Goal: Information Seeking & Learning: Find specific page/section

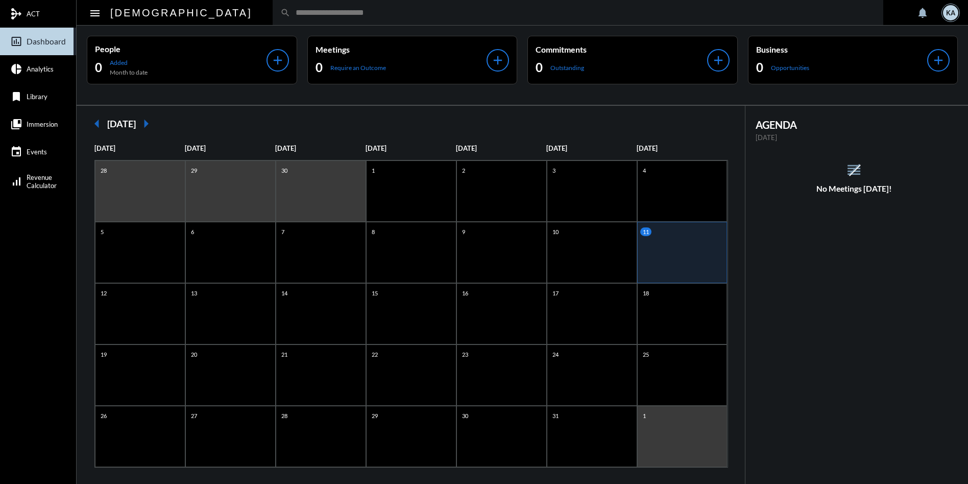
click at [291, 11] on input "text" at bounding box center [583, 12] width 585 height 9
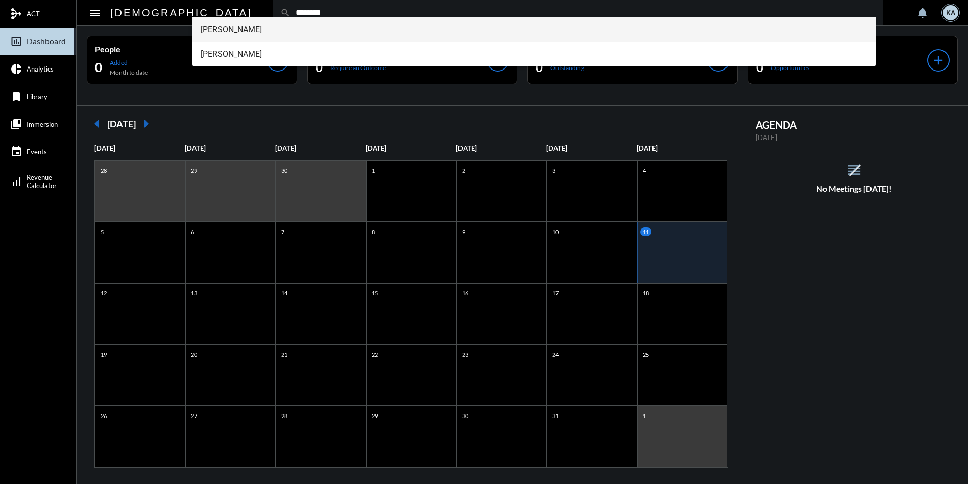
type input "********"
click at [222, 28] on span "Adam Aleshire" at bounding box center [534, 29] width 667 height 25
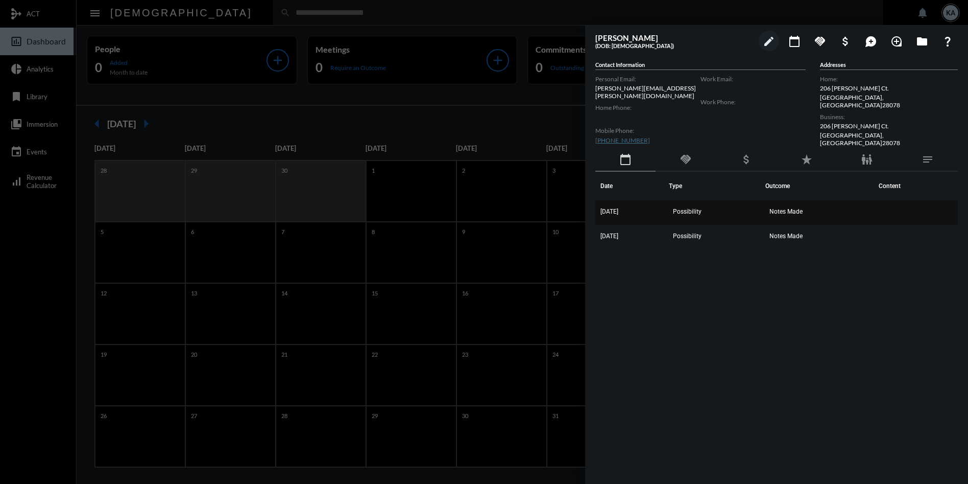
click at [786, 208] on span "Notes Made" at bounding box center [785, 211] width 33 height 7
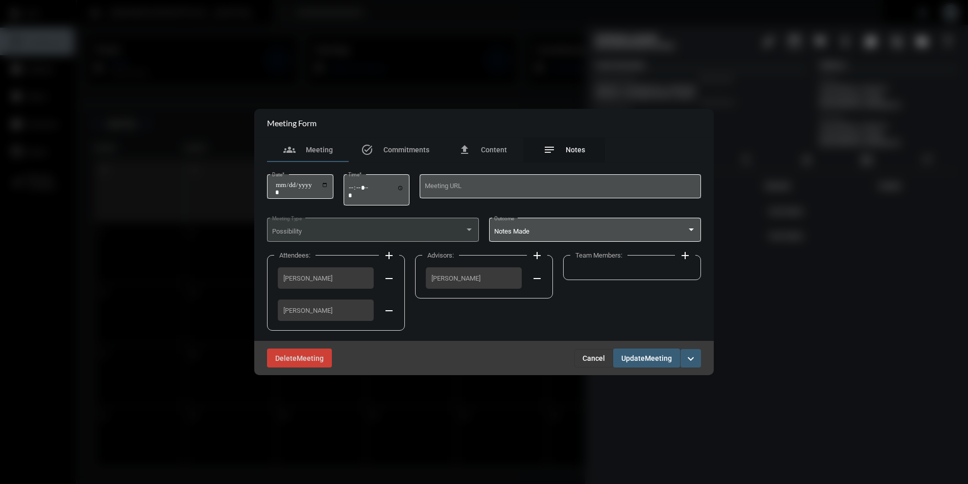
click at [572, 149] on span "Notes" at bounding box center [575, 150] width 19 height 8
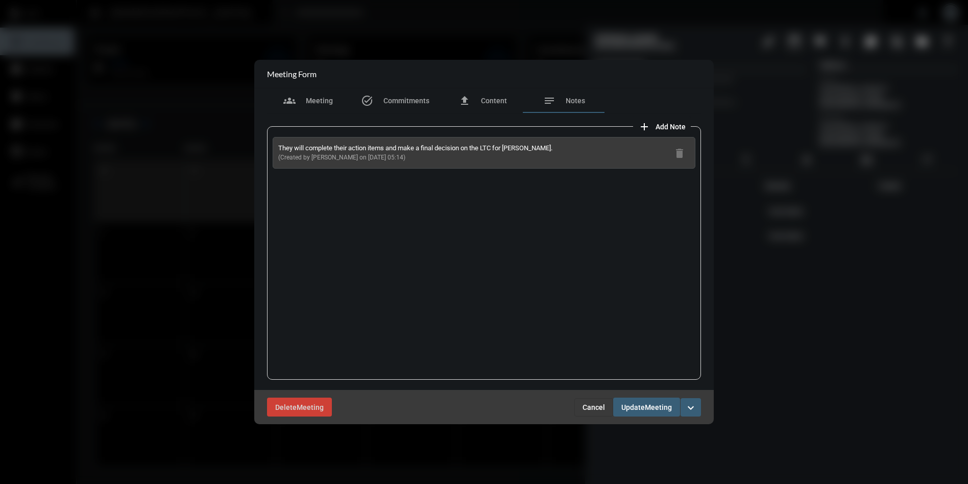
click at [593, 403] on span "Cancel" at bounding box center [594, 407] width 22 height 8
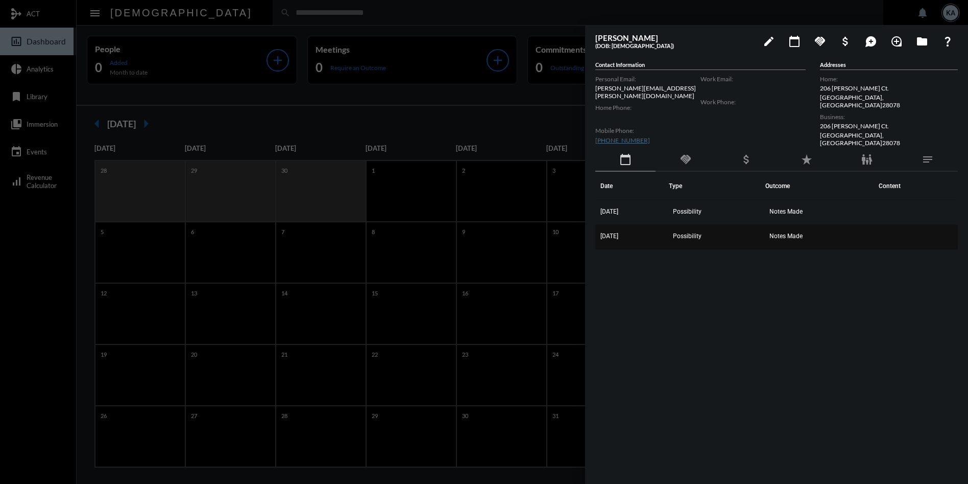
click at [609, 232] on span "[DATE]" at bounding box center [609, 235] width 18 height 7
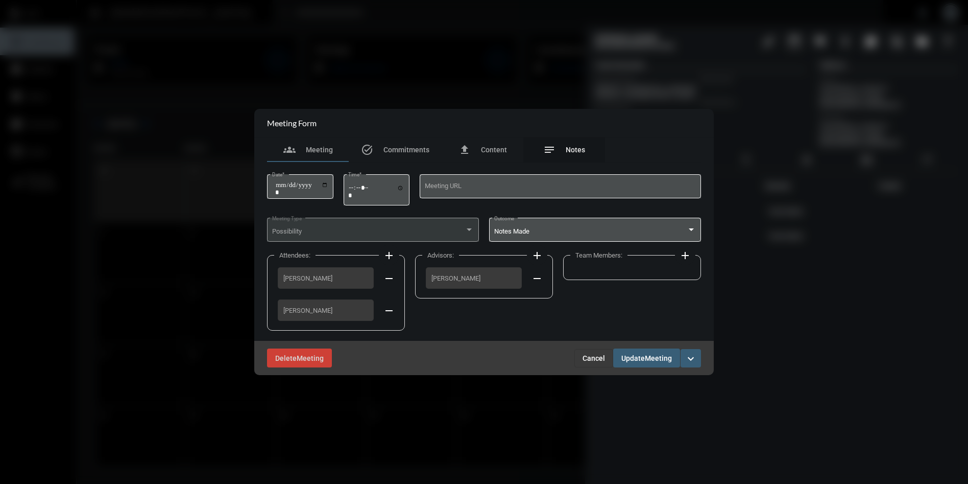
click at [579, 146] on span "Notes" at bounding box center [575, 150] width 19 height 8
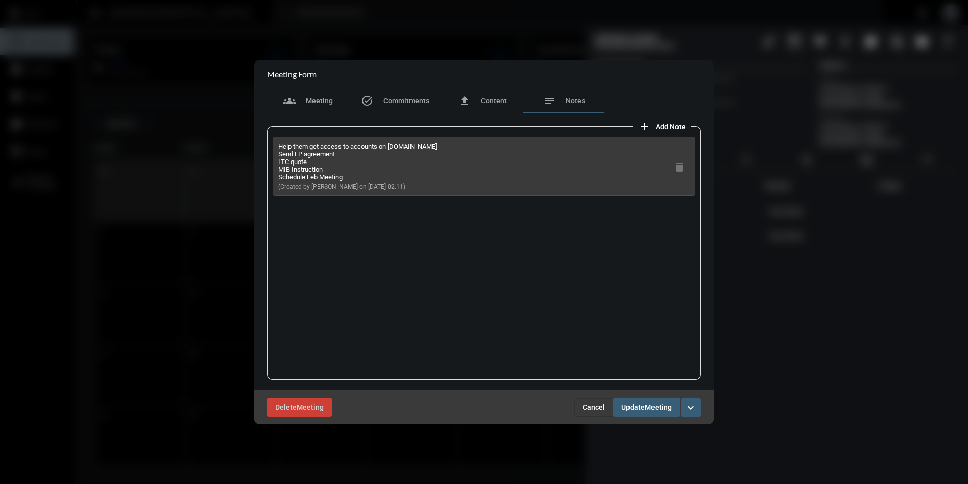
click at [402, 146] on p "Help them get access to accounts on MasMutual.com Send FP agreement LTC quote M…" at bounding box center [357, 161] width 159 height 38
click at [401, 147] on p "Help them get access to accounts on MasMutual.com Send FP agreement LTC quote M…" at bounding box center [357, 161] width 159 height 38
click at [594, 400] on button "Cancel" at bounding box center [593, 407] width 39 height 18
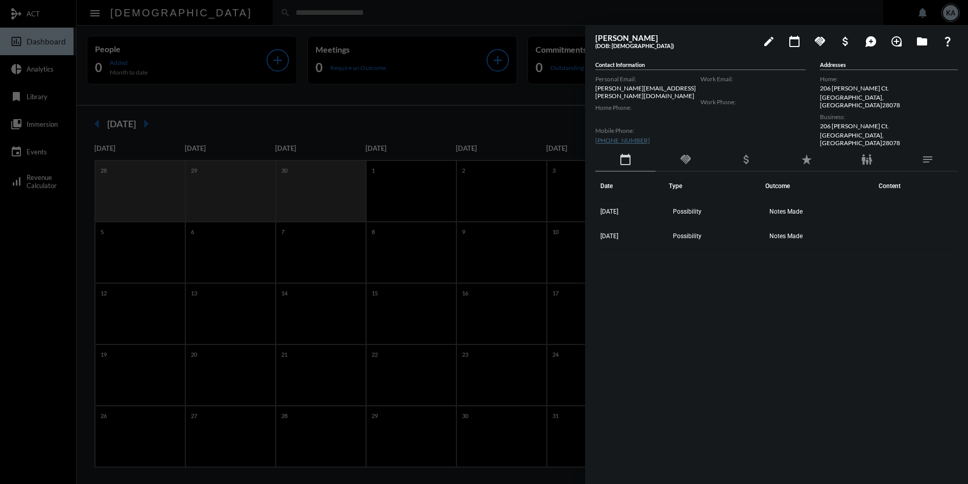
click at [235, 341] on div at bounding box center [484, 242] width 968 height 484
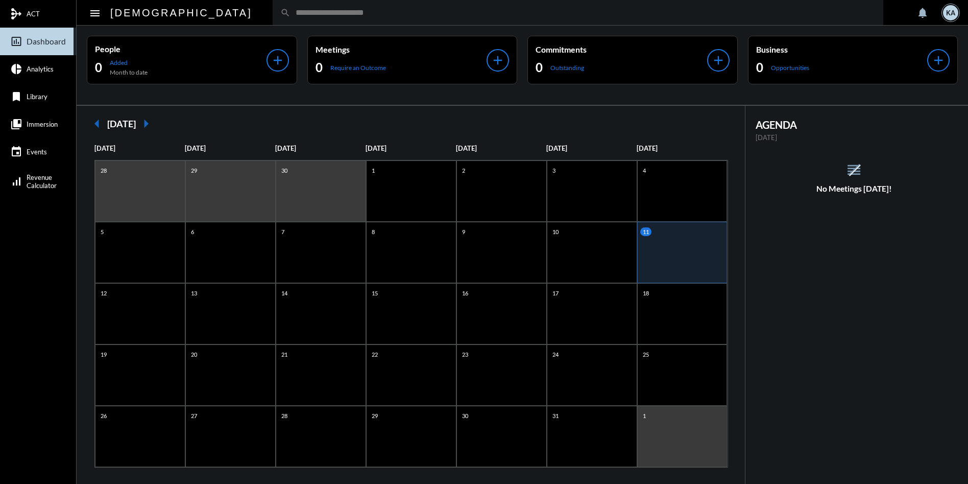
click at [291, 15] on input "text" at bounding box center [583, 12] width 585 height 9
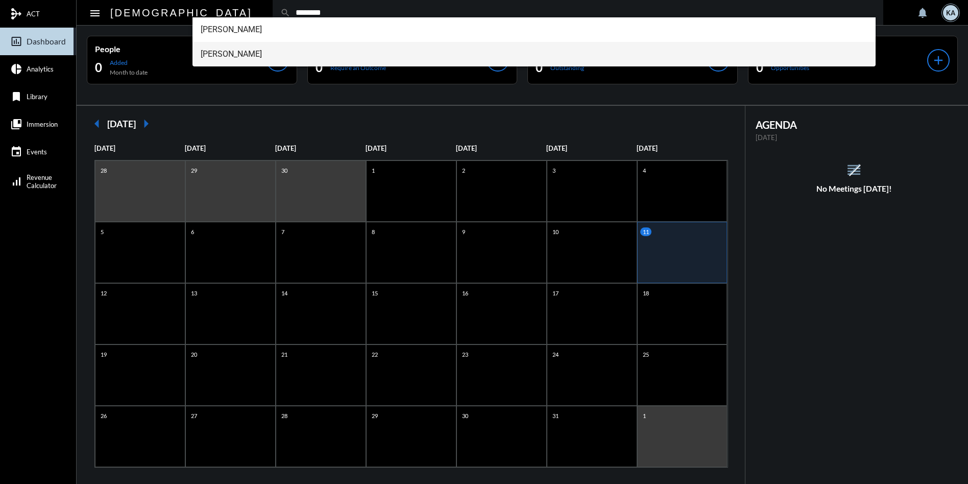
type input "********"
click at [241, 49] on span "Megan Aleshire" at bounding box center [534, 54] width 667 height 25
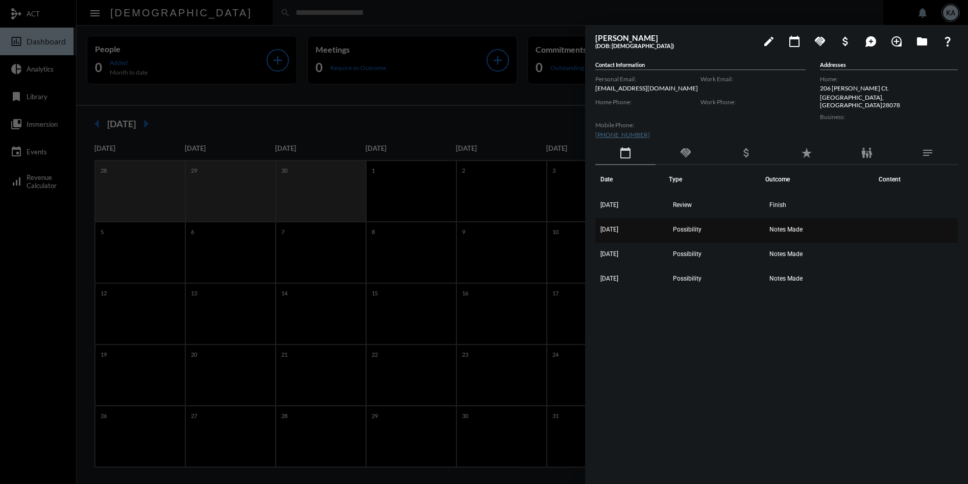
drag, startPoint x: 828, startPoint y: 283, endPoint x: 680, endPoint y: 225, distance: 159.3
click at [680, 225] on tbody "3/22/24 Review Finish 3/15/24 Possibility Notes Made 2/9/24 Possibility Notes M…" at bounding box center [776, 243] width 363 height 98
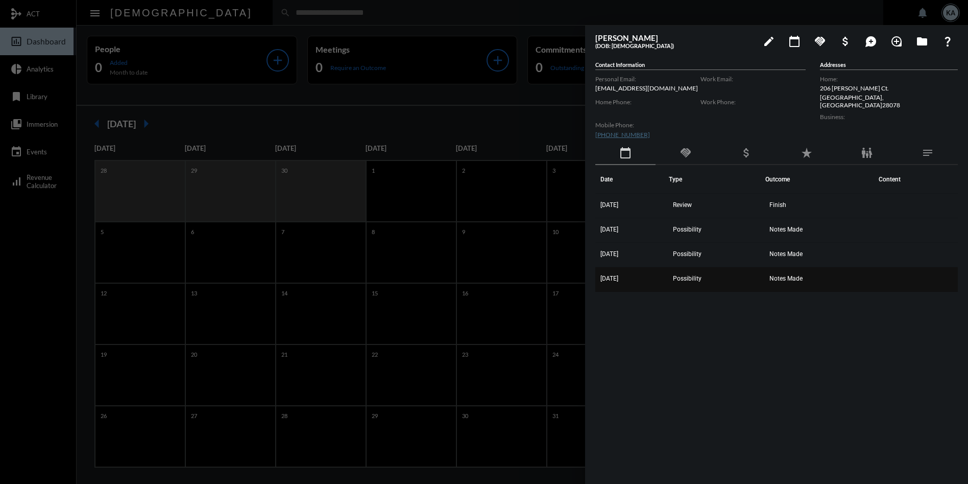
drag, startPoint x: 601, startPoint y: 177, endPoint x: 847, endPoint y: 281, distance: 266.8
click at [847, 281] on table "Date Type Outcome Content 3/22/24 Review Finish 3/15/24 Possibility Notes Made …" at bounding box center [776, 228] width 363 height 127
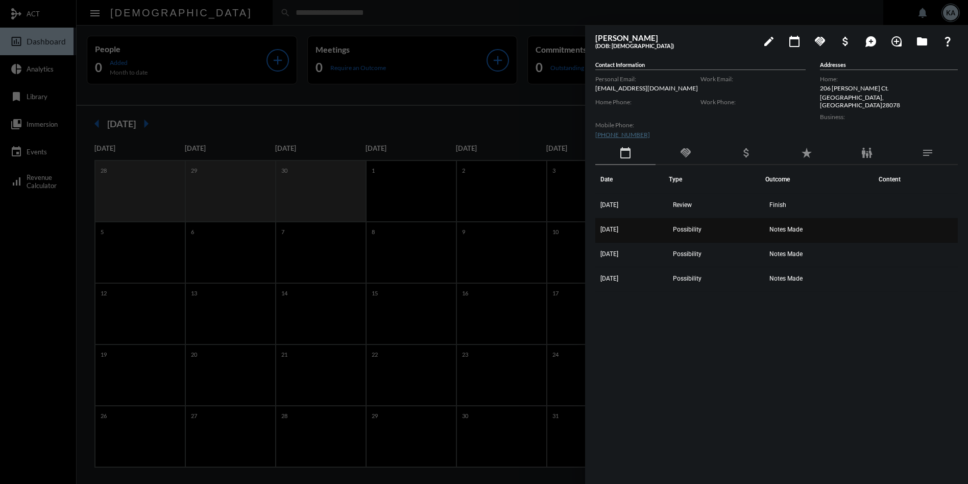
copy table "Date Type Outcome Content 3/22/24 Review Finish 3/15/24 Possibility Notes Made …"
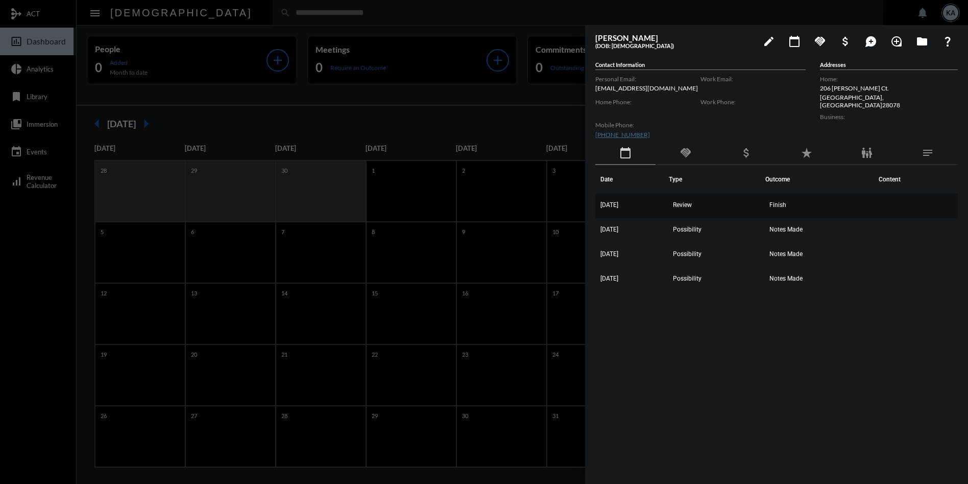
click at [692, 202] on span "Review" at bounding box center [682, 204] width 19 height 7
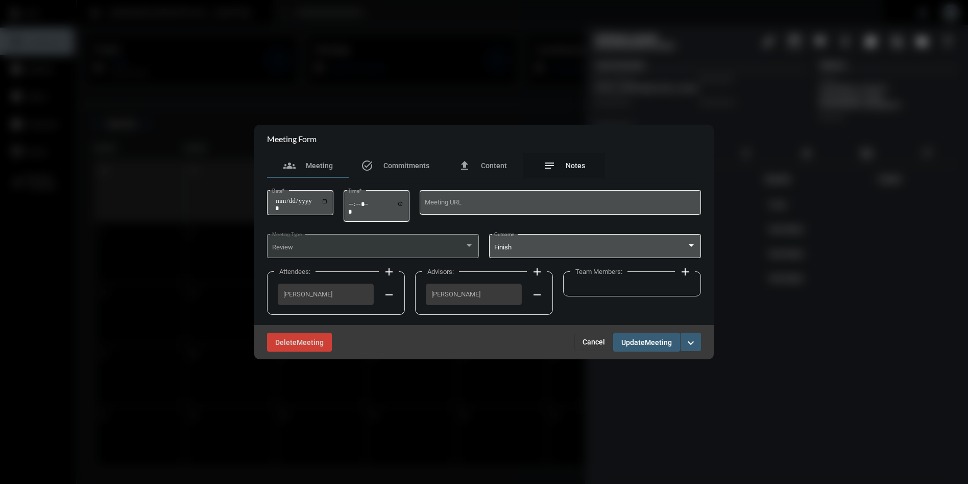
click at [567, 164] on span "Notes" at bounding box center [575, 165] width 19 height 8
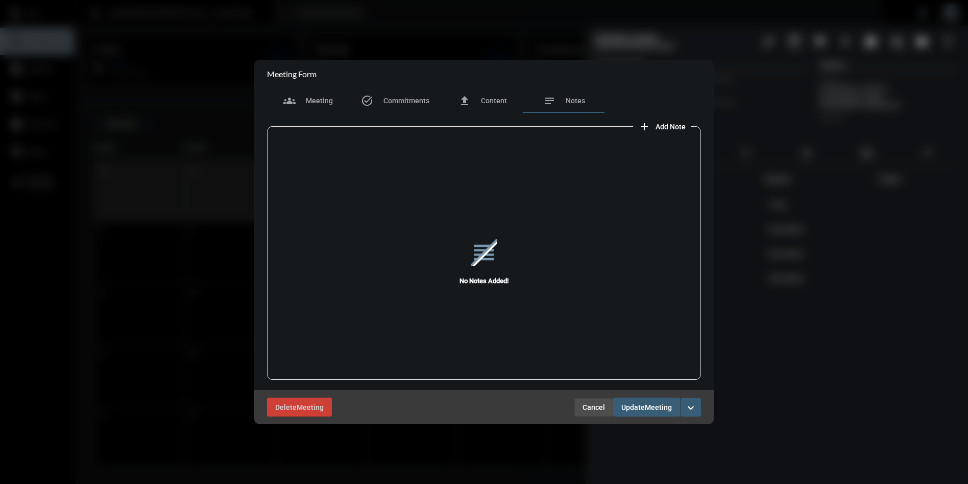
click at [588, 406] on span "Cancel" at bounding box center [594, 407] width 22 height 8
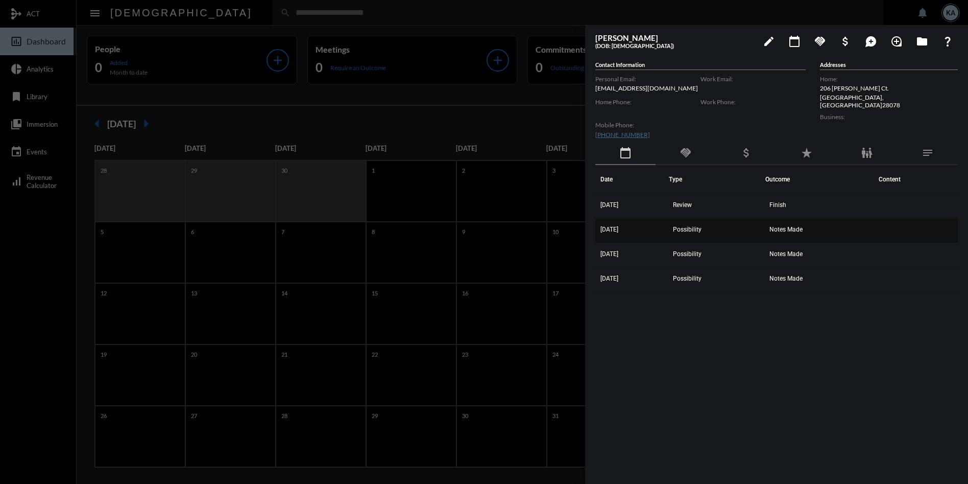
click at [787, 222] on td "Notes Made" at bounding box center [819, 230] width 108 height 25
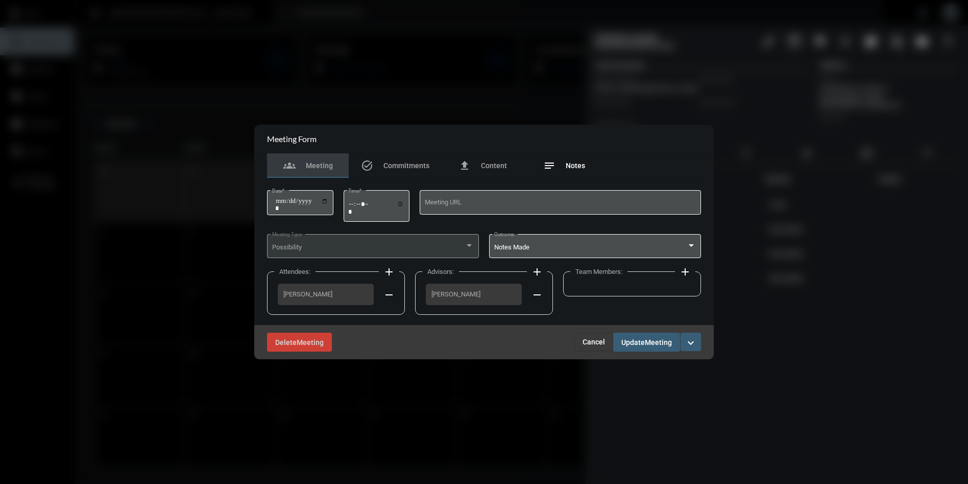
click at [578, 165] on span "Notes" at bounding box center [575, 165] width 19 height 8
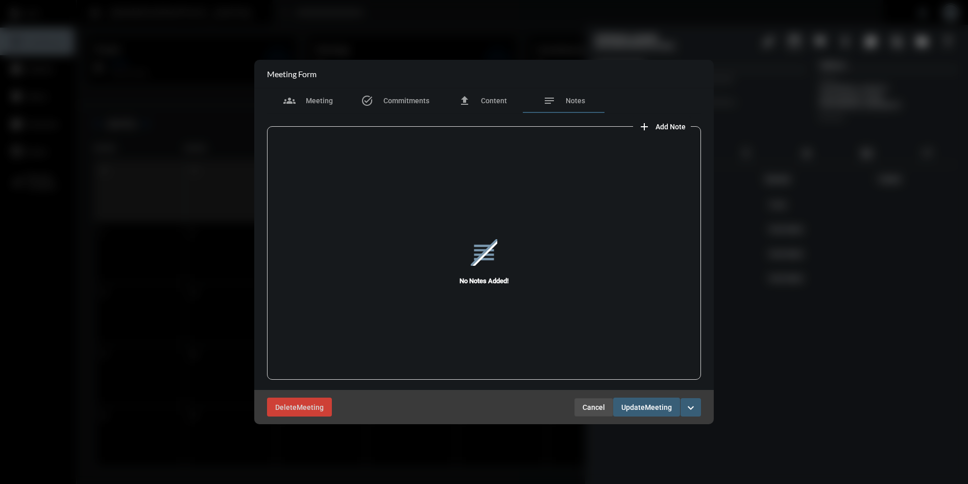
click at [594, 407] on span "Cancel" at bounding box center [594, 407] width 22 height 8
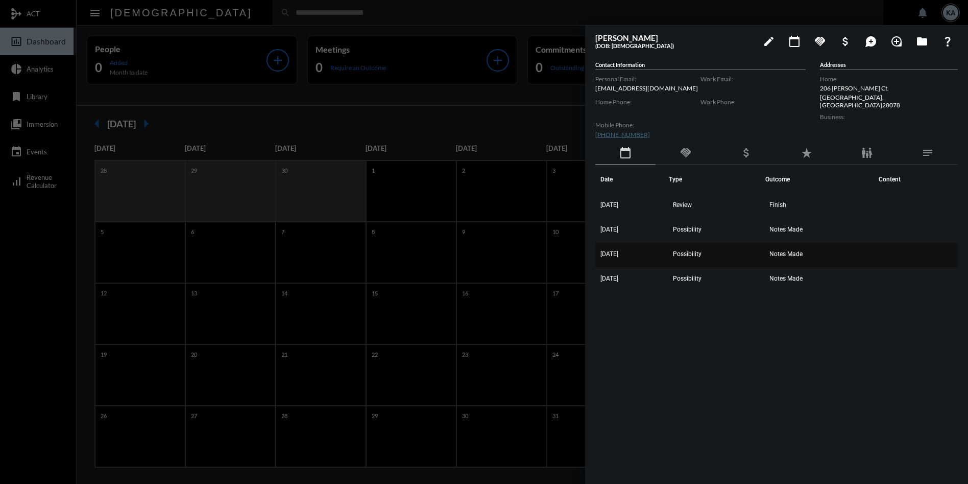
click at [789, 251] on span "Notes Made" at bounding box center [785, 253] width 33 height 7
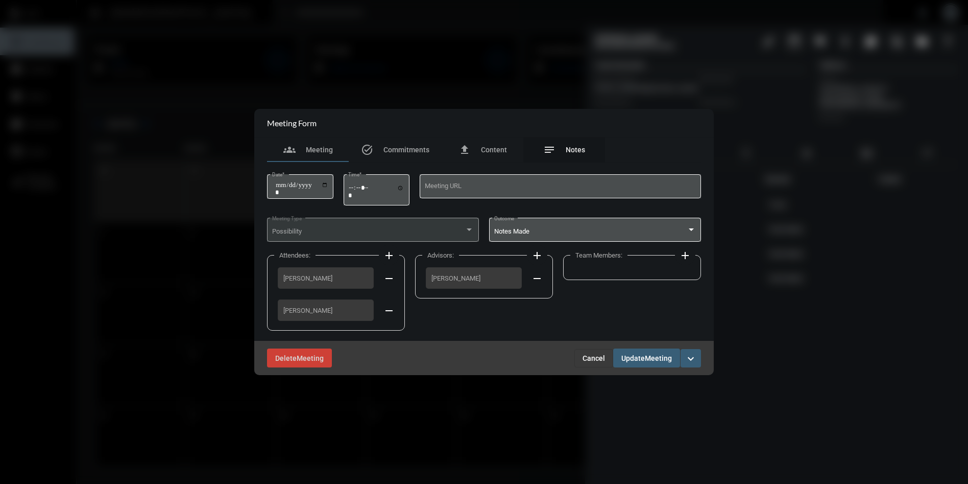
click at [568, 147] on span "Notes" at bounding box center [575, 150] width 19 height 8
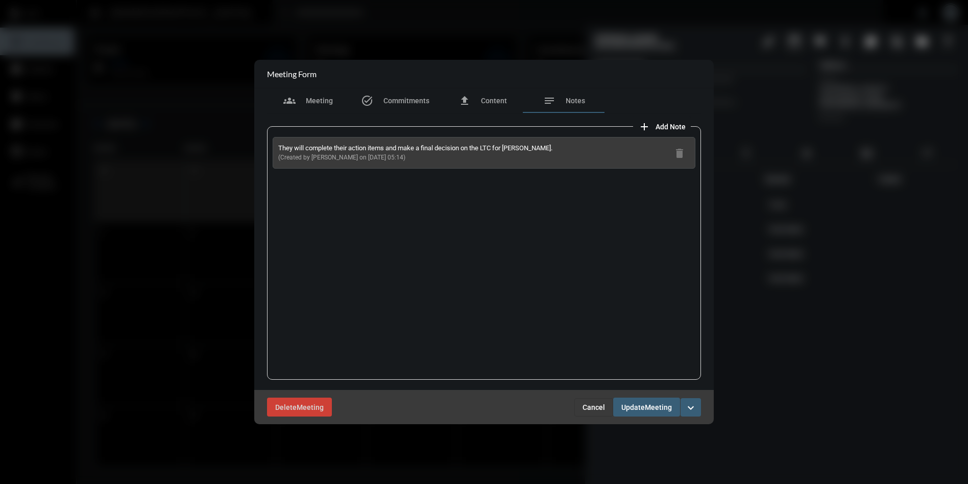
drag, startPoint x: 401, startPoint y: 160, endPoint x: 271, endPoint y: 146, distance: 131.0
click at [271, 146] on div "They will complete their action items and make a final decision on the LTC for …" at bounding box center [484, 252] width 434 height 253
copy div "They will complete their action items and make a final decision on the LTC for …"
click at [588, 403] on span "Cancel" at bounding box center [594, 407] width 22 height 8
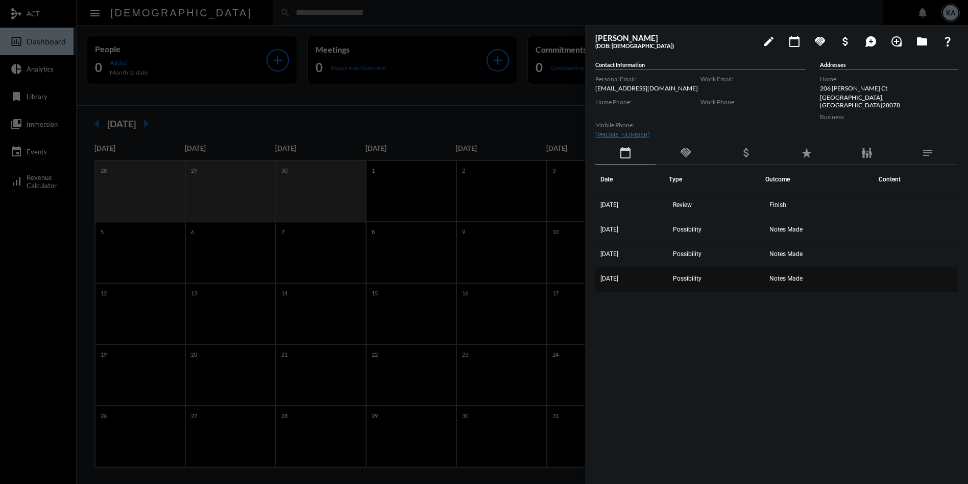
click at [777, 278] on span "Notes Made" at bounding box center [785, 278] width 33 height 7
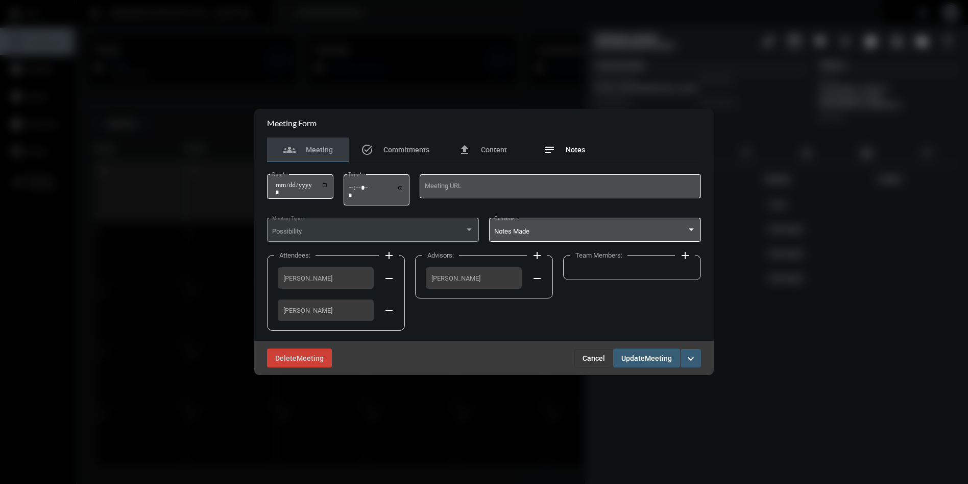
click at [569, 149] on span "Notes" at bounding box center [575, 150] width 19 height 8
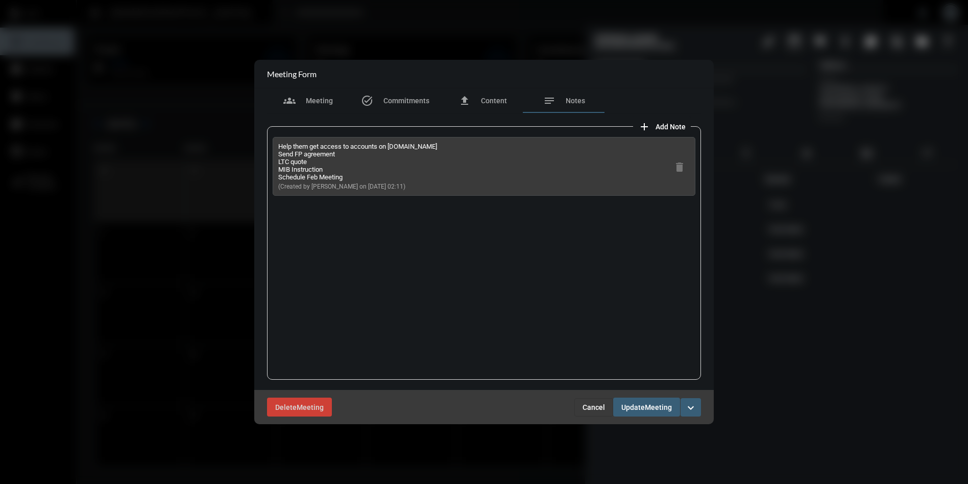
drag, startPoint x: 399, startPoint y: 187, endPoint x: 278, endPoint y: 146, distance: 127.7
click at [278, 146] on div "Help them get access to accounts on MasMutual.com Send FP agreement LTC quote M…" at bounding box center [357, 165] width 159 height 47
copy div "Help them get access to accounts on MasMutual.com Send FP agreement LTC quote M…"
click at [587, 400] on button "Cancel" at bounding box center [593, 407] width 39 height 18
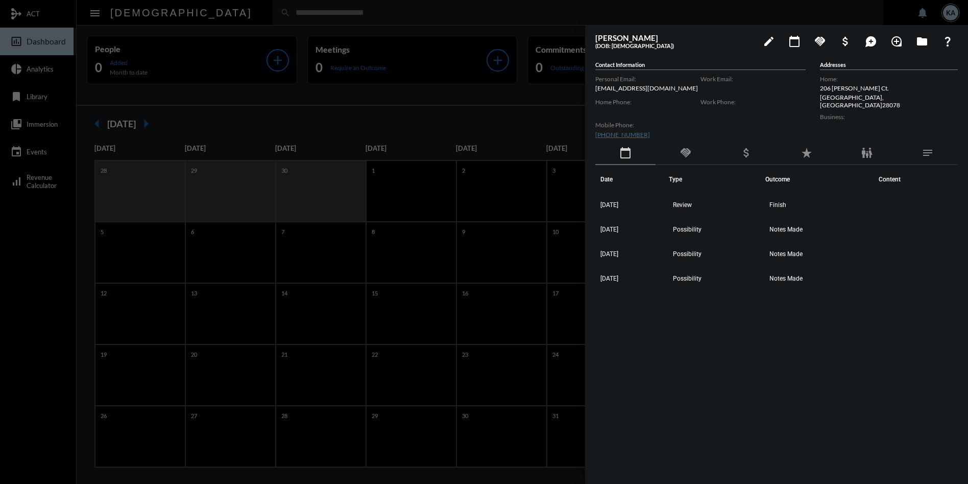
click at [489, 18] on div at bounding box center [484, 242] width 968 height 484
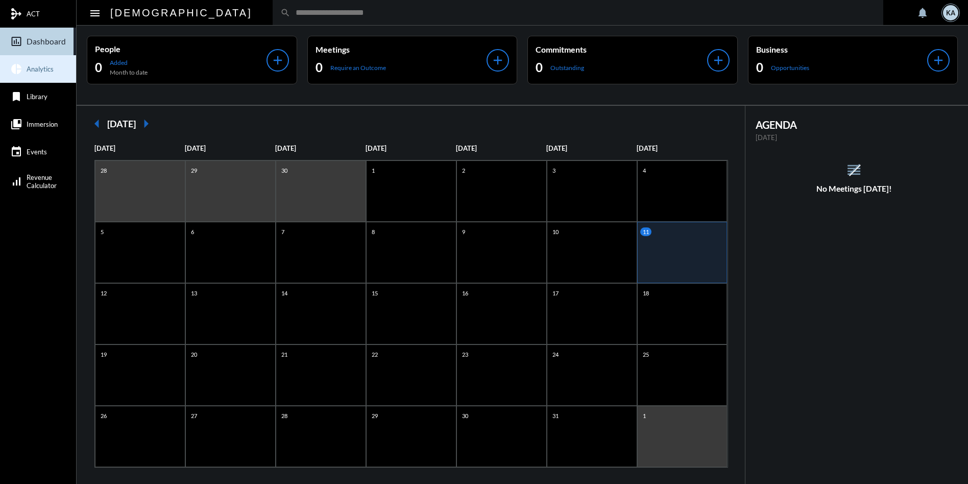
click at [35, 63] on link "pie_chart Analytics" at bounding box center [38, 69] width 76 height 28
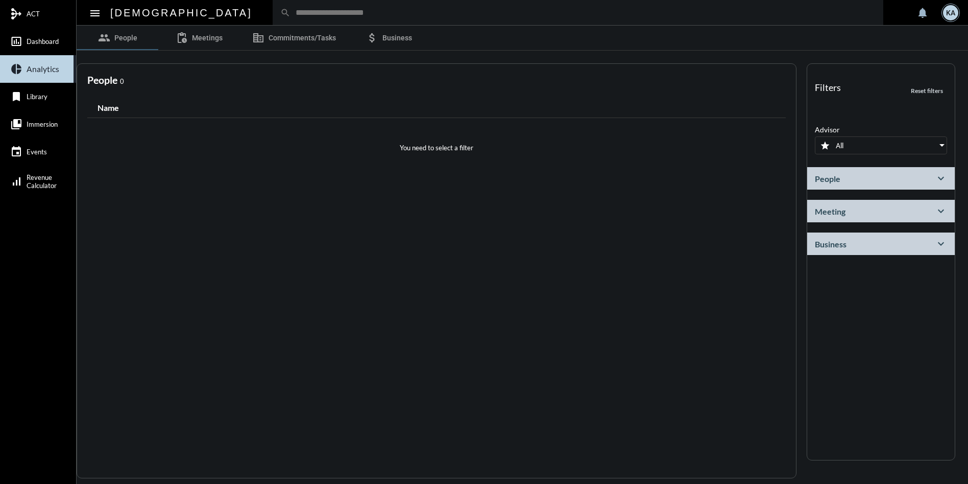
click at [938, 209] on mat-icon "expand_more" at bounding box center [941, 211] width 12 height 12
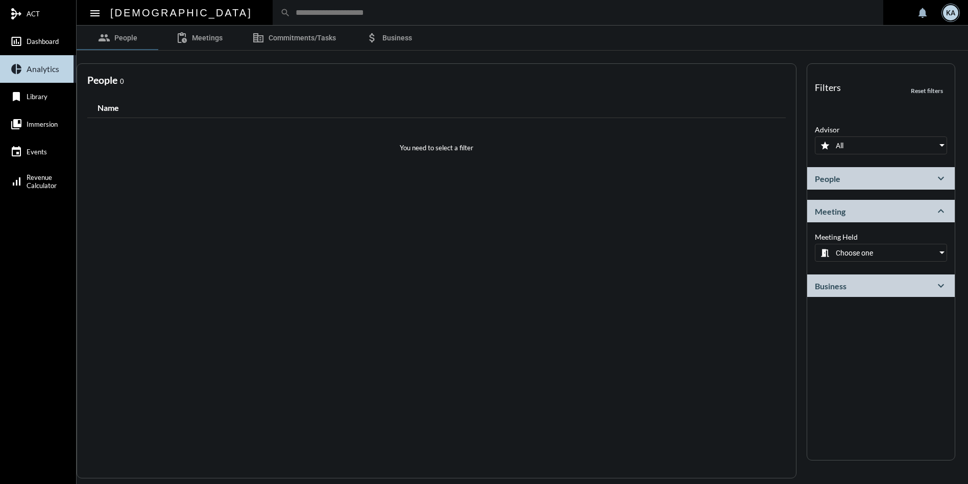
click at [883, 235] on div "Meeting Held meeting_room Choose one" at bounding box center [881, 246] width 132 height 29
click at [945, 250] on div at bounding box center [941, 253] width 9 height 8
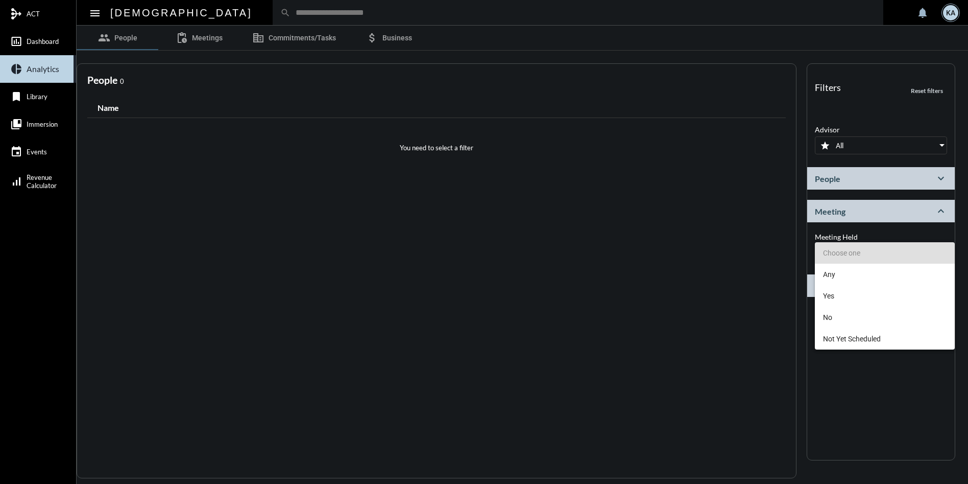
click at [918, 231] on div at bounding box center [484, 242] width 968 height 484
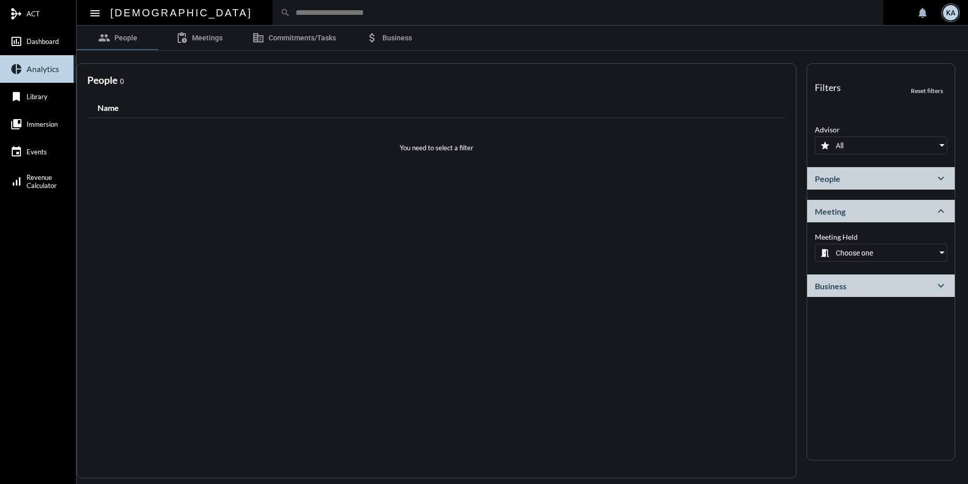
click at [918, 313] on div "Filters Reset filters close Advisor star All People expand_more Person Type per…" at bounding box center [881, 261] width 149 height 397
click at [940, 249] on div at bounding box center [941, 253] width 9 height 8
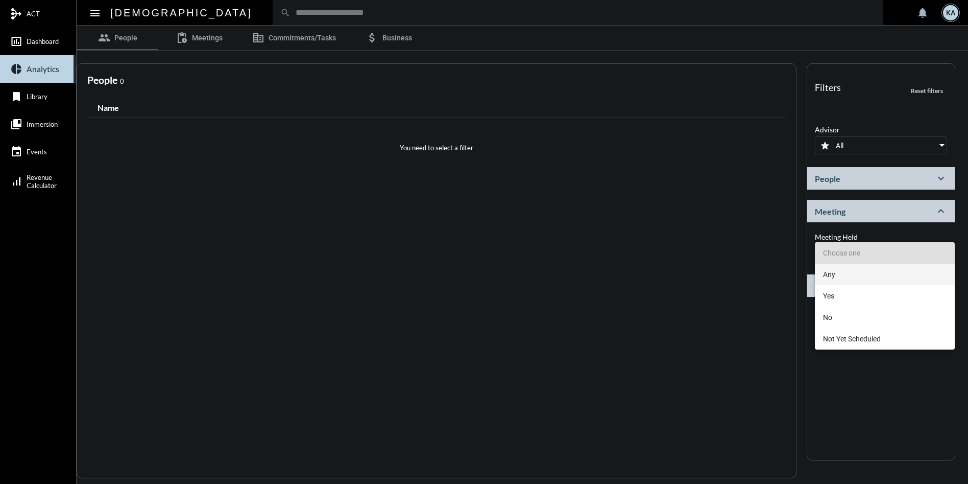
click at [851, 268] on span "Any" at bounding box center [885, 273] width 124 height 21
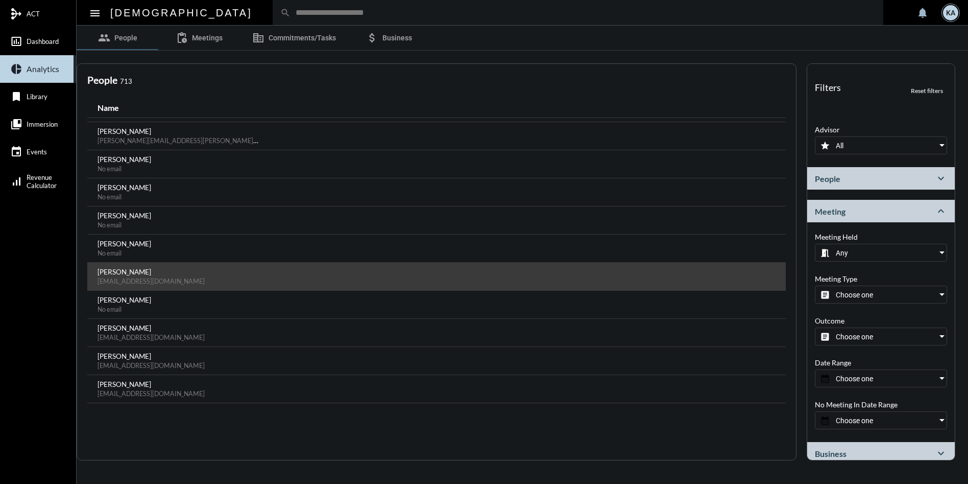
scroll to position [51, 0]
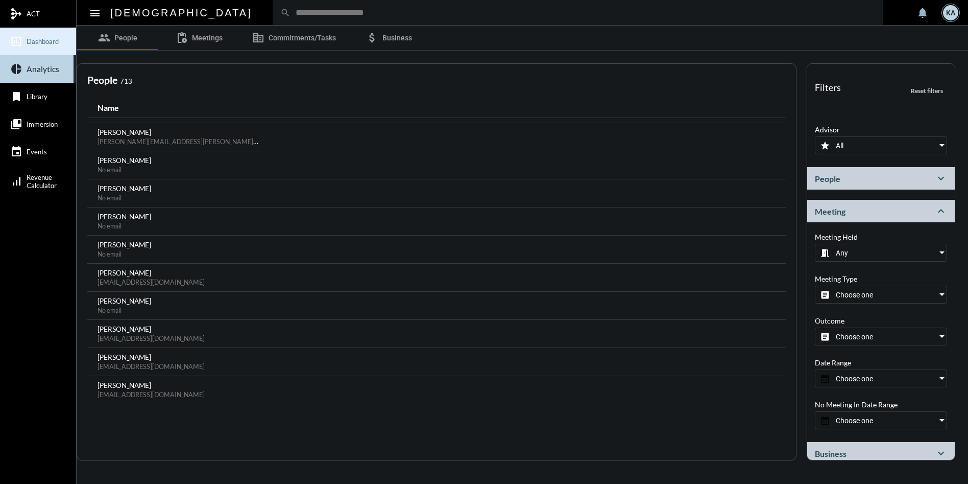
click at [40, 35] on link "insert_chart_outlined Dashboard" at bounding box center [38, 42] width 76 height 28
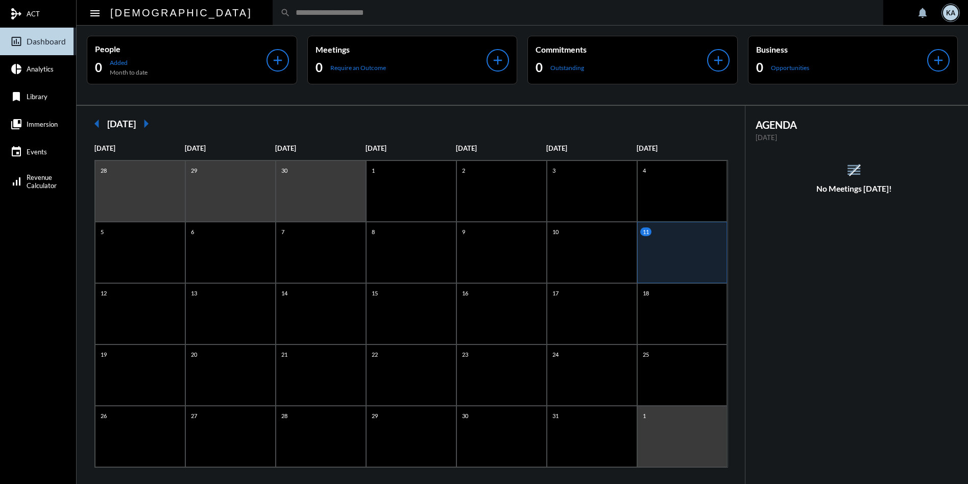
click at [947, 13] on div "KA" at bounding box center [950, 12] width 15 height 15
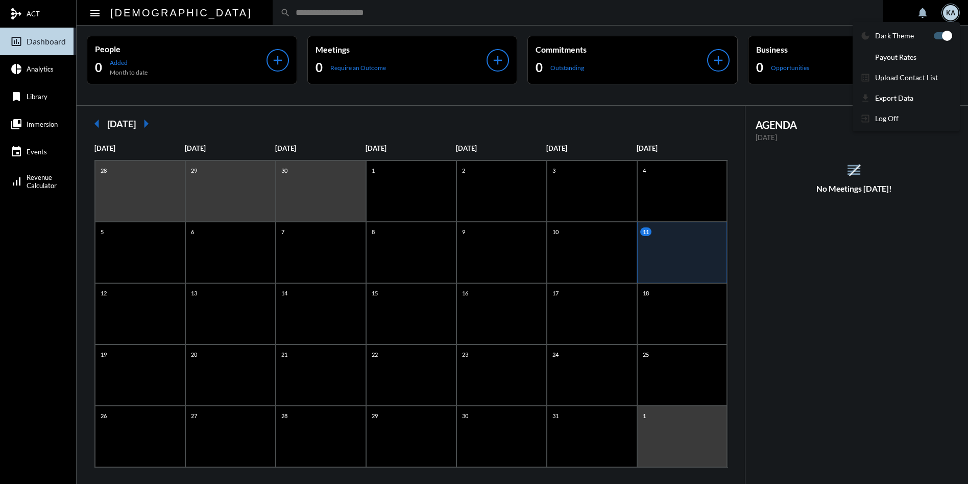
click at [390, 11] on div at bounding box center [484, 242] width 968 height 484
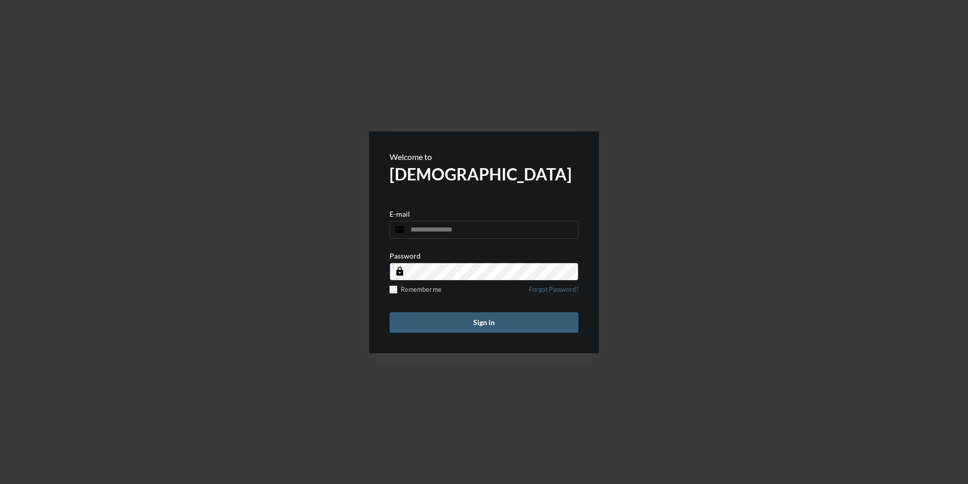
click at [572, 226] on span at bounding box center [573, 229] width 8 height 8
type input "**********"
click at [484, 316] on button "Sign in" at bounding box center [484, 322] width 189 height 20
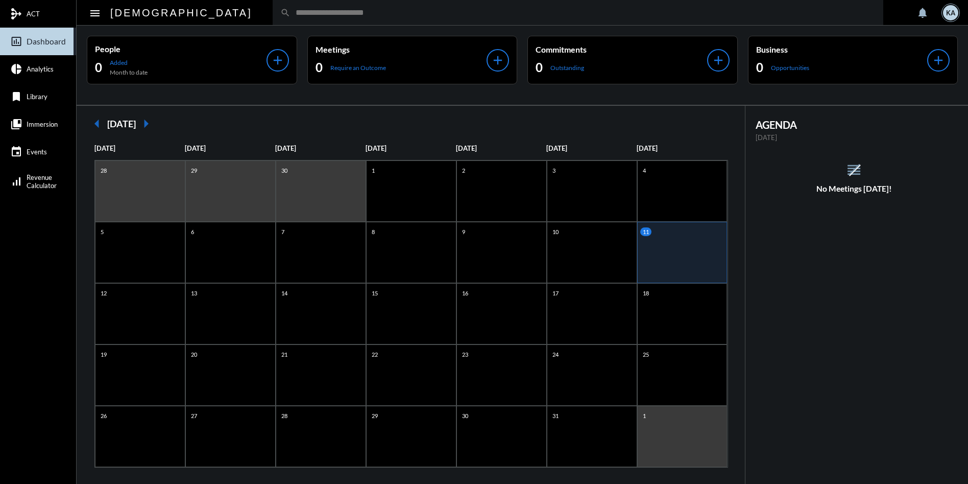
click at [291, 15] on input "text" at bounding box center [583, 12] width 585 height 9
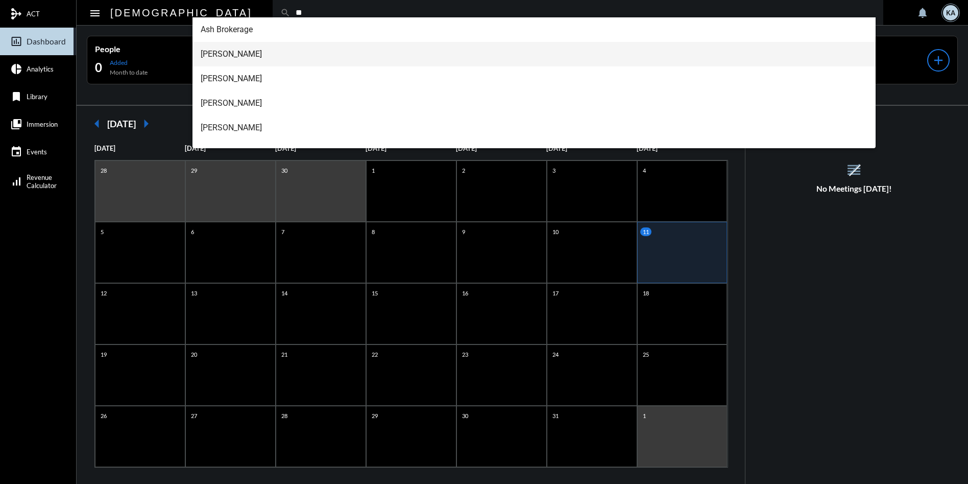
type input "**"
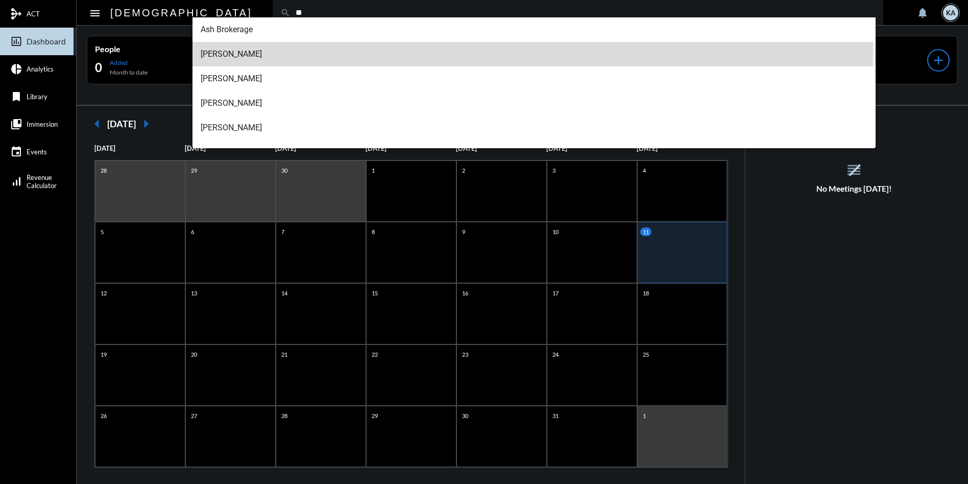
click at [228, 53] on span "[PERSON_NAME]" at bounding box center [534, 54] width 667 height 25
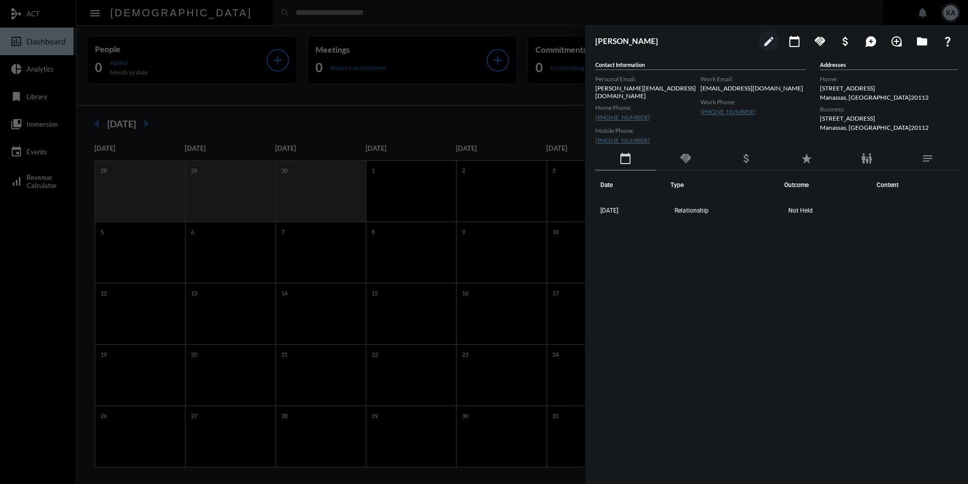
click at [206, 10] on div at bounding box center [484, 242] width 968 height 484
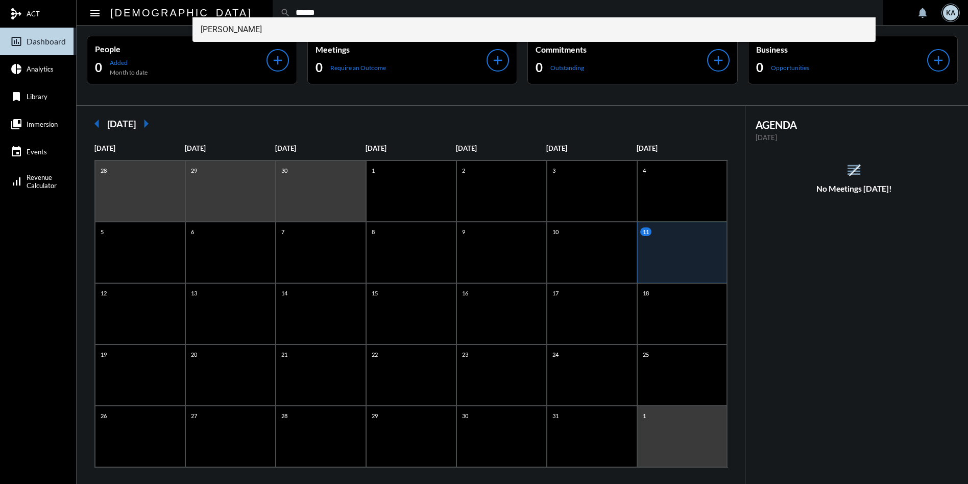
type input "******"
click at [213, 25] on span "[PERSON_NAME]" at bounding box center [534, 29] width 667 height 25
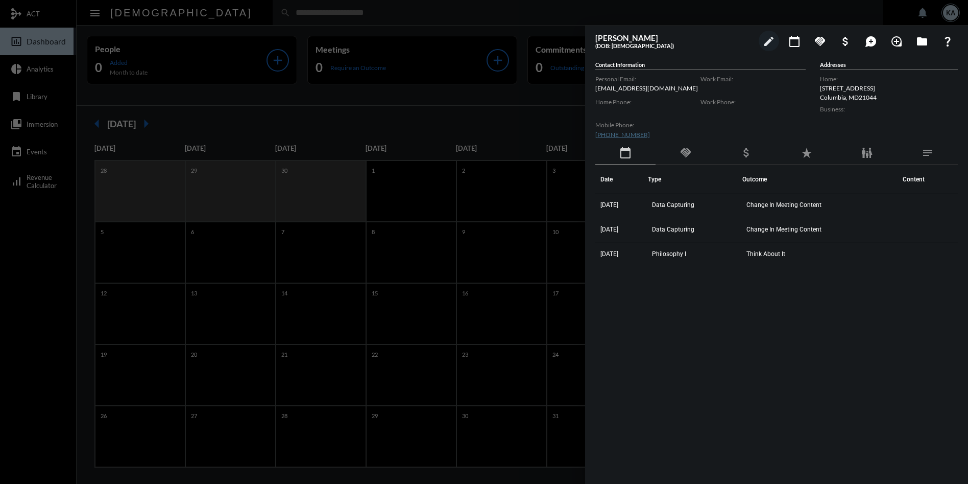
click at [801, 324] on div "Date Type Outcome Content [DATE] Data Capturing Change In Meeting Content [DATE…" at bounding box center [776, 311] width 363 height 292
drag, startPoint x: 786, startPoint y: 251, endPoint x: 599, endPoint y: 201, distance: 193.5
click at [599, 201] on tbody "[DATE] Data Capturing Change In Meeting Content [DATE] Data Capturing Change In…" at bounding box center [776, 231] width 363 height 74
copy tbody "[DATE] Data Capturing Change In Meeting Content [DATE] Data Capturing Change In…"
click at [236, 11] on div at bounding box center [484, 242] width 968 height 484
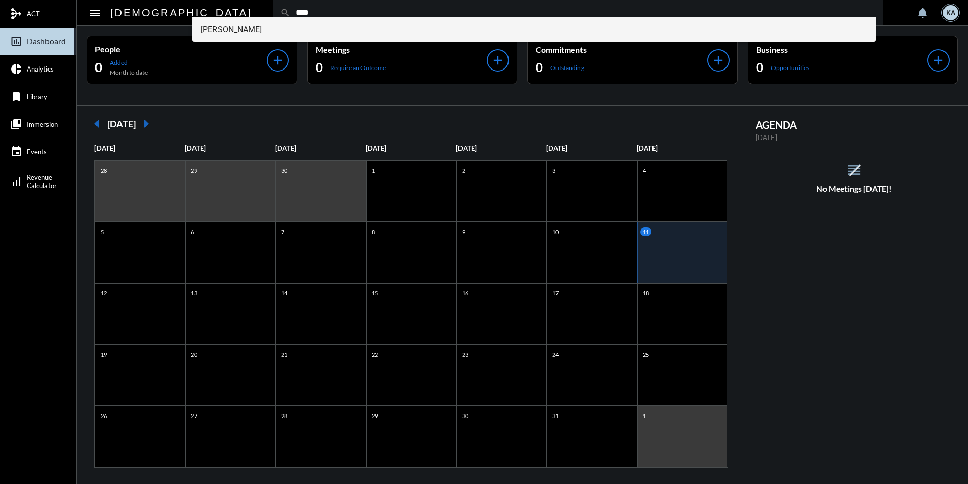
type input "****"
click at [252, 33] on span "[PERSON_NAME]" at bounding box center [534, 29] width 667 height 25
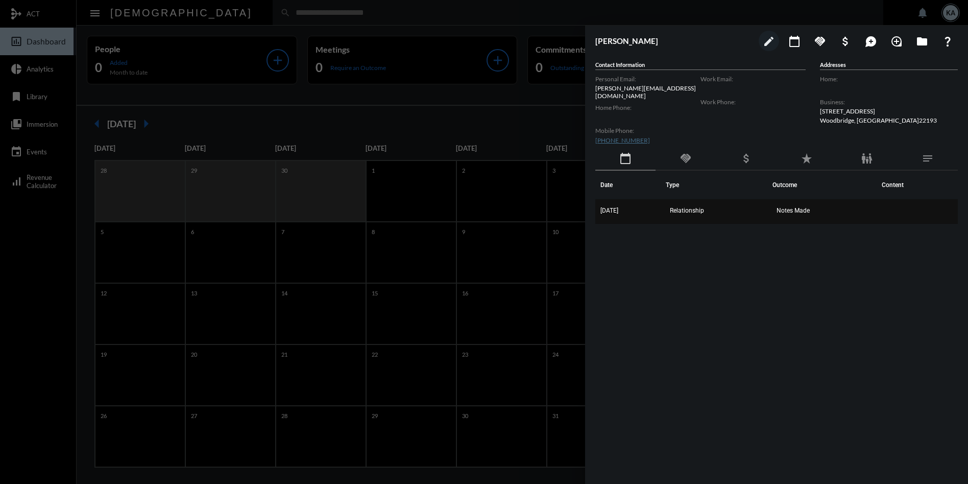
click at [804, 207] on span "Notes Made" at bounding box center [793, 210] width 33 height 7
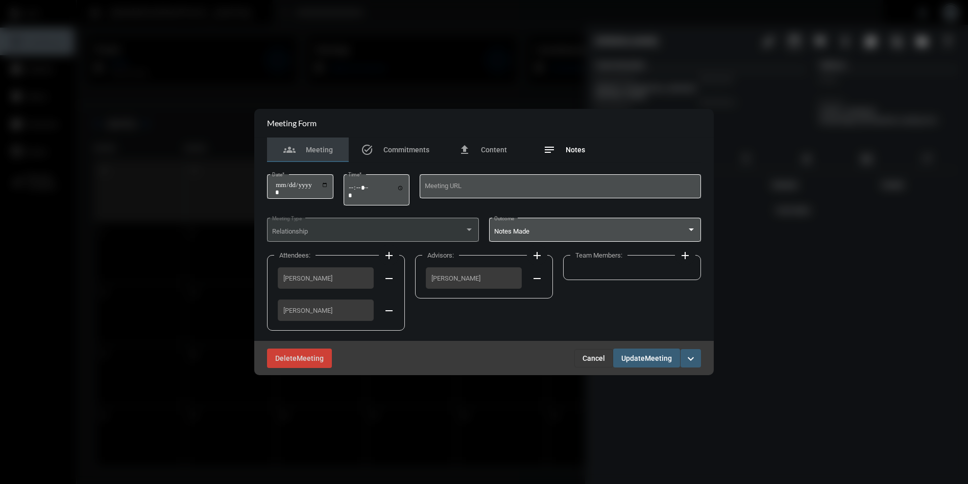
click at [568, 147] on span "Notes" at bounding box center [575, 150] width 19 height 8
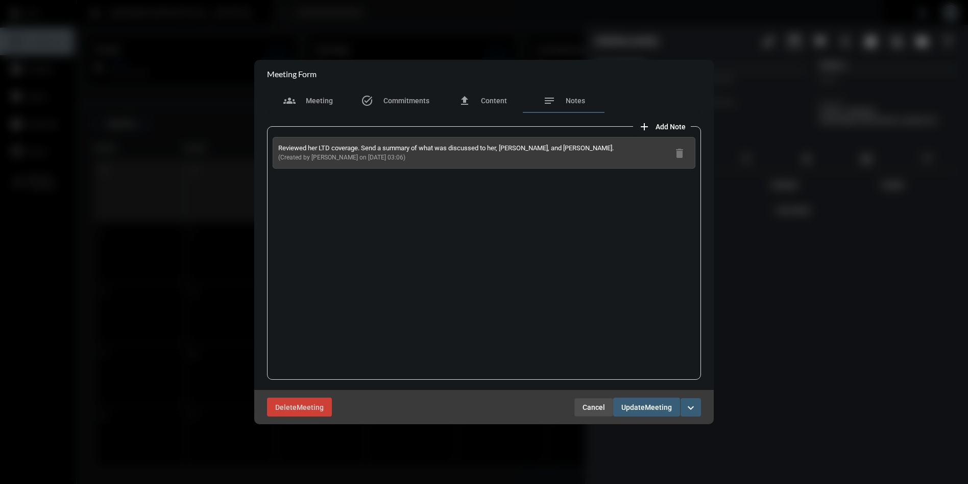
click at [593, 403] on span "Cancel" at bounding box center [594, 407] width 22 height 8
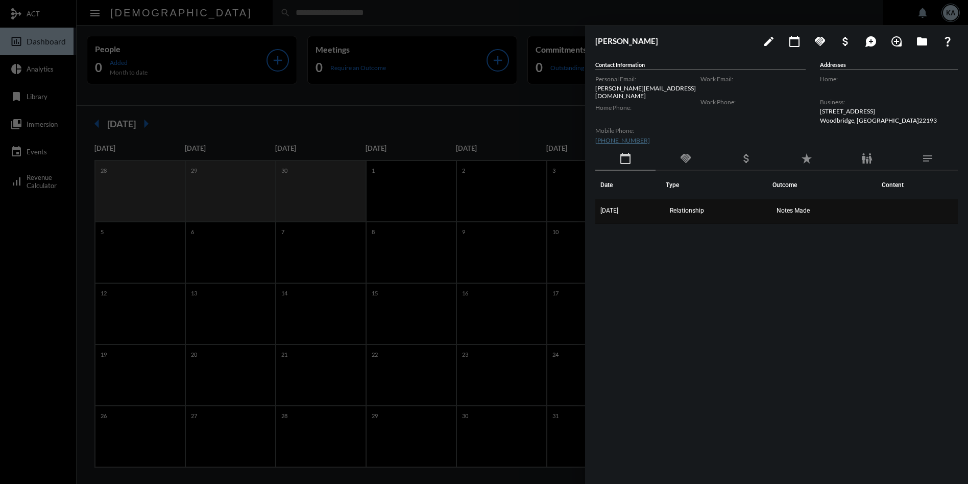
drag, startPoint x: 825, startPoint y: 218, endPoint x: 608, endPoint y: 208, distance: 217.2
click at [608, 208] on div "Date Type Outcome Content [DATE] Relationship Notes Made" at bounding box center [776, 317] width 363 height 292
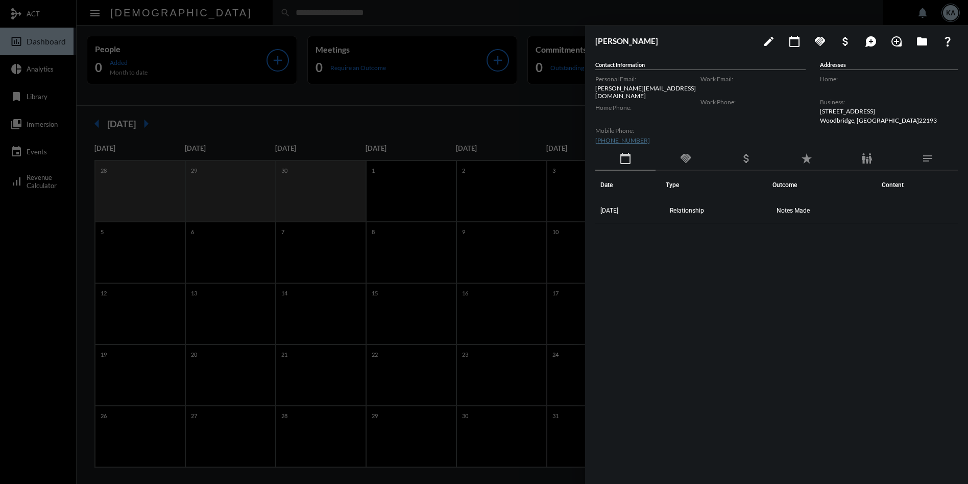
click at [644, 226] on div "Date Type Outcome Content [DATE] Relationship Notes Made" at bounding box center [776, 317] width 363 height 292
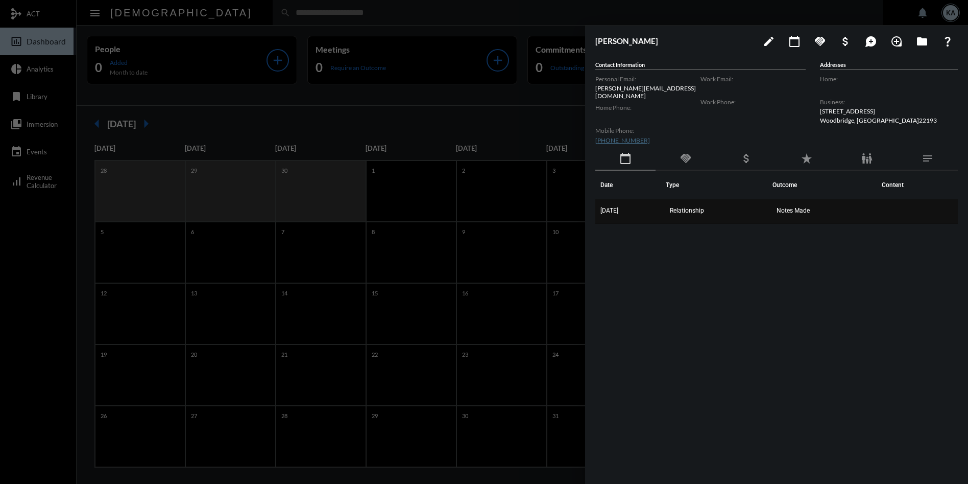
drag, startPoint x: 833, startPoint y: 208, endPoint x: 595, endPoint y: 209, distance: 237.4
click at [595, 209] on tr "[DATE] Relationship Notes Made" at bounding box center [776, 211] width 363 height 25
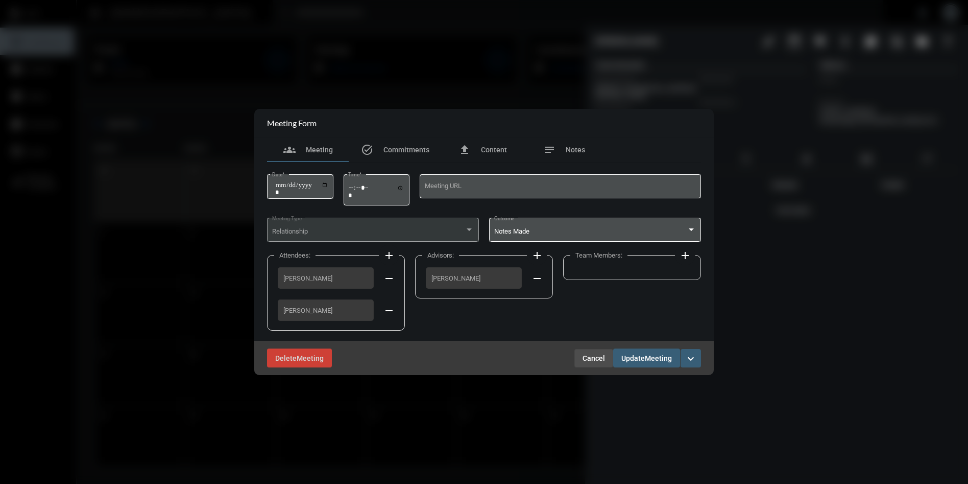
click at [587, 357] on span "Cancel" at bounding box center [594, 358] width 22 height 8
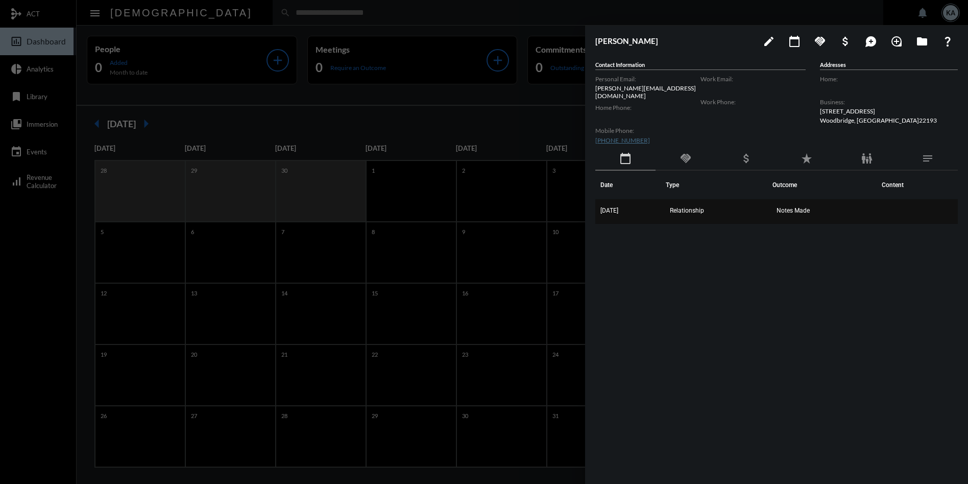
copy tr "[DATE] Relationship Notes Made"
click at [805, 207] on span "Notes Made" at bounding box center [793, 210] width 33 height 7
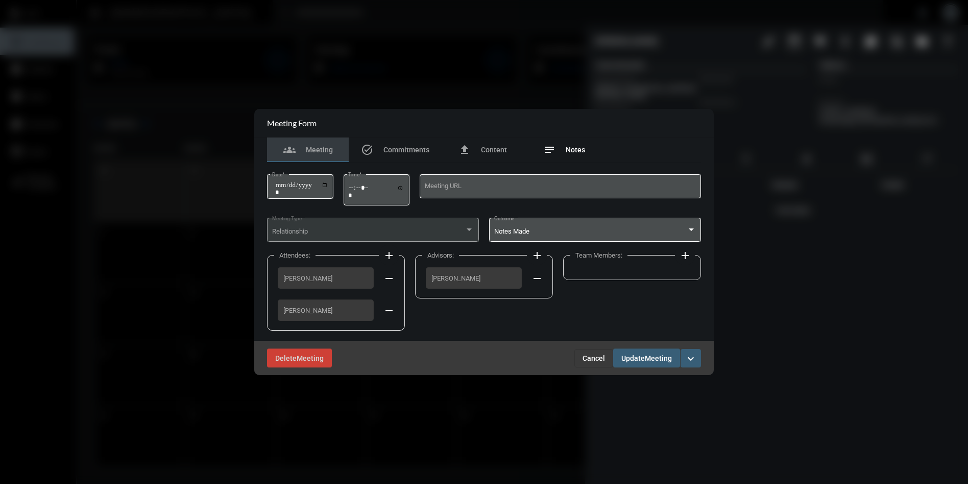
click at [572, 140] on div "notes Notes" at bounding box center [564, 149] width 82 height 25
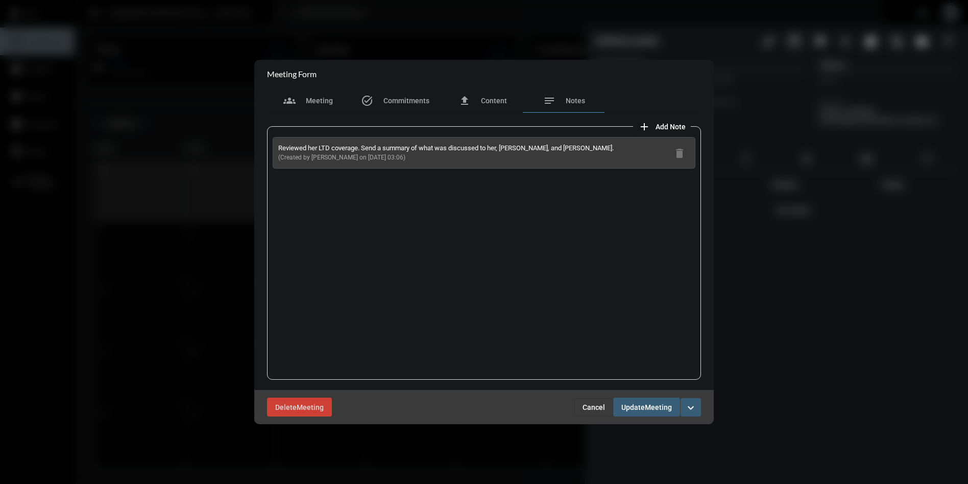
drag, startPoint x: 399, startPoint y: 163, endPoint x: 276, endPoint y: 149, distance: 123.4
click at [276, 149] on div "Reviewed her LTD coverage. Send a summary of what was discussed to her, [PERSON…" at bounding box center [484, 153] width 423 height 32
copy div "Reviewed her LTD coverage. Send a summary of what was discussed to her, [PERSON…"
click at [598, 403] on span "Cancel" at bounding box center [594, 407] width 22 height 8
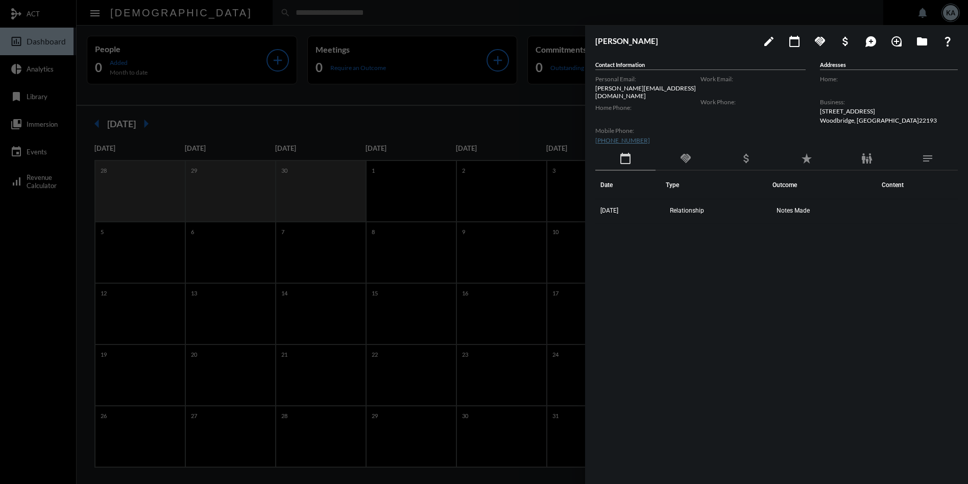
click at [298, 19] on div at bounding box center [484, 242] width 968 height 484
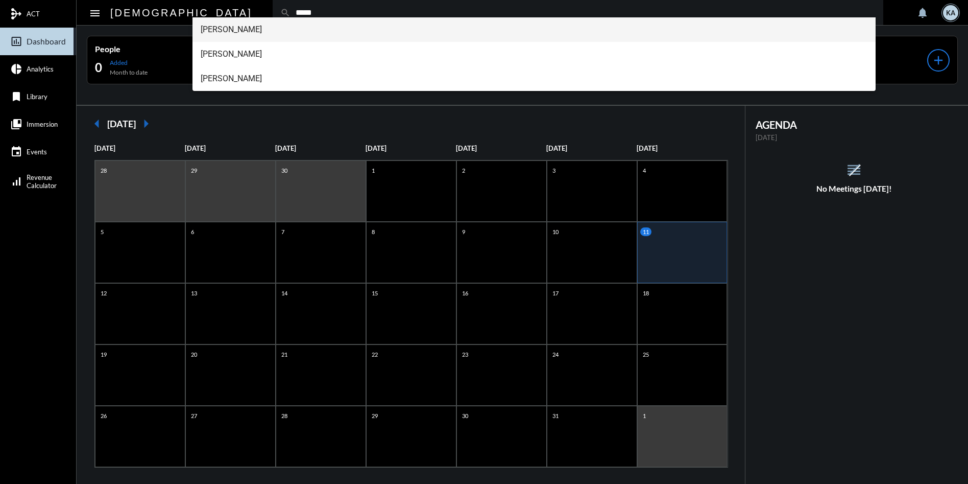
type input "*****"
click at [238, 25] on span "[PERSON_NAME]" at bounding box center [534, 29] width 667 height 25
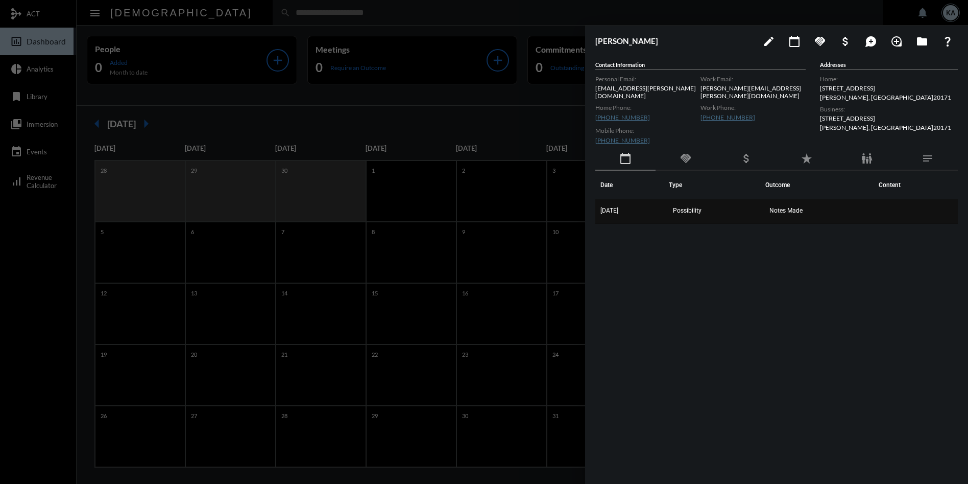
click at [791, 201] on td "Notes Made" at bounding box center [819, 211] width 108 height 25
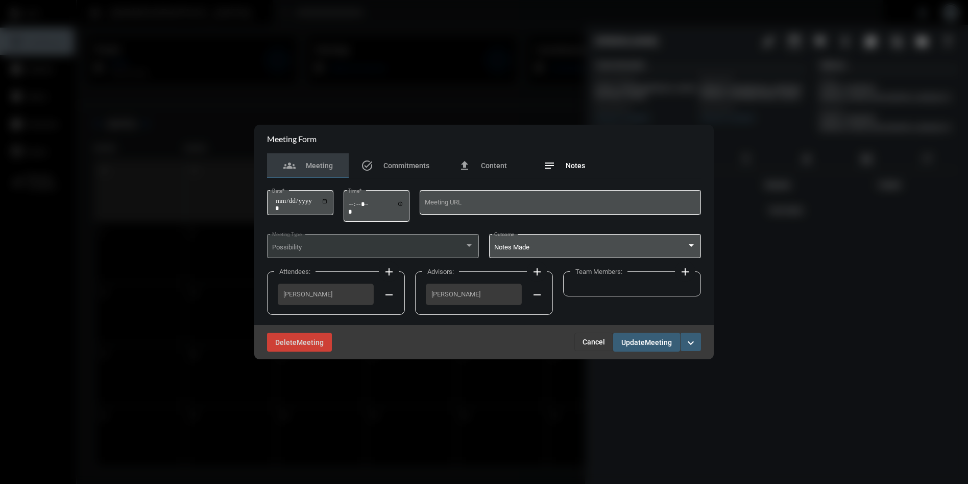
click at [585, 161] on div "notes Notes" at bounding box center [564, 165] width 82 height 25
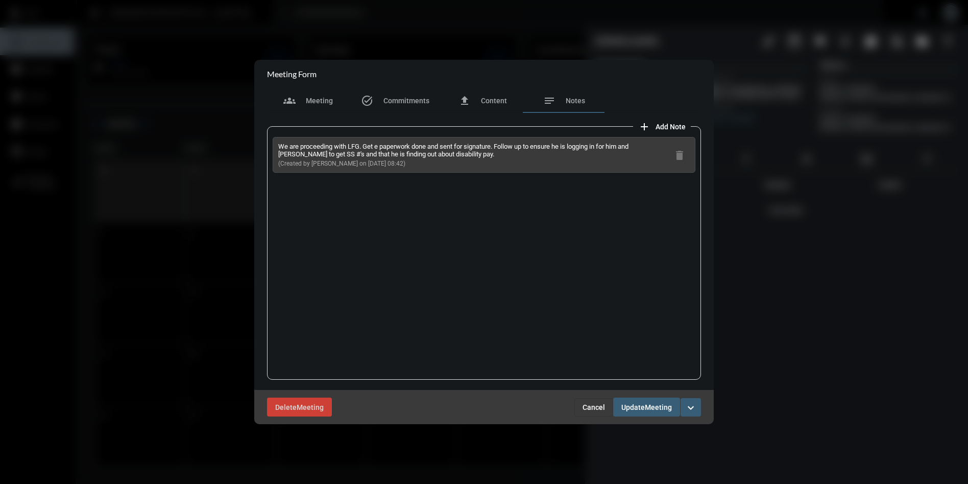
click at [594, 408] on span "Cancel" at bounding box center [594, 407] width 22 height 8
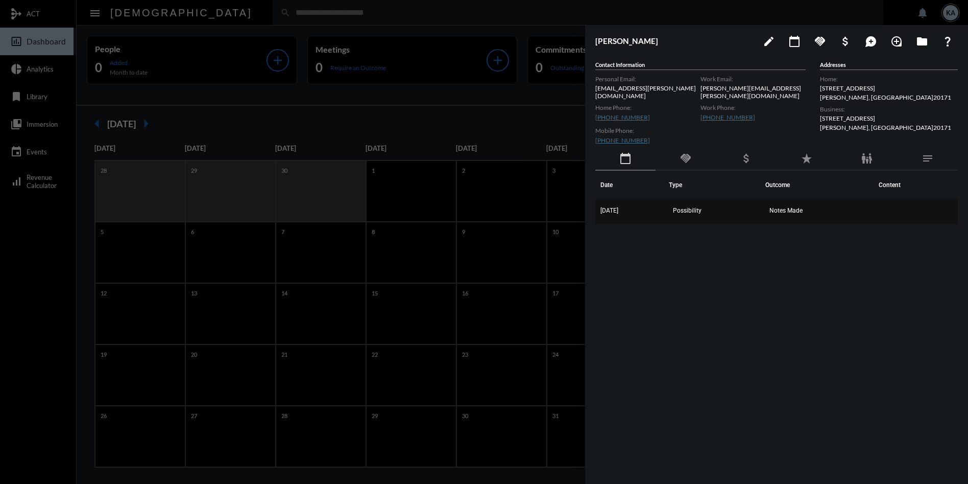
drag, startPoint x: 823, startPoint y: 219, endPoint x: 598, endPoint y: 204, distance: 225.1
click at [598, 204] on div "Date Type Outcome Content [DATE] Possibility Notes Made" at bounding box center [776, 317] width 363 height 292
copy table "Date Type Outcome Content"
click at [777, 207] on span "Notes Made" at bounding box center [785, 210] width 33 height 7
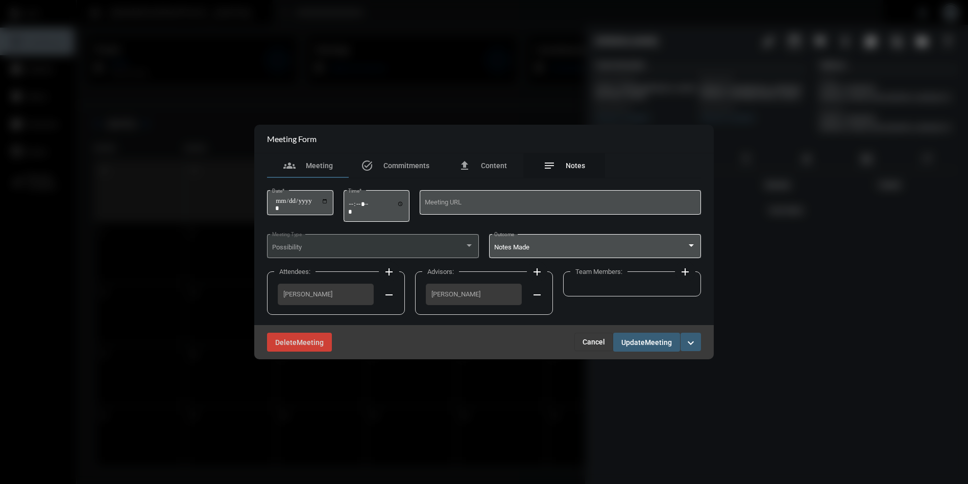
click at [578, 166] on span "Notes" at bounding box center [575, 165] width 19 height 8
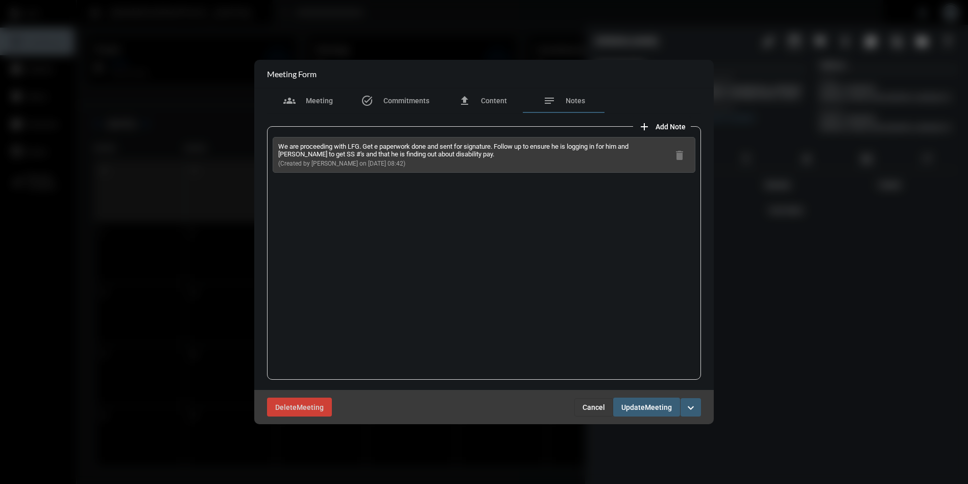
drag, startPoint x: 401, startPoint y: 165, endPoint x: 277, endPoint y: 142, distance: 126.2
click at [277, 142] on div "We are proceeding with LFG. Get e paperwork done and sent for signature. Follow…" at bounding box center [484, 155] width 423 height 36
copy div "We are proceeding with LFG. Get e paperwork done and sent for signature. Follow…"
click at [599, 404] on span "Cancel" at bounding box center [594, 407] width 22 height 8
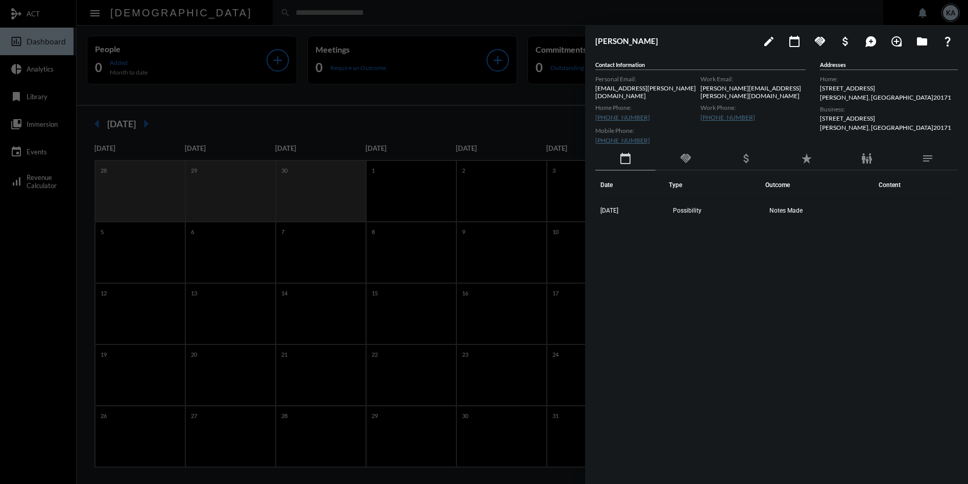
click at [490, 8] on div at bounding box center [484, 242] width 968 height 484
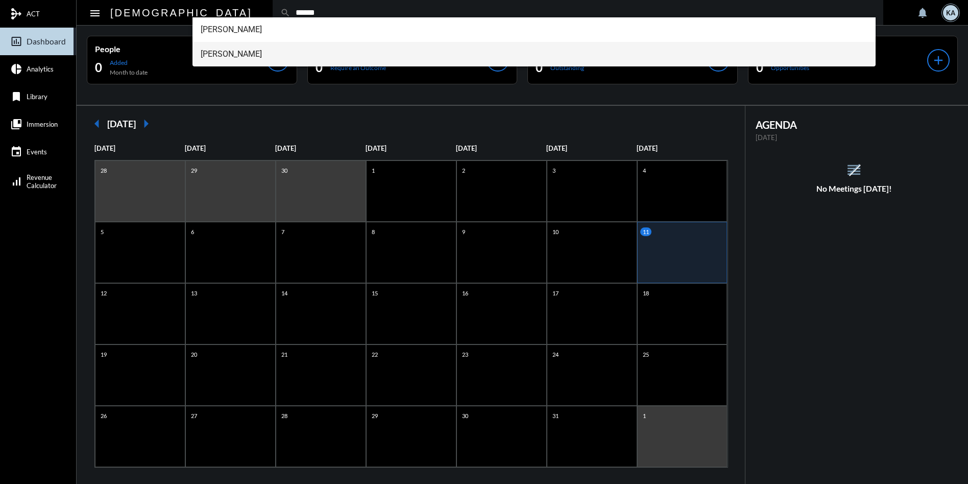
type input "******"
click at [249, 51] on span "[PERSON_NAME]" at bounding box center [534, 54] width 667 height 25
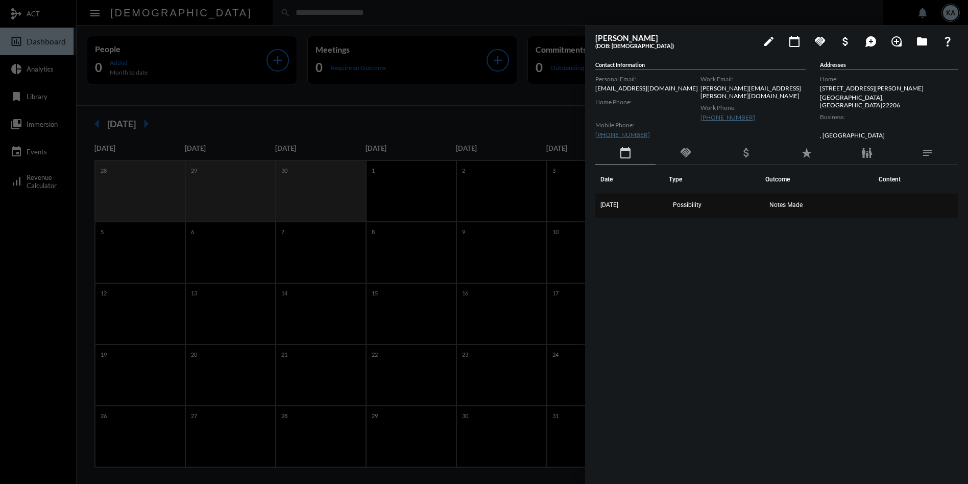
drag, startPoint x: 822, startPoint y: 213, endPoint x: 599, endPoint y: 206, distance: 223.2
click at [599, 206] on tr "[DATE] Possibility Notes Made" at bounding box center [776, 206] width 363 height 25
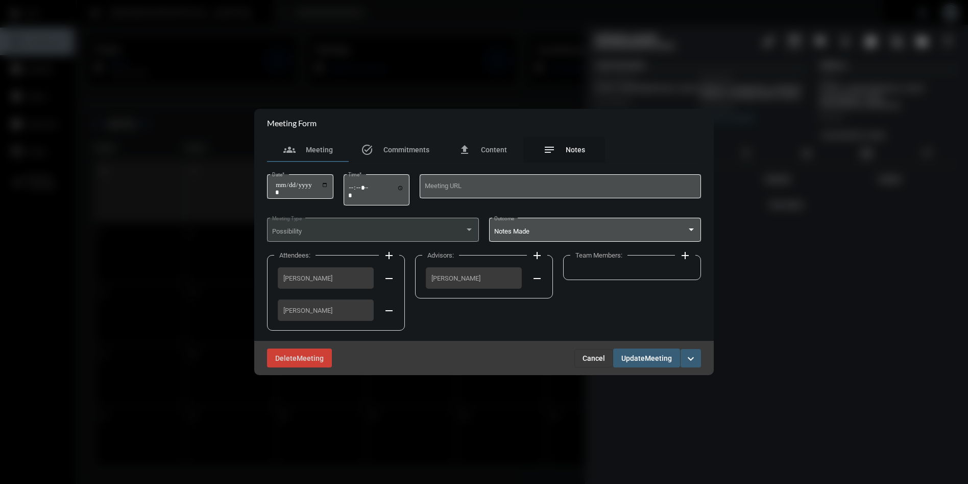
click at [580, 147] on span "Notes" at bounding box center [575, 150] width 19 height 8
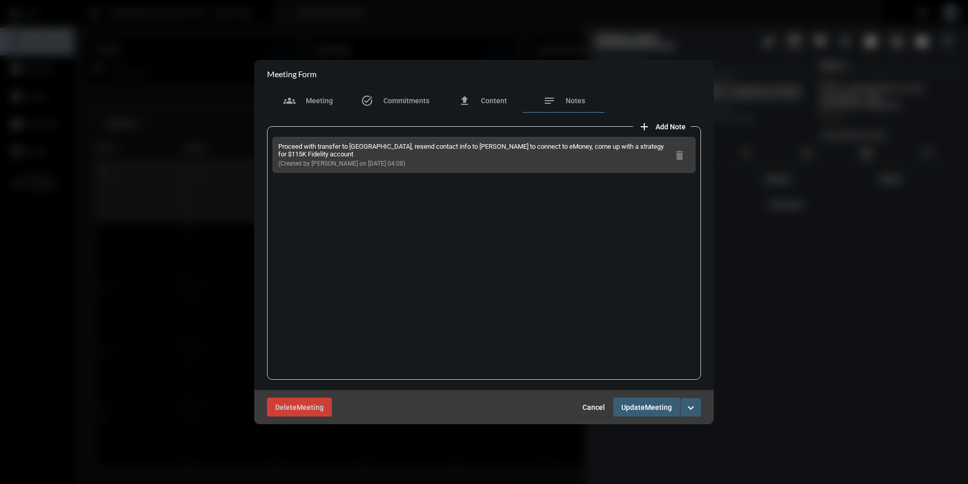
click at [587, 403] on span "Cancel" at bounding box center [594, 407] width 22 height 8
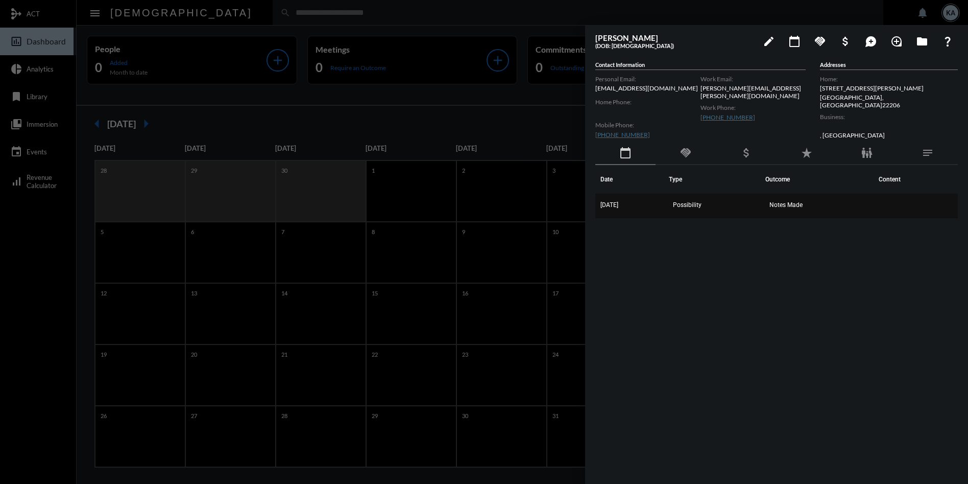
drag, startPoint x: 827, startPoint y: 211, endPoint x: 600, endPoint y: 205, distance: 226.8
click at [600, 205] on tr "[DATE] Possibility Notes Made" at bounding box center [776, 206] width 363 height 25
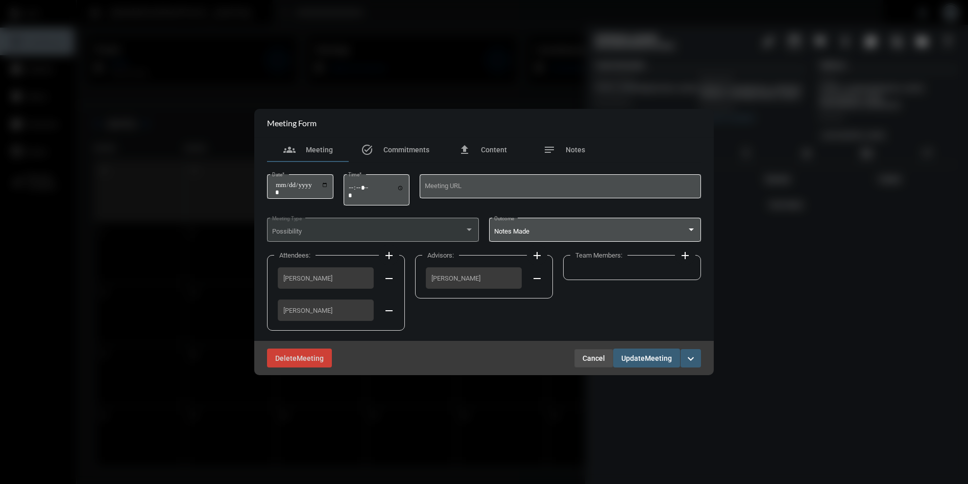
click at [594, 356] on span "Cancel" at bounding box center [594, 358] width 22 height 8
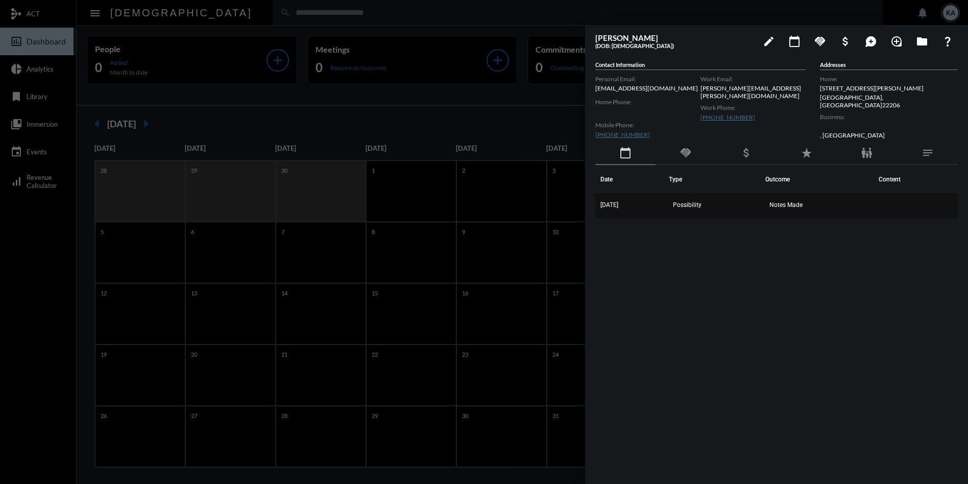
copy tr "[DATE] Possibility Notes Made"
click at [788, 206] on span "Notes Made" at bounding box center [785, 204] width 33 height 7
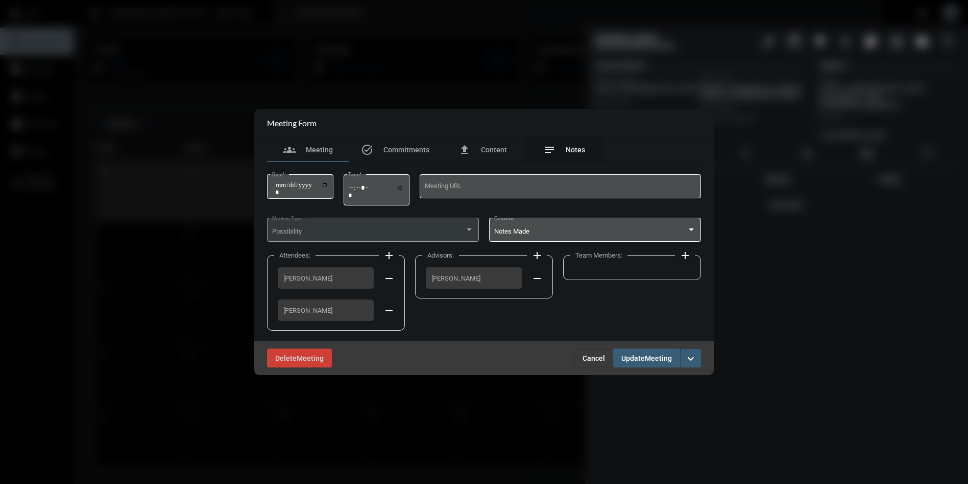
click at [567, 144] on div "notes Notes" at bounding box center [564, 149] width 42 height 12
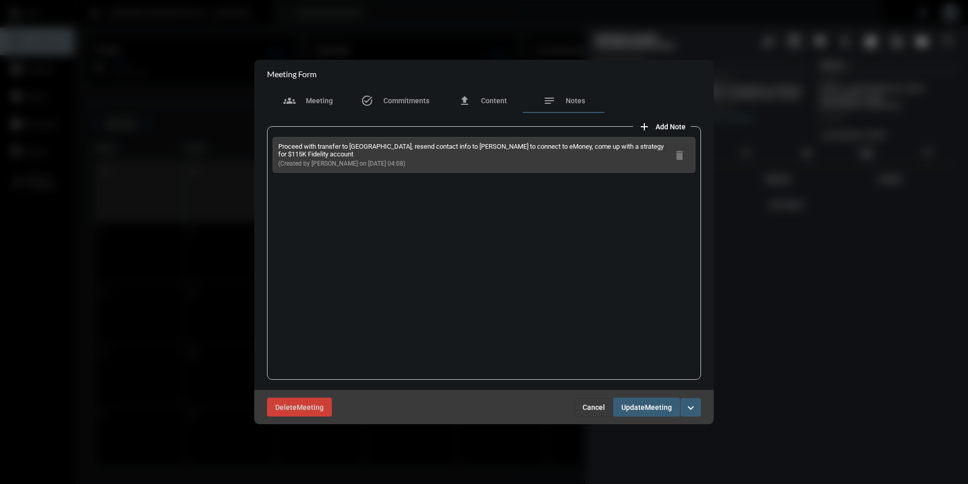
drag, startPoint x: 399, startPoint y: 160, endPoint x: 290, endPoint y: 146, distance: 110.3
click at [277, 146] on div "Proceed with transfer to [GEOGRAPHIC_DATA], resend contact info to [PERSON_NAME…" at bounding box center [484, 155] width 423 height 36
copy div "Proceed with transfer to [GEOGRAPHIC_DATA], resend contact info to [PERSON_NAME…"
click at [589, 405] on span "Cancel" at bounding box center [594, 407] width 22 height 8
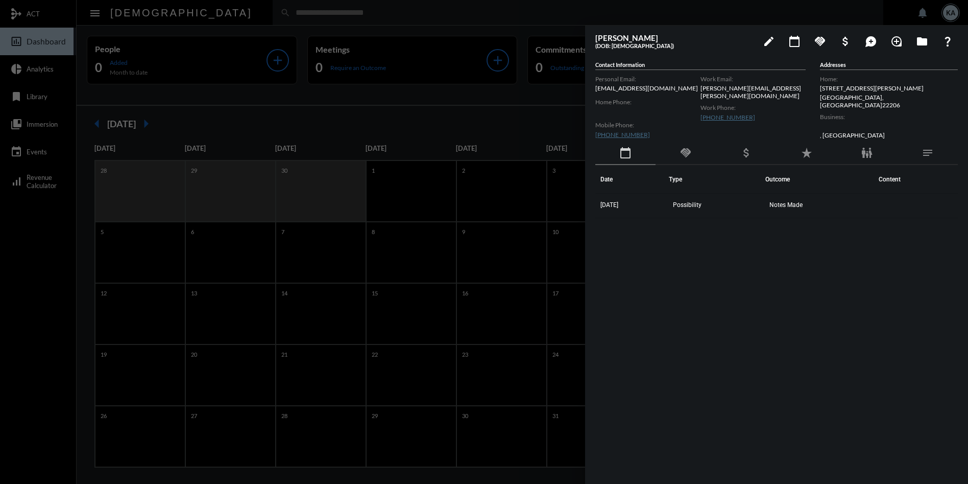
click at [295, 17] on div at bounding box center [484, 242] width 968 height 484
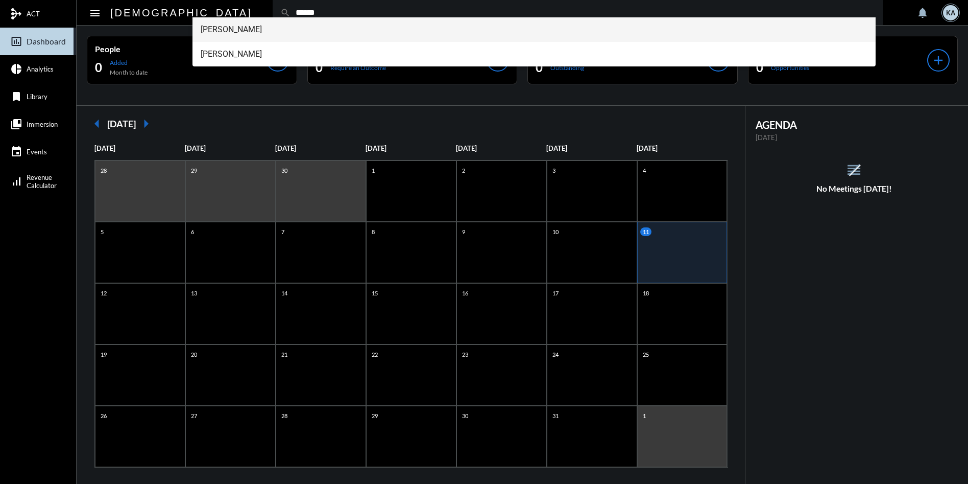
type input "******"
click at [242, 28] on span "[PERSON_NAME]" at bounding box center [534, 29] width 667 height 25
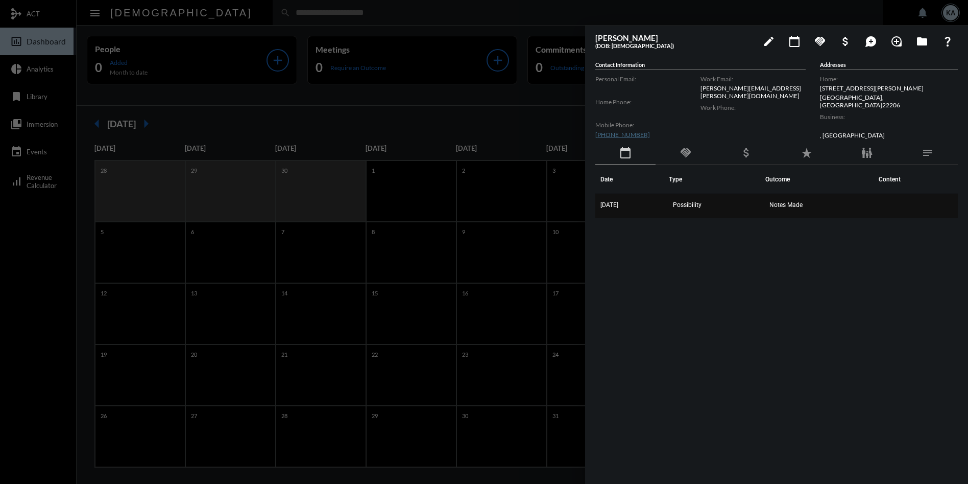
click at [796, 204] on span "Notes Made" at bounding box center [785, 204] width 33 height 7
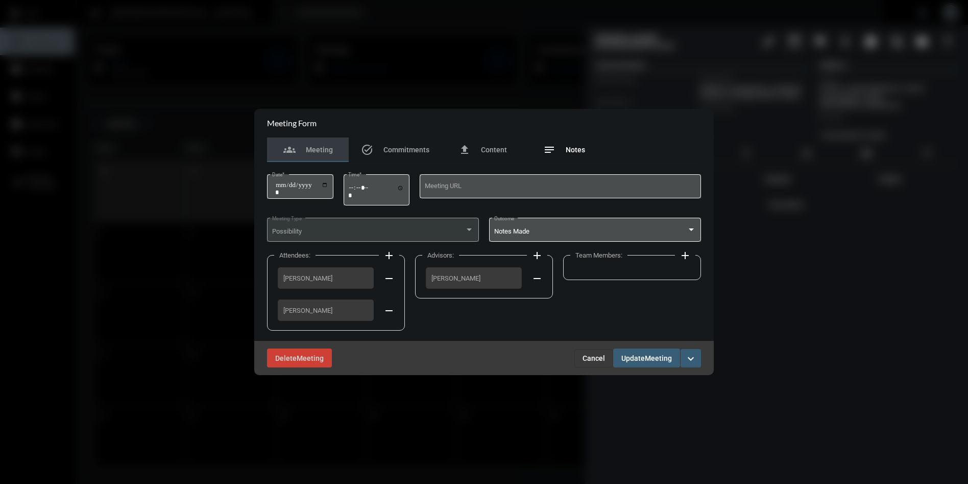
click at [571, 143] on div "notes Notes" at bounding box center [564, 149] width 42 height 12
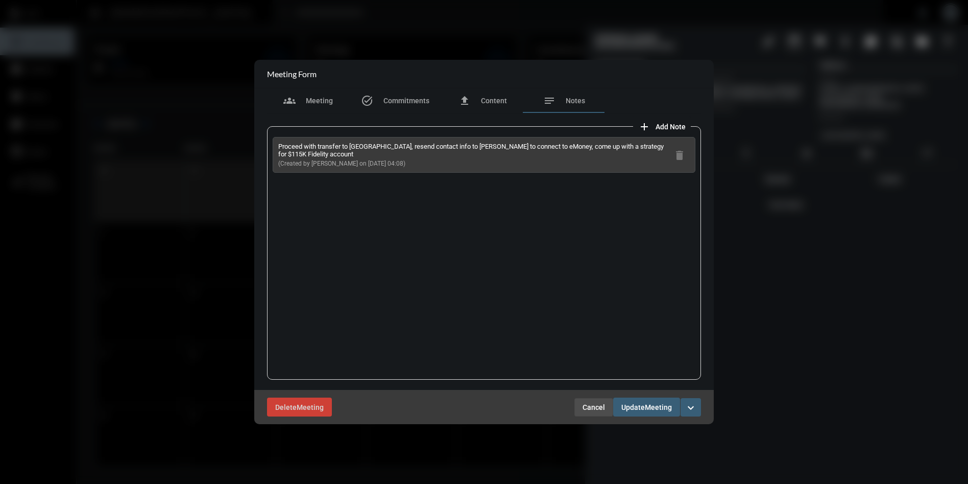
click at [585, 403] on span "Cancel" at bounding box center [594, 407] width 22 height 8
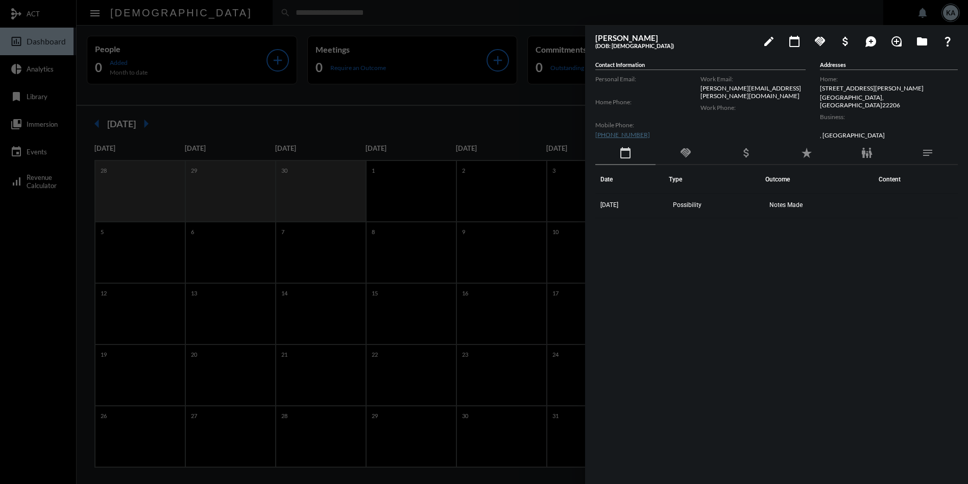
click at [449, 10] on div at bounding box center [484, 242] width 968 height 484
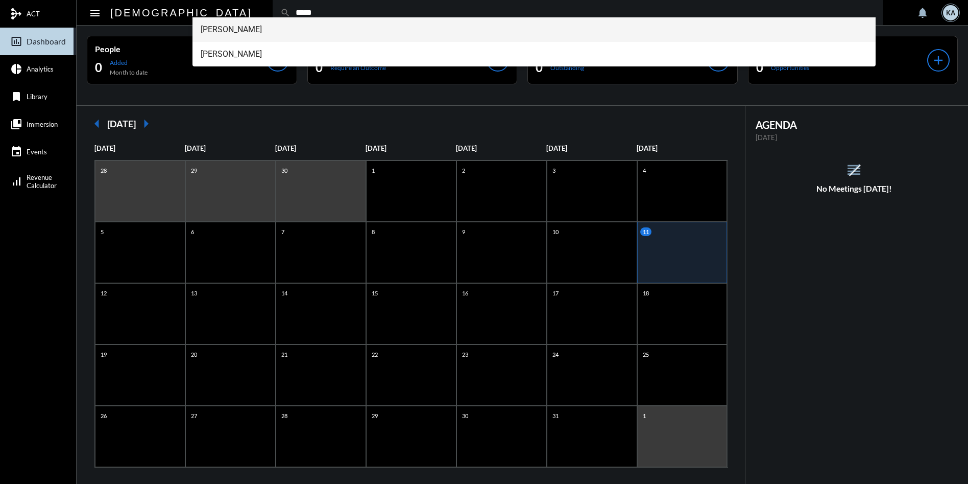
type input "*****"
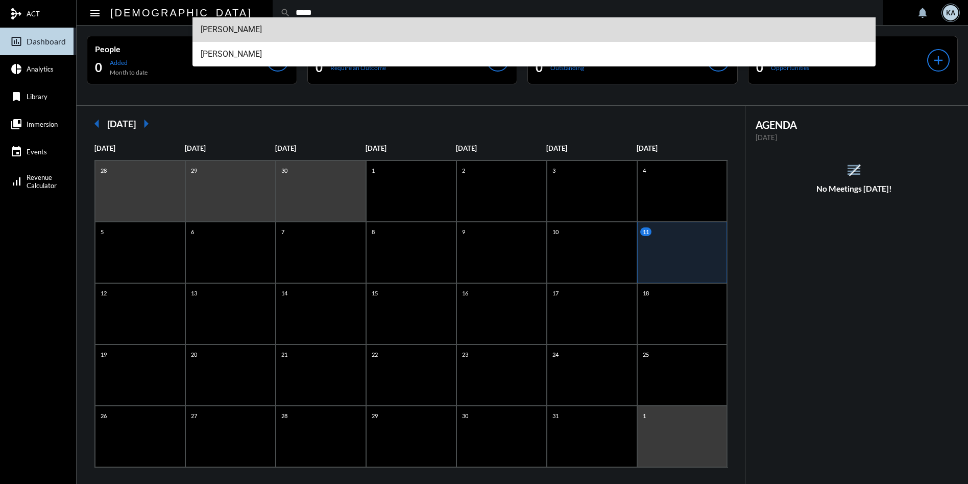
click at [226, 26] on span "[PERSON_NAME]" at bounding box center [534, 29] width 667 height 25
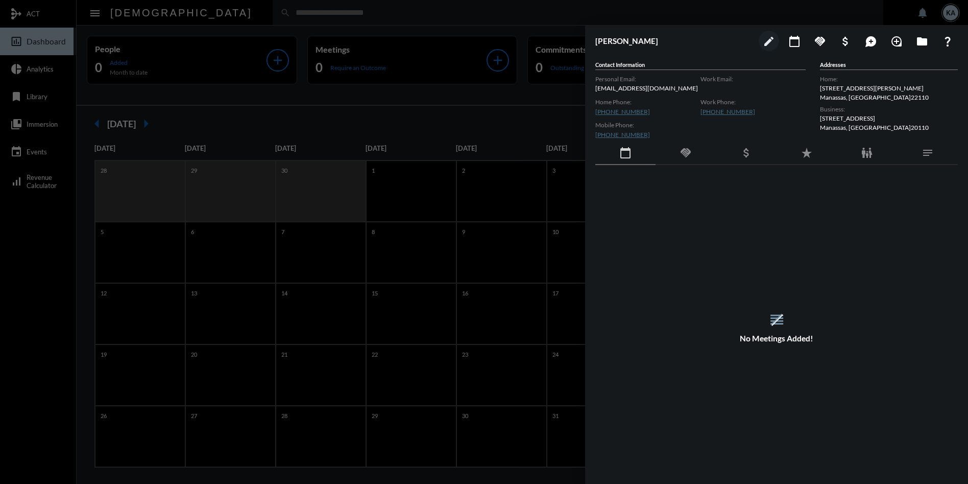
click at [224, 6] on div at bounding box center [484, 242] width 968 height 484
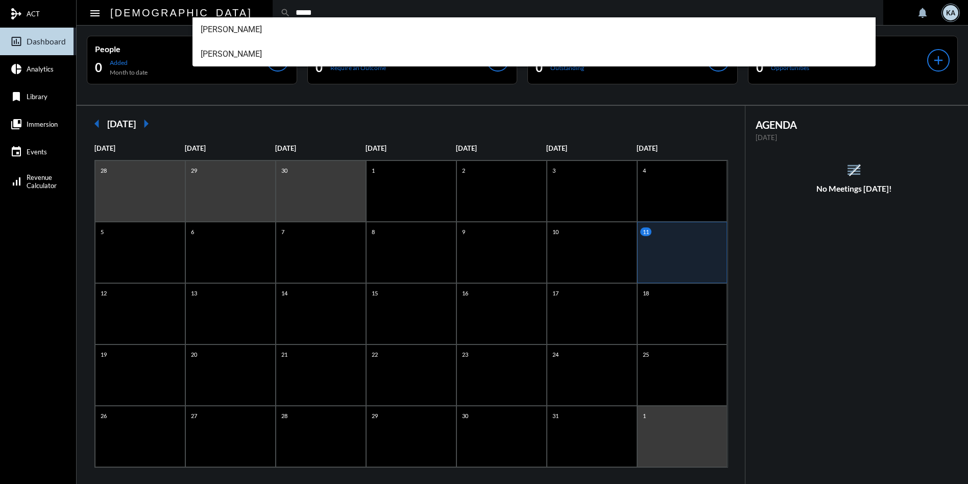
type input "*****"
click at [222, 51] on span "[PERSON_NAME]" at bounding box center [534, 54] width 667 height 25
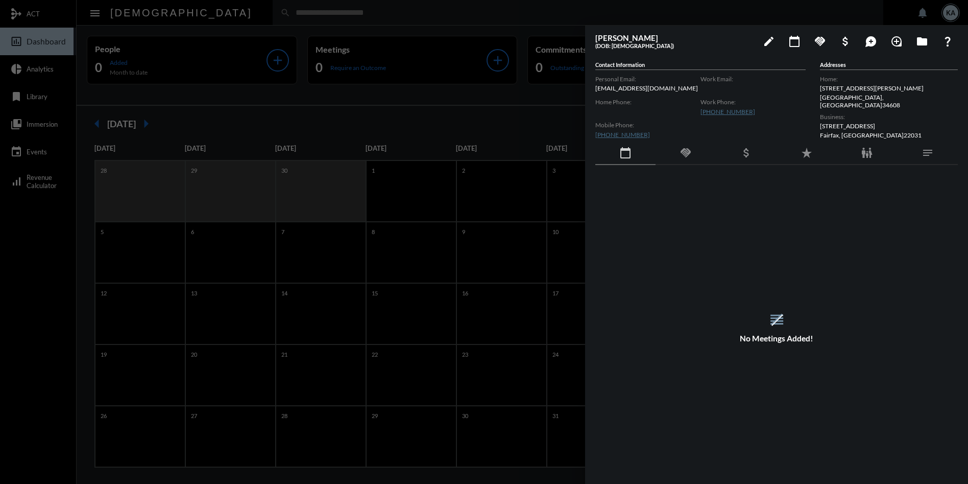
click at [240, 12] on div at bounding box center [484, 242] width 968 height 484
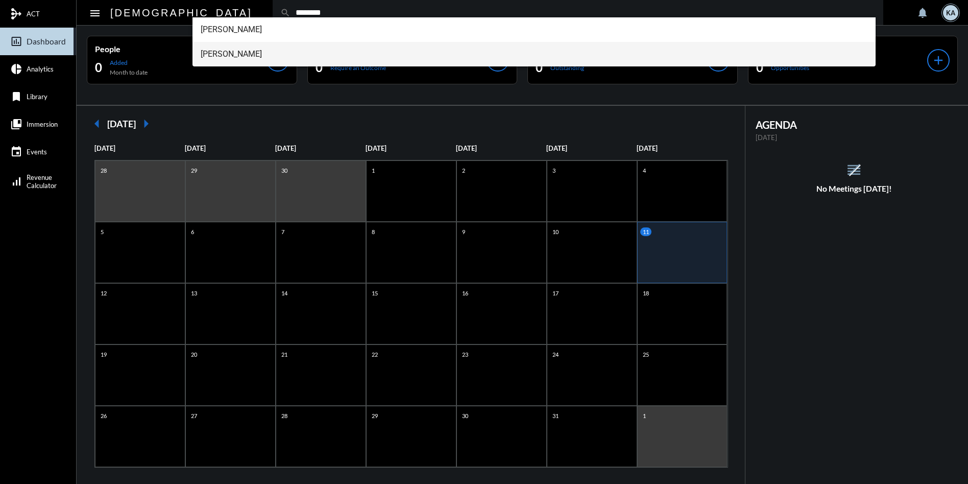
type input "********"
click at [211, 55] on span "[PERSON_NAME]" at bounding box center [534, 54] width 667 height 25
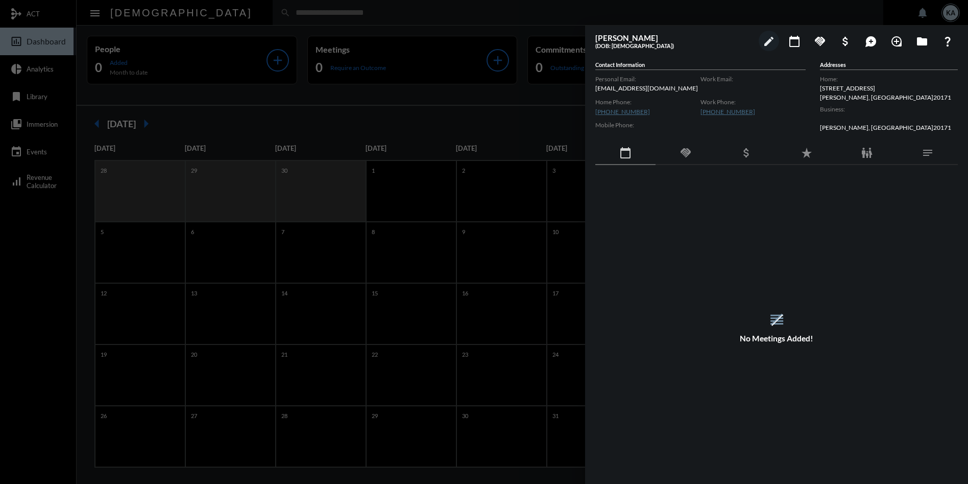
click at [295, 10] on div at bounding box center [484, 242] width 968 height 484
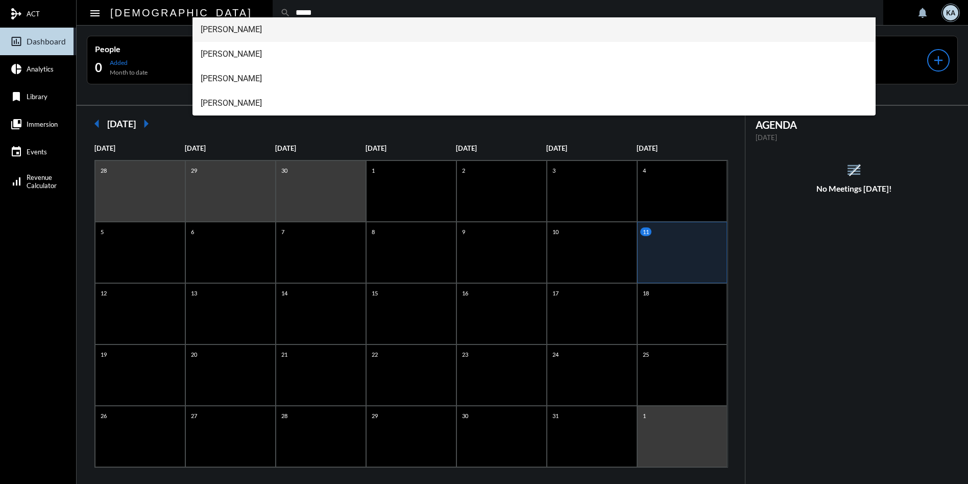
type input "*****"
click at [223, 29] on span "[PERSON_NAME]" at bounding box center [534, 29] width 667 height 25
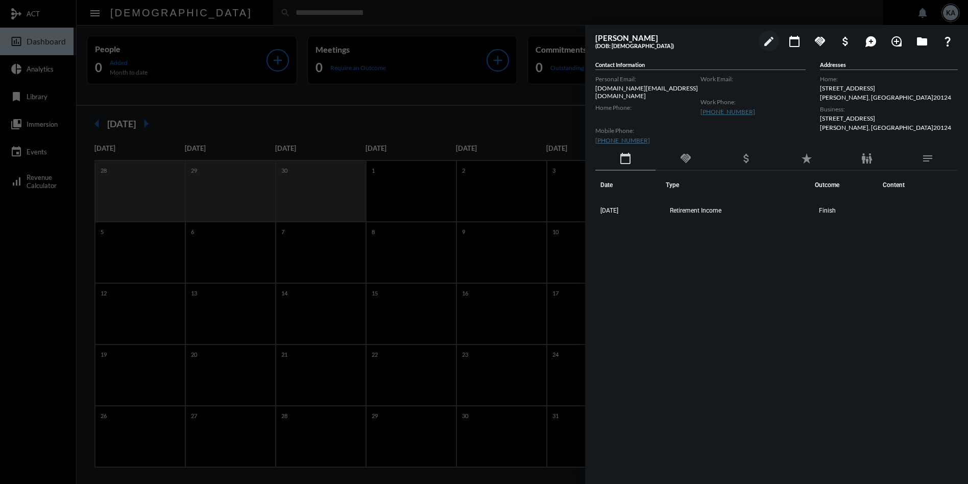
click at [717, 269] on div "Date Type Outcome Content [DATE] Retirement Income Finish" at bounding box center [776, 317] width 363 height 292
click at [276, 15] on div at bounding box center [484, 242] width 968 height 484
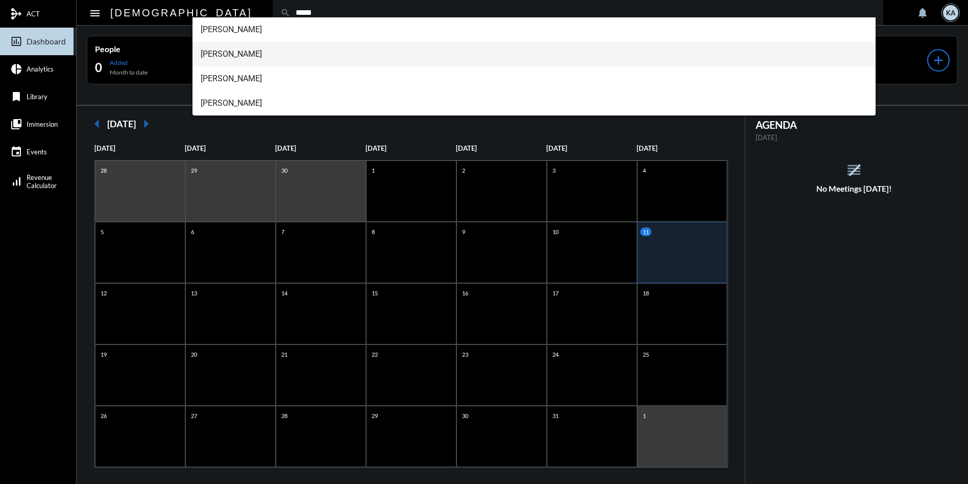
type input "*****"
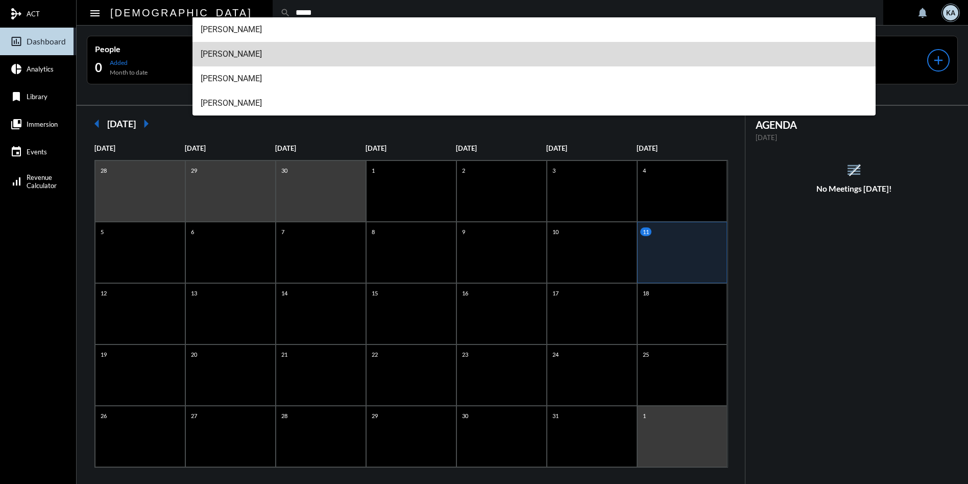
click at [259, 54] on span "[PERSON_NAME]" at bounding box center [534, 54] width 667 height 25
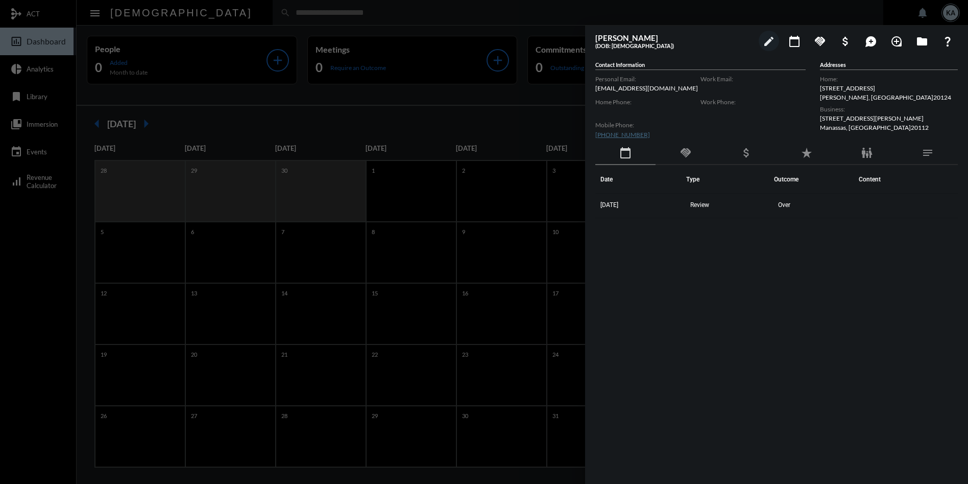
click at [286, 18] on div at bounding box center [484, 242] width 968 height 484
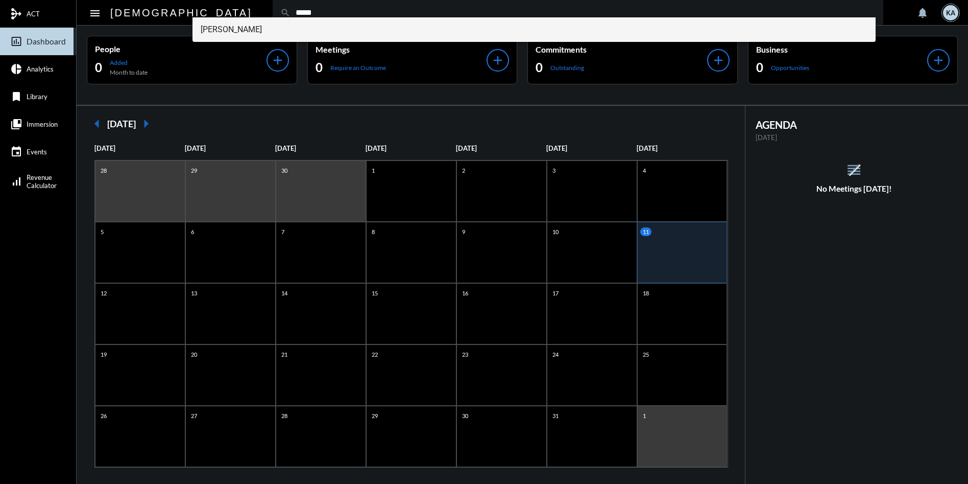
type input "*****"
click at [219, 33] on span "[PERSON_NAME]" at bounding box center [534, 29] width 667 height 25
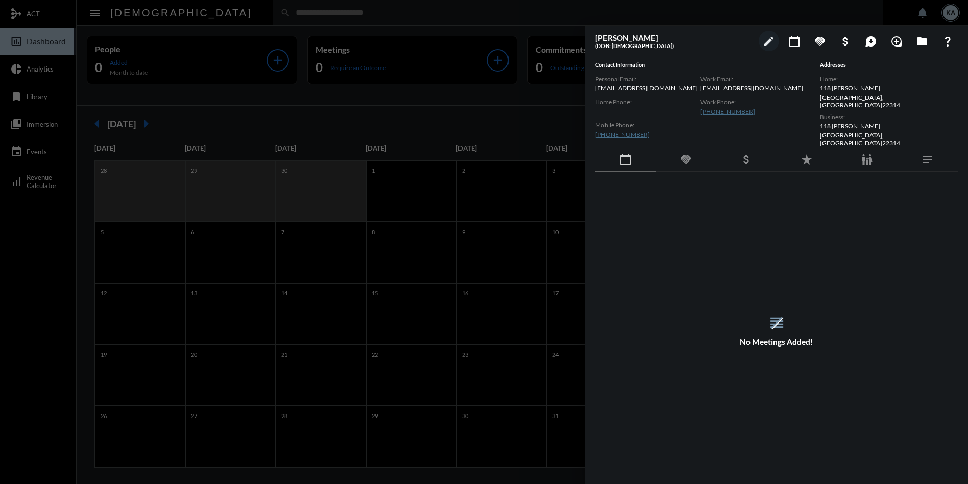
click at [223, 12] on div at bounding box center [484, 242] width 968 height 484
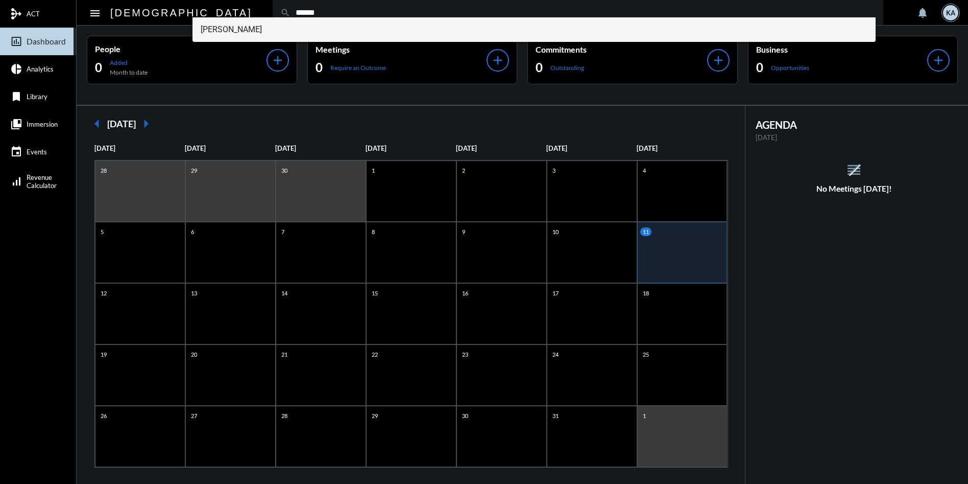
type input "******"
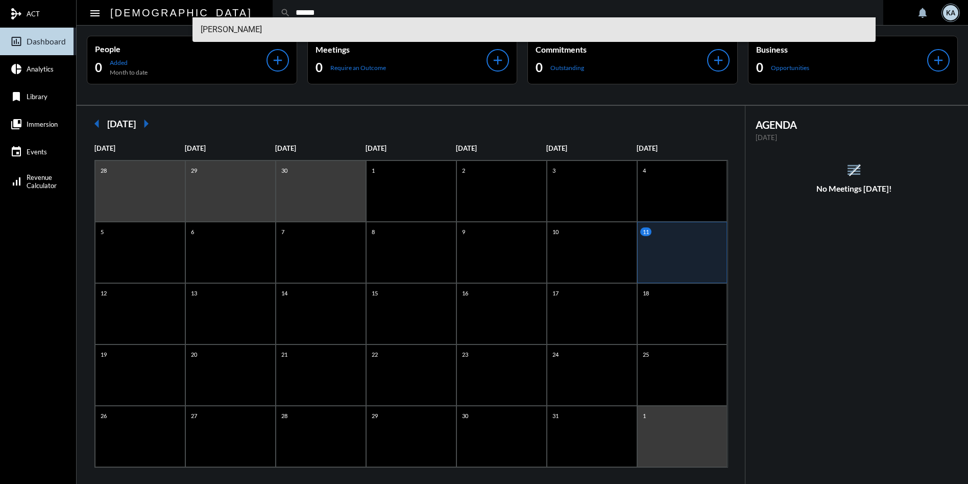
click at [216, 32] on span "[PERSON_NAME]" at bounding box center [534, 29] width 667 height 25
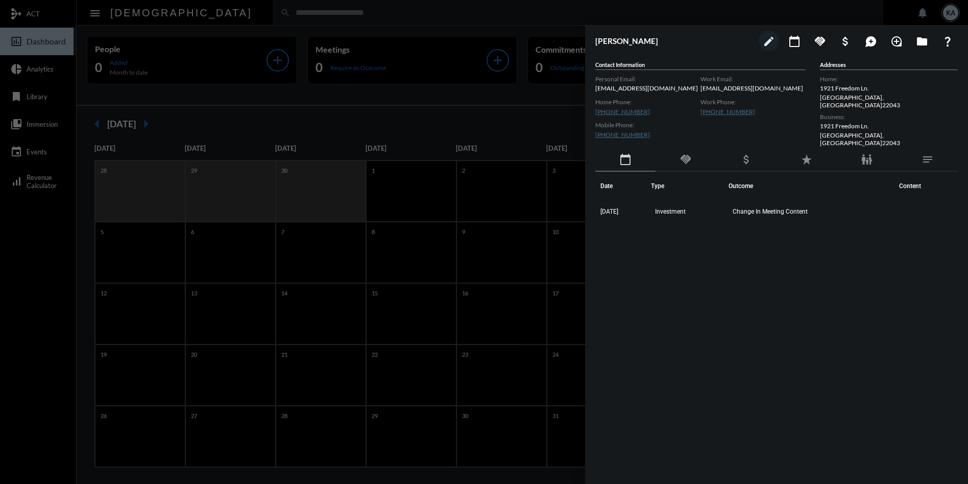
click at [250, 8] on div at bounding box center [484, 242] width 968 height 484
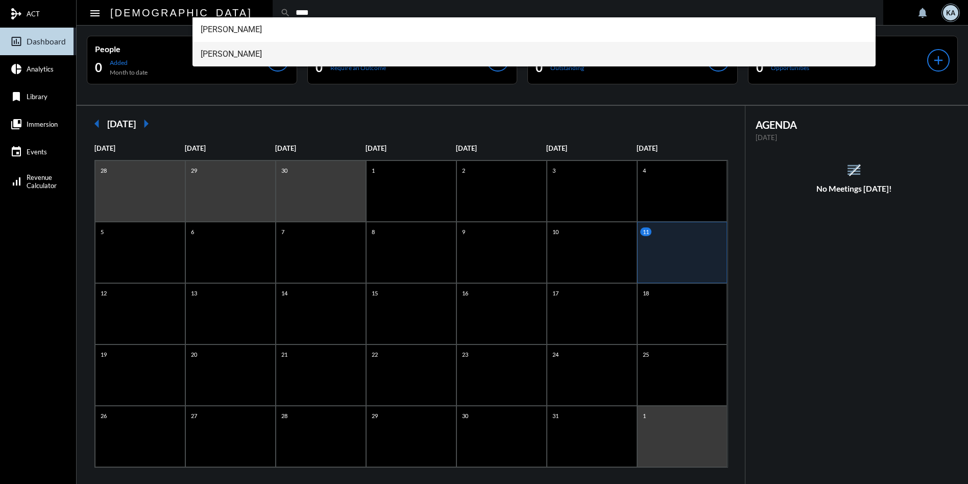
type input "****"
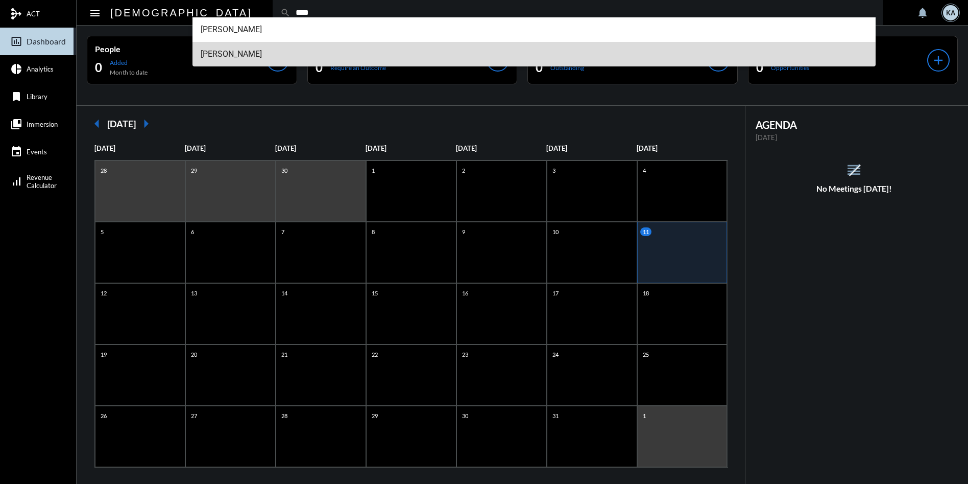
click at [232, 55] on span "[PERSON_NAME]" at bounding box center [534, 54] width 667 height 25
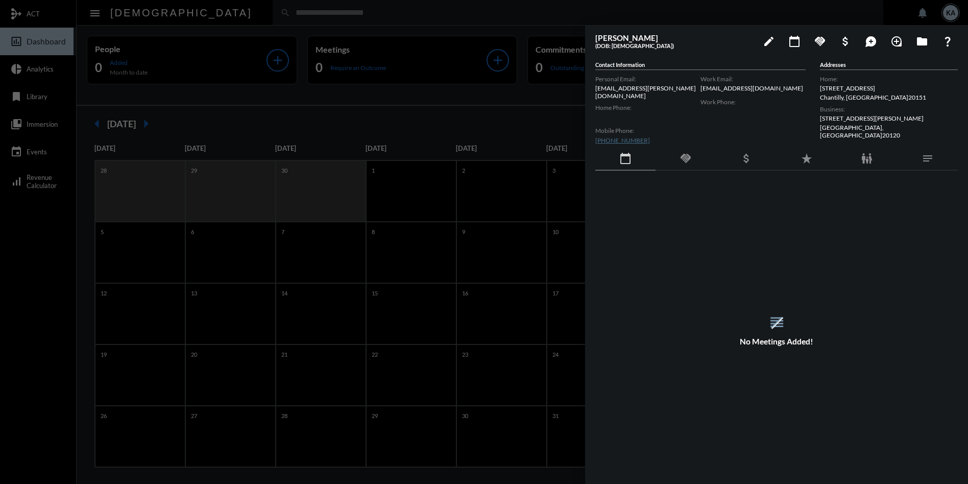
click at [391, 8] on div at bounding box center [484, 242] width 968 height 484
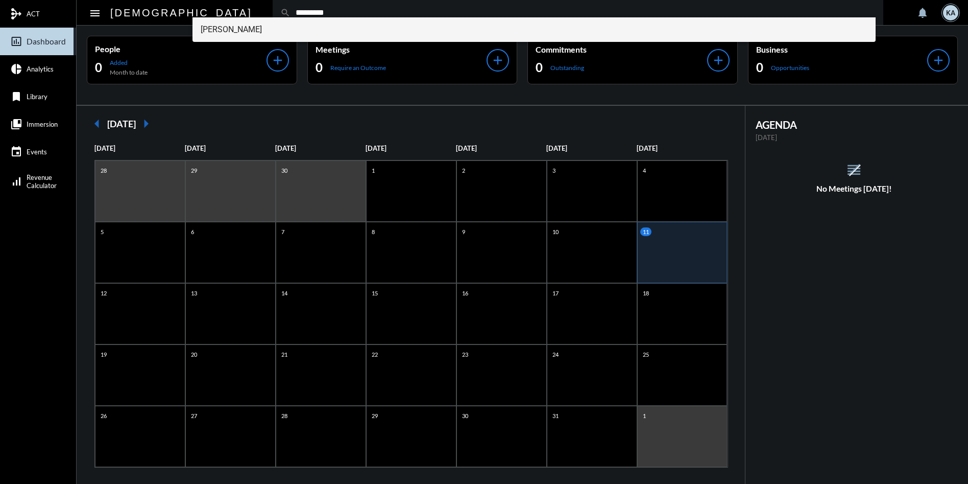
type input "*********"
click at [216, 28] on span "[PERSON_NAME]" at bounding box center [534, 29] width 667 height 25
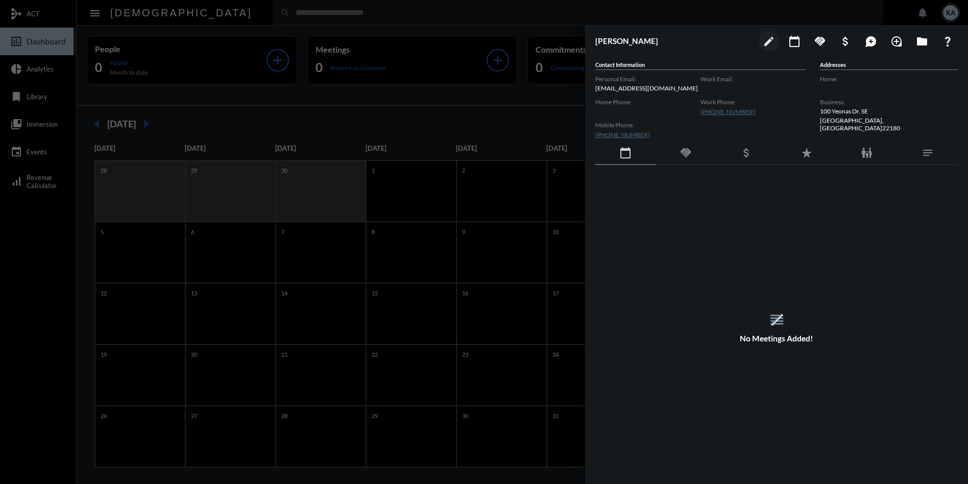
click at [214, 11] on div at bounding box center [484, 242] width 968 height 484
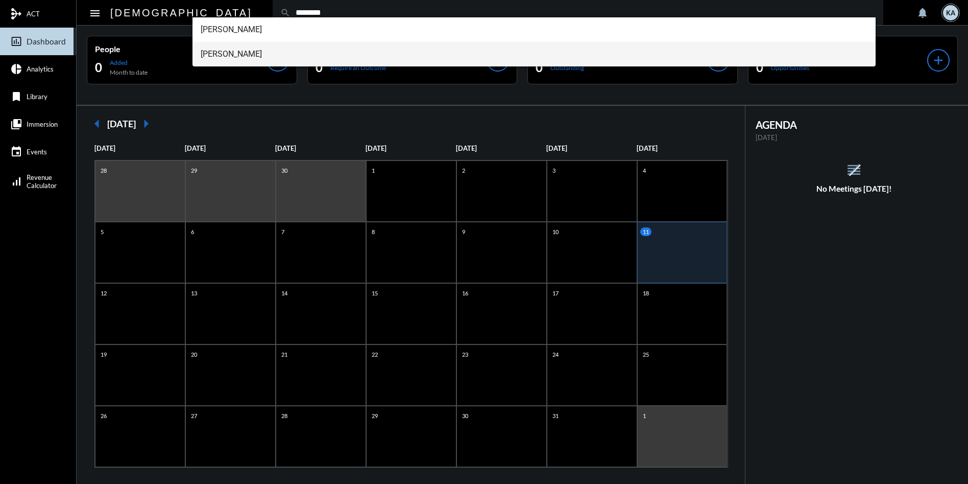
type input "********"
click at [220, 54] on span "[PERSON_NAME]" at bounding box center [534, 54] width 667 height 25
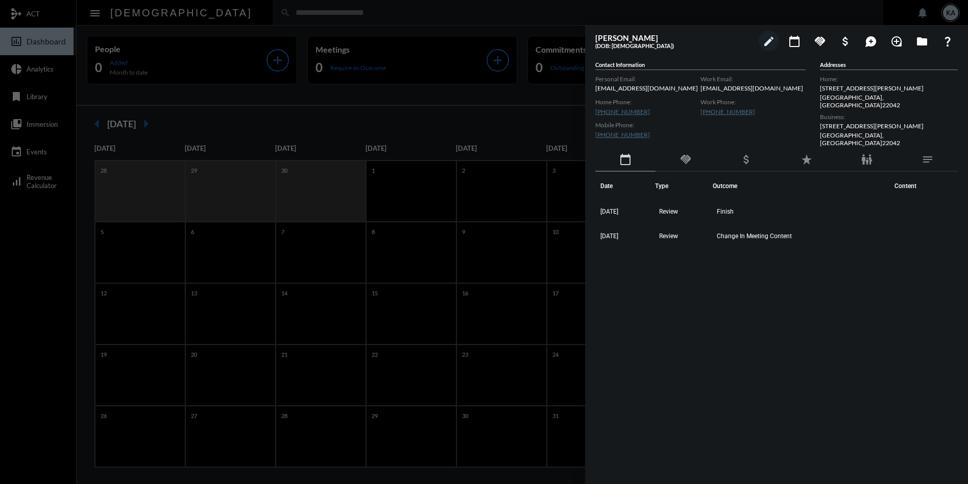
click at [290, 4] on div at bounding box center [484, 242] width 968 height 484
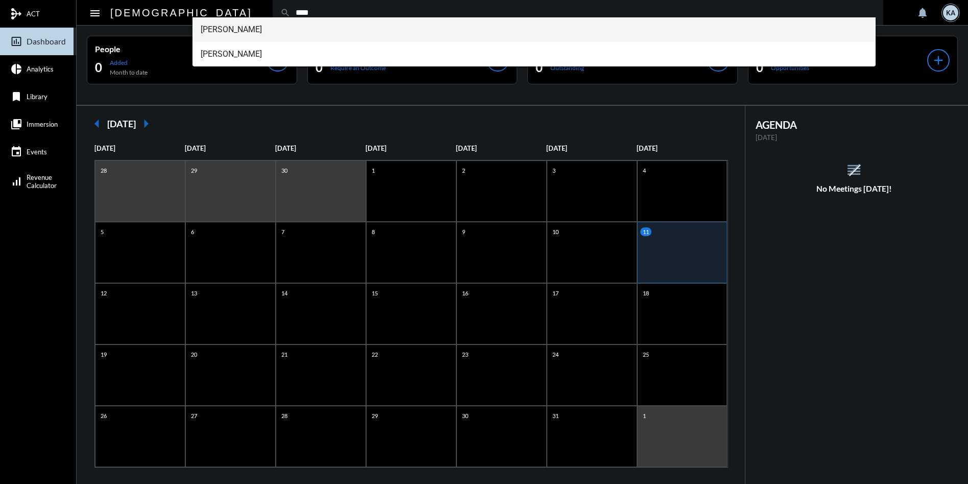
type input "****"
click at [250, 26] on span "[PERSON_NAME]" at bounding box center [534, 29] width 667 height 25
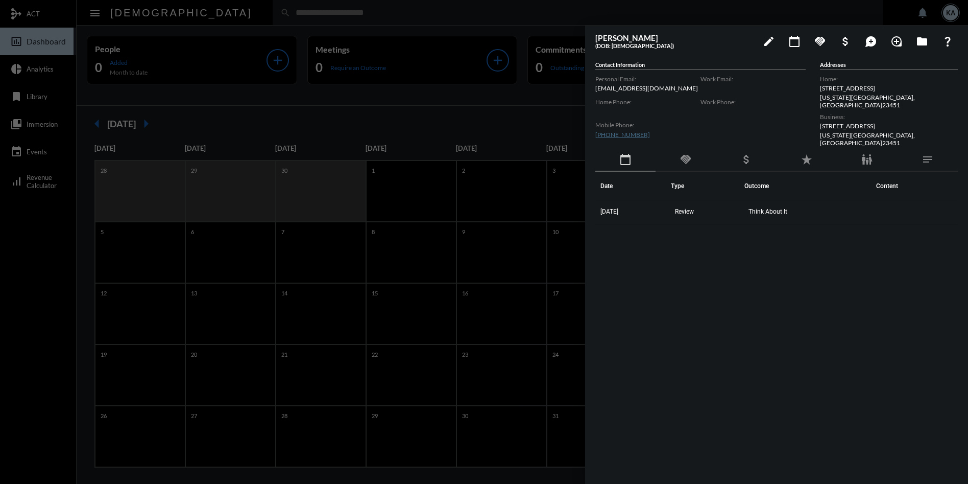
click at [249, 16] on div at bounding box center [484, 242] width 968 height 484
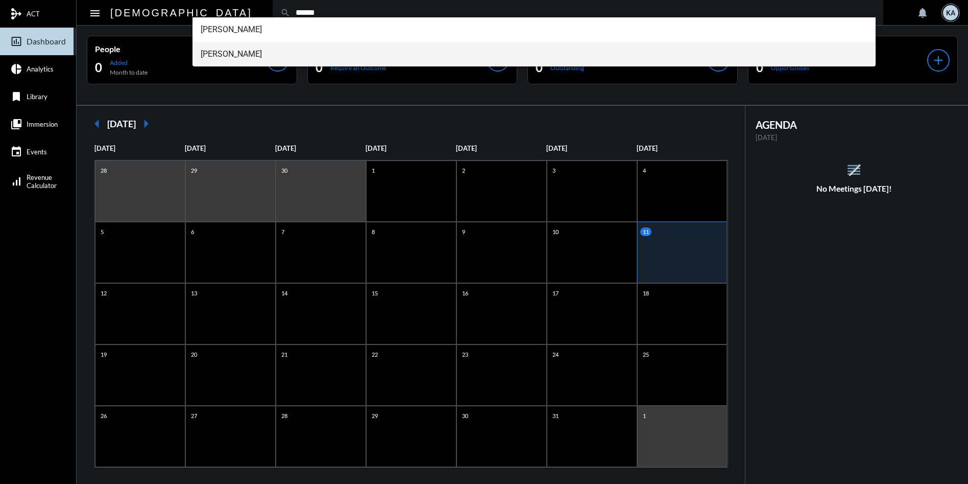
type input "******"
click at [238, 52] on span "[PERSON_NAME]" at bounding box center [534, 54] width 667 height 25
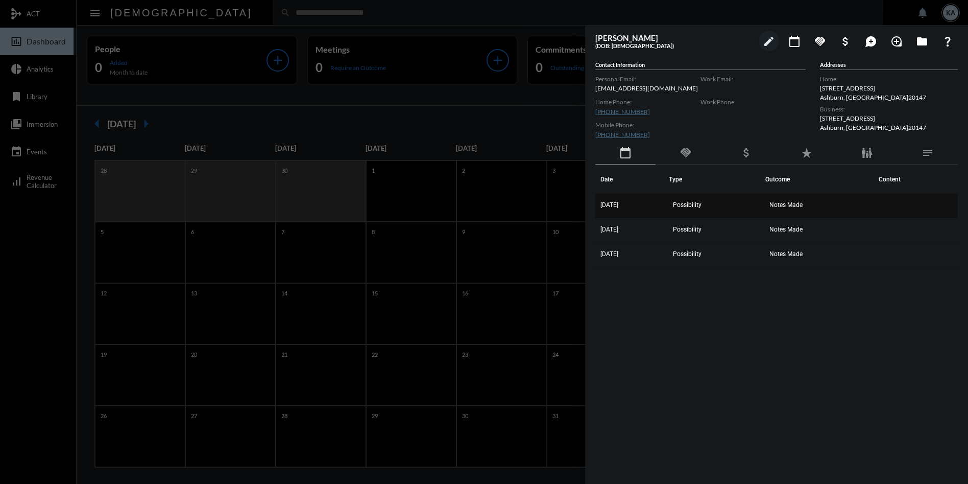
click at [802, 201] on td "Notes Made" at bounding box center [819, 206] width 108 height 25
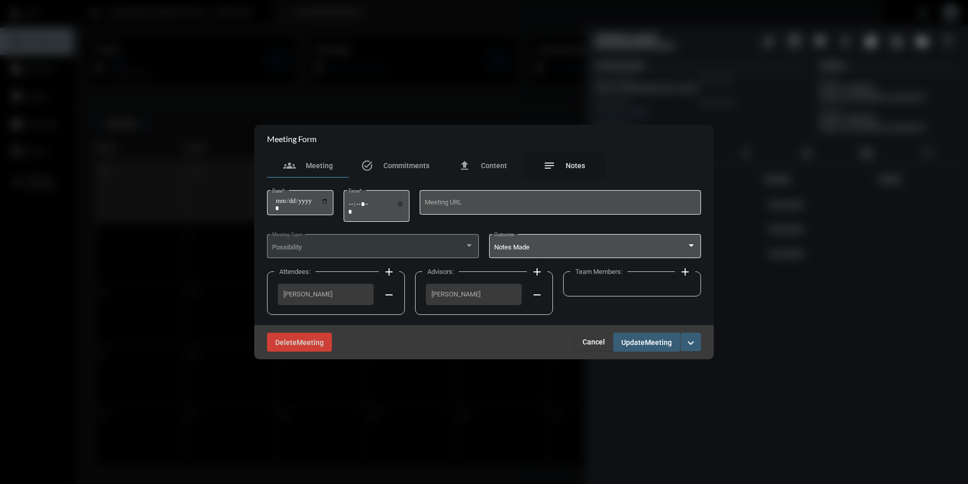
click at [585, 163] on div "notes Notes" at bounding box center [564, 165] width 82 height 25
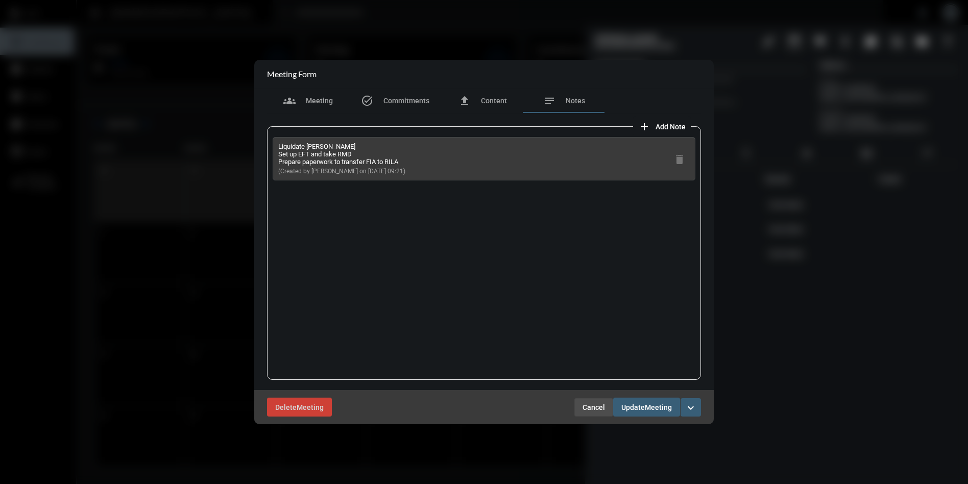
click at [591, 405] on span "Cancel" at bounding box center [594, 407] width 22 height 8
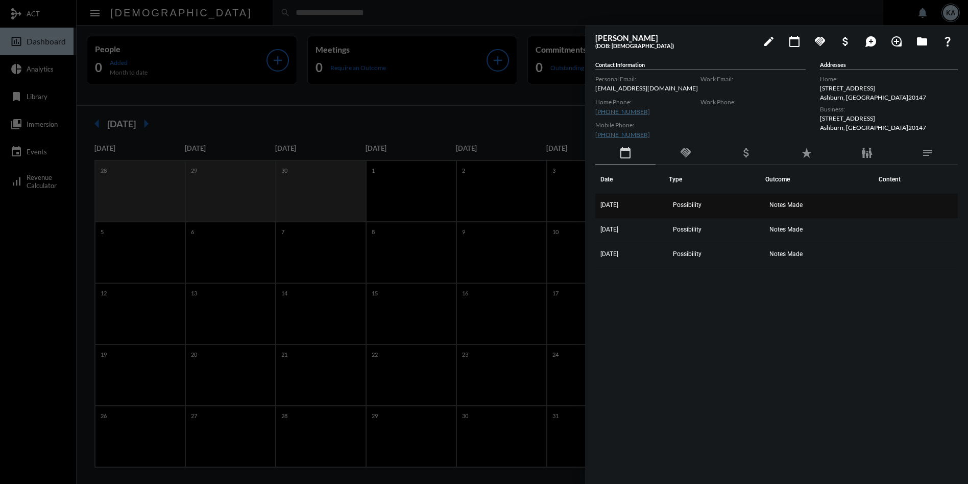
drag, startPoint x: 812, startPoint y: 259, endPoint x: 596, endPoint y: 205, distance: 222.5
click at [596, 205] on tbody "[DATE] Possibility Notes Made [DATE] Possibility Notes Made [DATE] Possibility …" at bounding box center [776, 231] width 363 height 74
copy tbody "[DATE] Possibility Notes Made [DATE] Possibility Notes Made [DATE] Possibility …"
click at [790, 204] on span "Notes Made" at bounding box center [785, 204] width 33 height 7
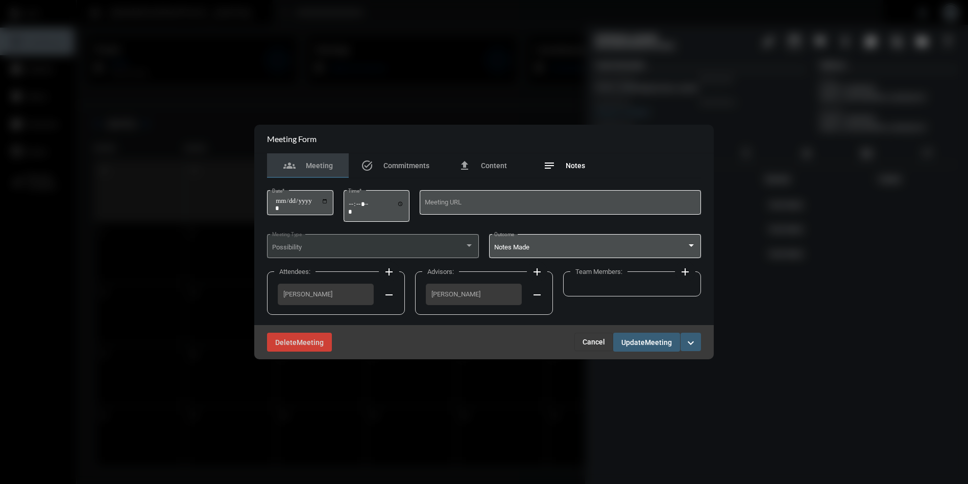
click at [573, 161] on div "notes Notes" at bounding box center [564, 165] width 42 height 12
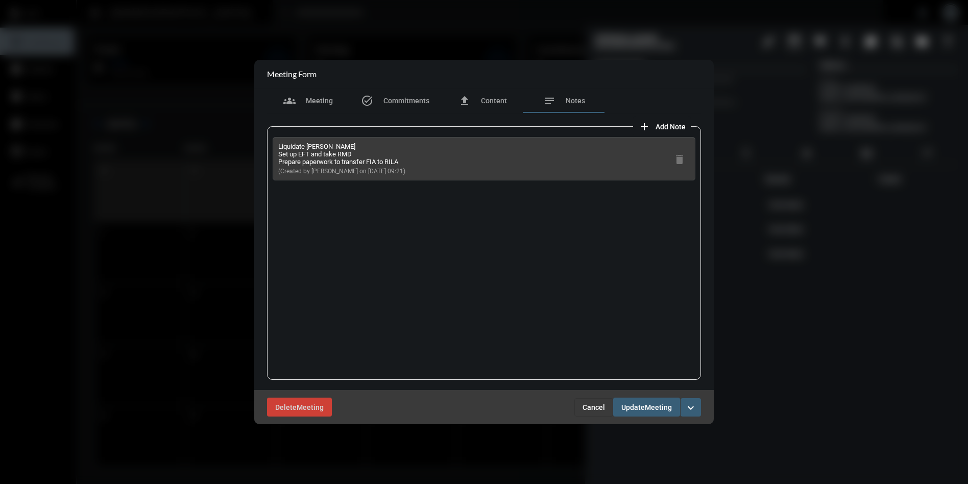
drag, startPoint x: 410, startPoint y: 174, endPoint x: 274, endPoint y: 142, distance: 140.0
click at [274, 142] on div "Liquidate [PERSON_NAME] Set up EFT and take RMD Prepare paperwork to transfer F…" at bounding box center [484, 158] width 423 height 43
copy div "Liquidate [PERSON_NAME] Set up EFT and take RMD Prepare paperwork to transfer F…"
click at [588, 407] on span "Cancel" at bounding box center [594, 407] width 22 height 8
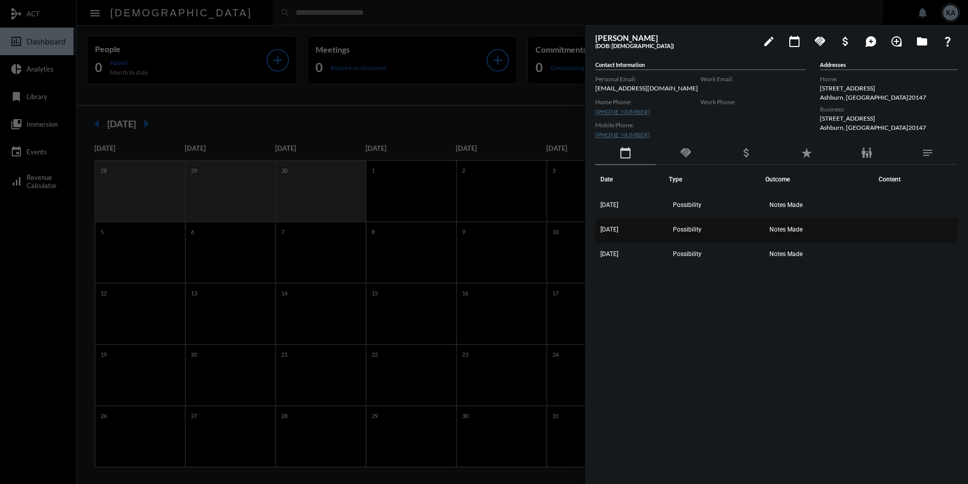
click at [788, 229] on span "Notes Made" at bounding box center [785, 229] width 33 height 7
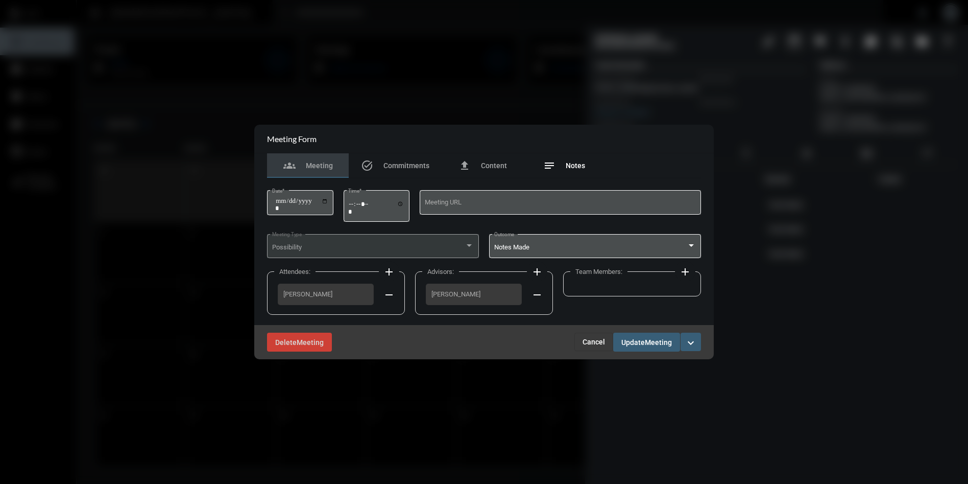
click at [579, 165] on span "Notes" at bounding box center [575, 165] width 19 height 8
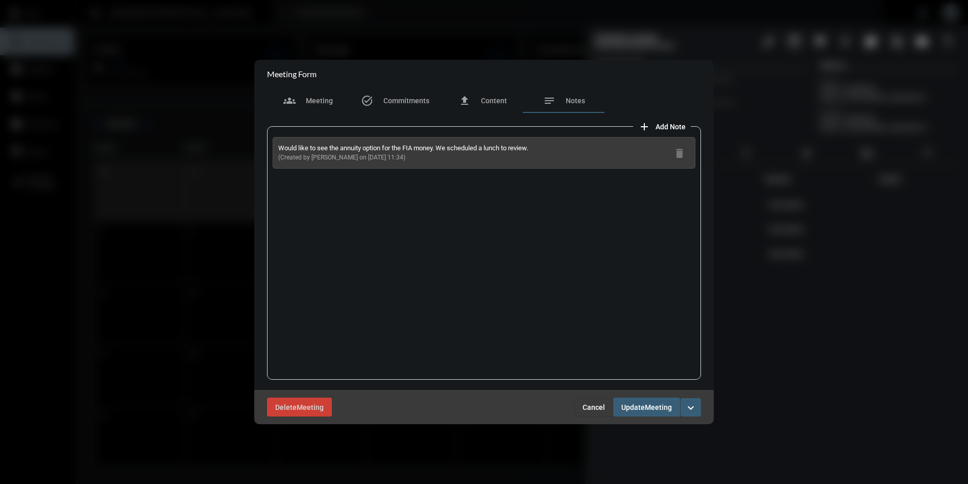
drag, startPoint x: 407, startPoint y: 156, endPoint x: 281, endPoint y: 146, distance: 126.0
click at [276, 145] on div "Would like to see the annuity option for the FIA money. We scheduled a lunch to…" at bounding box center [484, 153] width 423 height 32
copy div "Would like to see the annuity option for the FIA money. We scheduled a lunch to…"
click at [596, 403] on span "Cancel" at bounding box center [594, 407] width 22 height 8
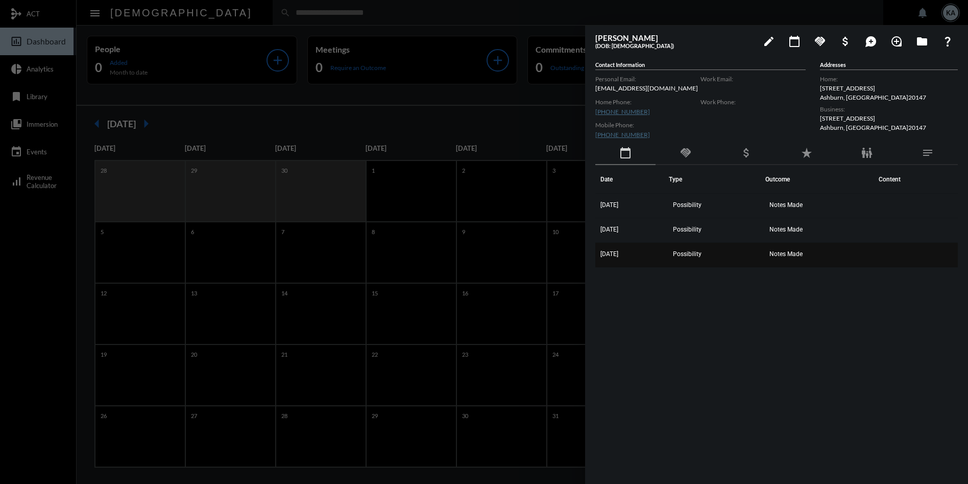
click at [791, 251] on span "Notes Made" at bounding box center [785, 253] width 33 height 7
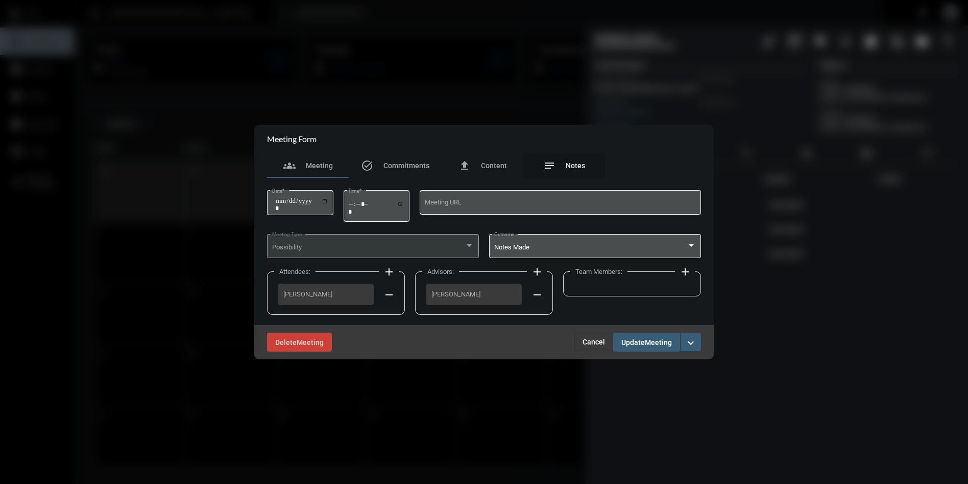
click at [564, 165] on div "notes Notes" at bounding box center [564, 165] width 42 height 12
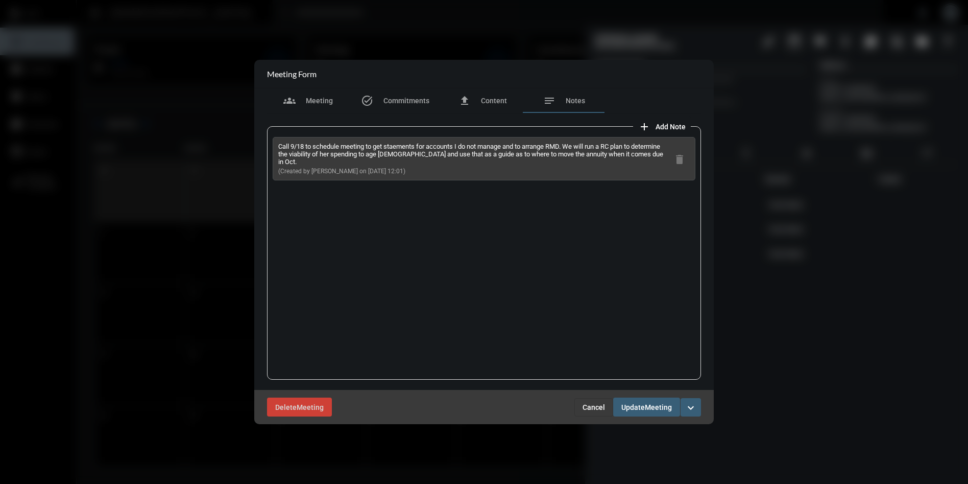
drag, startPoint x: 395, startPoint y: 160, endPoint x: 280, endPoint y: 147, distance: 115.6
click at [280, 147] on div "Call 9/18 to schedule meeting to get staements for accounts I do not manage and…" at bounding box center [473, 158] width 391 height 32
click at [598, 405] on span "Cancel" at bounding box center [594, 407] width 22 height 8
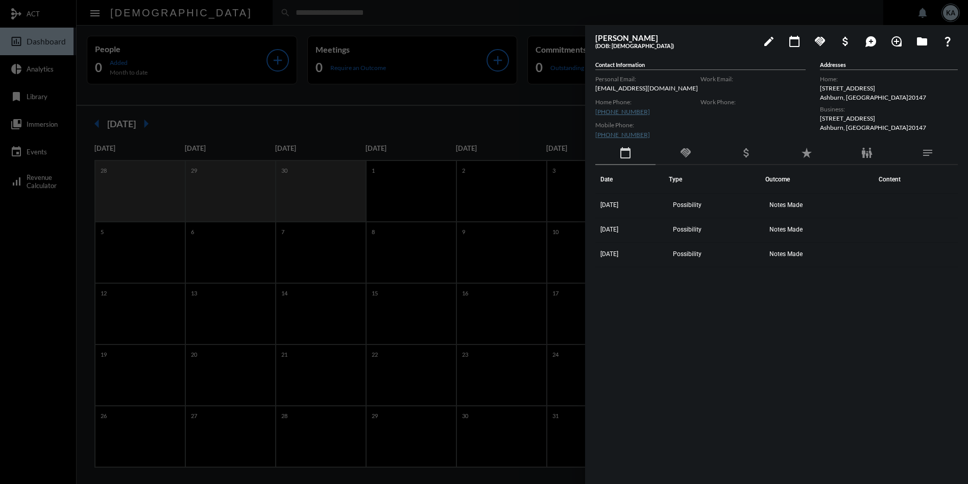
click at [250, 12] on div at bounding box center [484, 242] width 968 height 484
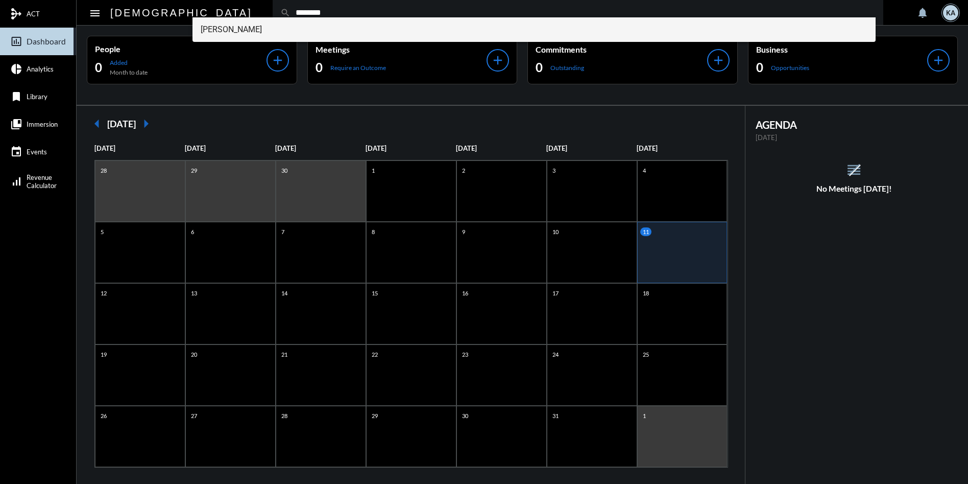
type input "********"
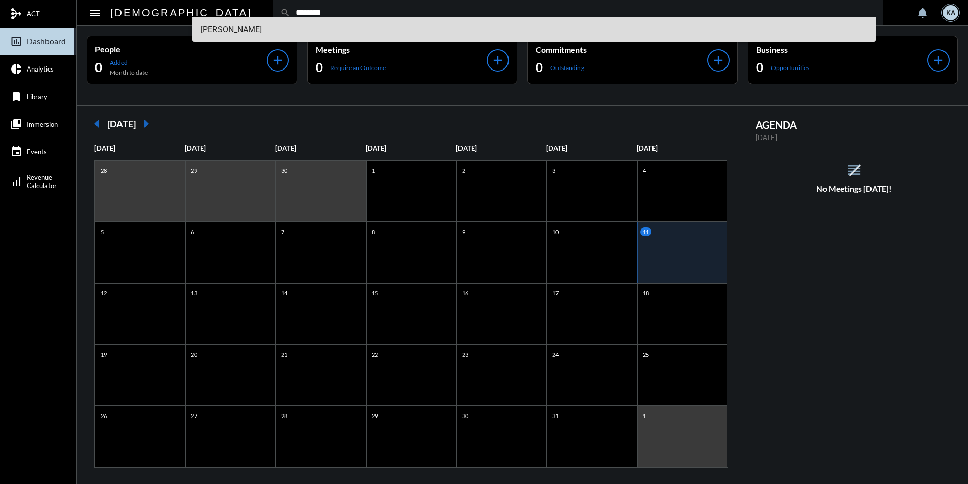
click at [240, 22] on span "[PERSON_NAME]" at bounding box center [534, 29] width 667 height 25
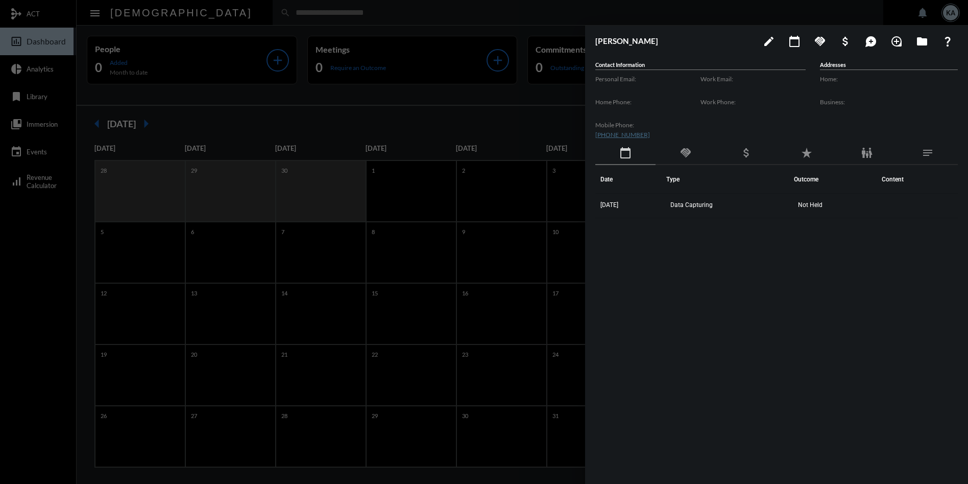
click at [190, 15] on div at bounding box center [484, 242] width 968 height 484
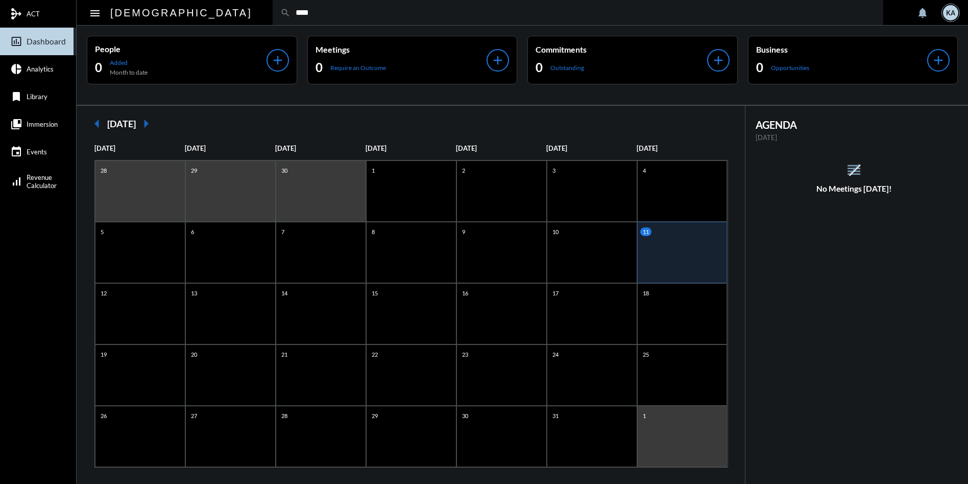
type input "****"
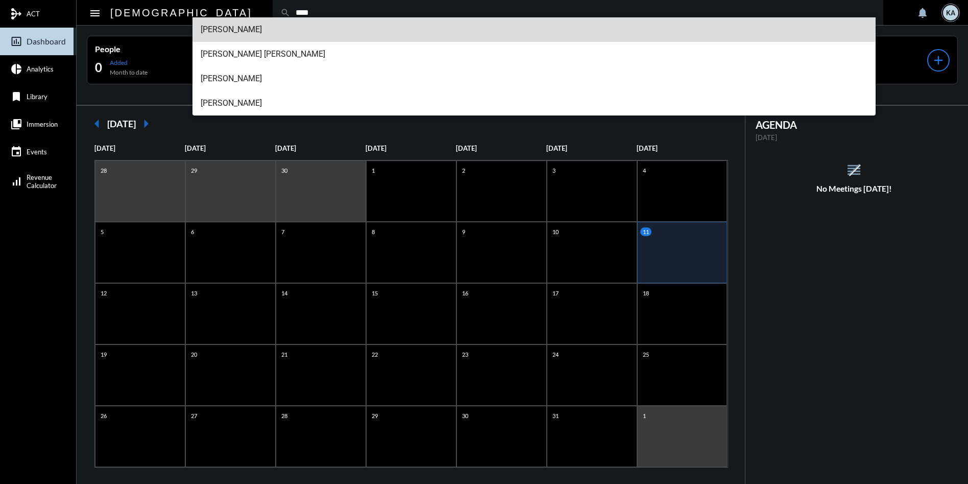
click at [213, 27] on span "[PERSON_NAME]" at bounding box center [534, 29] width 667 height 25
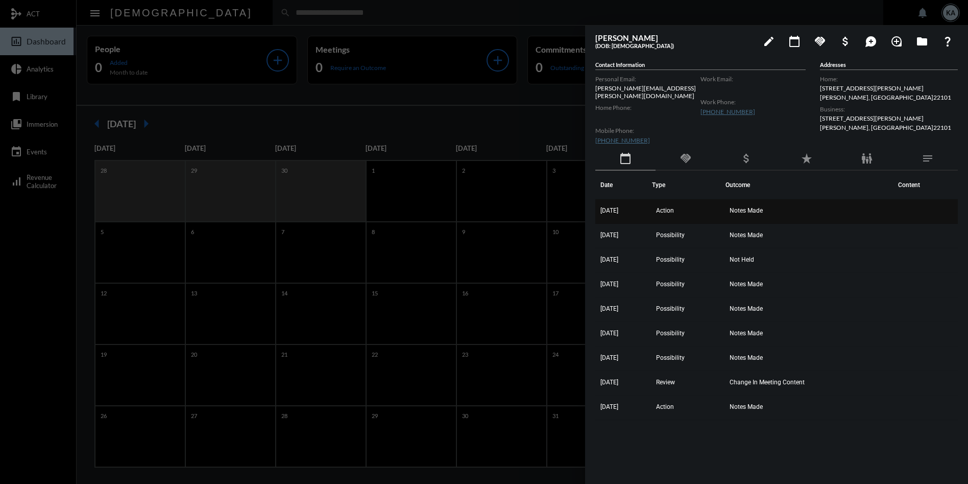
drag, startPoint x: 796, startPoint y: 407, endPoint x: 601, endPoint y: 209, distance: 277.6
click at [598, 210] on tbody "[DATE] Action Notes Made [DATE] Possibility Notes Made [DATE] Possibility Not H…" at bounding box center [776, 309] width 363 height 221
click at [763, 207] on span "Notes Made" at bounding box center [746, 210] width 33 height 7
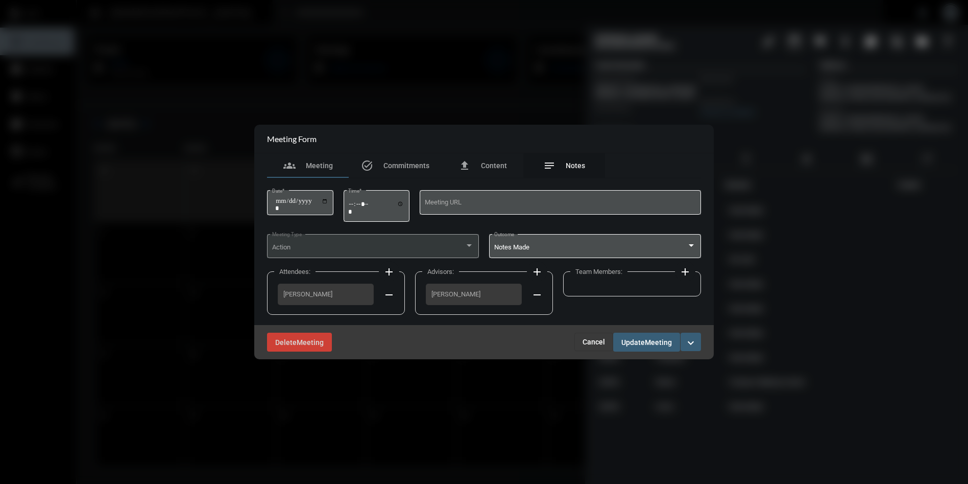
click at [579, 165] on span "Notes" at bounding box center [575, 165] width 19 height 8
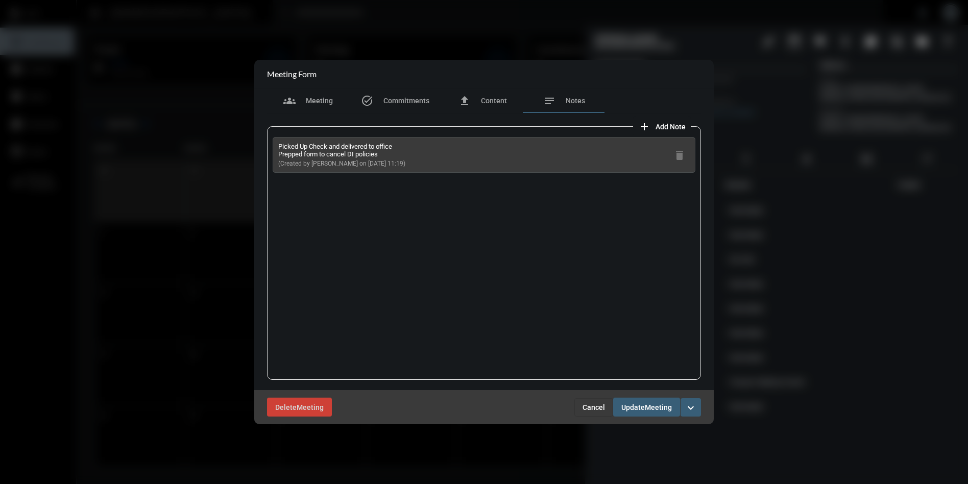
drag, startPoint x: 398, startPoint y: 162, endPoint x: 269, endPoint y: 147, distance: 130.1
click at [269, 147] on div "Picked Up Check and delivered to office Prepped form to cancel DI policies (Cre…" at bounding box center [484, 252] width 434 height 253
click at [595, 403] on span "Cancel" at bounding box center [594, 407] width 22 height 8
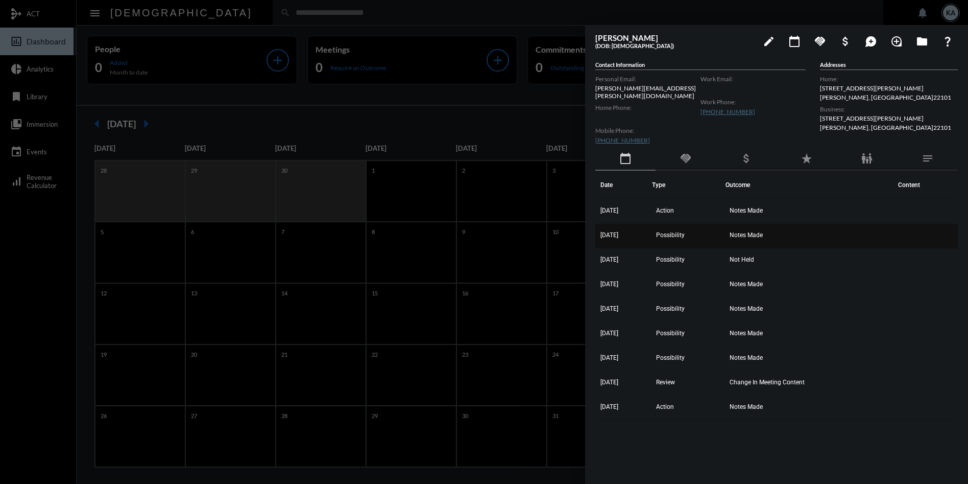
click at [745, 231] on span "Notes Made" at bounding box center [746, 234] width 33 height 7
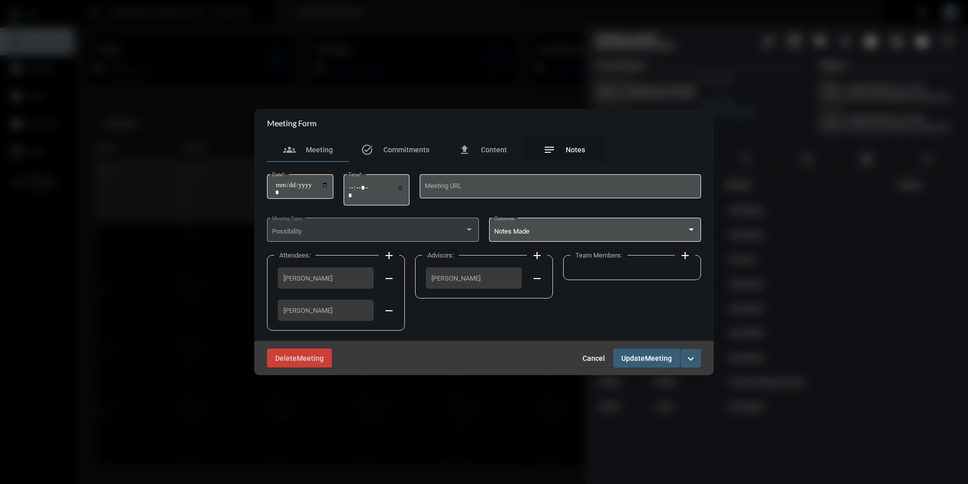
click at [582, 150] on span "Notes" at bounding box center [575, 150] width 19 height 8
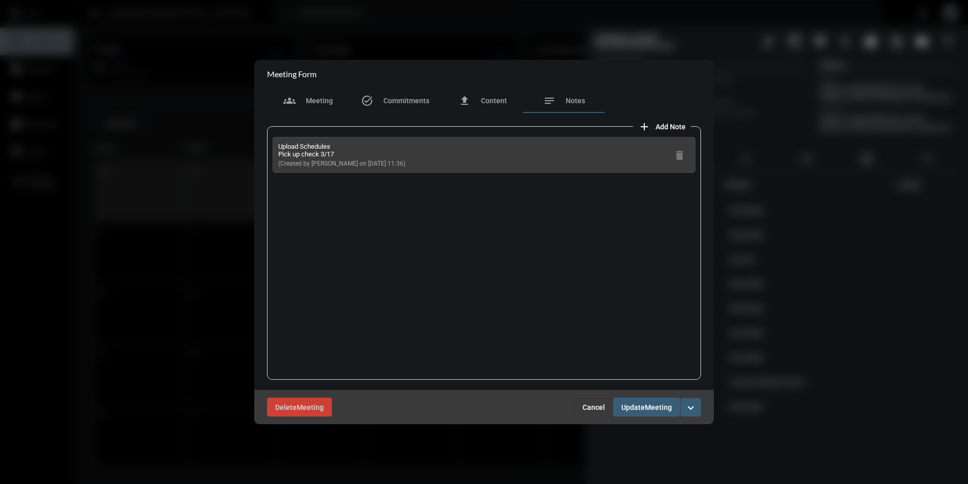
drag, startPoint x: 391, startPoint y: 160, endPoint x: 274, endPoint y: 143, distance: 118.1
click at [272, 143] on div "Upload Schedules Pick up check 3/17 (Created by [PERSON_NAME] on [DATE] 11:36) …" at bounding box center [484, 252] width 434 height 253
click at [592, 406] on span "Cancel" at bounding box center [594, 407] width 22 height 8
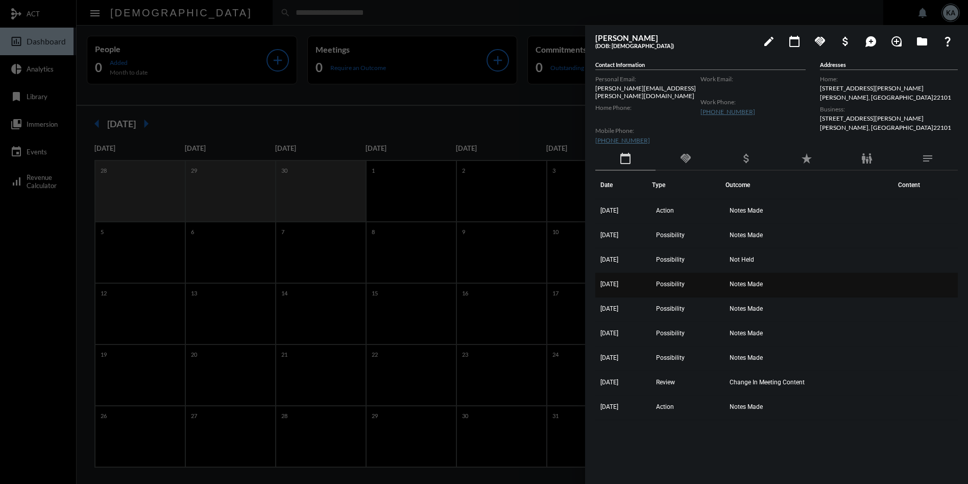
click at [758, 280] on span "Notes Made" at bounding box center [746, 283] width 33 height 7
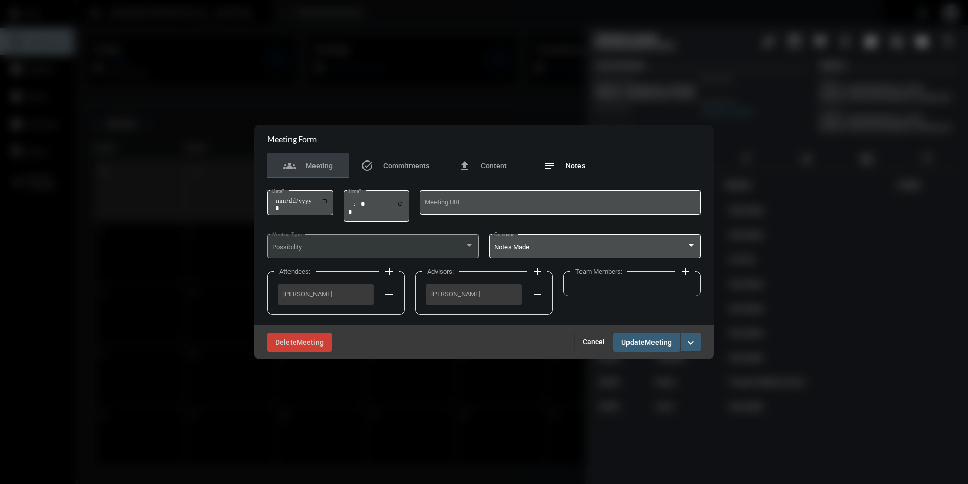
click at [582, 161] on span "Notes" at bounding box center [575, 165] width 19 height 8
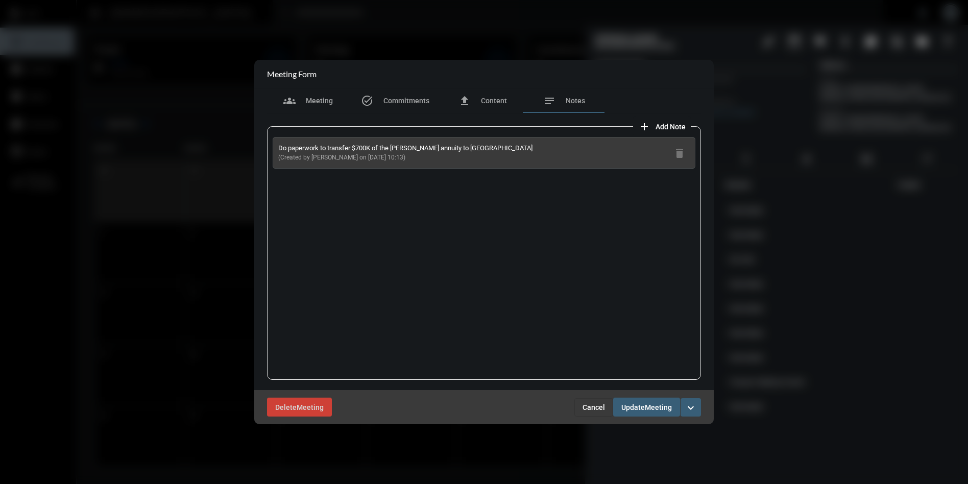
drag, startPoint x: 393, startPoint y: 157, endPoint x: 277, endPoint y: 150, distance: 116.6
click at [277, 150] on div "Do paperwork to transfer $700K of the [PERSON_NAME] annuity to Lncoln (Created …" at bounding box center [484, 153] width 423 height 32
click at [588, 403] on span "Cancel" at bounding box center [594, 407] width 22 height 8
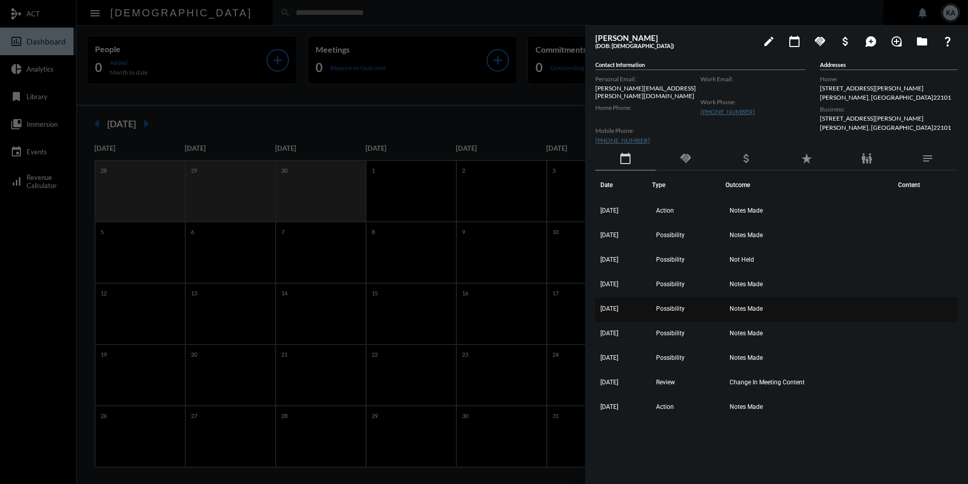
click at [749, 305] on span "Notes Made" at bounding box center [746, 308] width 33 height 7
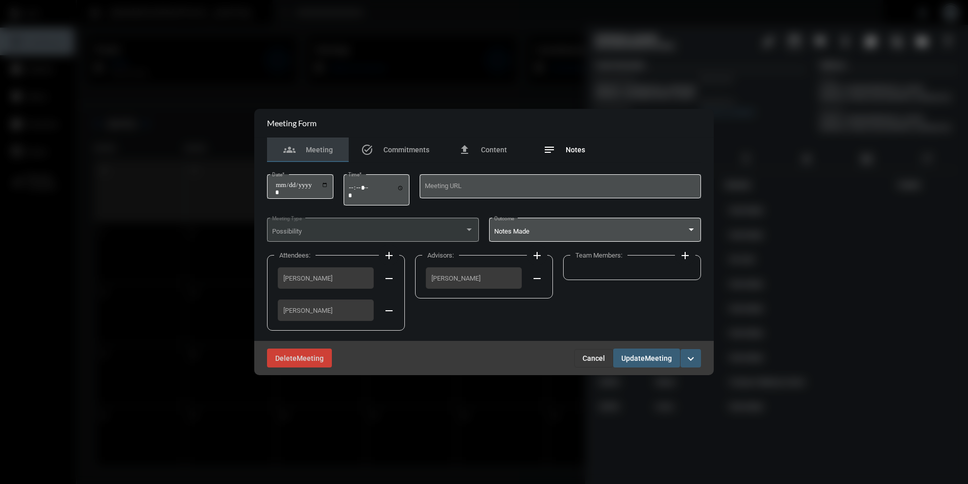
click at [569, 142] on div "notes Notes" at bounding box center [564, 149] width 82 height 25
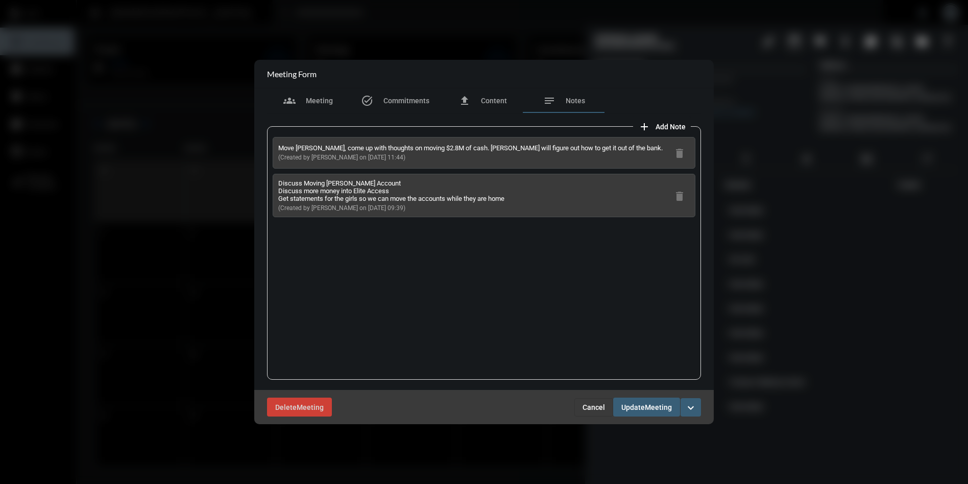
drag, startPoint x: 403, startPoint y: 206, endPoint x: 279, endPoint y: 144, distance: 138.6
click at [279, 144] on div "Move [PERSON_NAME], come up with thoughts on moving $2.8M of cash. [PERSON_NAME…" at bounding box center [484, 252] width 434 height 253
click at [588, 408] on span "Cancel" at bounding box center [594, 407] width 22 height 8
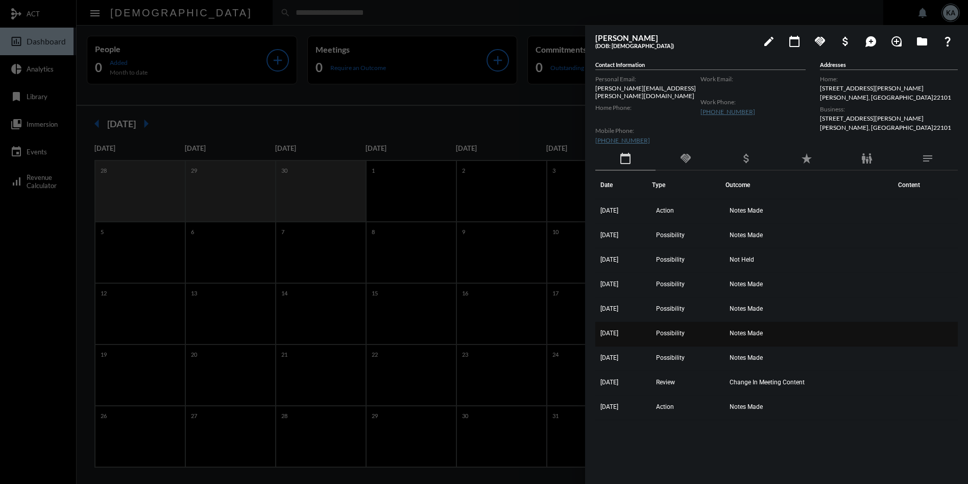
click at [749, 329] on span "Notes Made" at bounding box center [746, 332] width 33 height 7
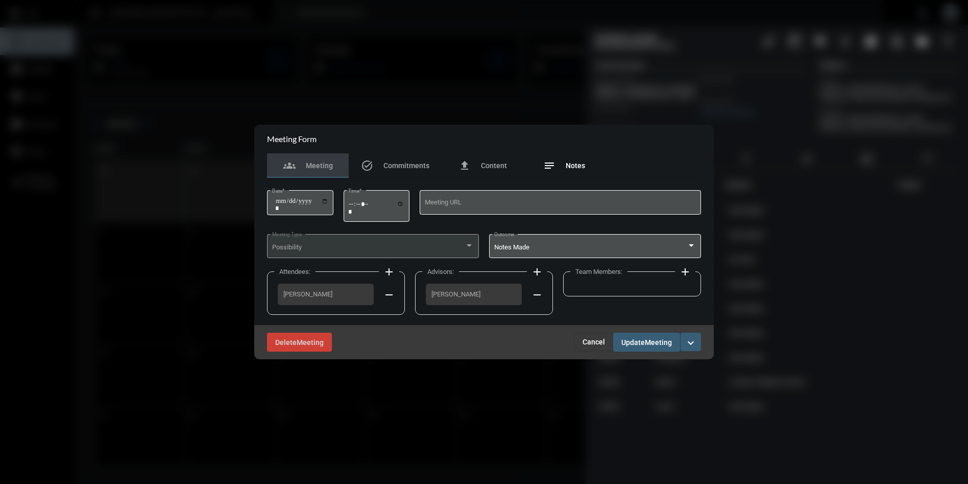
click at [575, 162] on span "Notes" at bounding box center [575, 165] width 19 height 8
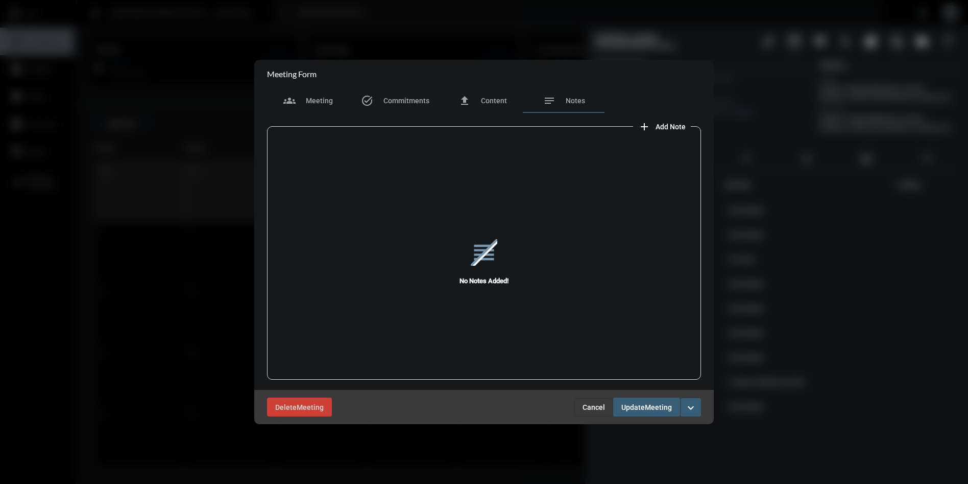
click at [594, 410] on span "Cancel" at bounding box center [594, 407] width 22 height 8
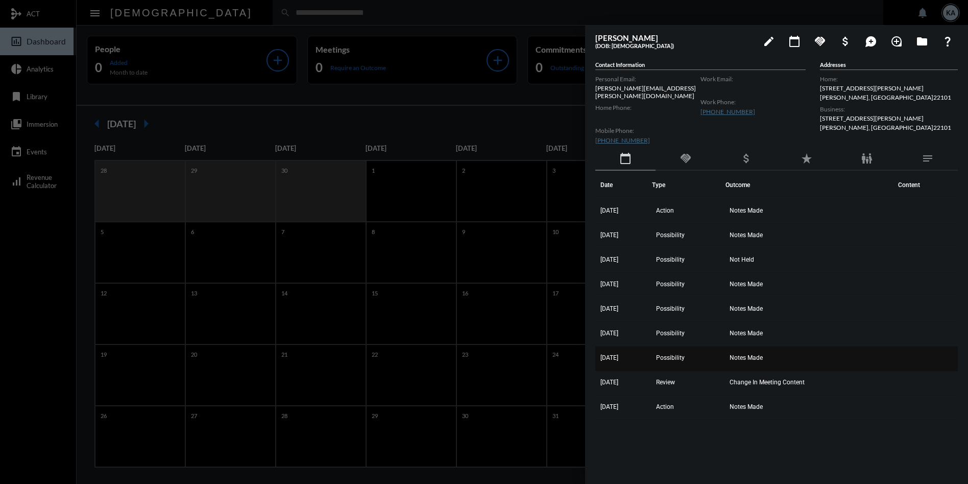
click at [747, 354] on span "Notes Made" at bounding box center [746, 357] width 33 height 7
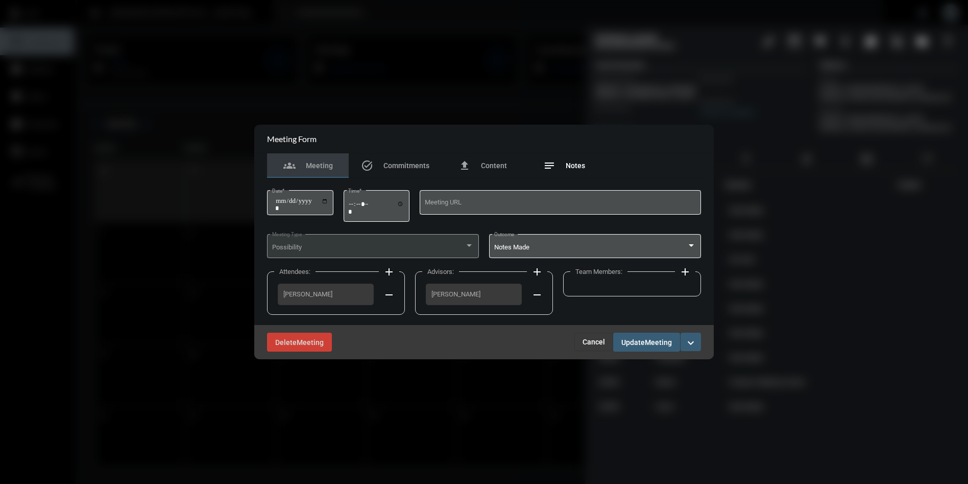
click at [577, 163] on span "Notes" at bounding box center [575, 165] width 19 height 8
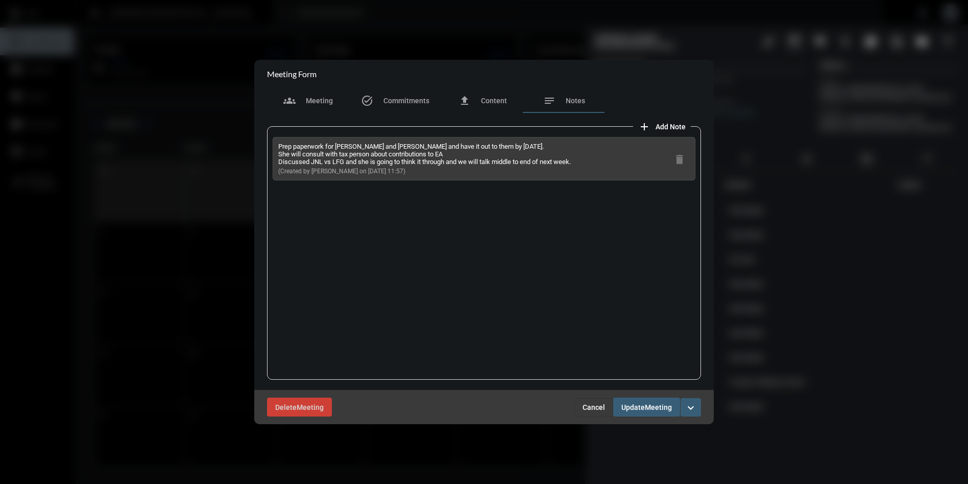
drag, startPoint x: 408, startPoint y: 168, endPoint x: 295, endPoint y: 145, distance: 115.8
click at [278, 144] on div "Prep paperwork for [PERSON_NAME] and [PERSON_NAME] and have it out to them by […" at bounding box center [424, 158] width 293 height 32
click at [594, 406] on span "Cancel" at bounding box center [594, 407] width 22 height 8
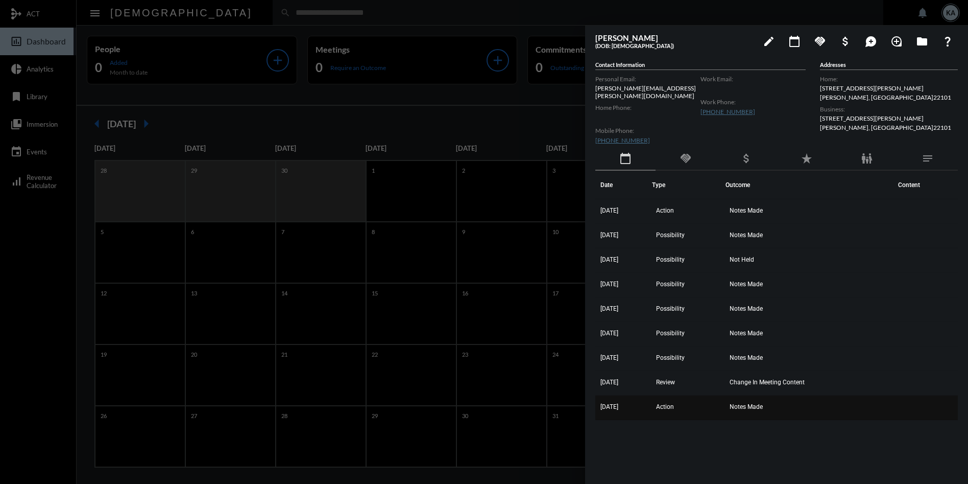
click at [745, 403] on span "Notes Made" at bounding box center [746, 406] width 33 height 7
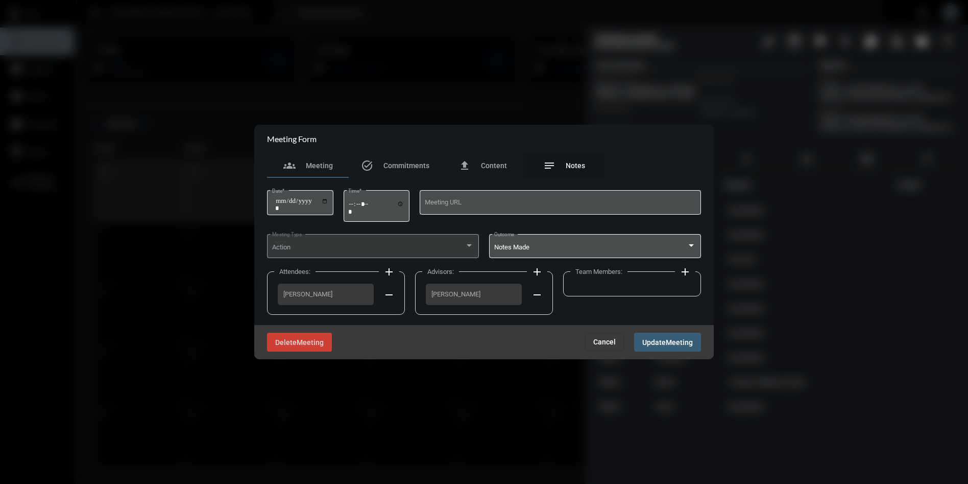
click at [578, 167] on span "Notes" at bounding box center [575, 165] width 19 height 8
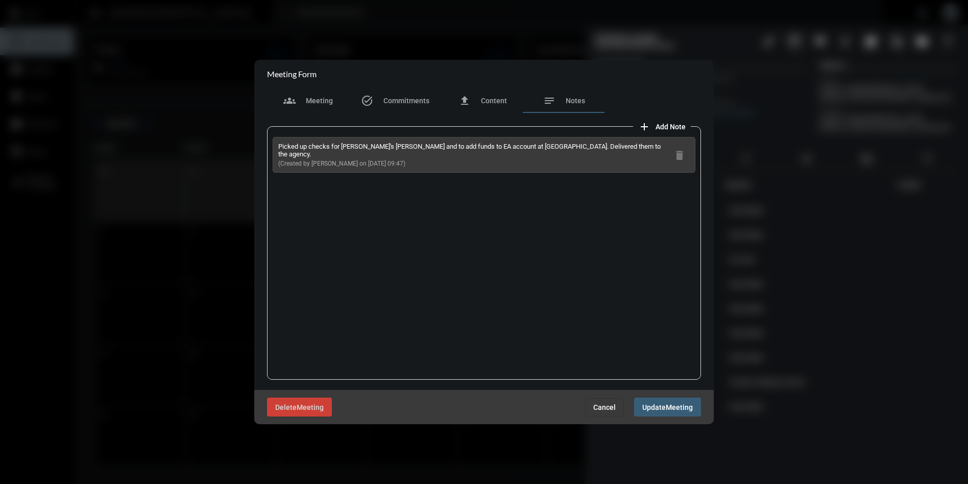
drag, startPoint x: 394, startPoint y: 157, endPoint x: 276, endPoint y: 142, distance: 118.9
click at [276, 142] on div "Picked up checks for [PERSON_NAME]'s [PERSON_NAME] and to add funds to EA accou…" at bounding box center [484, 155] width 423 height 36
drag, startPoint x: 602, startPoint y: 408, endPoint x: 604, endPoint y: 403, distance: 5.2
click at [603, 407] on span "Cancel" at bounding box center [604, 407] width 22 height 8
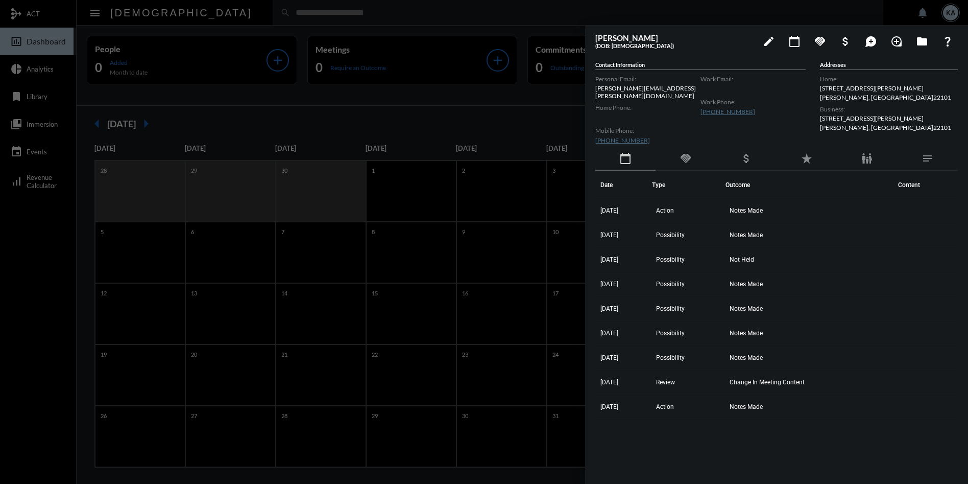
click at [398, 10] on div at bounding box center [484, 242] width 968 height 484
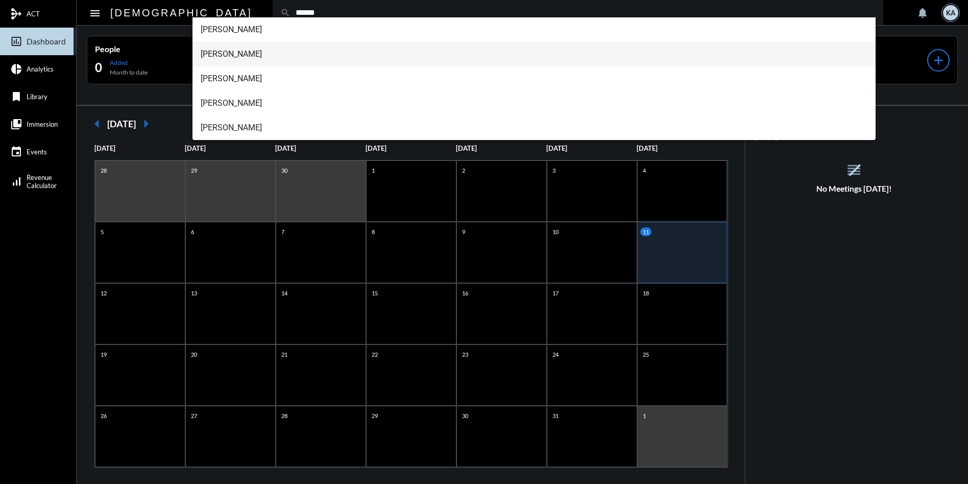
type input "******"
click at [234, 51] on span "[PERSON_NAME]" at bounding box center [534, 54] width 667 height 25
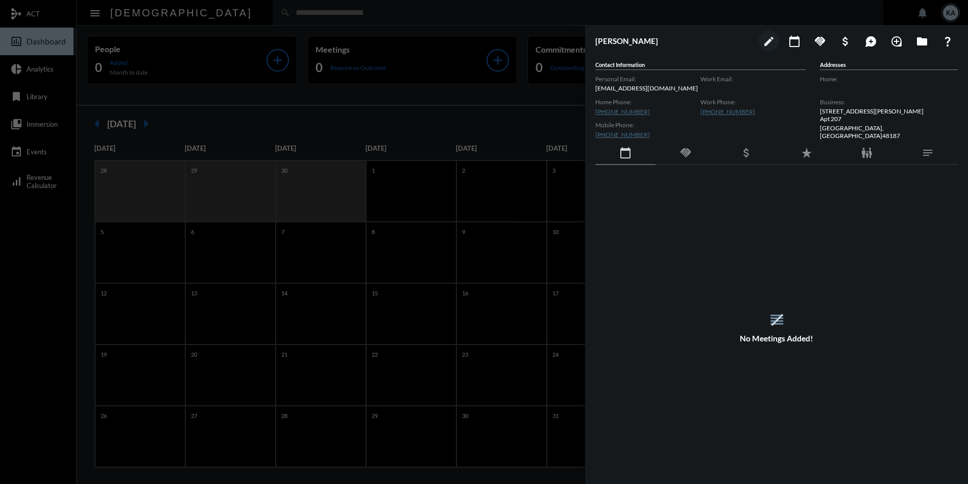
click at [468, 20] on div at bounding box center [484, 242] width 968 height 484
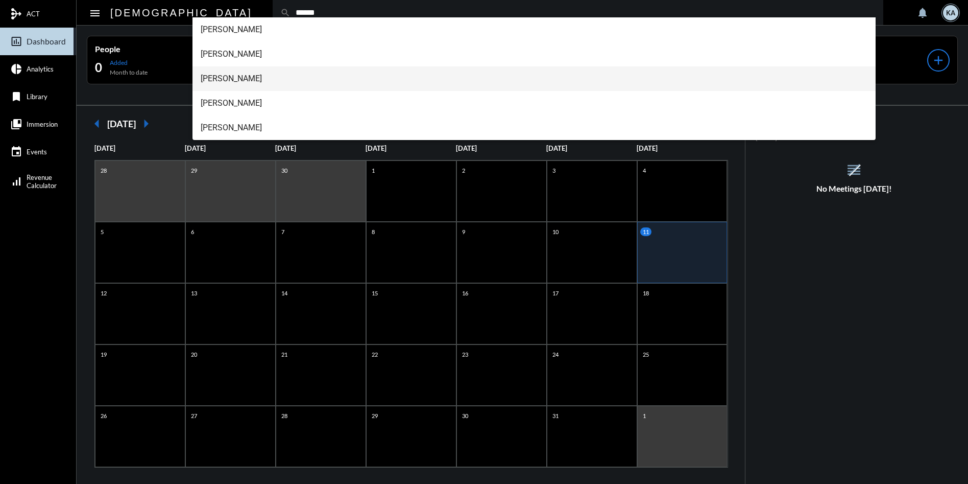
type input "******"
click at [244, 71] on span "[PERSON_NAME]" at bounding box center [534, 78] width 667 height 25
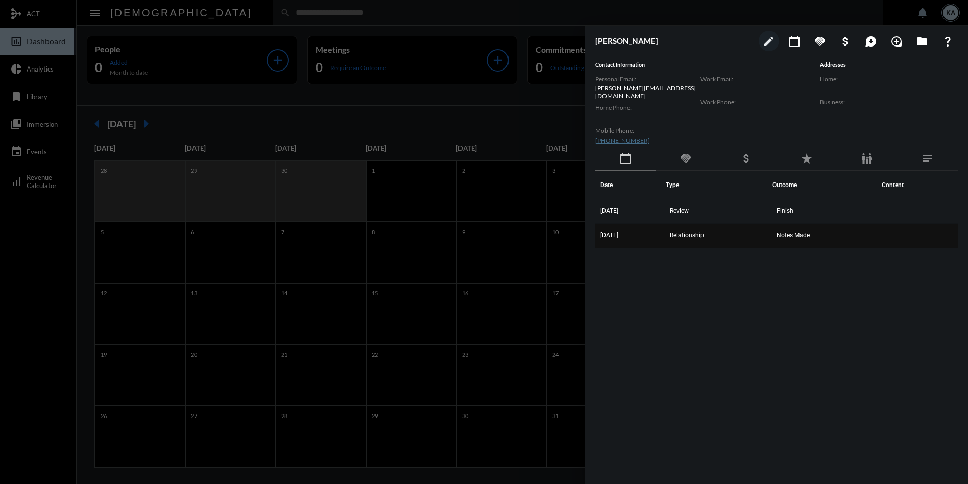
click at [793, 231] on span "Notes Made" at bounding box center [793, 234] width 33 height 7
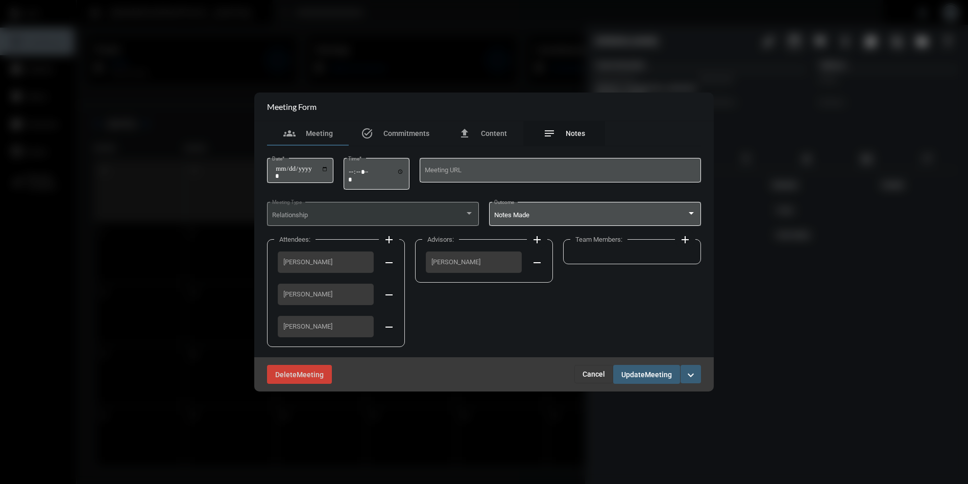
click at [577, 132] on span "Notes" at bounding box center [575, 133] width 19 height 8
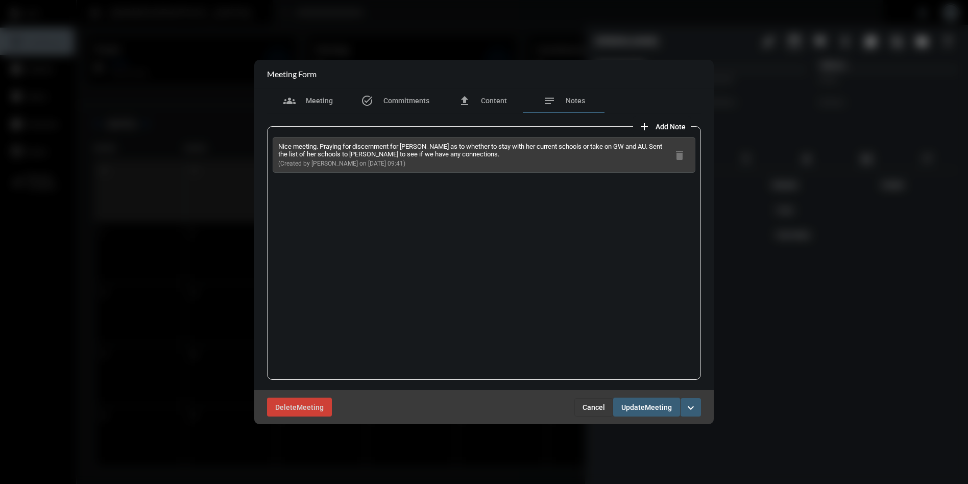
click at [594, 407] on span "Cancel" at bounding box center [594, 407] width 22 height 8
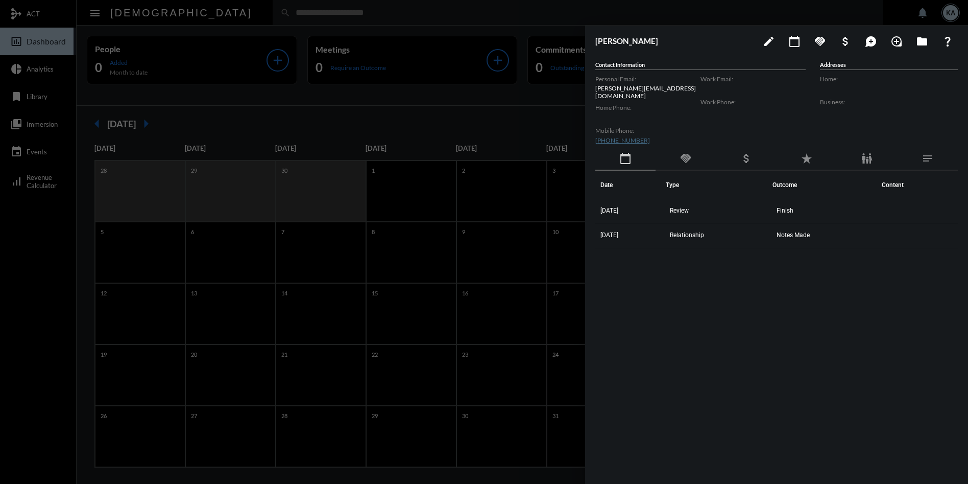
click at [403, 16] on div at bounding box center [484, 242] width 968 height 484
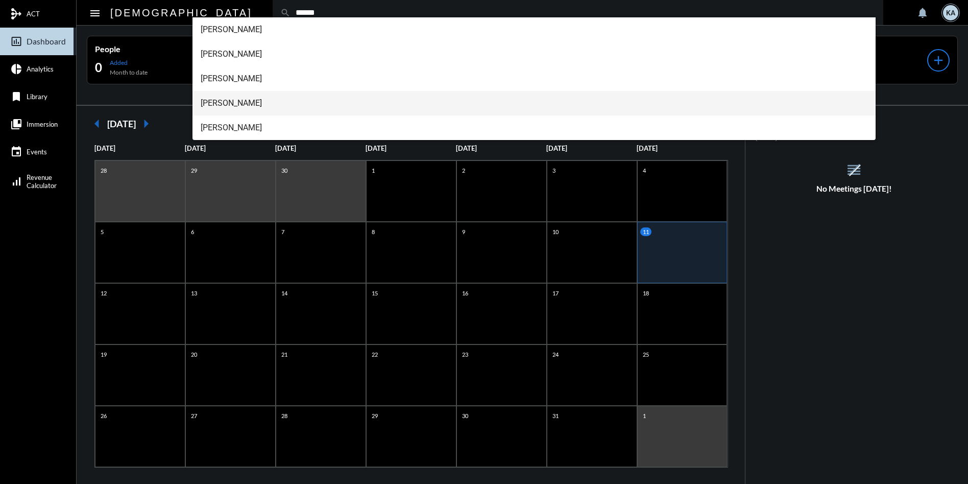
type input "******"
click at [247, 101] on span "[PERSON_NAME]" at bounding box center [534, 103] width 667 height 25
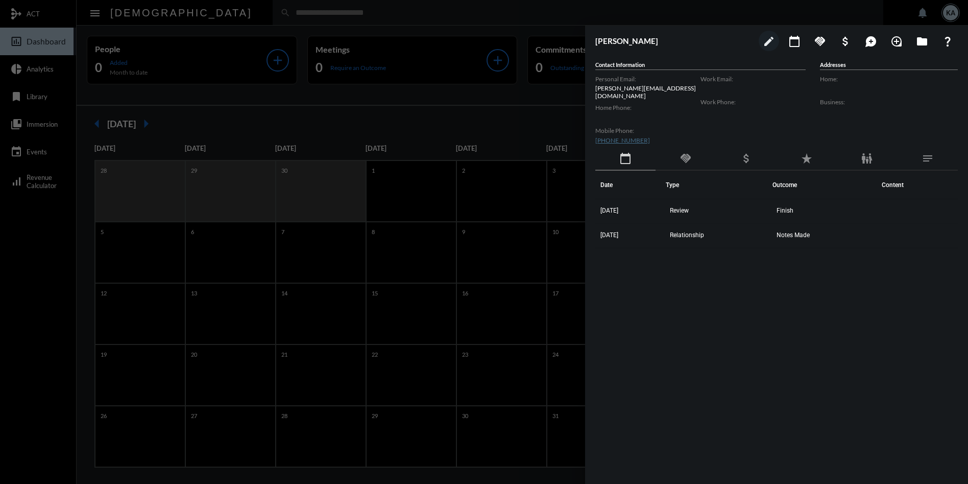
click at [445, 10] on div at bounding box center [484, 242] width 968 height 484
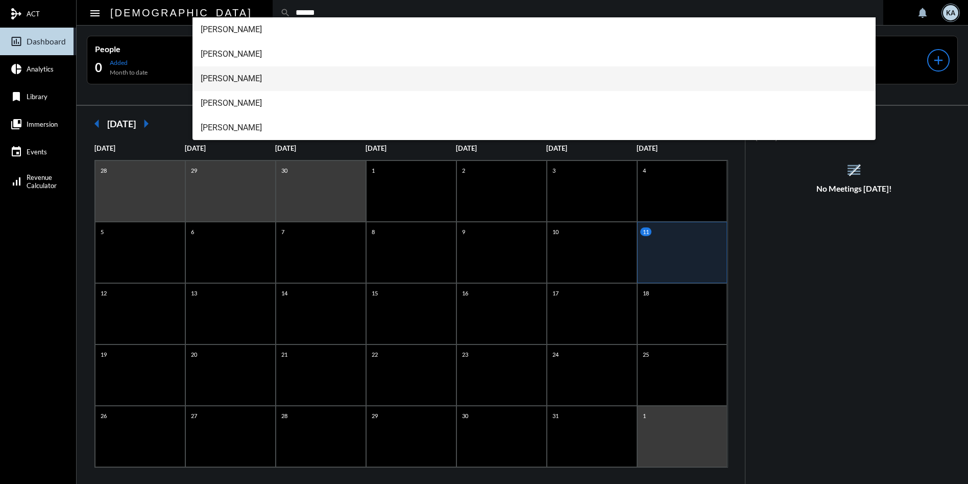
type input "******"
click at [259, 69] on span "[PERSON_NAME]" at bounding box center [534, 78] width 667 height 25
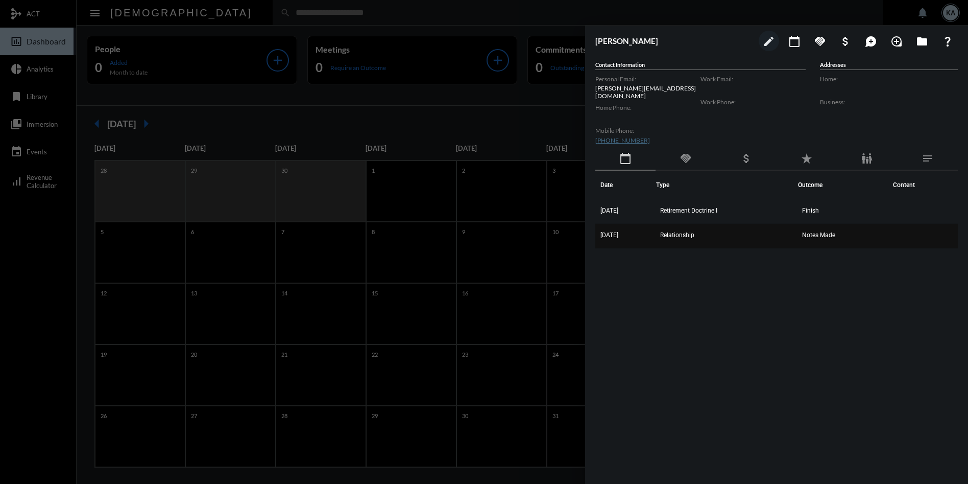
click at [834, 231] on span "Notes Made" at bounding box center [818, 234] width 33 height 7
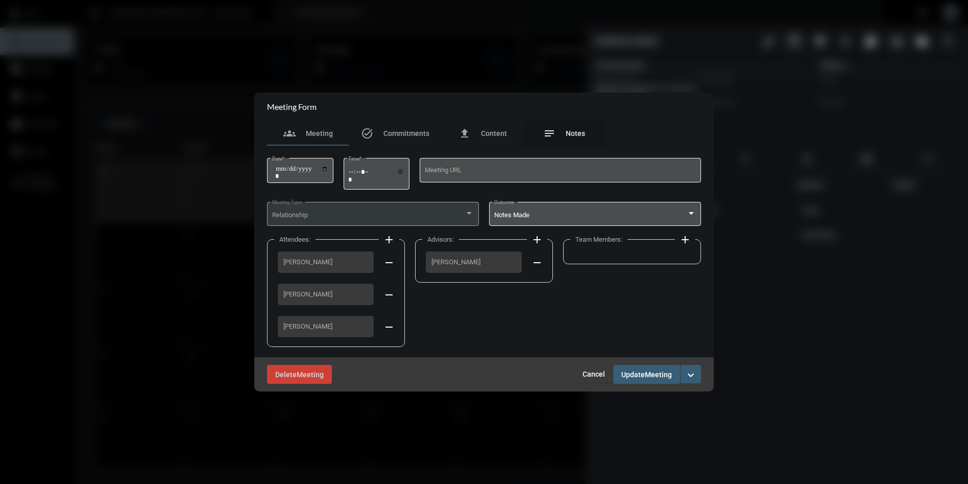
click at [568, 131] on span "Notes" at bounding box center [575, 133] width 19 height 8
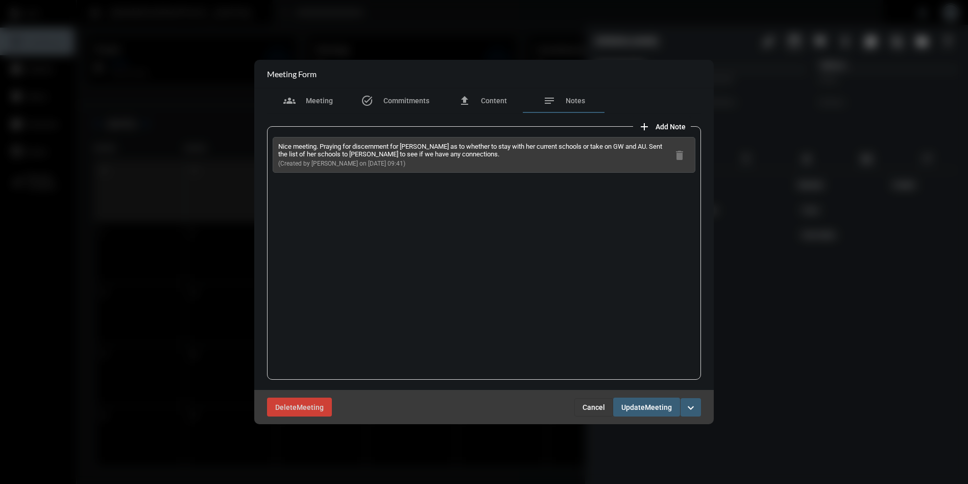
click at [599, 400] on button "Cancel" at bounding box center [593, 407] width 39 height 18
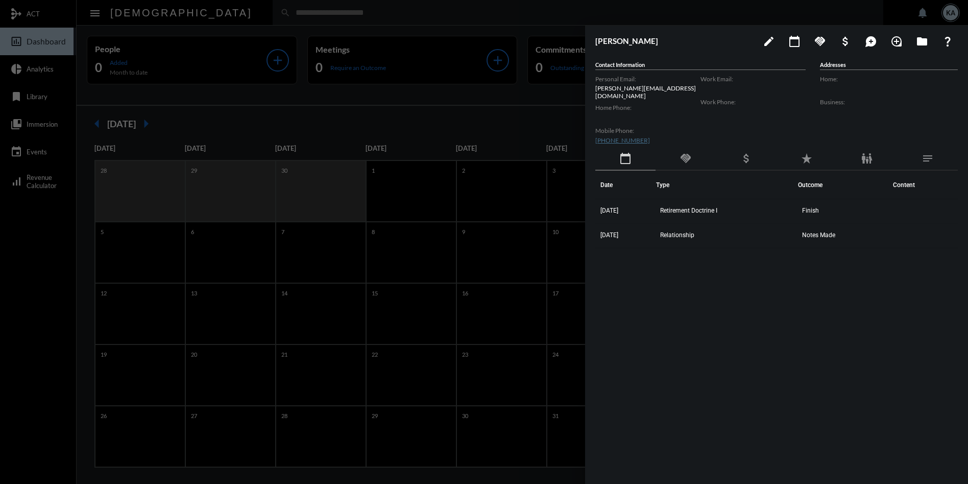
click at [342, 7] on div at bounding box center [484, 242] width 968 height 484
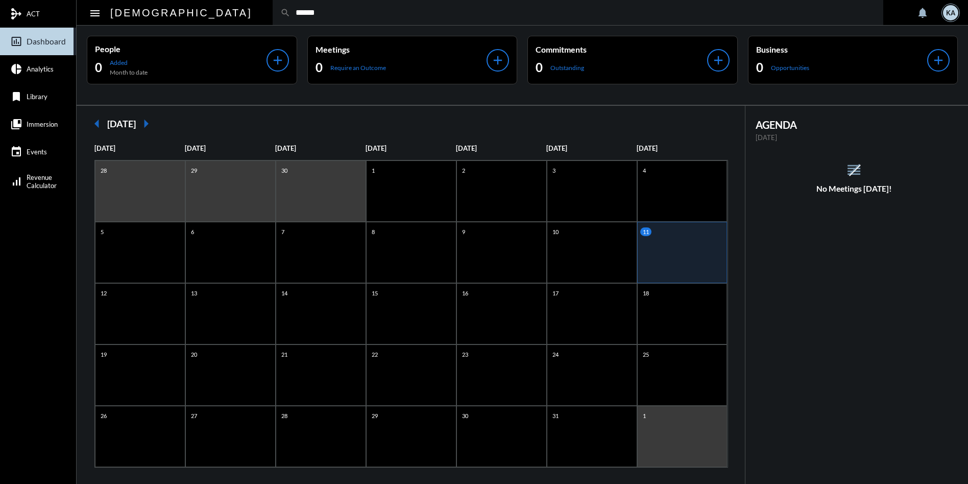
type input "******"
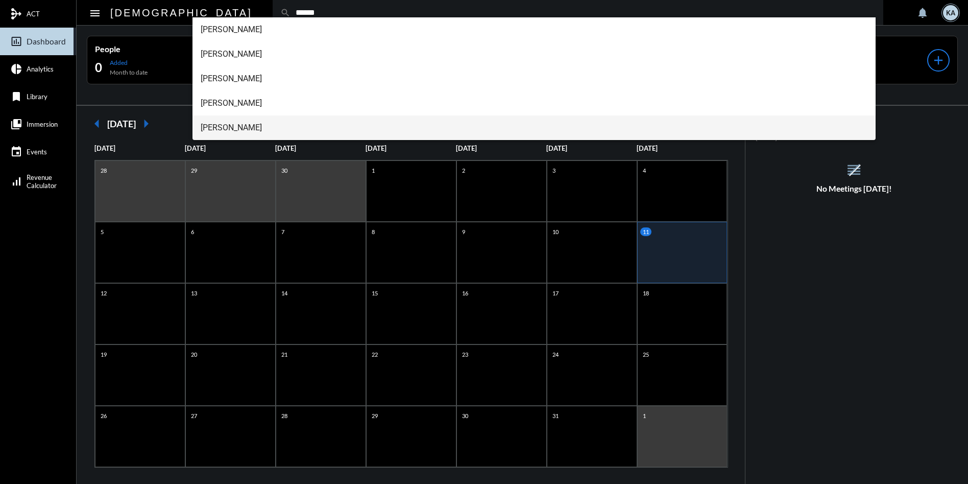
click at [234, 124] on span "[PERSON_NAME]" at bounding box center [534, 127] width 667 height 25
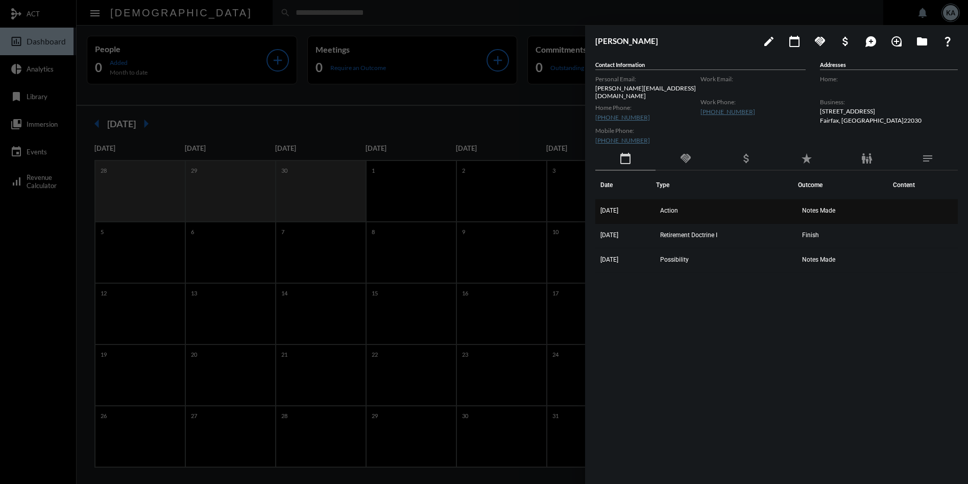
click at [826, 201] on td "Notes Made" at bounding box center [843, 211] width 90 height 25
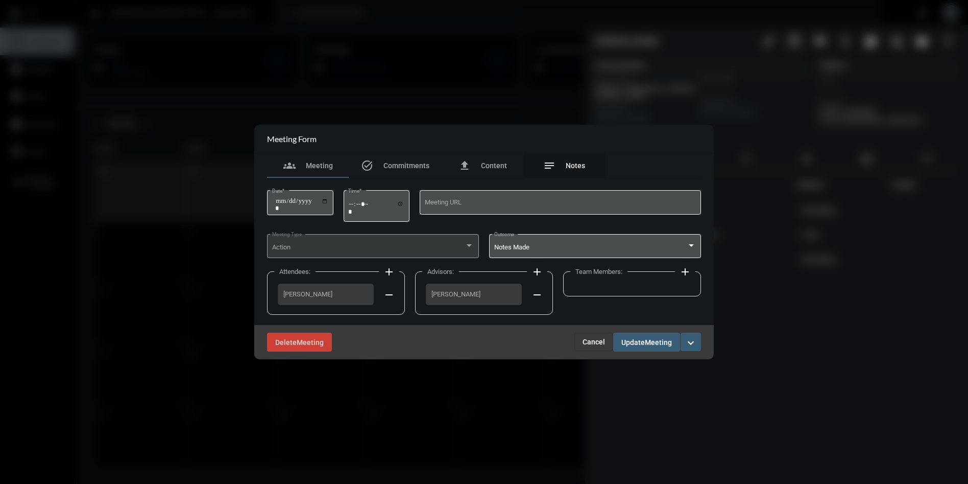
click at [578, 164] on span "Notes" at bounding box center [575, 165] width 19 height 8
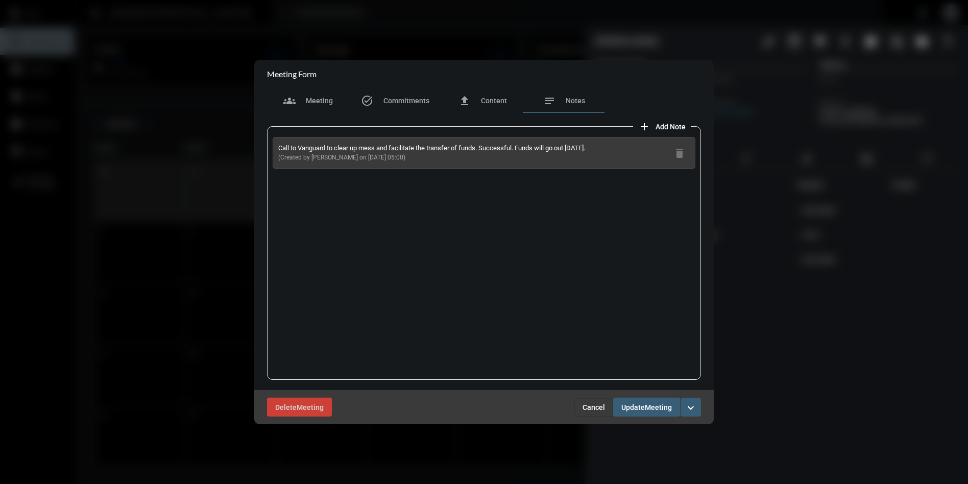
click at [584, 405] on span "Cancel" at bounding box center [594, 407] width 22 height 8
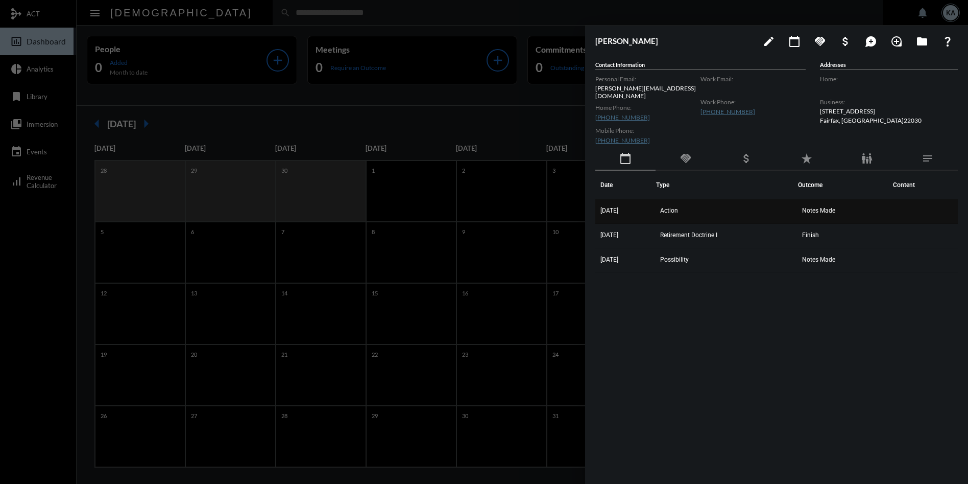
drag, startPoint x: 848, startPoint y: 255, endPoint x: 597, endPoint y: 197, distance: 256.8
click at [597, 199] on tbody "[DATE] Action Notes Made [DATE] Retirement Doctrine I Finish [DATE] Possibility…" at bounding box center [776, 236] width 363 height 74
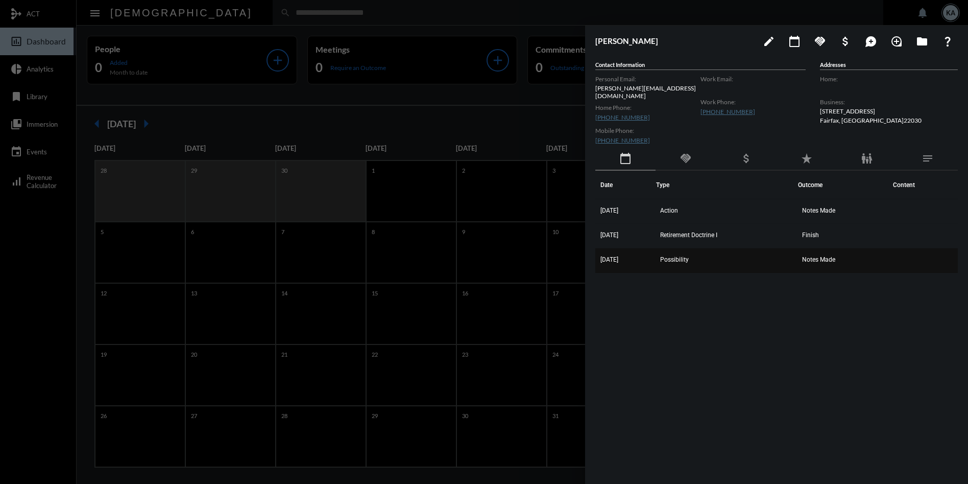
drag, startPoint x: 605, startPoint y: 200, endPoint x: 837, endPoint y: 244, distance: 236.0
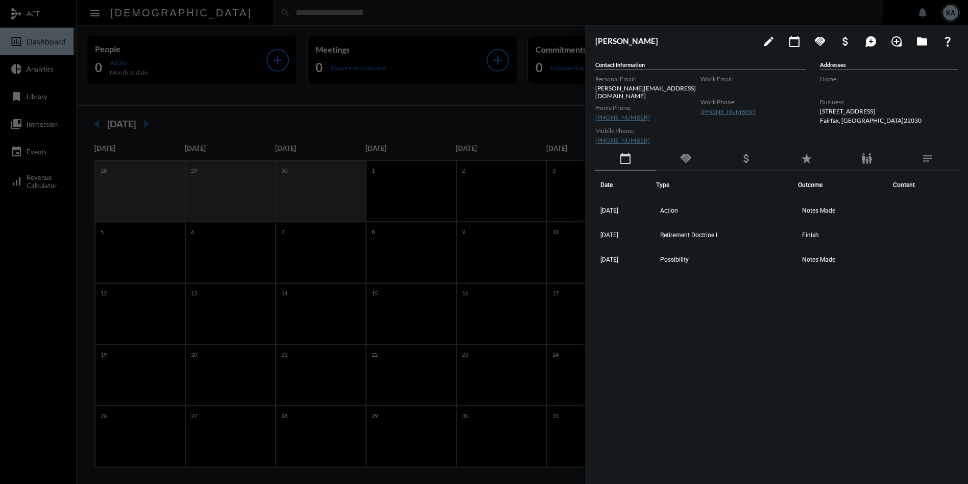
drag, startPoint x: 837, startPoint y: 244, endPoint x: 776, endPoint y: 268, distance: 65.1
click at [776, 268] on div "Date Type Outcome Content [DATE] Action Notes Made [DATE] Retirement Doctrine I…" at bounding box center [776, 317] width 363 height 292
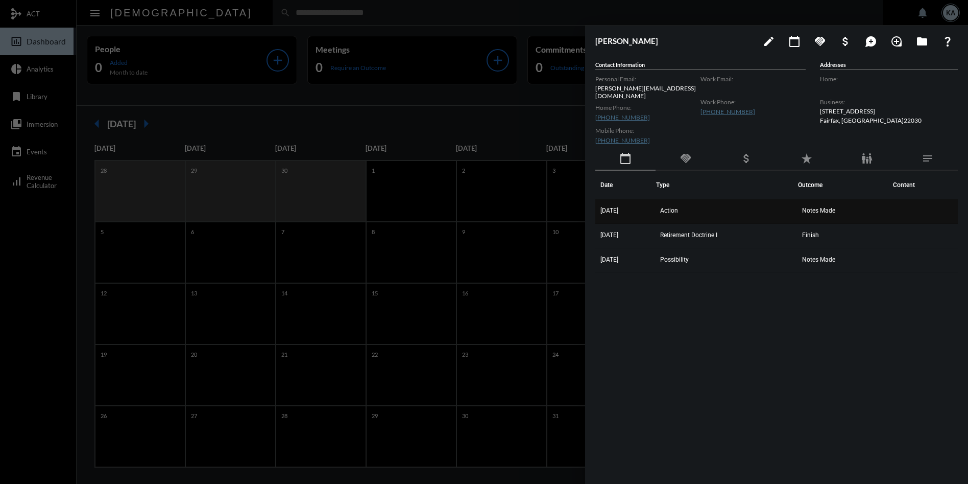
drag, startPoint x: 847, startPoint y: 252, endPoint x: 598, endPoint y: 201, distance: 253.9
click at [598, 201] on tbody "[DATE] Action Notes Made [DATE] Retirement Doctrine I Finish [DATE] Possibility…" at bounding box center [776, 236] width 363 height 74
click at [837, 200] on td "Notes Made" at bounding box center [843, 211] width 90 height 25
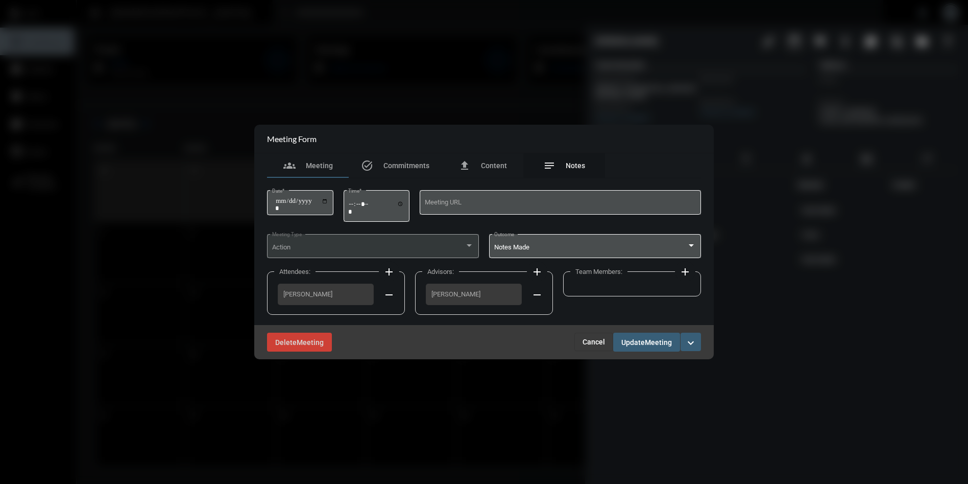
click at [570, 167] on span "Notes" at bounding box center [575, 165] width 19 height 8
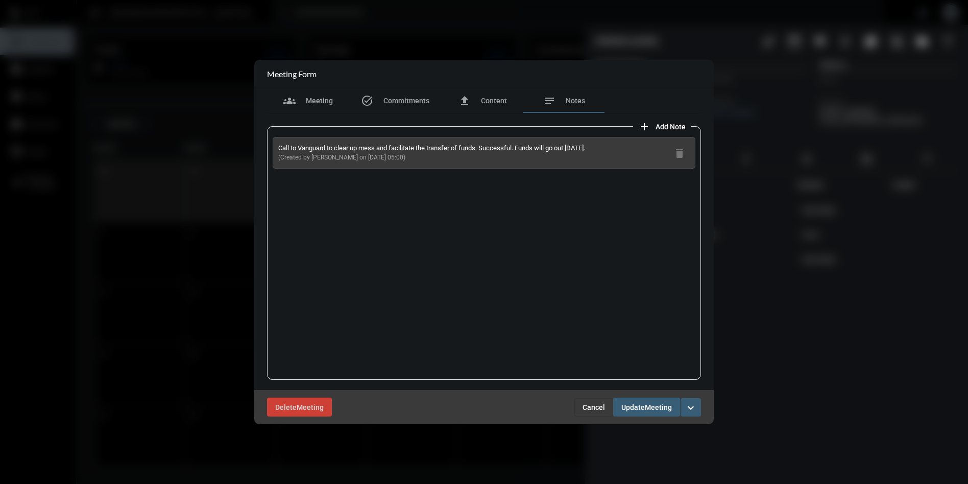
drag, startPoint x: 396, startPoint y: 160, endPoint x: 271, endPoint y: 145, distance: 126.0
click at [271, 145] on div "Call to Vanguard to clear up mess and facilitate the transfer of funds. Success…" at bounding box center [484, 252] width 434 height 253
click at [599, 403] on span "Cancel" at bounding box center [594, 407] width 22 height 8
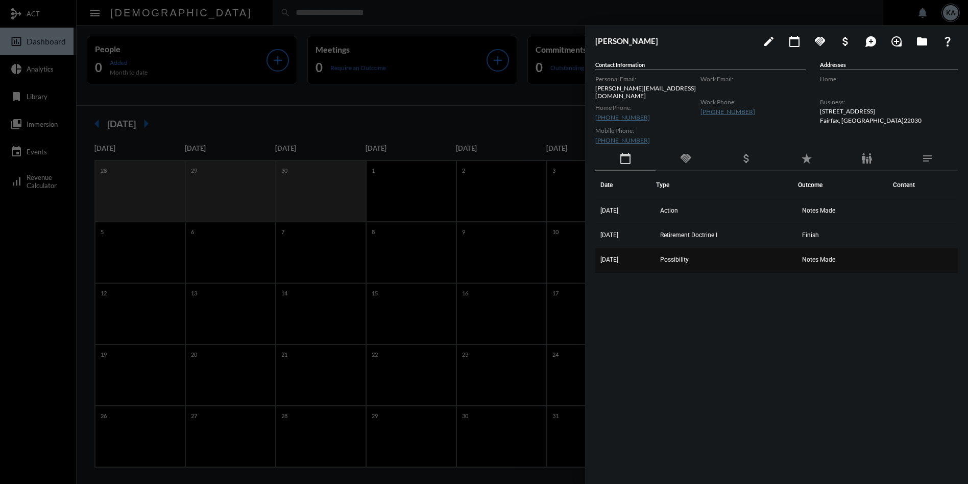
click at [829, 256] on span "Notes Made" at bounding box center [818, 259] width 33 height 7
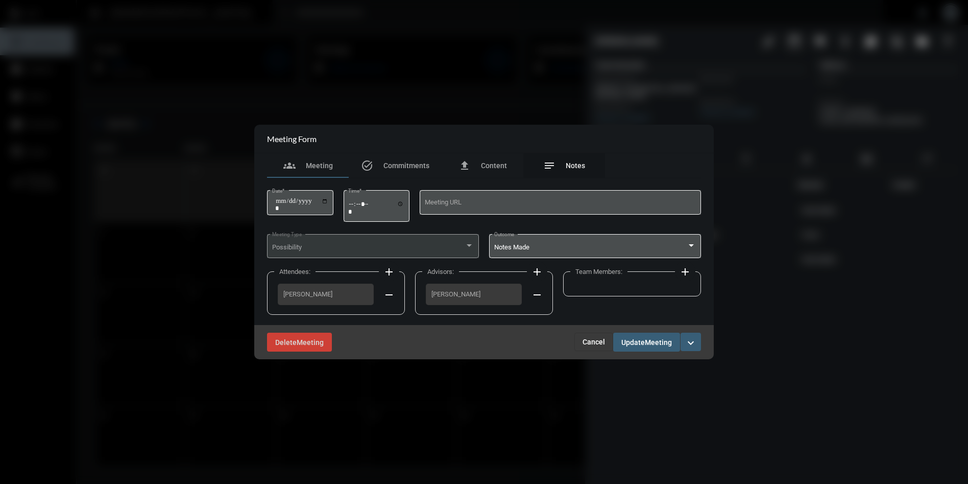
click at [569, 166] on span "Notes" at bounding box center [575, 165] width 19 height 8
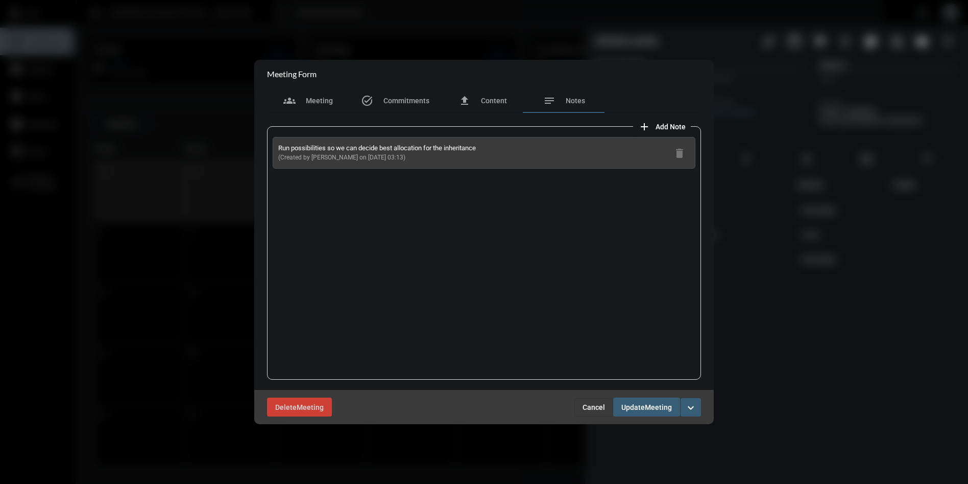
drag, startPoint x: 400, startPoint y: 160, endPoint x: 273, endPoint y: 151, distance: 128.0
click at [273, 151] on div "Run possibilities so we can decide best allocation for the inheritance (Created…" at bounding box center [484, 153] width 423 height 32
click at [593, 413] on button "Cancel" at bounding box center [593, 407] width 39 height 18
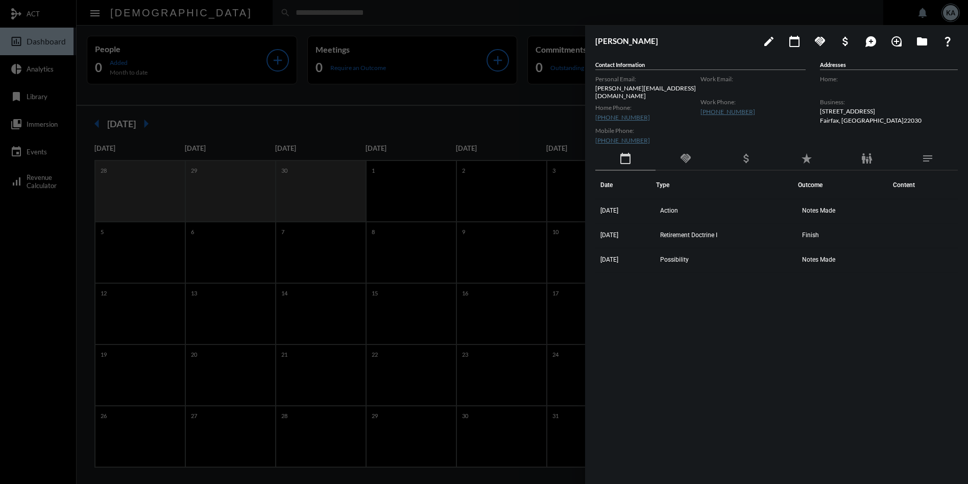
click at [171, 15] on div at bounding box center [484, 242] width 968 height 484
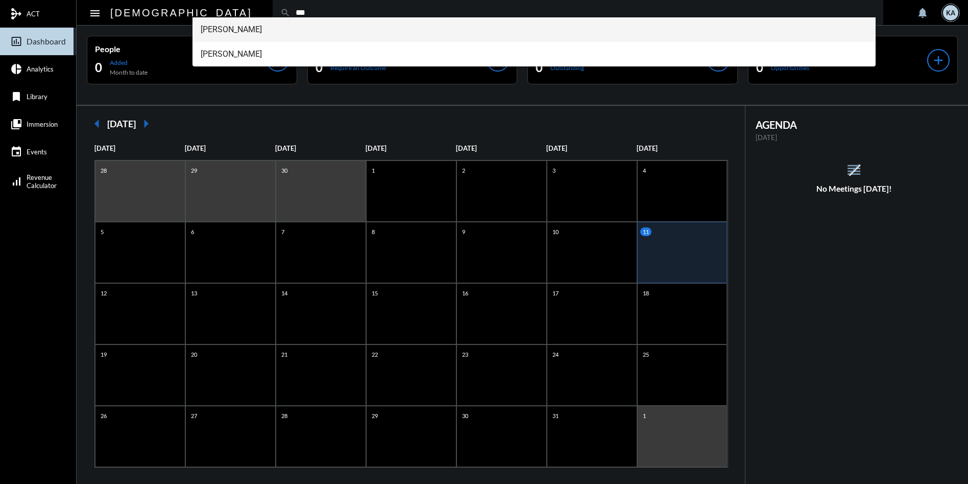
type input "***"
click at [230, 28] on span "[PERSON_NAME]" at bounding box center [534, 29] width 667 height 25
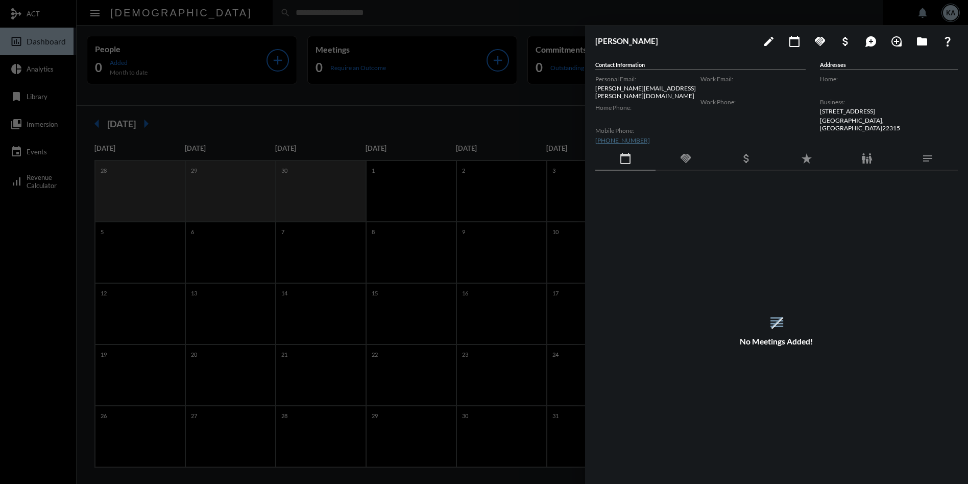
click at [228, 12] on div at bounding box center [484, 242] width 968 height 484
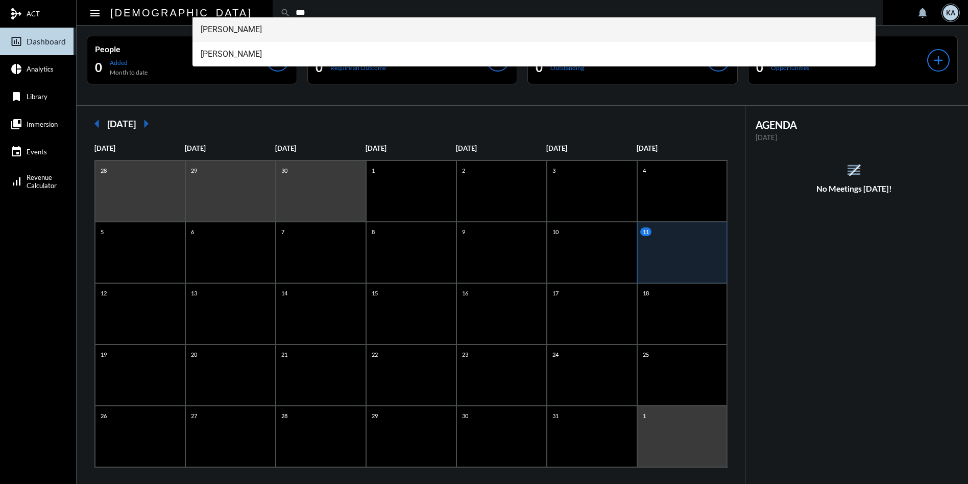
type input "***"
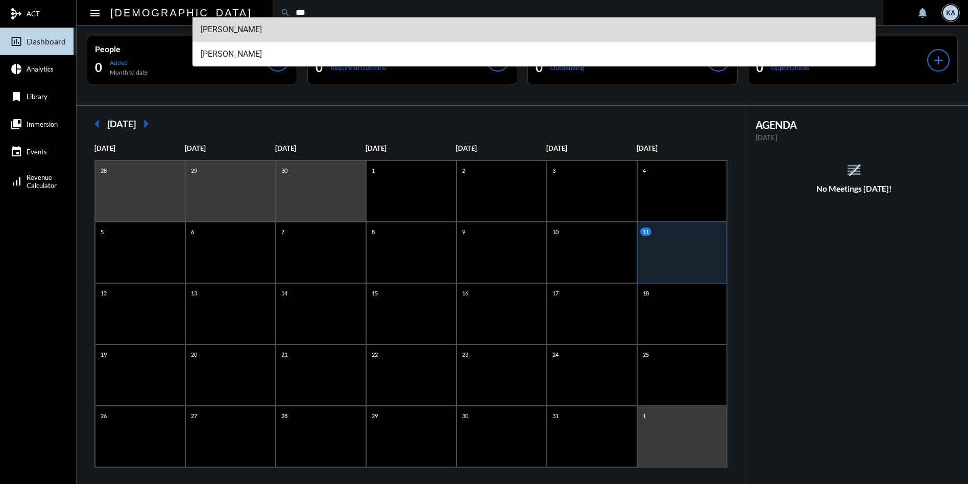
click at [232, 24] on span "[PERSON_NAME]" at bounding box center [534, 29] width 667 height 25
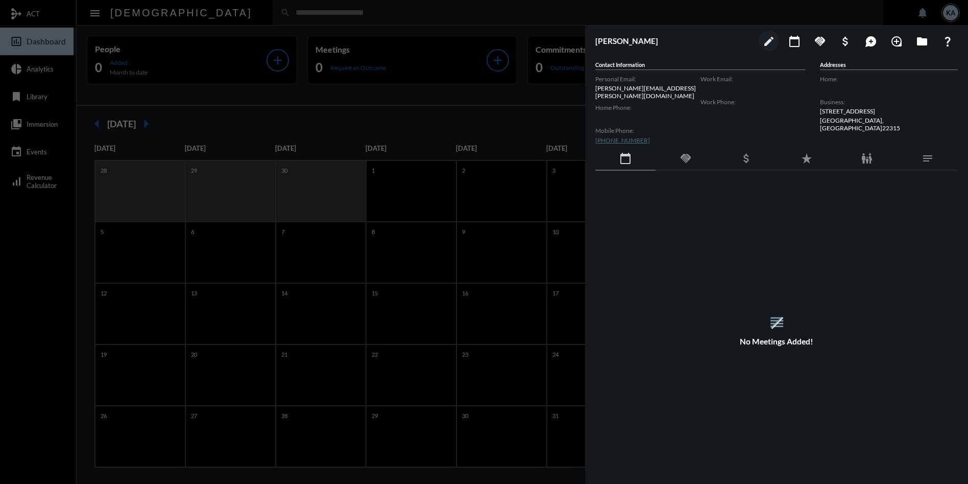
click at [236, 17] on div at bounding box center [484, 242] width 968 height 484
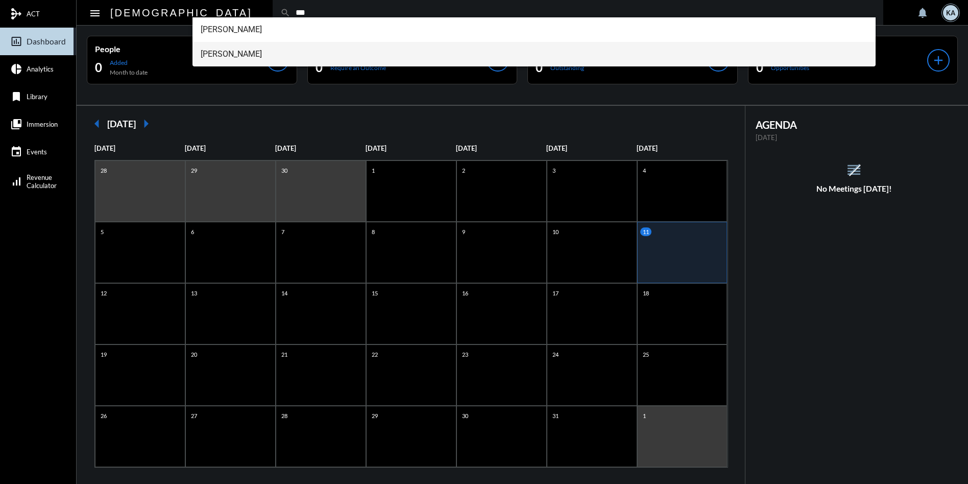
type input "***"
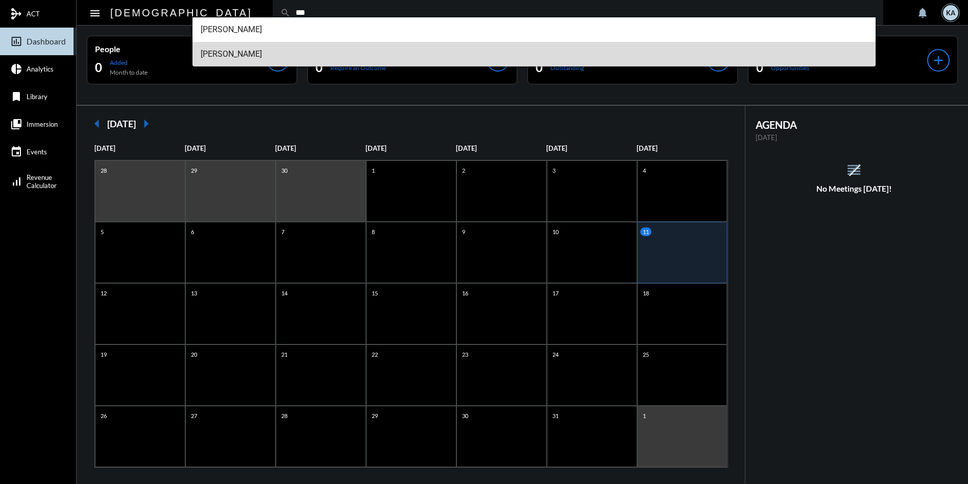
click at [235, 53] on span "[PERSON_NAME]" at bounding box center [534, 54] width 667 height 25
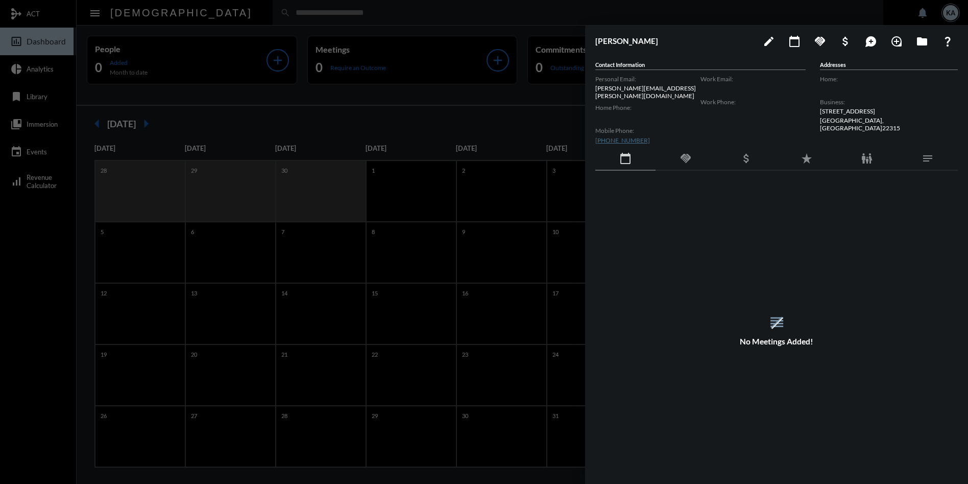
click at [235, 8] on div at bounding box center [484, 242] width 968 height 484
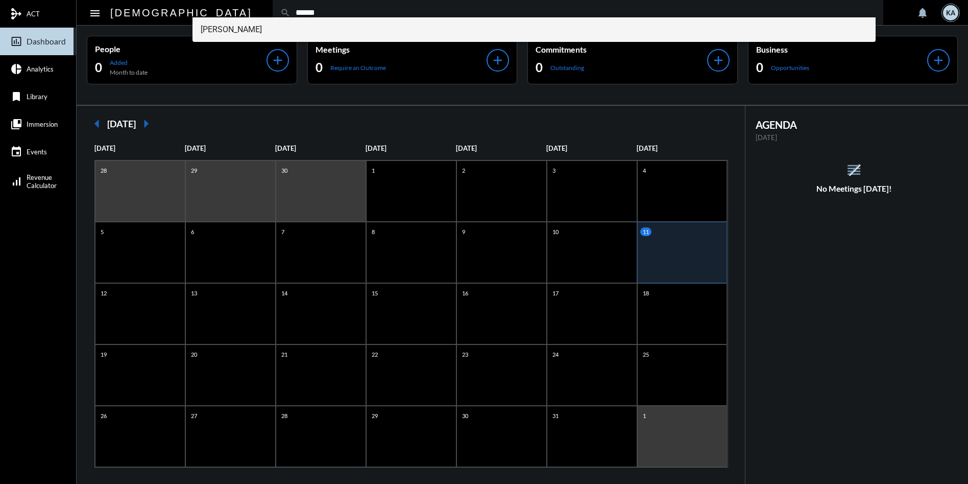
type input "******"
click at [232, 33] on span "[PERSON_NAME]" at bounding box center [534, 29] width 667 height 25
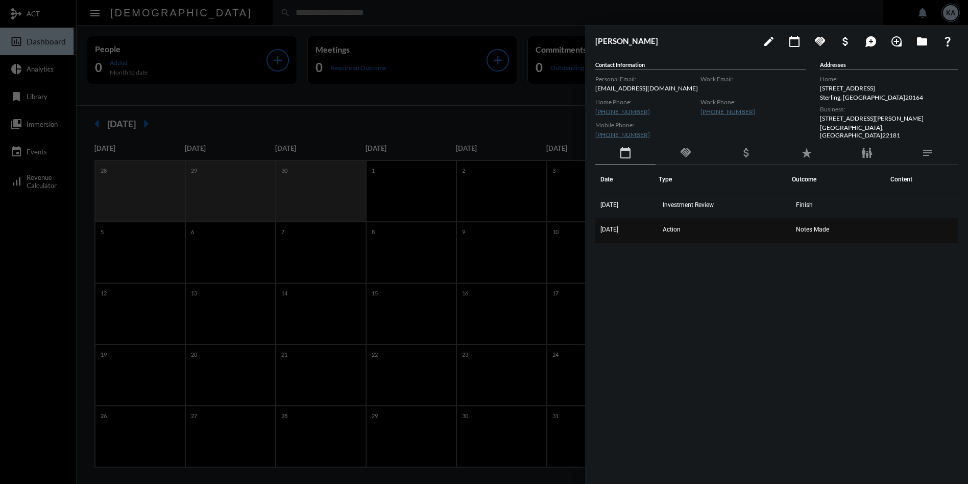
click at [806, 233] on td "Notes Made" at bounding box center [838, 230] width 93 height 25
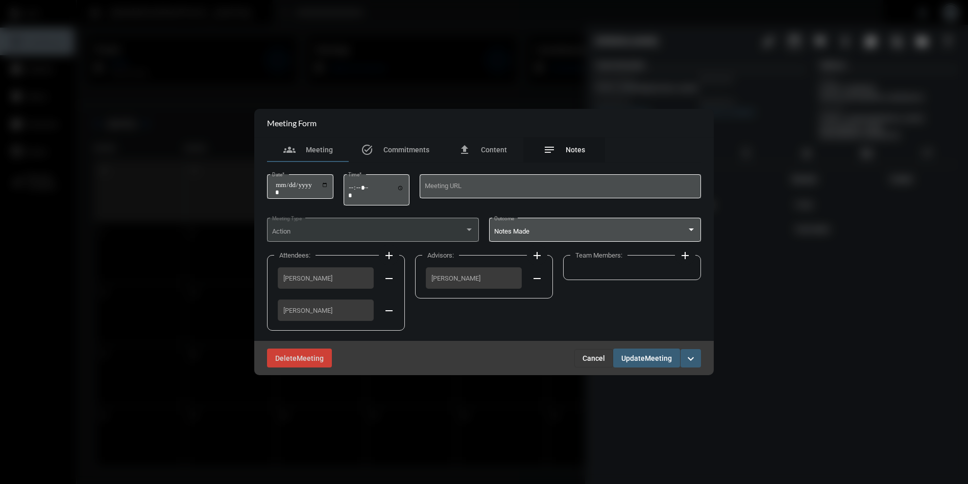
click at [565, 144] on div "notes Notes" at bounding box center [564, 149] width 42 height 12
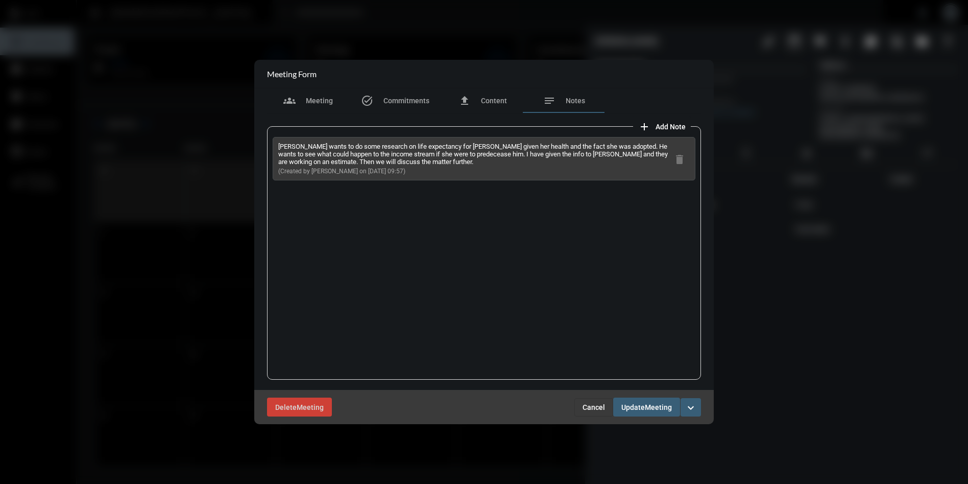
click at [589, 405] on span "Cancel" at bounding box center [594, 407] width 22 height 8
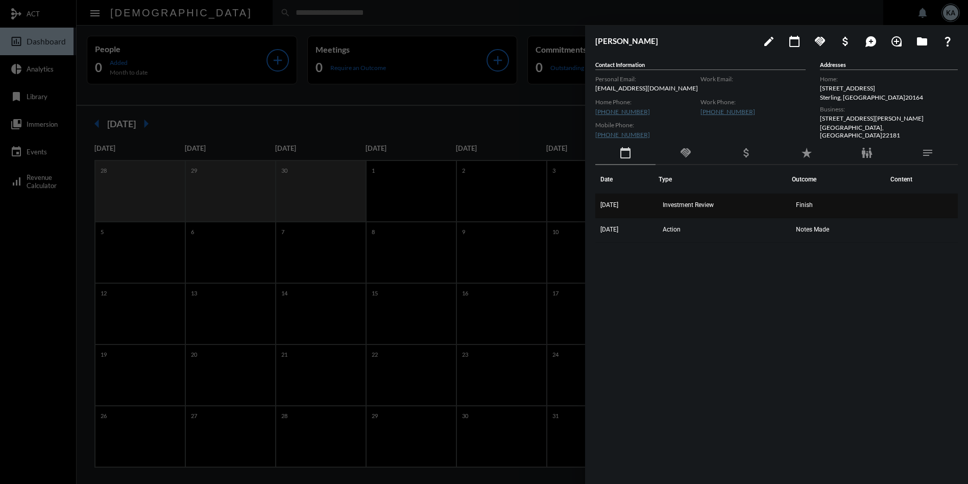
drag, startPoint x: 860, startPoint y: 235, endPoint x: 599, endPoint y: 207, distance: 262.0
click at [599, 207] on tbody "[DATE] Investment Review Finish [DATE] Action Notes Made" at bounding box center [776, 218] width 363 height 49
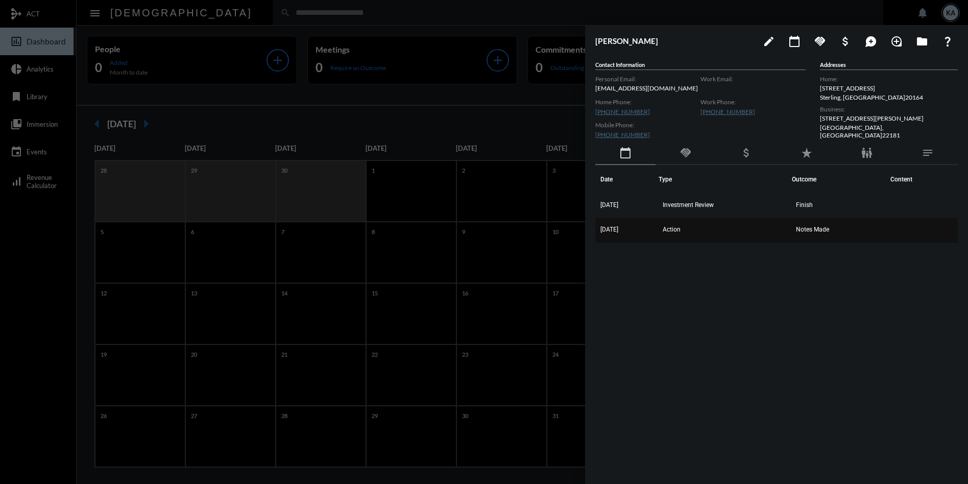
click at [827, 225] on td "Notes Made" at bounding box center [838, 230] width 93 height 25
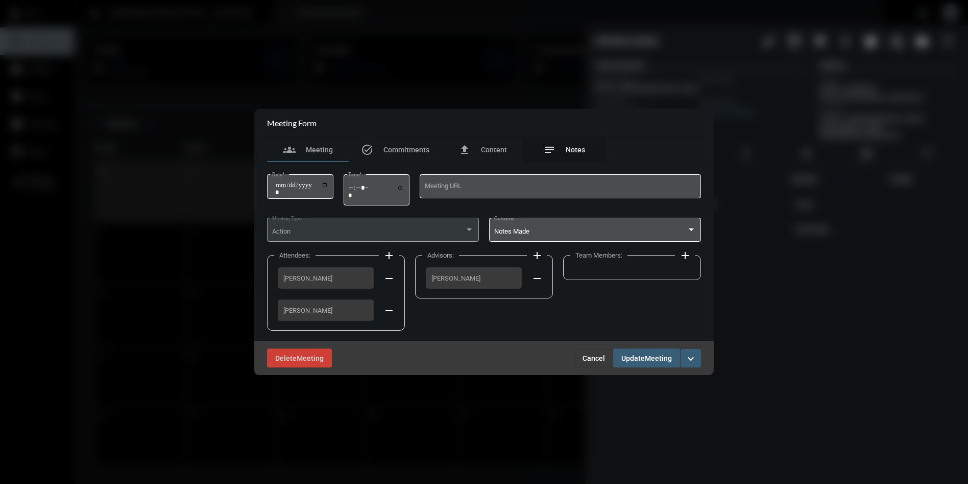
click at [579, 148] on span "Notes" at bounding box center [575, 150] width 19 height 8
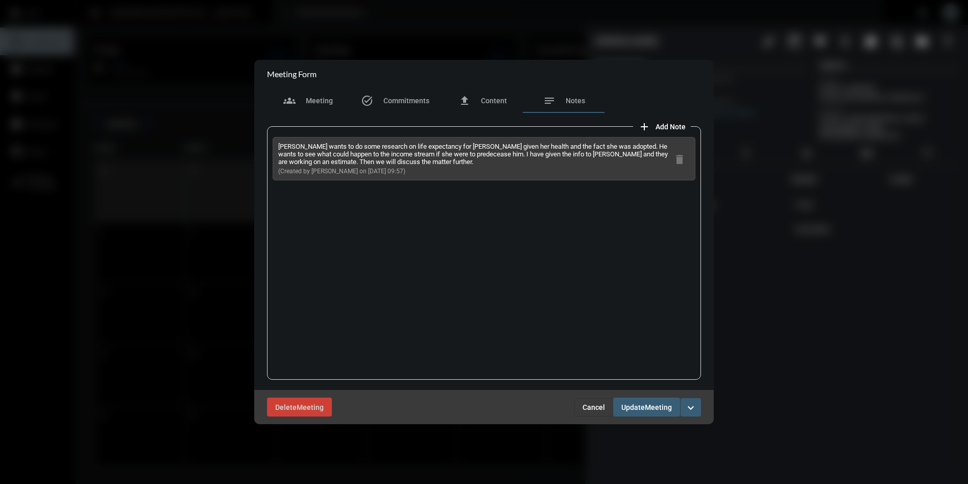
drag, startPoint x: 404, startPoint y: 168, endPoint x: 269, endPoint y: 148, distance: 137.3
click at [267, 147] on div "add Add Note [PERSON_NAME] wants to do some research on life expectancy for [PE…" at bounding box center [484, 251] width 444 height 276
click at [597, 408] on span "Cancel" at bounding box center [594, 407] width 22 height 8
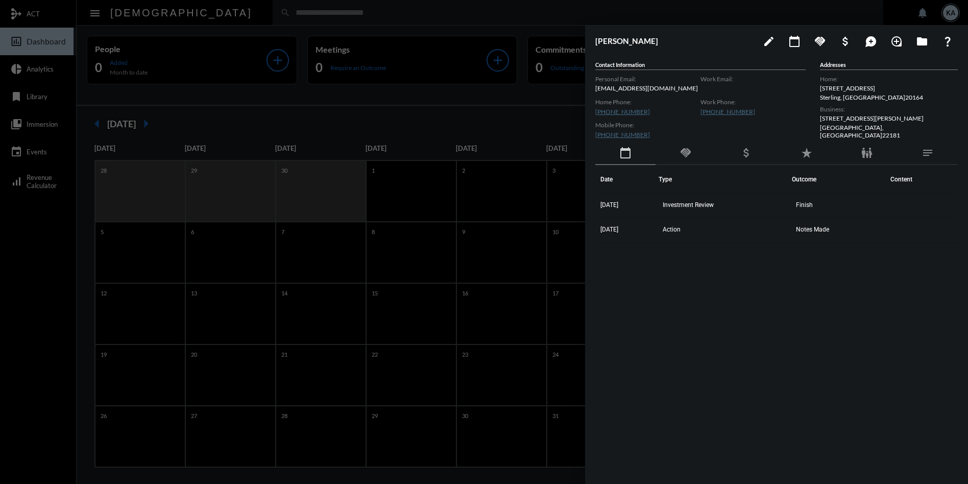
click at [265, 10] on div at bounding box center [484, 242] width 968 height 484
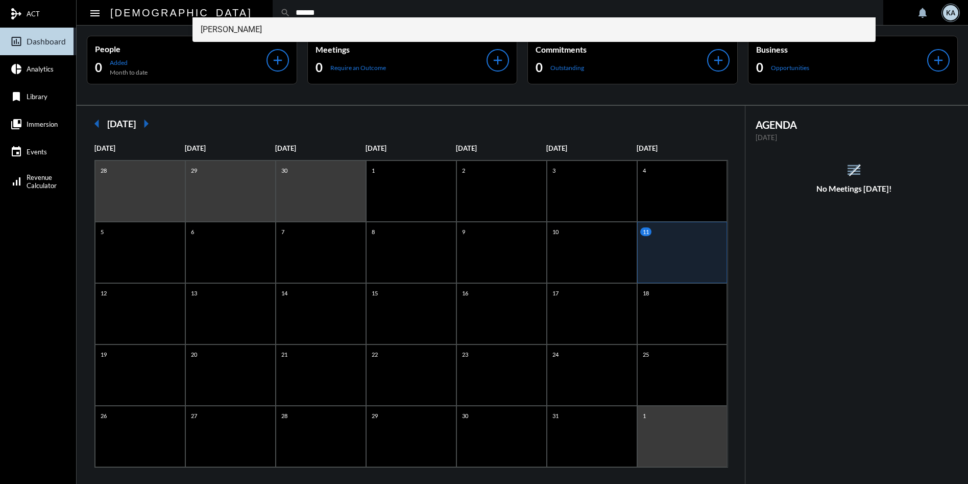
type input "******"
click at [240, 32] on span "[PERSON_NAME]" at bounding box center [534, 29] width 667 height 25
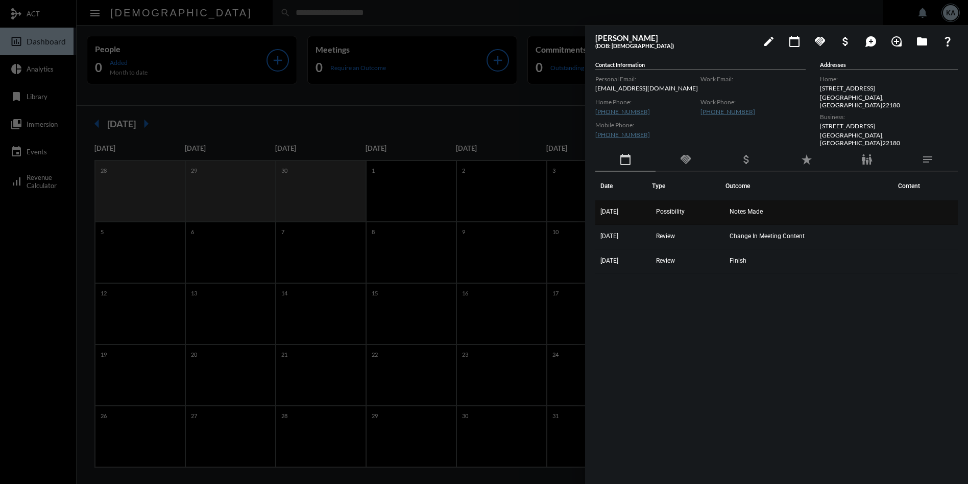
drag, startPoint x: 756, startPoint y: 262, endPoint x: 605, endPoint y: 207, distance: 161.2
click at [597, 204] on tbody "[DATE] Possibility Notes Made [DATE] Review Change In Meeting Content [DATE] Re…" at bounding box center [776, 237] width 363 height 74
click at [763, 208] on span "Notes Made" at bounding box center [746, 211] width 33 height 7
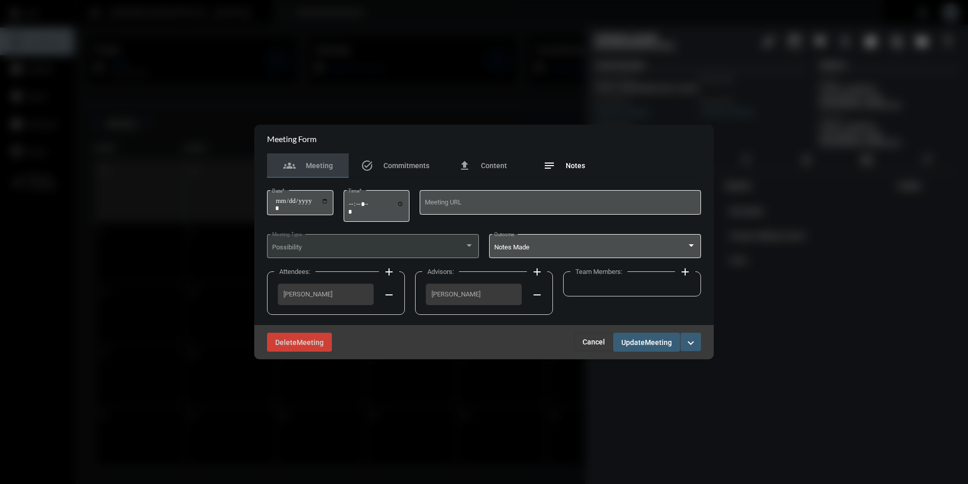
click at [572, 168] on span "Notes" at bounding box center [575, 165] width 19 height 8
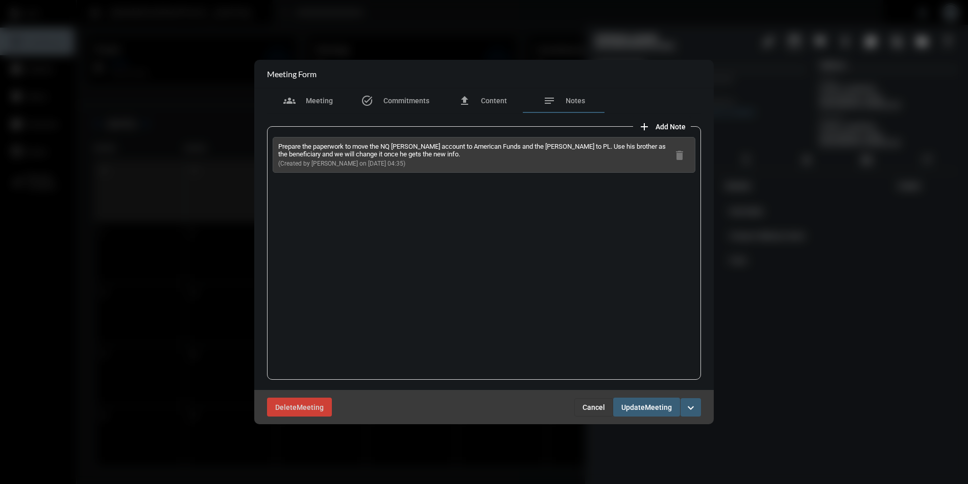
drag, startPoint x: 409, startPoint y: 162, endPoint x: 276, endPoint y: 147, distance: 133.6
click at [276, 147] on div "Prepare the paperwork to move the NQ [PERSON_NAME] account to American Funds an…" at bounding box center [484, 155] width 423 height 36
click at [587, 406] on span "Cancel" at bounding box center [594, 407] width 22 height 8
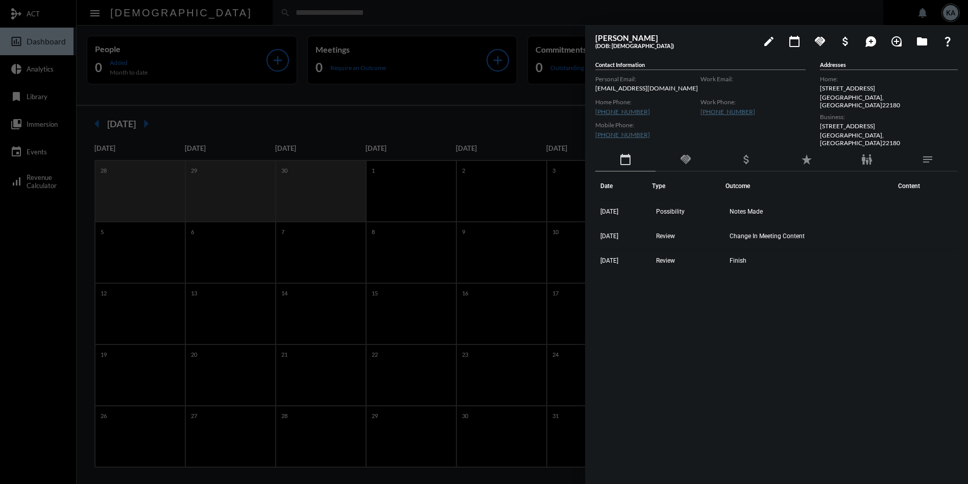
click at [194, 11] on div at bounding box center [484, 242] width 968 height 484
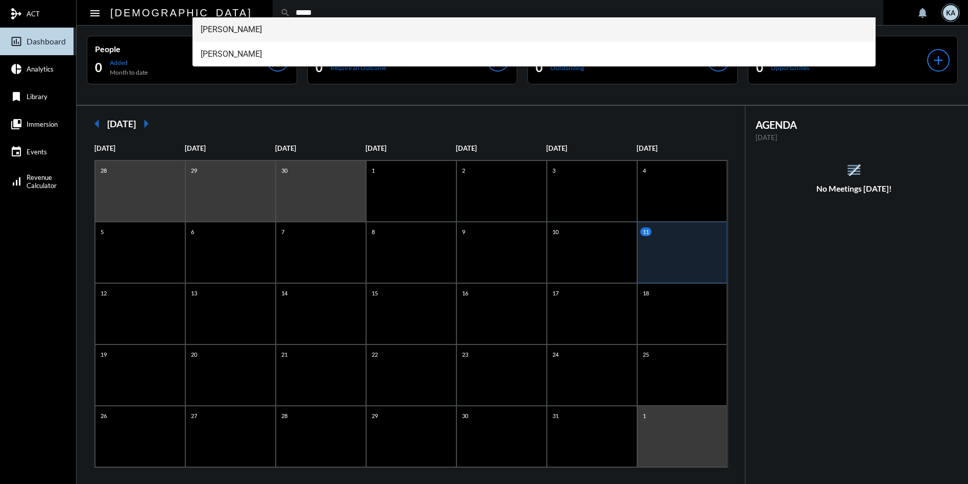
type input "*****"
click at [234, 25] on span "[PERSON_NAME]" at bounding box center [534, 29] width 667 height 25
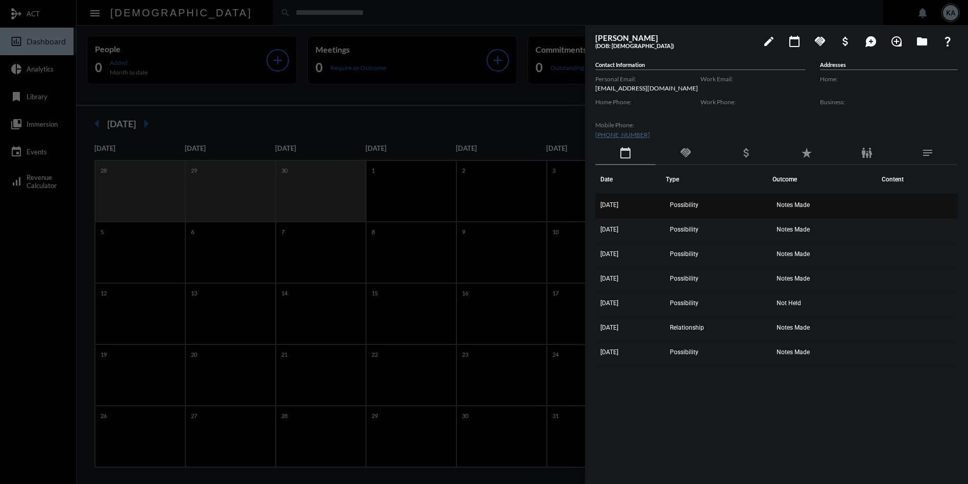
drag, startPoint x: 829, startPoint y: 350, endPoint x: 597, endPoint y: 204, distance: 274.0
click at [597, 204] on tbody "[DATE] Possibility Notes Made [DATE] Possibility Notes Made [DATE] Possibility …" at bounding box center [776, 280] width 363 height 172
click at [790, 199] on td "Notes Made" at bounding box center [825, 206] width 104 height 25
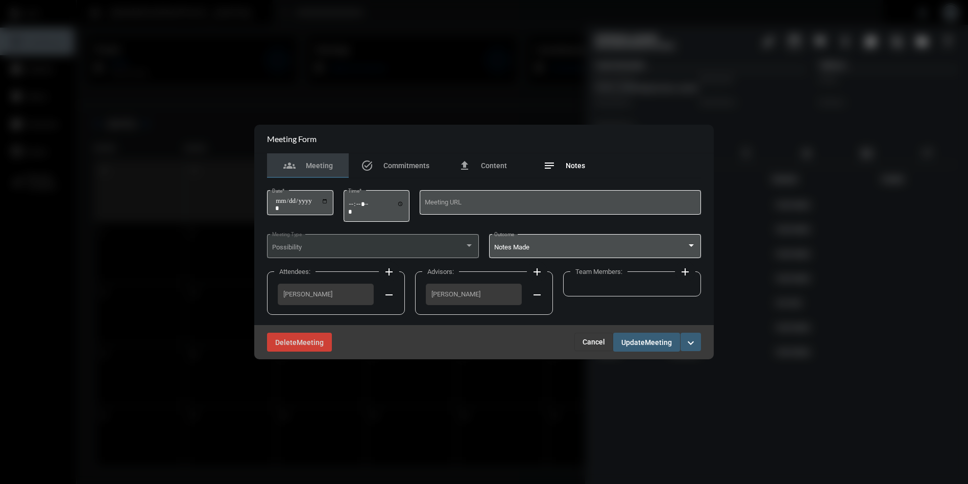
click at [577, 166] on span "Notes" at bounding box center [575, 165] width 19 height 8
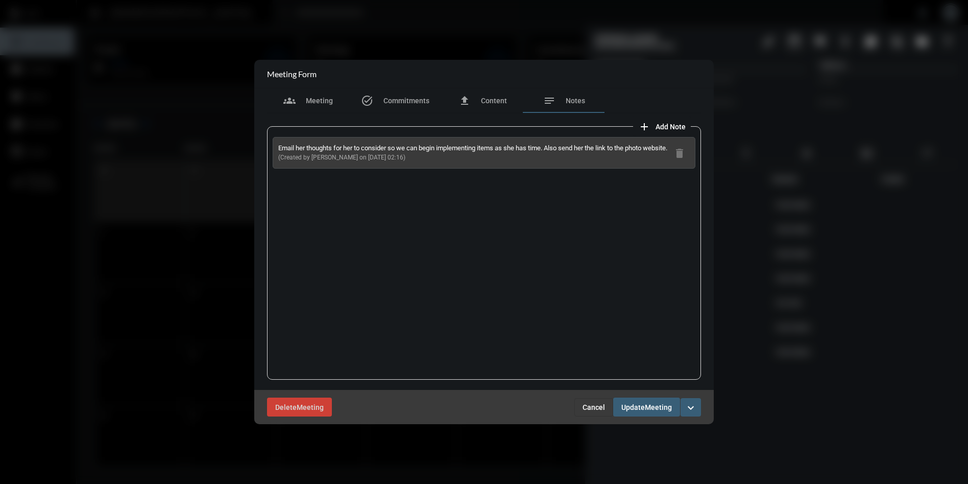
drag, startPoint x: 399, startPoint y: 165, endPoint x: 278, endPoint y: 147, distance: 121.9
click at [278, 147] on div "Email her thoughts for her to consider so we can begin implementing items as sh…" at bounding box center [472, 152] width 389 height 17
click at [593, 404] on span "Cancel" at bounding box center [594, 407] width 22 height 8
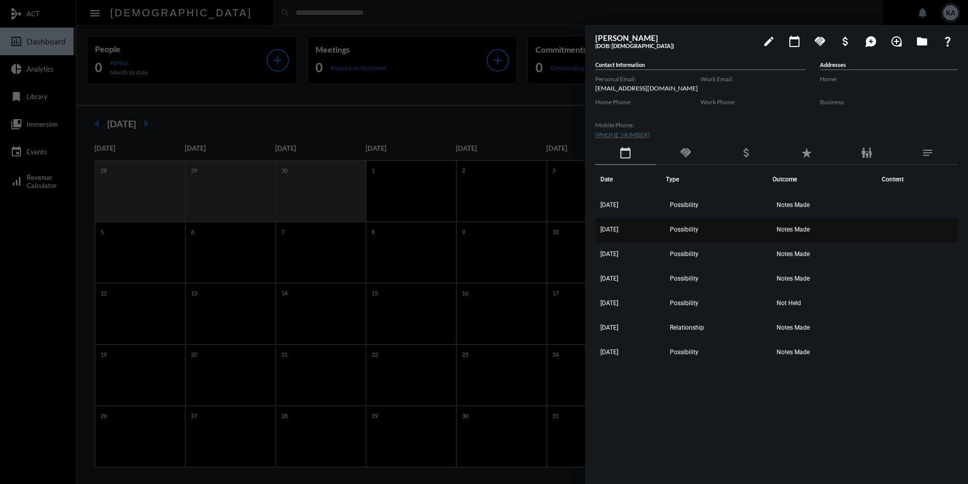
click at [791, 224] on td "Notes Made" at bounding box center [825, 230] width 104 height 25
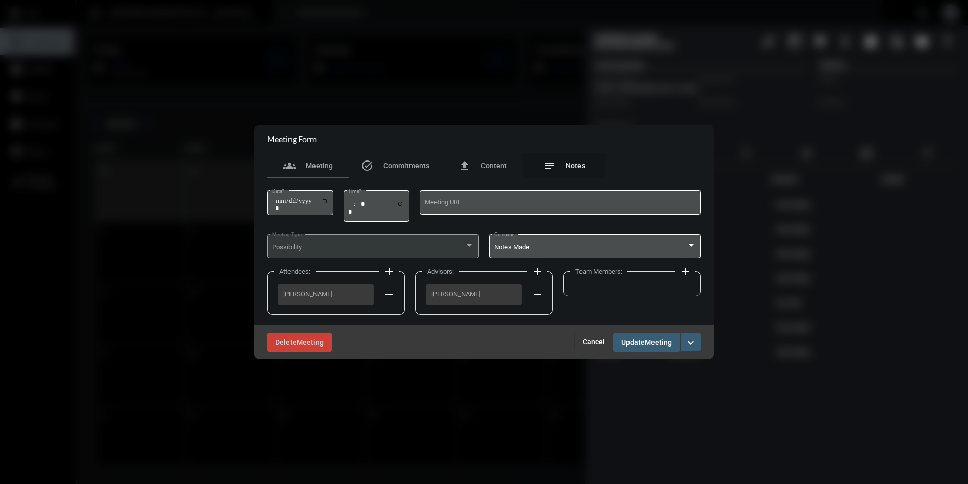
click at [580, 168] on span "Notes" at bounding box center [575, 165] width 19 height 8
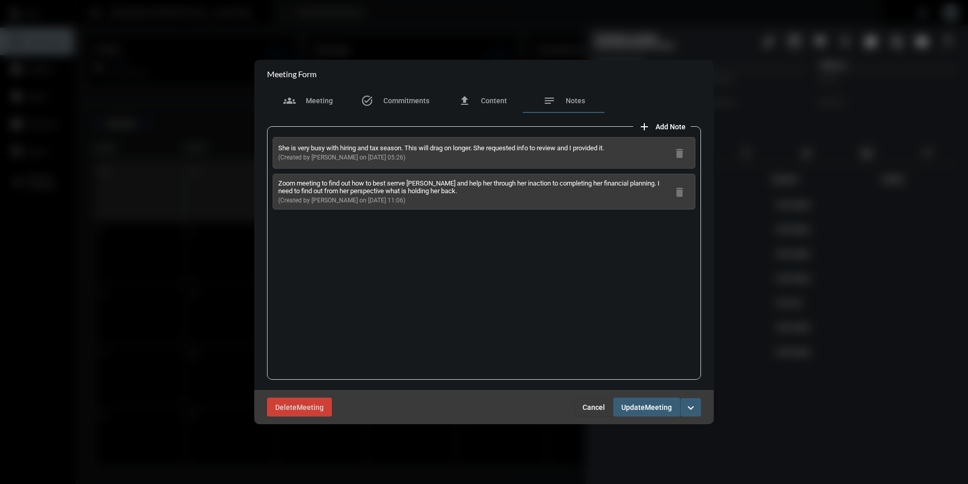
drag, startPoint x: 398, startPoint y: 199, endPoint x: 277, endPoint y: 138, distance: 135.0
click at [277, 138] on div "She is very busy with hiring and tax season. This will drag on longer. She requ…" at bounding box center [484, 252] width 434 height 253
click at [593, 408] on span "Cancel" at bounding box center [594, 407] width 22 height 8
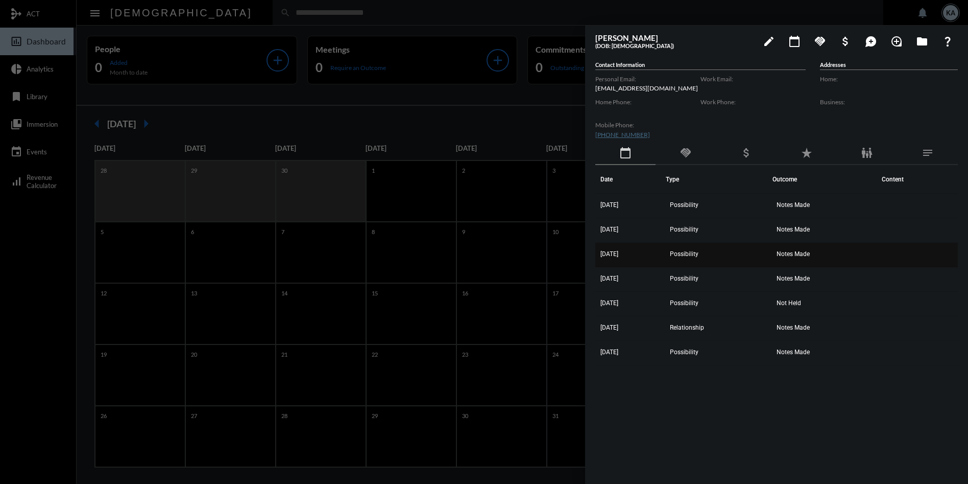
click at [799, 250] on span "Notes Made" at bounding box center [793, 253] width 33 height 7
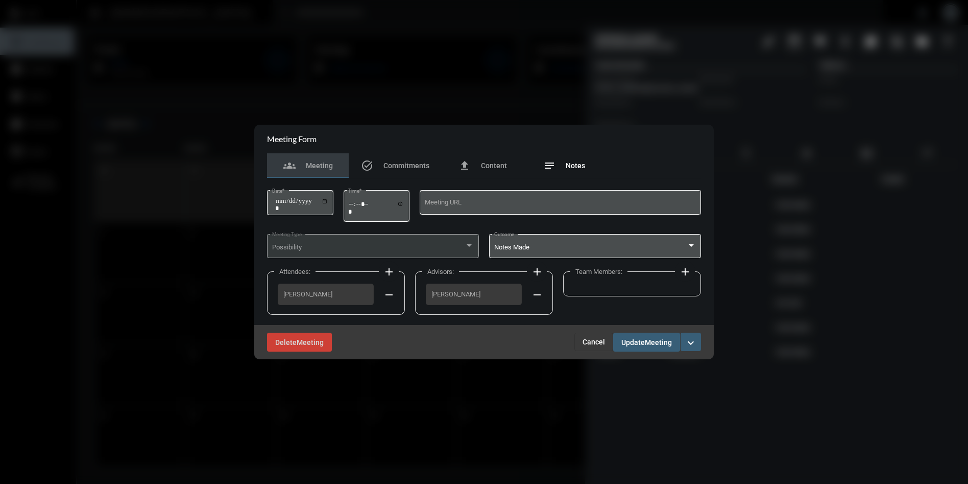
click at [562, 165] on div "notes Notes" at bounding box center [564, 165] width 42 height 12
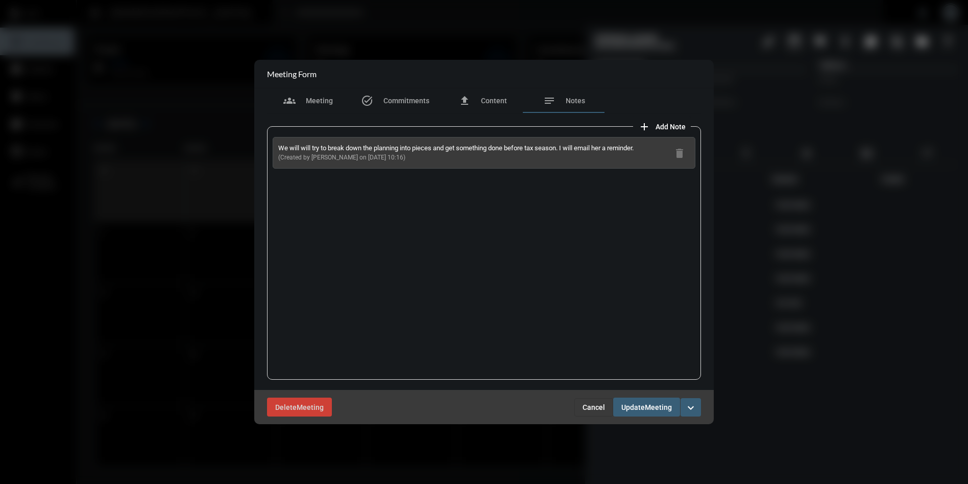
drag, startPoint x: 389, startPoint y: 158, endPoint x: 275, endPoint y: 147, distance: 114.4
click at [275, 147] on div "We will will try to break down the planning into pieces and get something done …" at bounding box center [484, 153] width 423 height 32
click at [593, 403] on span "Cancel" at bounding box center [594, 407] width 22 height 8
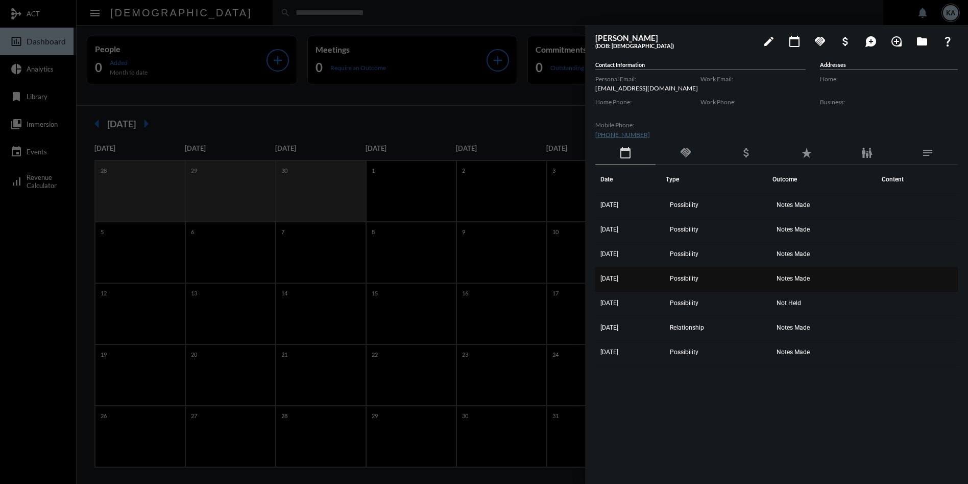
click at [791, 278] on span "Notes Made" at bounding box center [793, 278] width 33 height 7
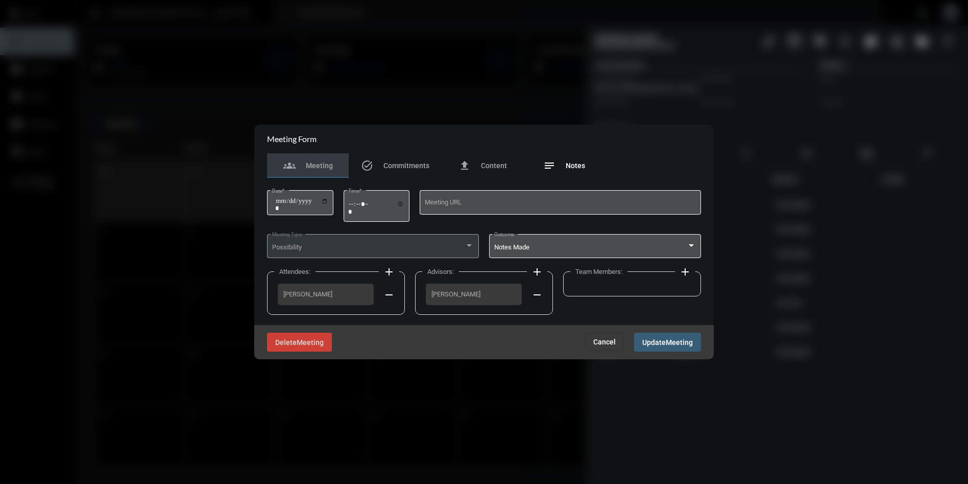
click at [575, 162] on span "Notes" at bounding box center [575, 165] width 19 height 8
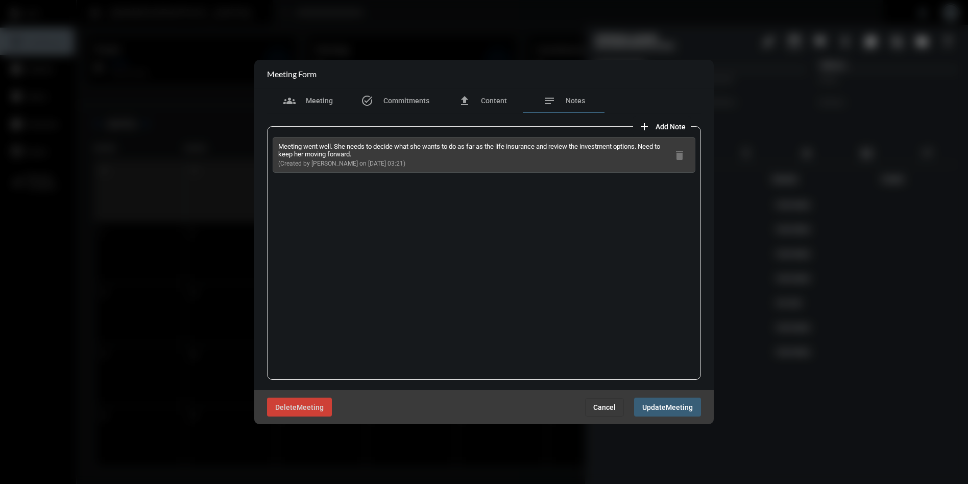
drag, startPoint x: 403, startPoint y: 161, endPoint x: 275, endPoint y: 141, distance: 129.7
click at [275, 141] on div "Meeting went well. She needs to decide what she wants to do as far as the life …" at bounding box center [484, 155] width 423 height 36
click at [612, 406] on span "Cancel" at bounding box center [604, 407] width 22 height 8
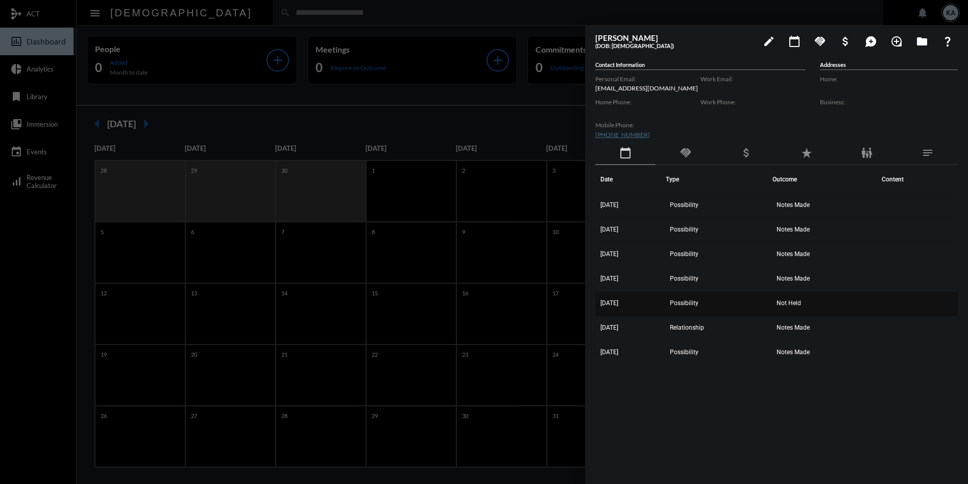
click at [792, 300] on span "Not Held" at bounding box center [789, 302] width 25 height 7
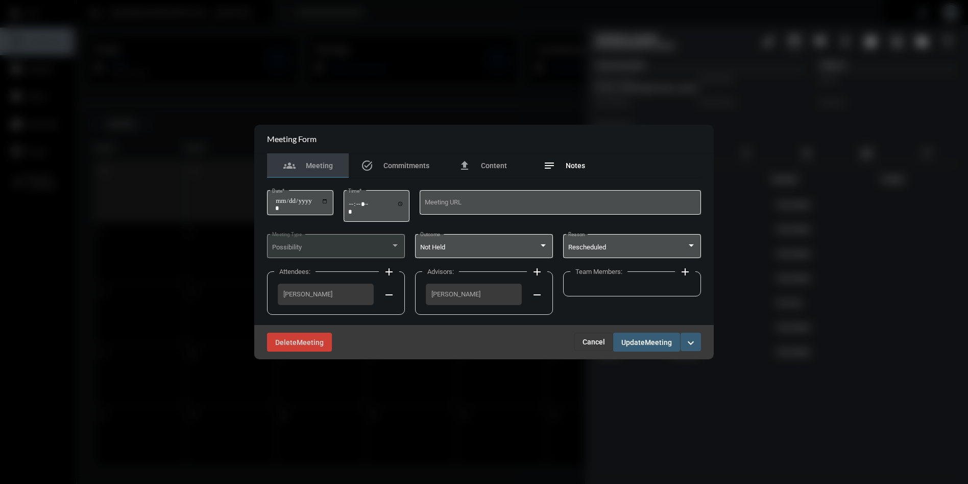
click at [568, 164] on span "Notes" at bounding box center [575, 165] width 19 height 8
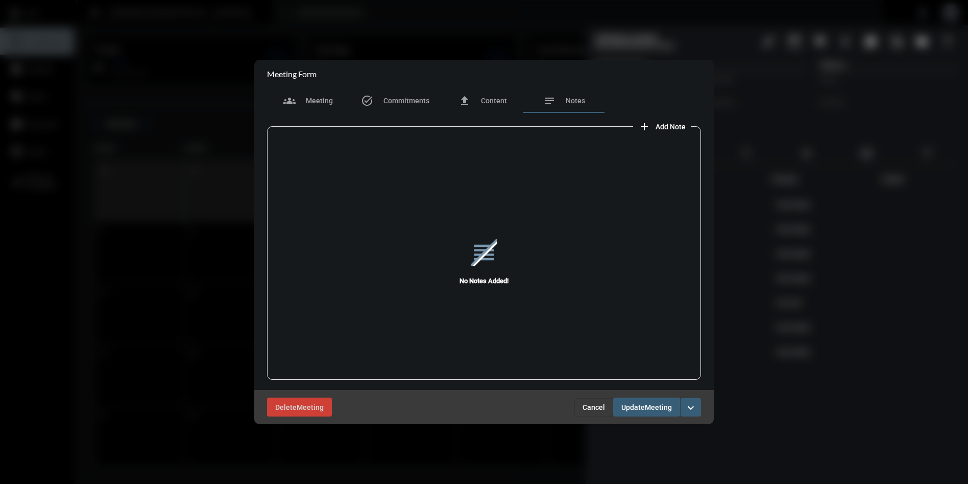
click at [588, 414] on button "Cancel" at bounding box center [593, 407] width 39 height 18
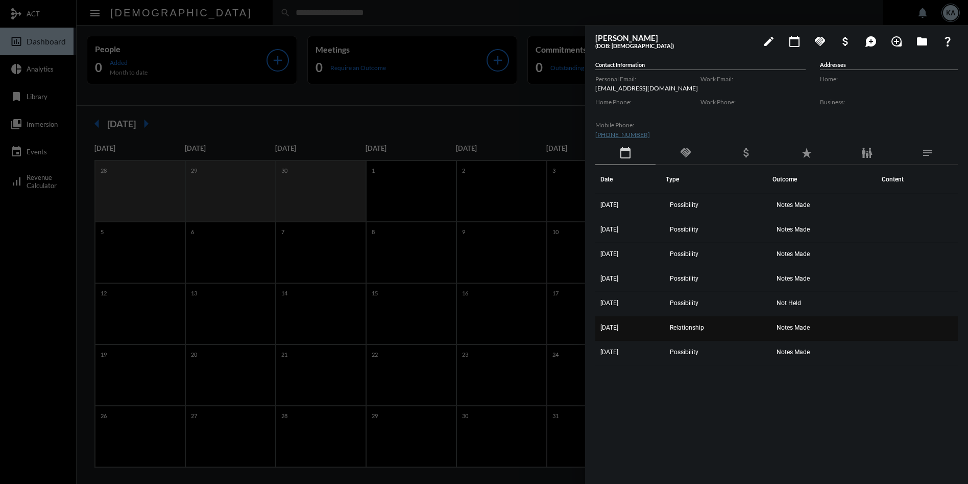
click at [802, 324] on span "Notes Made" at bounding box center [793, 327] width 33 height 7
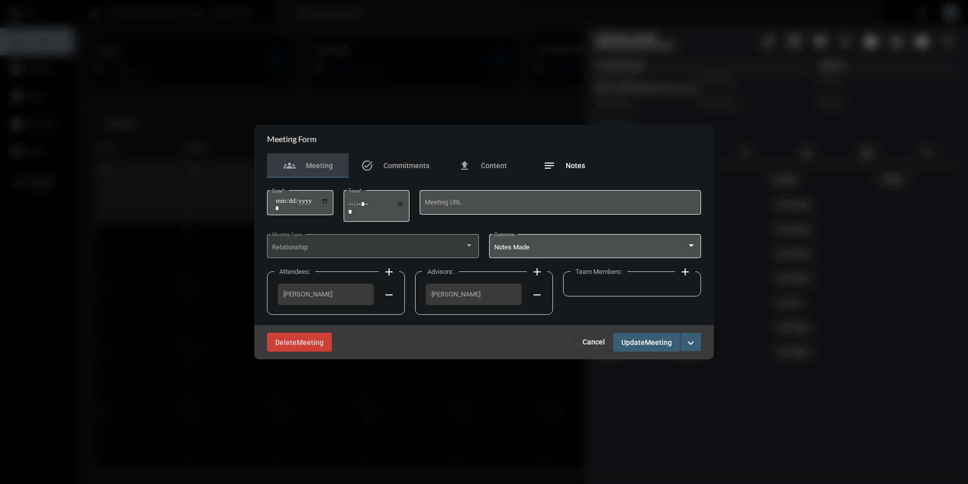
click at [576, 163] on span "Notes" at bounding box center [575, 165] width 19 height 8
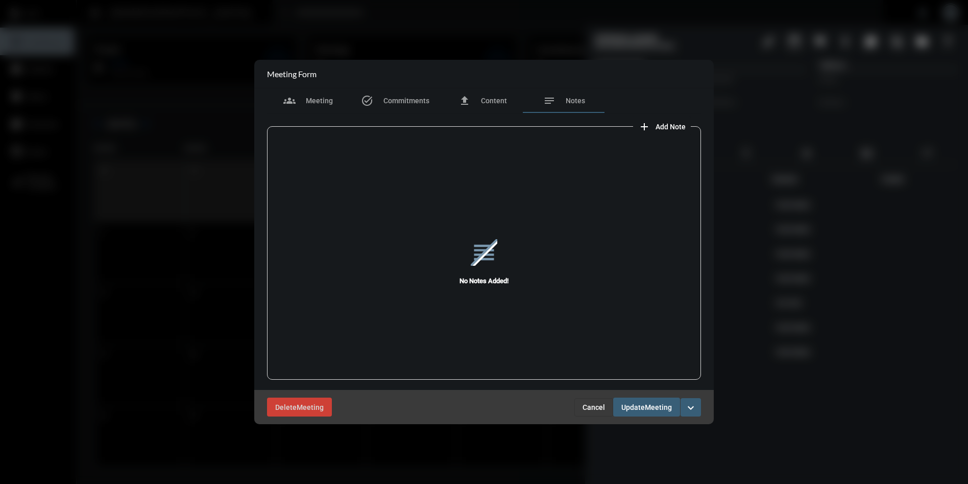
click at [589, 404] on span "Cancel" at bounding box center [594, 407] width 22 height 8
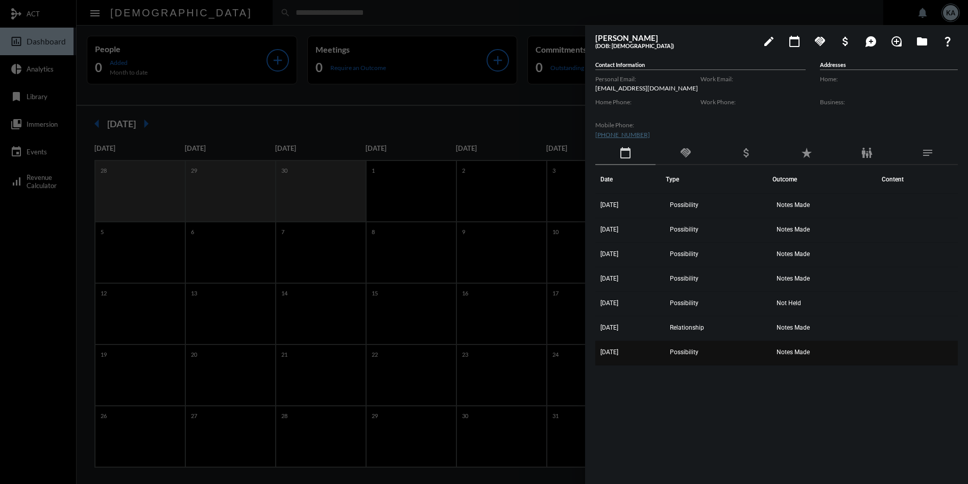
click at [790, 354] on span "Notes Made" at bounding box center [793, 351] width 33 height 7
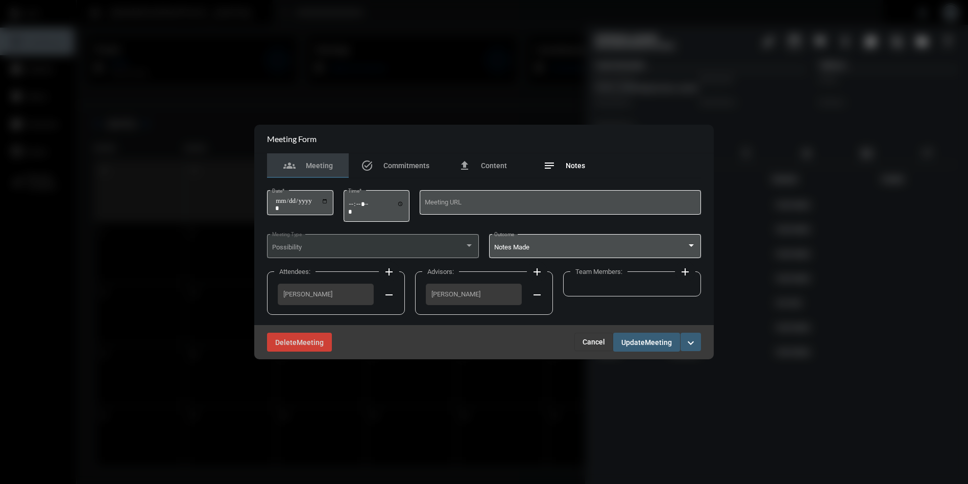
click at [581, 161] on div "notes Notes" at bounding box center [564, 165] width 42 height 12
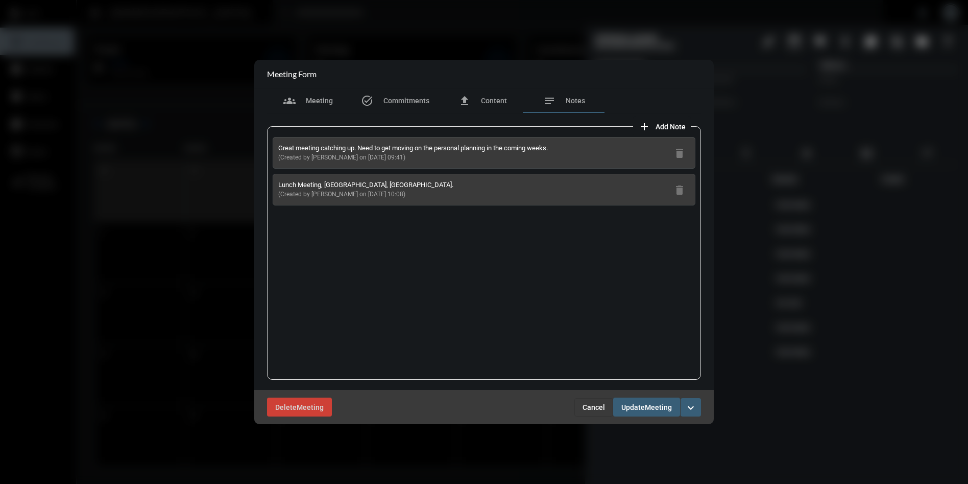
drag, startPoint x: 399, startPoint y: 194, endPoint x: 287, endPoint y: 147, distance: 121.5
click at [277, 146] on div "Great meeting catching up. Need to get moving on the personal planning in the c…" at bounding box center [484, 252] width 434 height 253
click at [592, 404] on span "Cancel" at bounding box center [594, 407] width 22 height 8
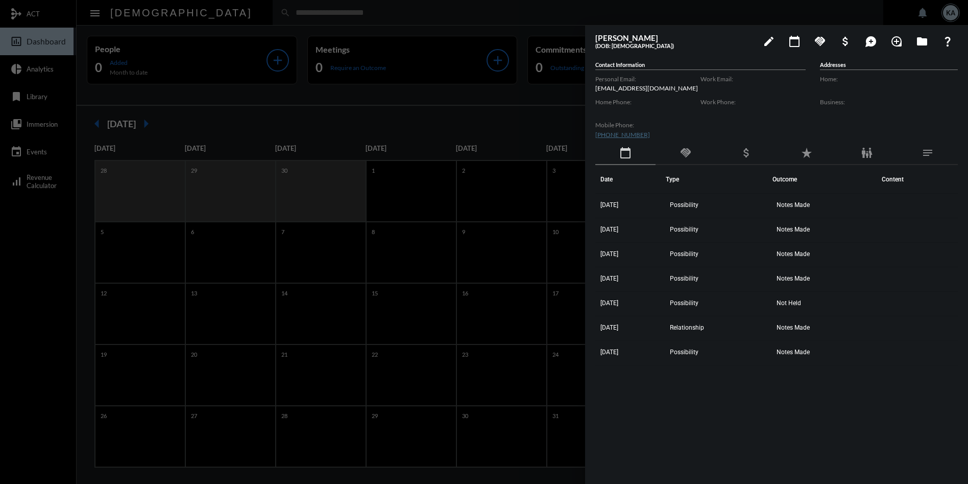
click at [350, 10] on div at bounding box center [484, 242] width 968 height 484
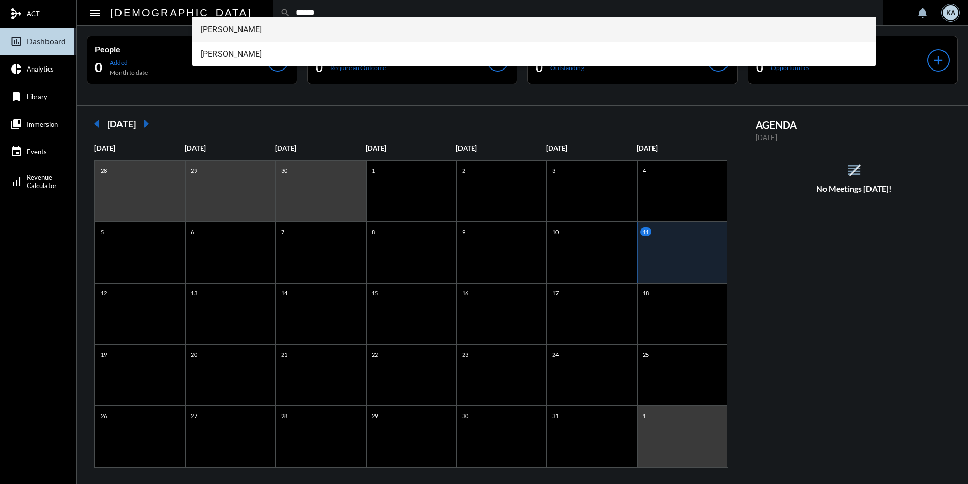
type input "******"
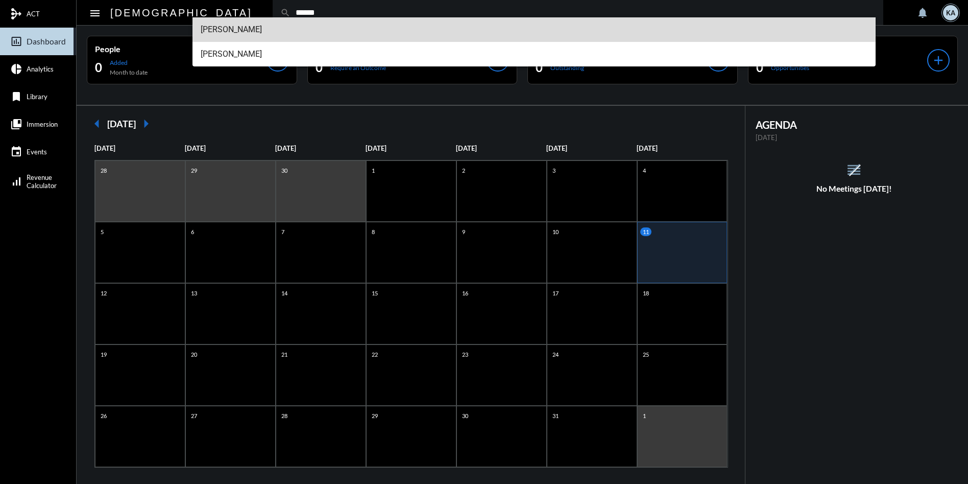
click at [240, 26] on span "[PERSON_NAME]" at bounding box center [534, 29] width 667 height 25
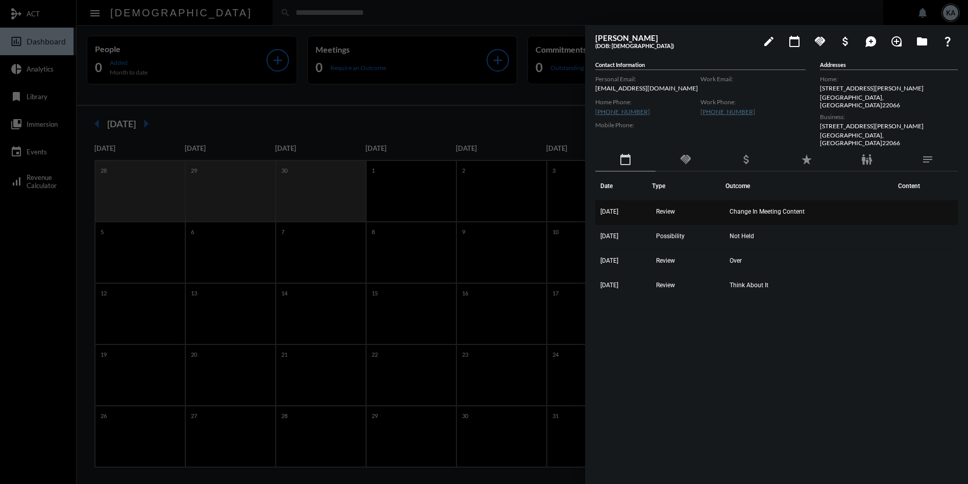
drag, startPoint x: 787, startPoint y: 282, endPoint x: 599, endPoint y: 203, distance: 203.6
click at [599, 203] on tbody "[DATE] Review Change In Meeting Content [DATE] Possibility Not Held [DATE] Revi…" at bounding box center [776, 249] width 363 height 98
click at [784, 200] on td "Change In Meeting Content" at bounding box center [809, 212] width 167 height 25
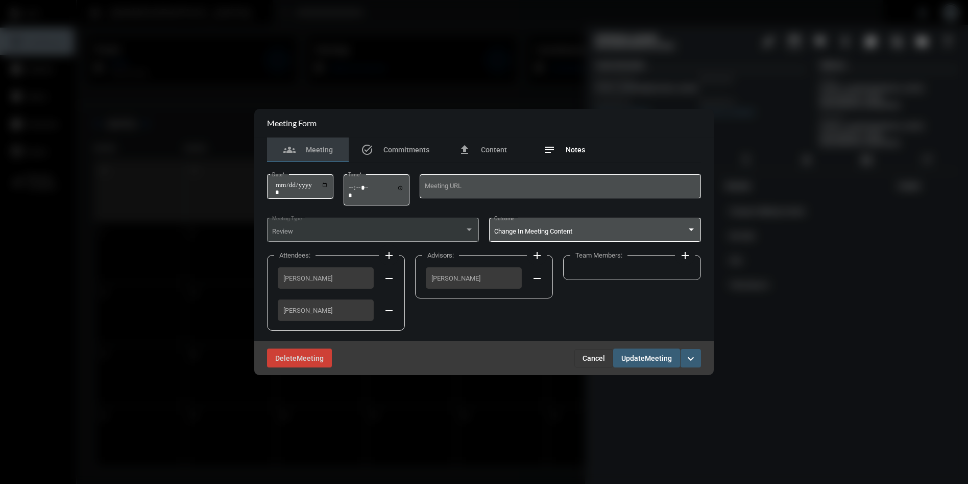
click at [580, 147] on span "Notes" at bounding box center [575, 150] width 19 height 8
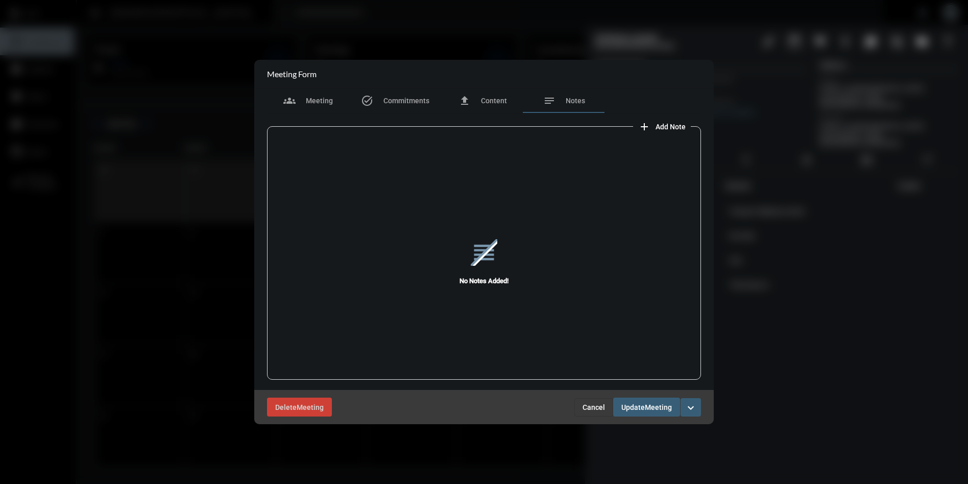
click at [591, 407] on span "Cancel" at bounding box center [594, 407] width 22 height 8
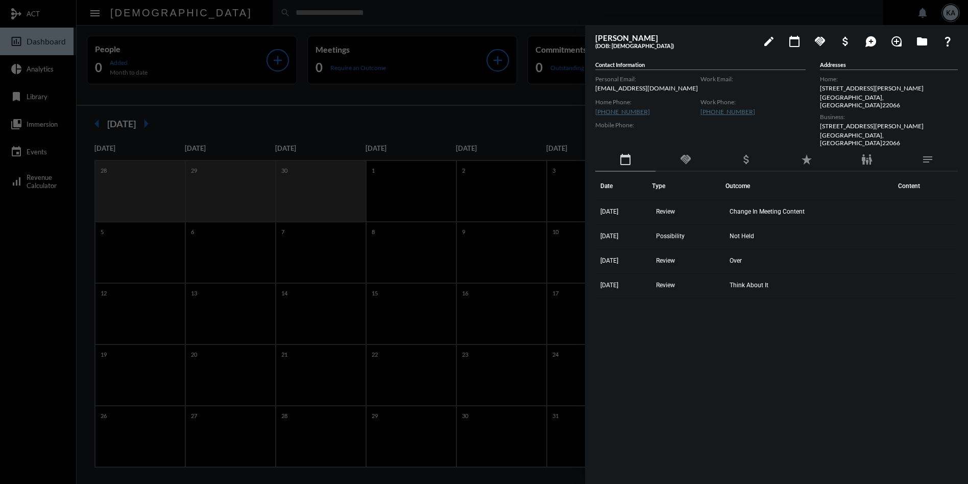
click at [243, 12] on div at bounding box center [484, 242] width 968 height 484
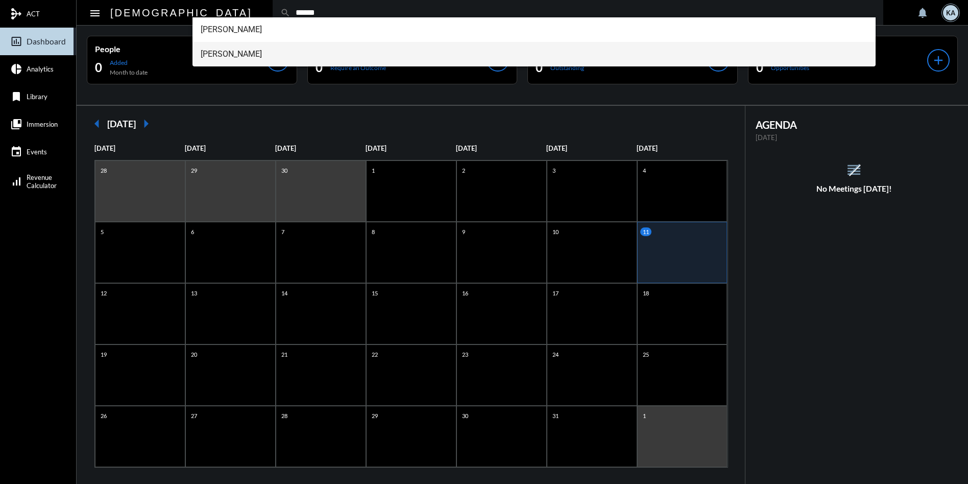
type input "******"
click at [244, 54] on span "[PERSON_NAME]" at bounding box center [534, 54] width 667 height 25
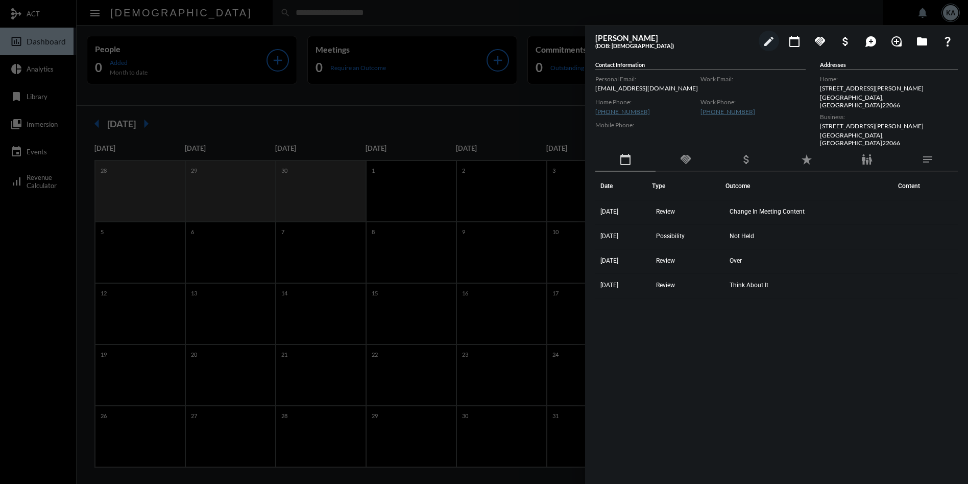
click at [294, 15] on div at bounding box center [484, 242] width 968 height 484
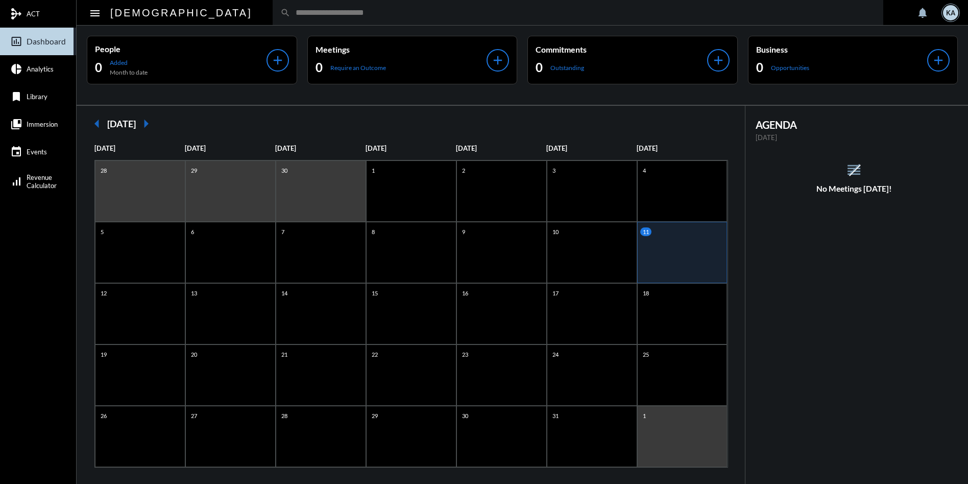
click at [291, 15] on input "text" at bounding box center [583, 12] width 585 height 9
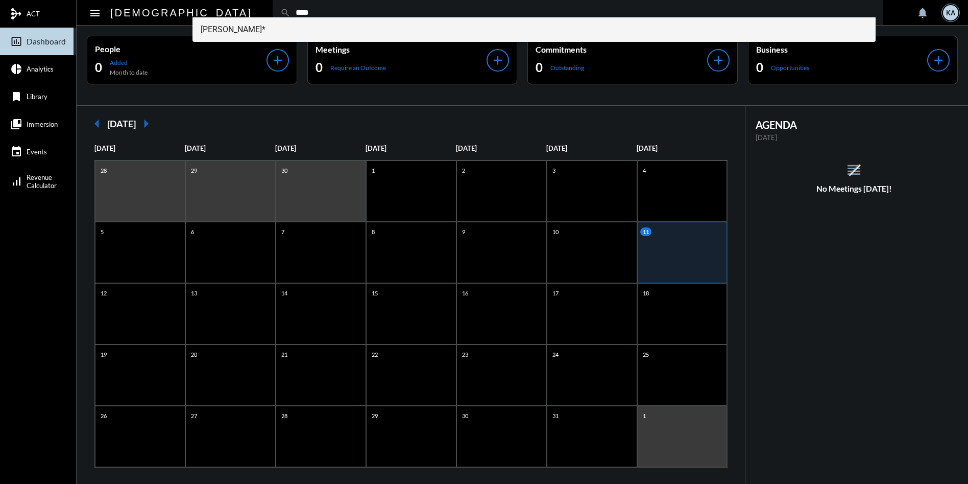
type input "****"
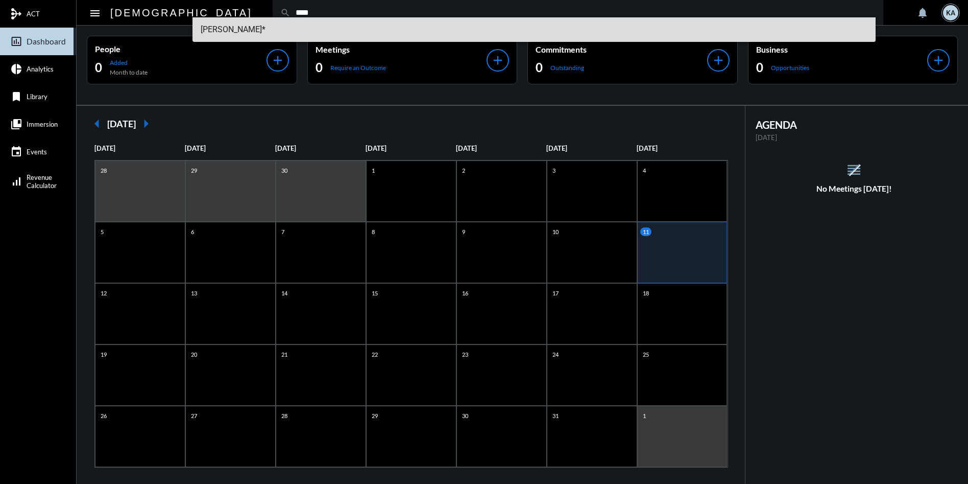
click at [255, 22] on span "[PERSON_NAME]*" at bounding box center [534, 29] width 667 height 25
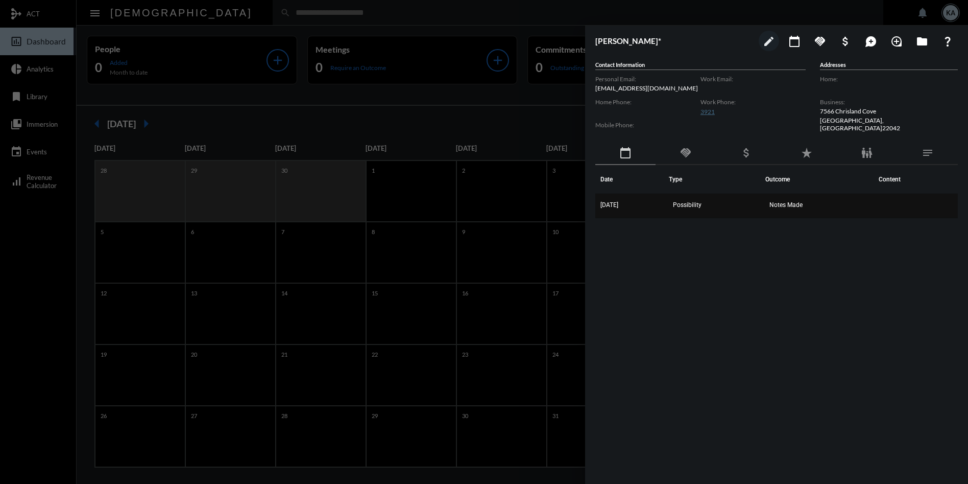
click at [801, 201] on span "Notes Made" at bounding box center [785, 204] width 33 height 7
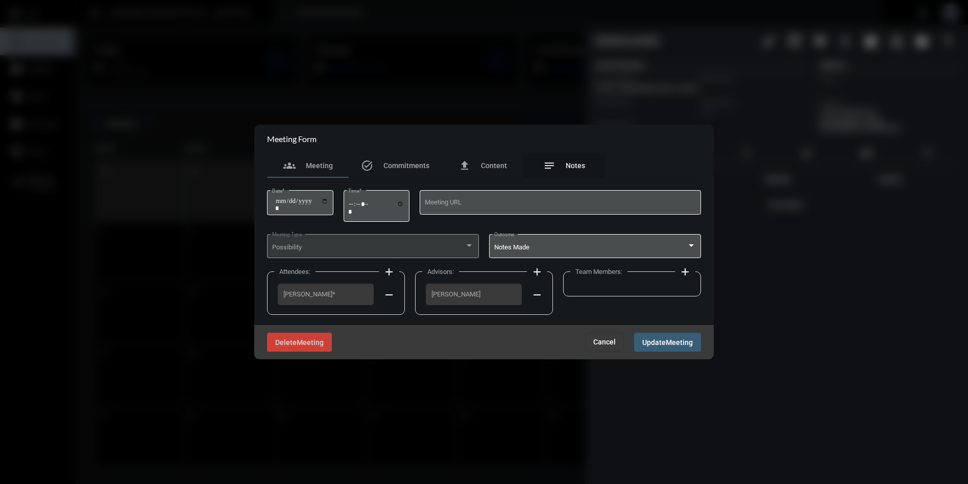
click at [571, 169] on span "Notes" at bounding box center [575, 165] width 19 height 8
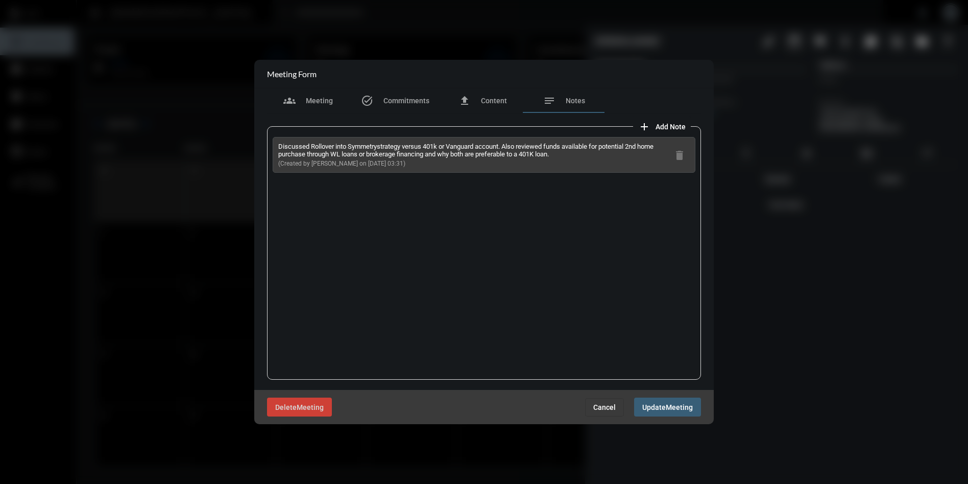
click at [604, 406] on span "Cancel" at bounding box center [604, 407] width 22 height 8
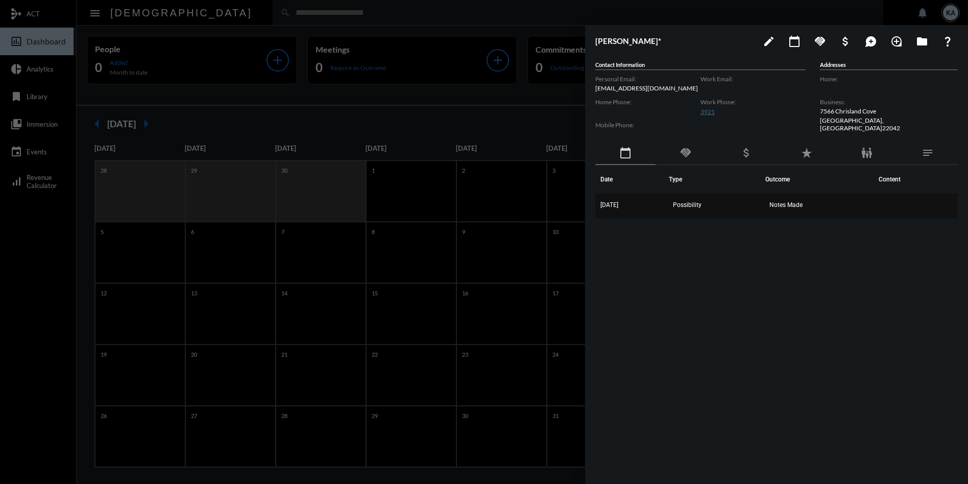
drag, startPoint x: 813, startPoint y: 206, endPoint x: 599, endPoint y: 202, distance: 214.5
click at [599, 202] on tr "[DATE] Possibility Notes Made" at bounding box center [776, 206] width 363 height 25
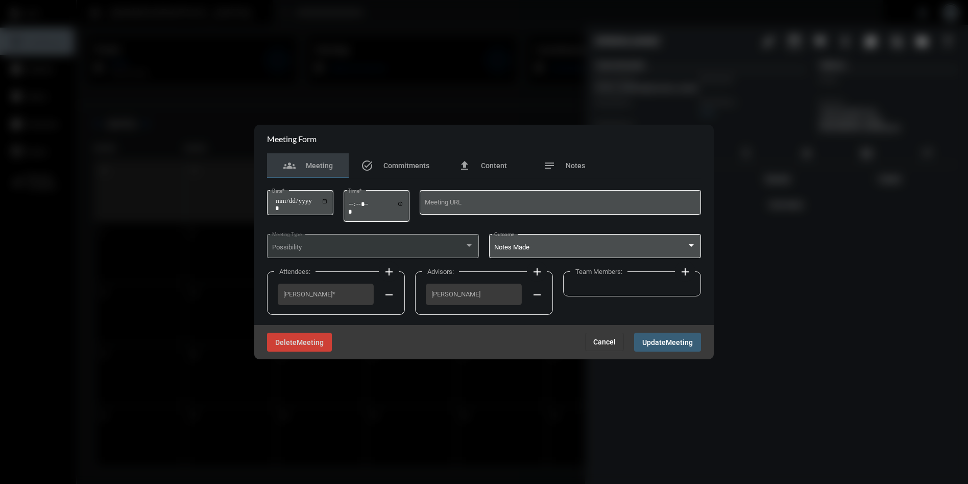
click at [609, 342] on span "Cancel" at bounding box center [604, 341] width 22 height 8
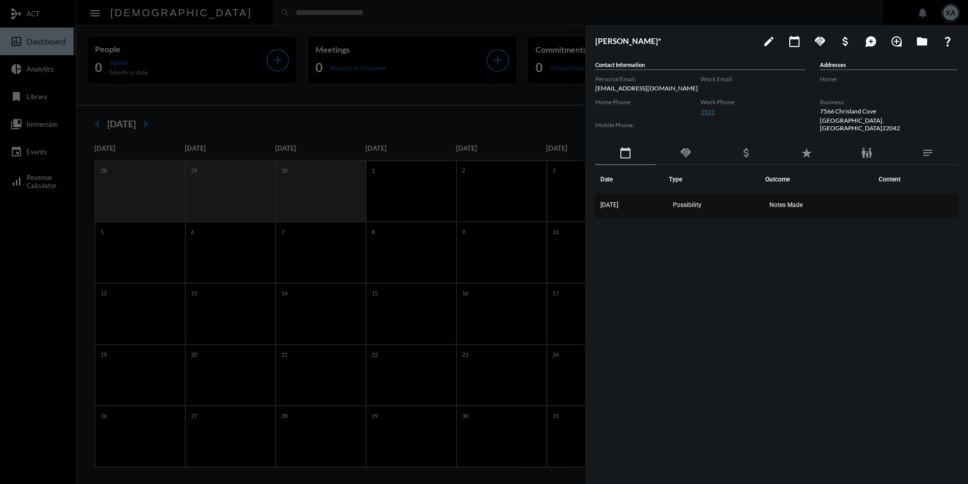
click at [782, 201] on td "Notes Made" at bounding box center [819, 206] width 108 height 25
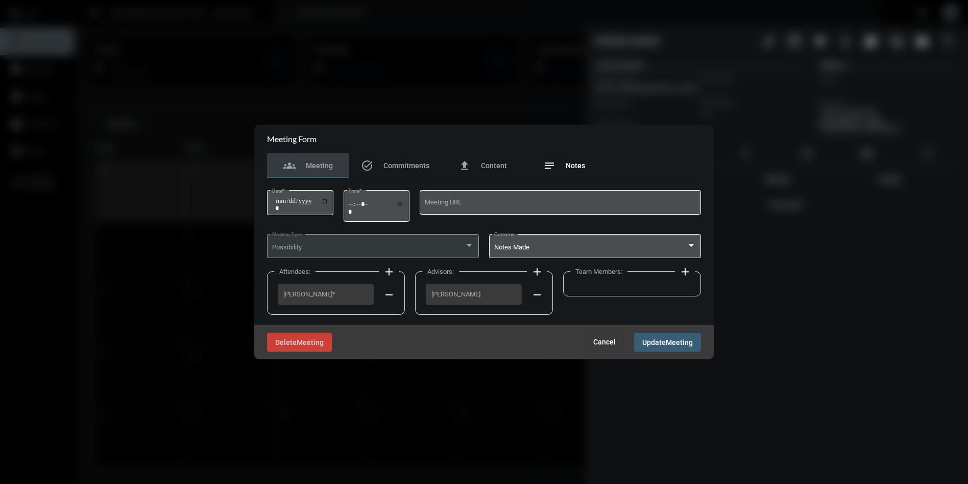
click at [558, 161] on div "notes Notes" at bounding box center [564, 165] width 42 height 12
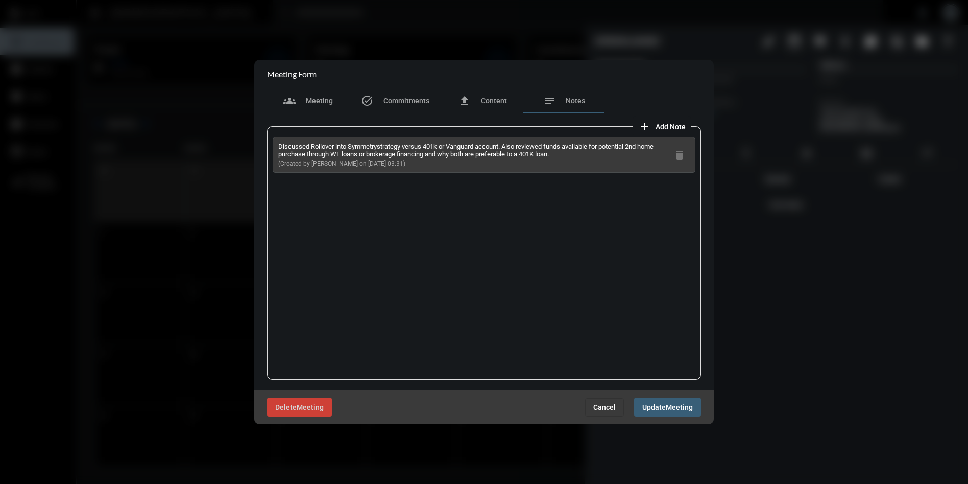
drag, startPoint x: 395, startPoint y: 162, endPoint x: 276, endPoint y: 147, distance: 120.0
click at [275, 147] on div "Discussed Rollover into Symmetrystrategy versus 401k or Vanguard account. Also …" at bounding box center [484, 155] width 423 height 36
click at [611, 407] on span "Cancel" at bounding box center [604, 407] width 22 height 8
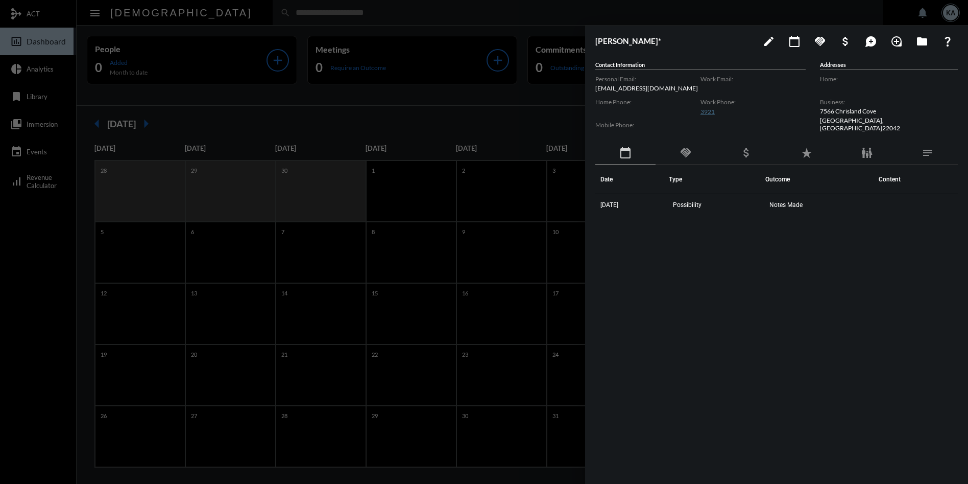
click at [232, 11] on div at bounding box center [484, 242] width 968 height 484
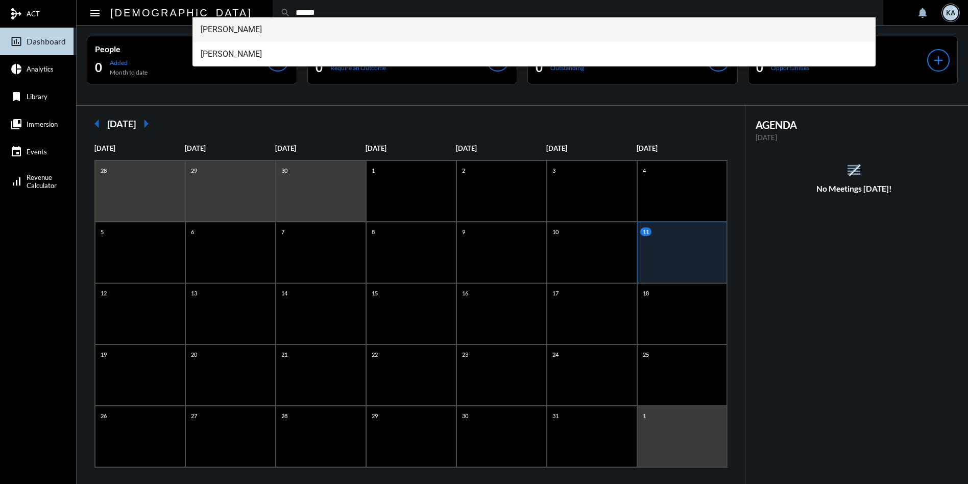
type input "******"
click at [260, 29] on span "[PERSON_NAME]" at bounding box center [534, 29] width 667 height 25
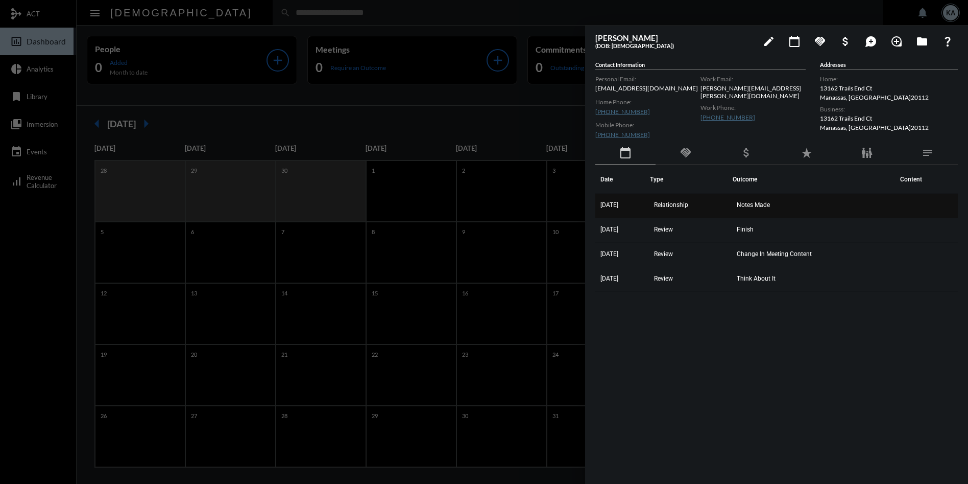
drag, startPoint x: 798, startPoint y: 280, endPoint x: 600, endPoint y: 200, distance: 213.4
click at [600, 200] on tbody "[DATE] Relationship Notes Made [DATE] Review Finish [DATE] Review Change In Mee…" at bounding box center [776, 243] width 363 height 98
click at [770, 202] on span "Notes Made" at bounding box center [753, 204] width 33 height 7
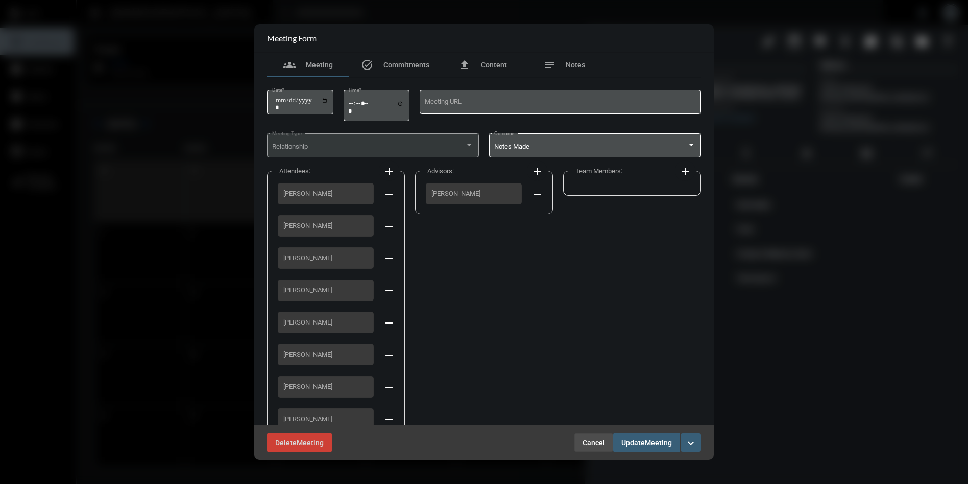
click at [585, 441] on span "Cancel" at bounding box center [594, 442] width 22 height 8
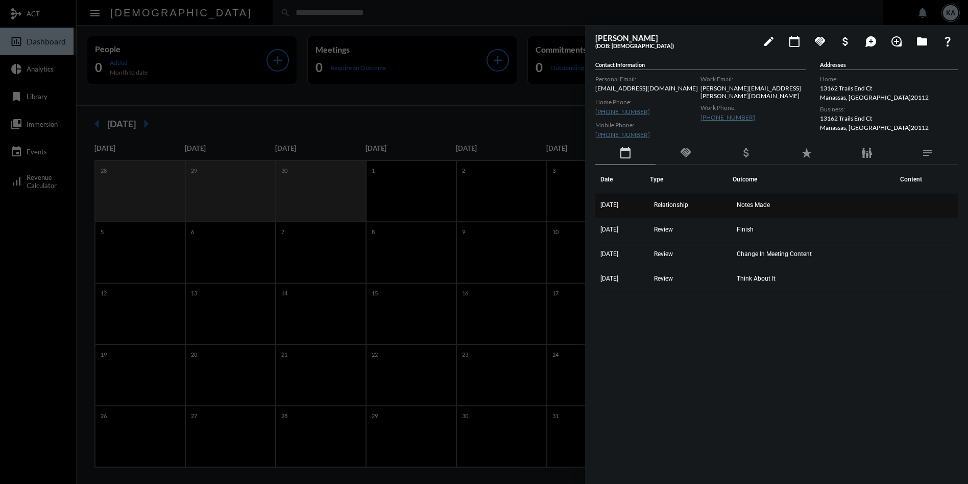
click at [749, 202] on span "Notes Made" at bounding box center [753, 204] width 33 height 7
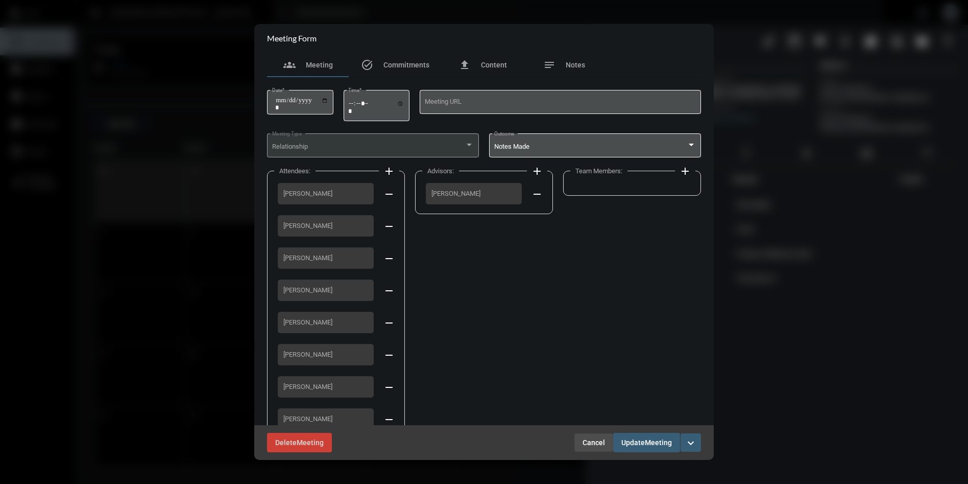
click at [593, 440] on span "Cancel" at bounding box center [594, 442] width 22 height 8
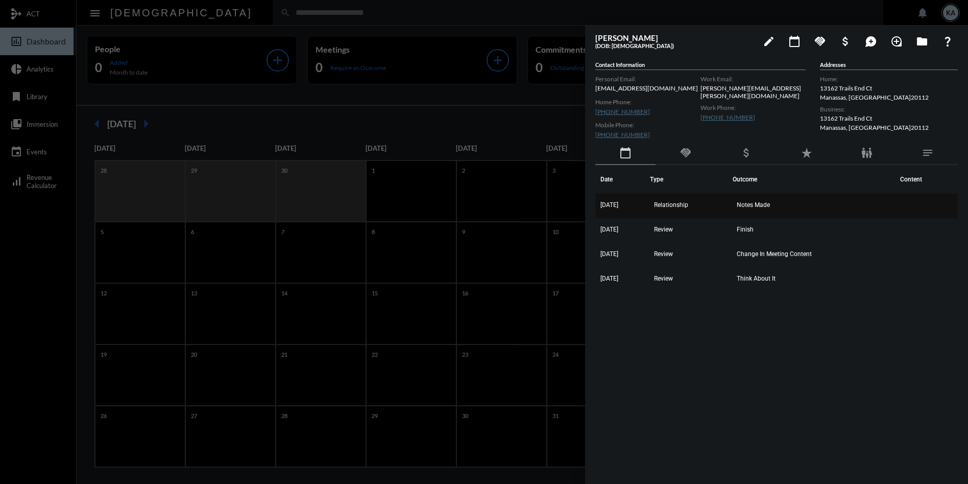
click at [616, 203] on span "[DATE]" at bounding box center [609, 204] width 18 height 7
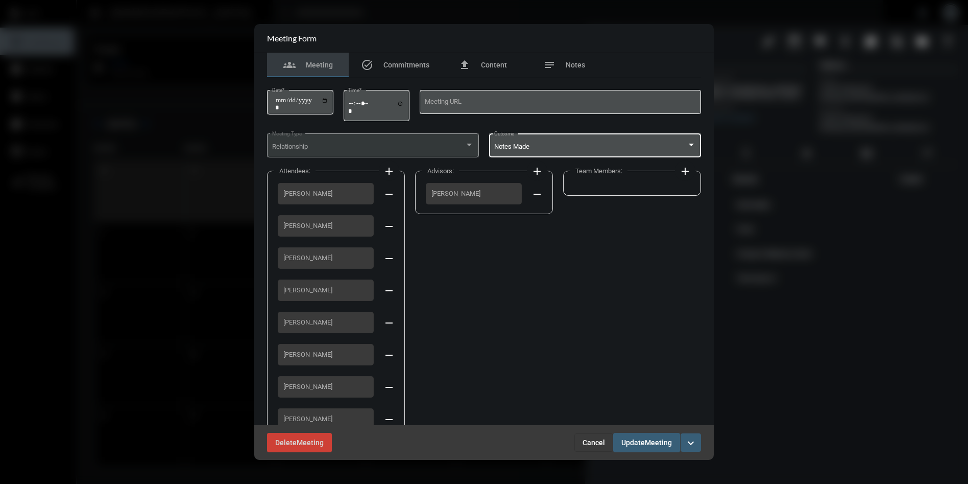
click at [524, 145] on span "Notes Made" at bounding box center [511, 146] width 35 height 8
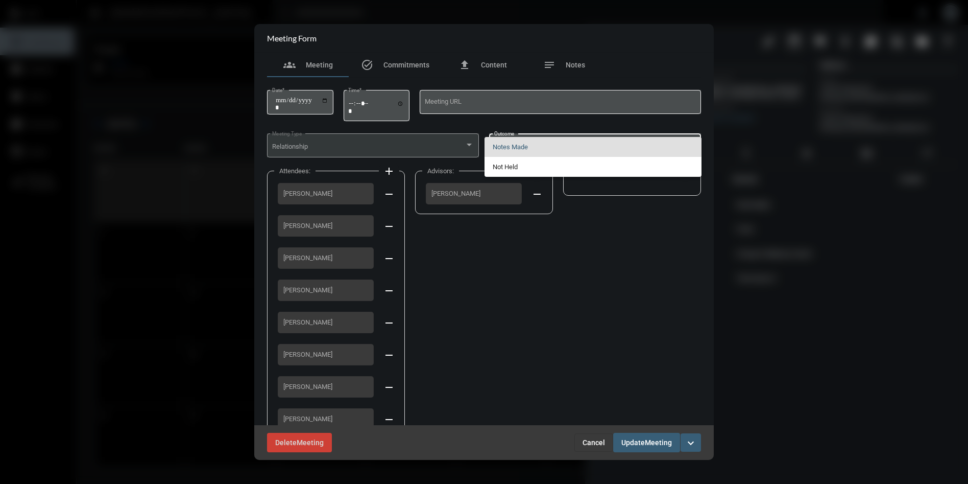
click at [523, 259] on div at bounding box center [484, 242] width 968 height 484
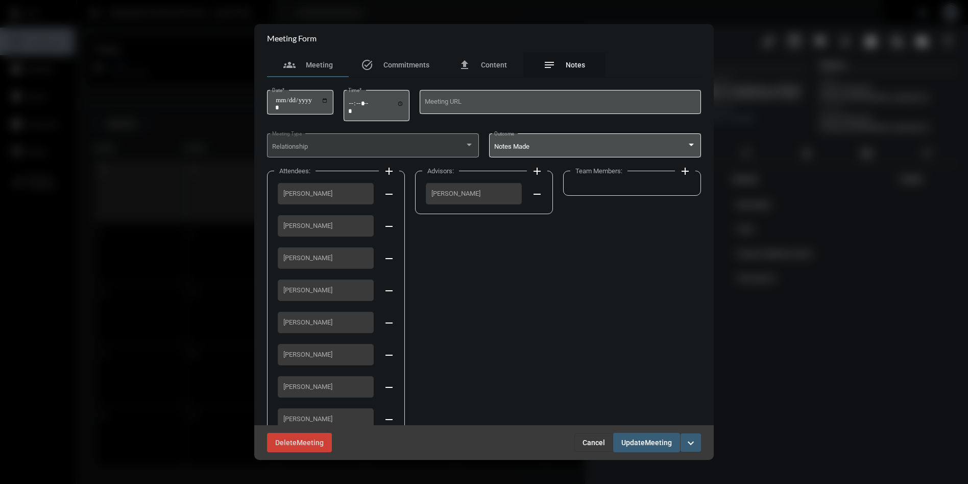
click at [576, 61] on span "Notes" at bounding box center [575, 65] width 19 height 8
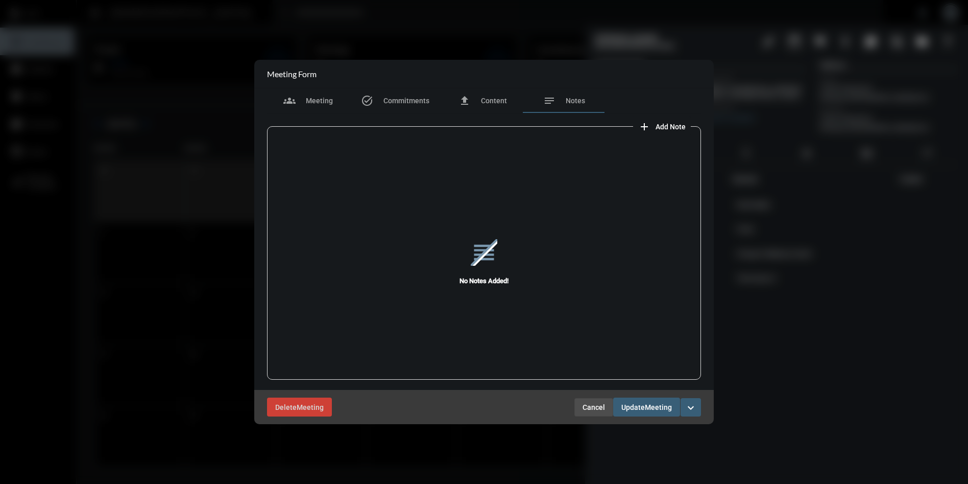
click at [584, 405] on span "Cancel" at bounding box center [594, 407] width 22 height 8
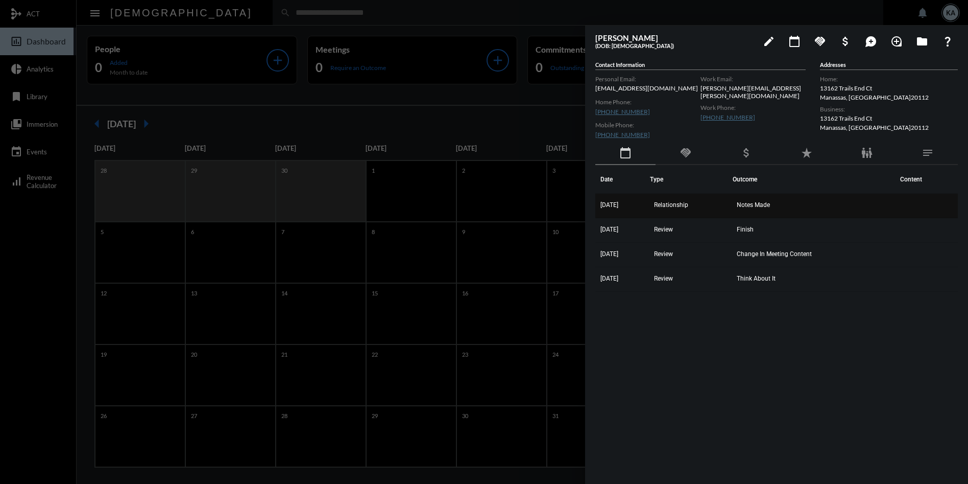
click at [751, 202] on span "Notes Made" at bounding box center [753, 204] width 33 height 7
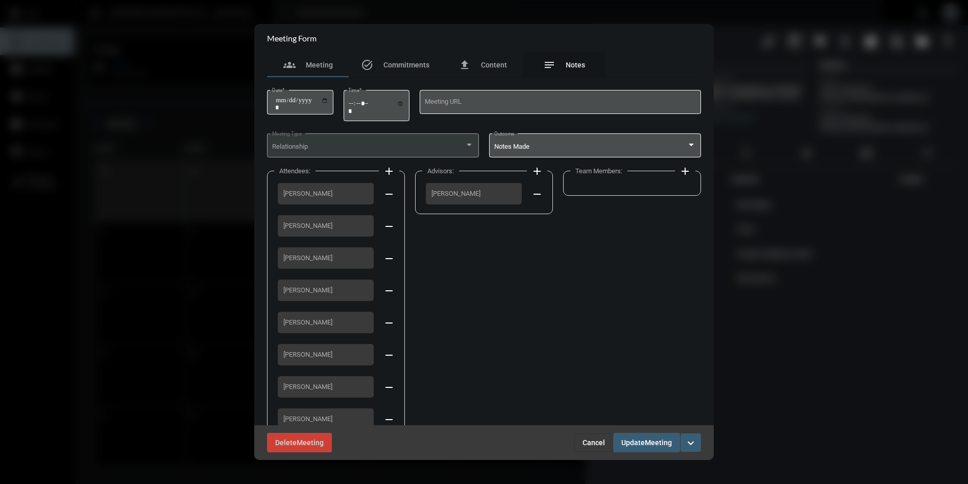
click at [570, 63] on span "Notes" at bounding box center [575, 65] width 19 height 8
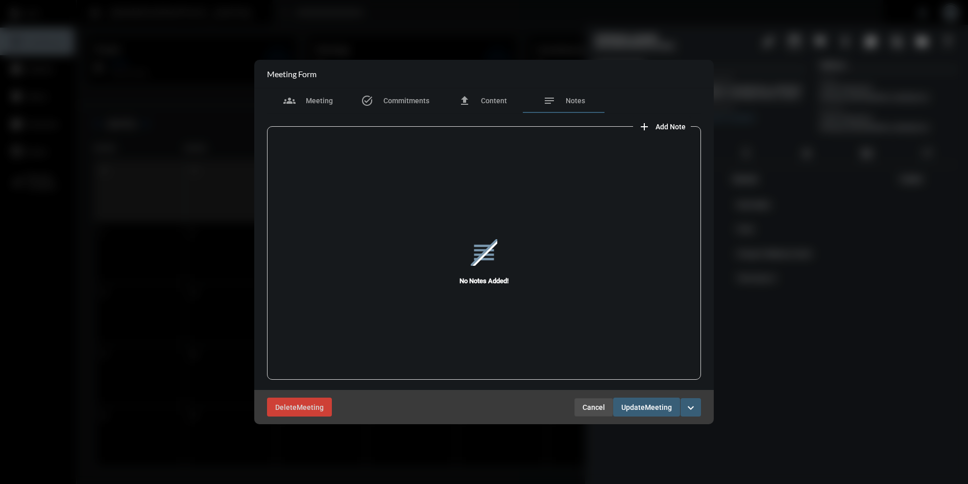
click at [586, 406] on span "Cancel" at bounding box center [594, 407] width 22 height 8
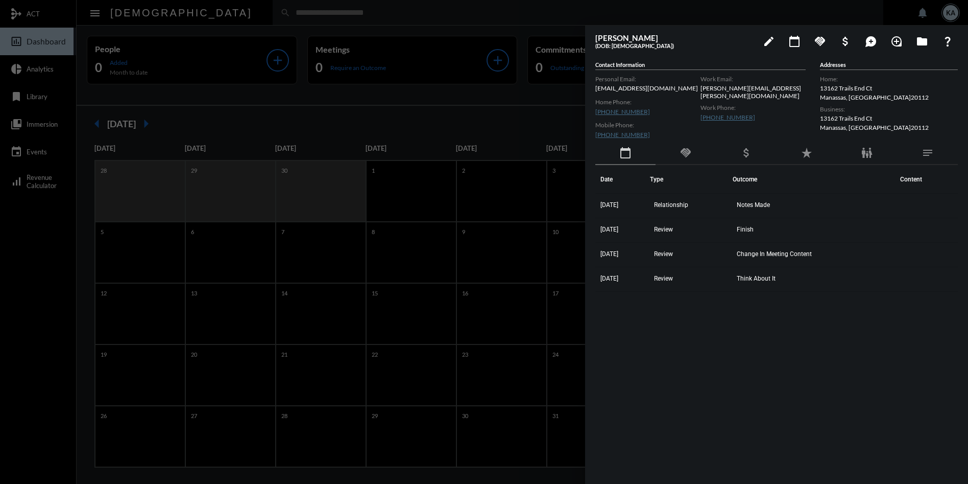
click at [436, 7] on div at bounding box center [484, 242] width 968 height 484
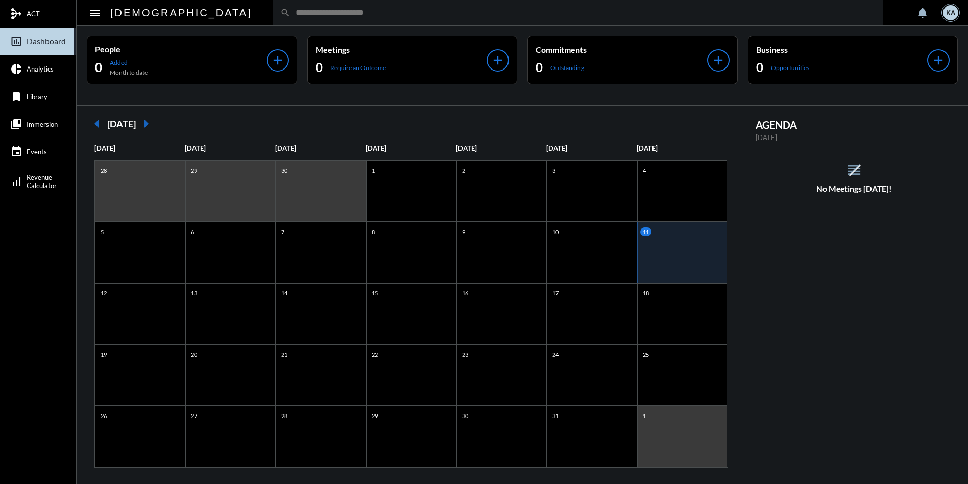
click at [291, 17] on input "text" at bounding box center [583, 12] width 585 height 9
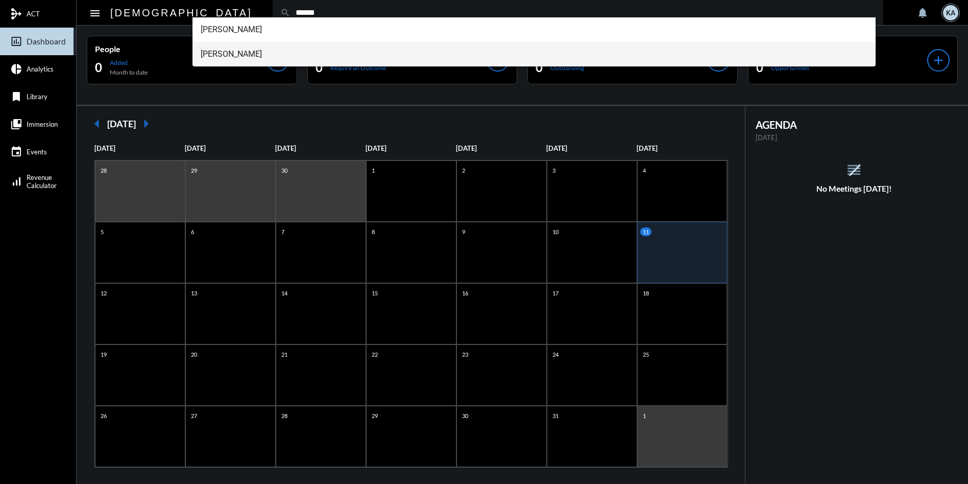
type input "******"
click at [224, 50] on span "[PERSON_NAME]" at bounding box center [534, 54] width 667 height 25
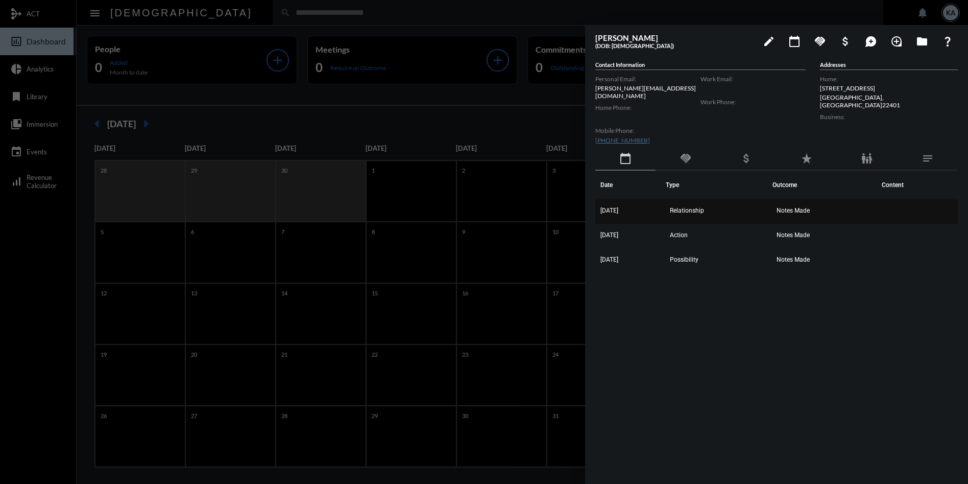
click at [810, 207] on span "Notes Made" at bounding box center [793, 210] width 33 height 7
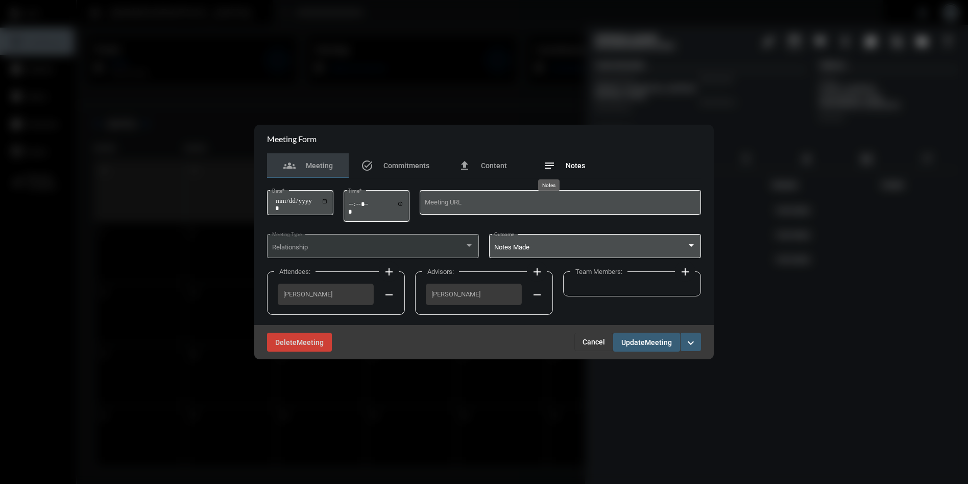
click at [565, 165] on div "notes Notes" at bounding box center [564, 165] width 42 height 12
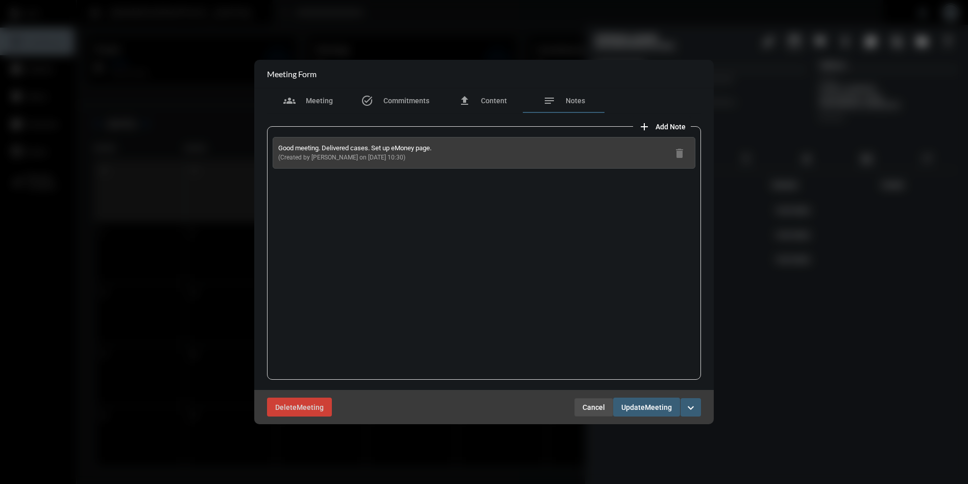
click at [600, 403] on span "Cancel" at bounding box center [594, 407] width 22 height 8
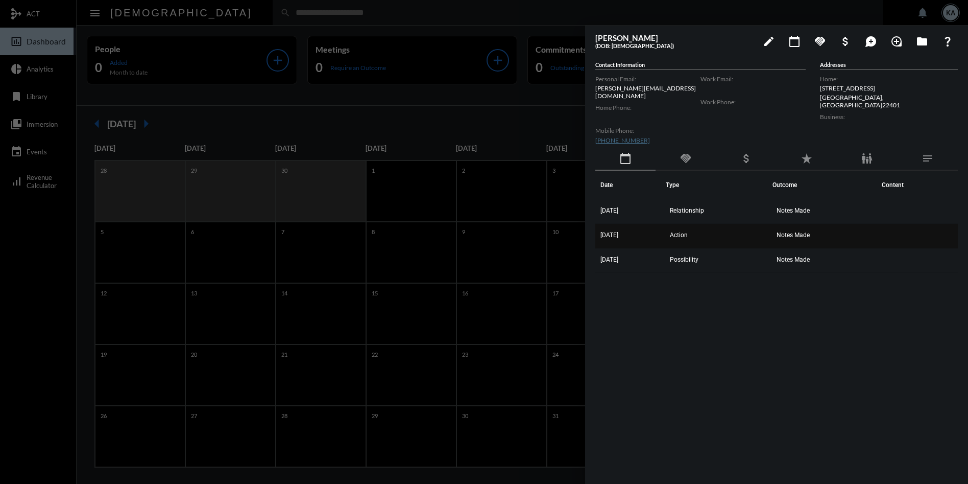
click at [805, 231] on span "Notes Made" at bounding box center [793, 234] width 33 height 7
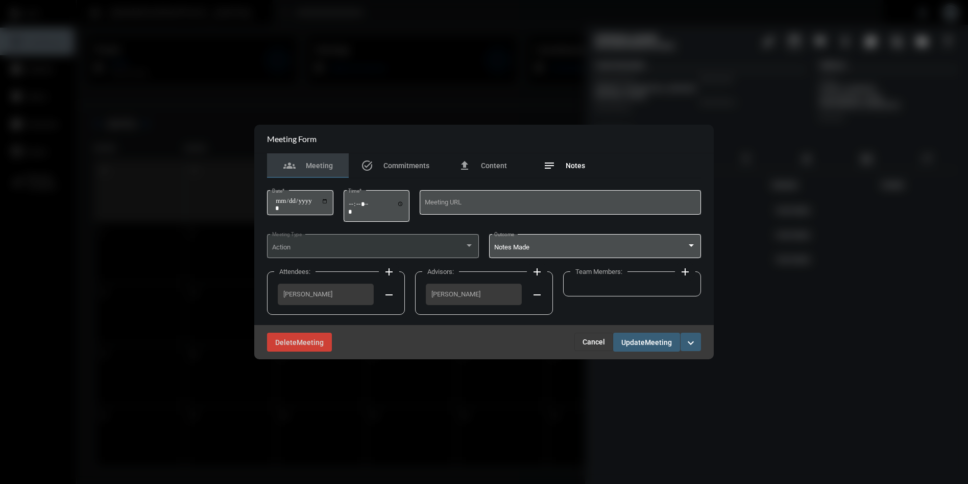
click at [575, 163] on span "Notes" at bounding box center [575, 165] width 19 height 8
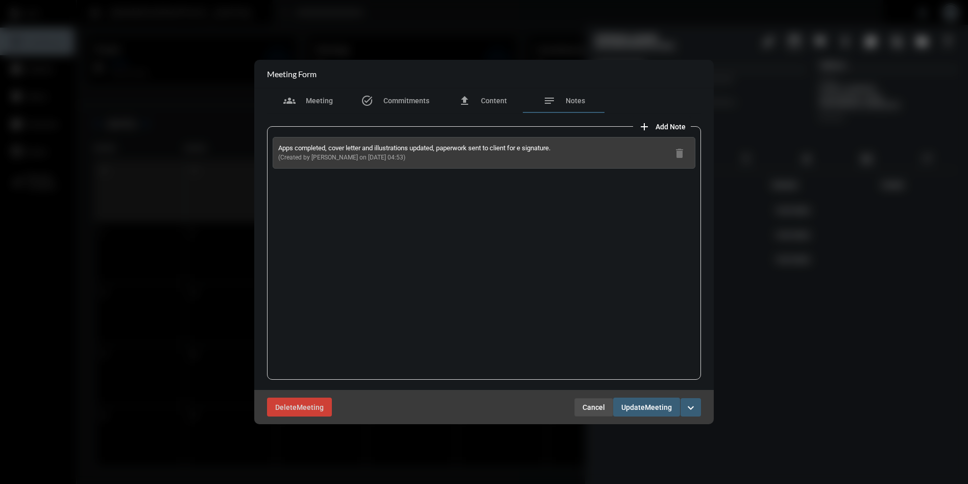
click at [599, 401] on button "Cancel" at bounding box center [593, 407] width 39 height 18
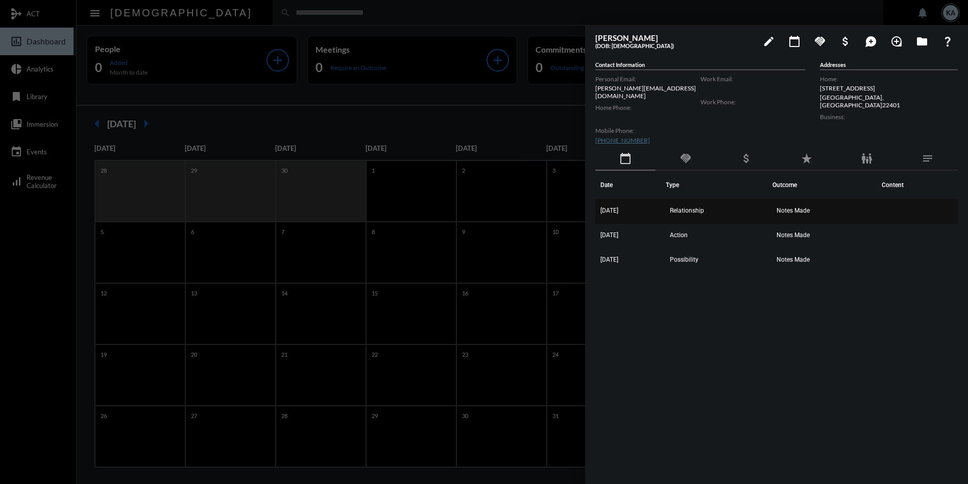
drag, startPoint x: 818, startPoint y: 257, endPoint x: 602, endPoint y: 197, distance: 224.1
click at [602, 199] on tbody "[DATE] Relationship Notes Made [DATE] Action Notes Made [DATE] Possibility Note…" at bounding box center [776, 236] width 363 height 74
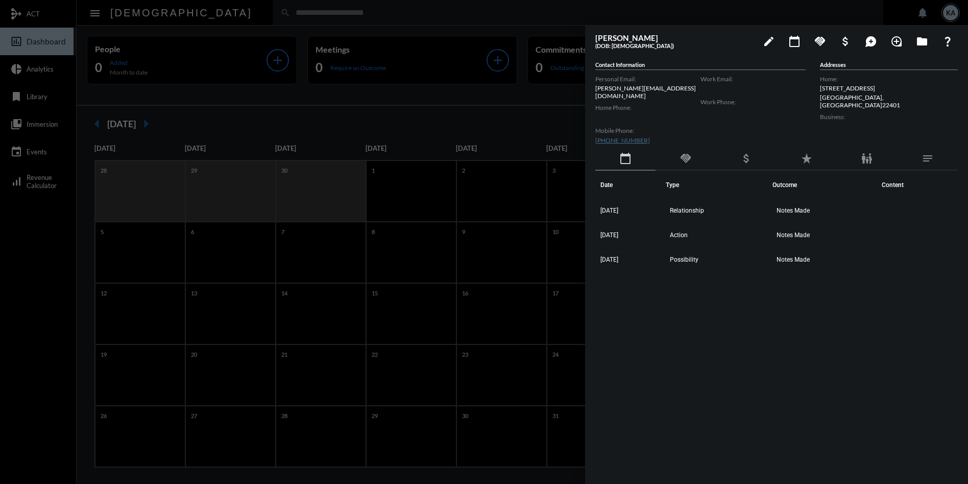
drag, startPoint x: 607, startPoint y: 200, endPoint x: 821, endPoint y: 342, distance: 256.9
click at [821, 342] on div "Date Type Outcome Content [DATE] Relationship Notes Made [DATE] Action Notes Ma…" at bounding box center [776, 317] width 363 height 292
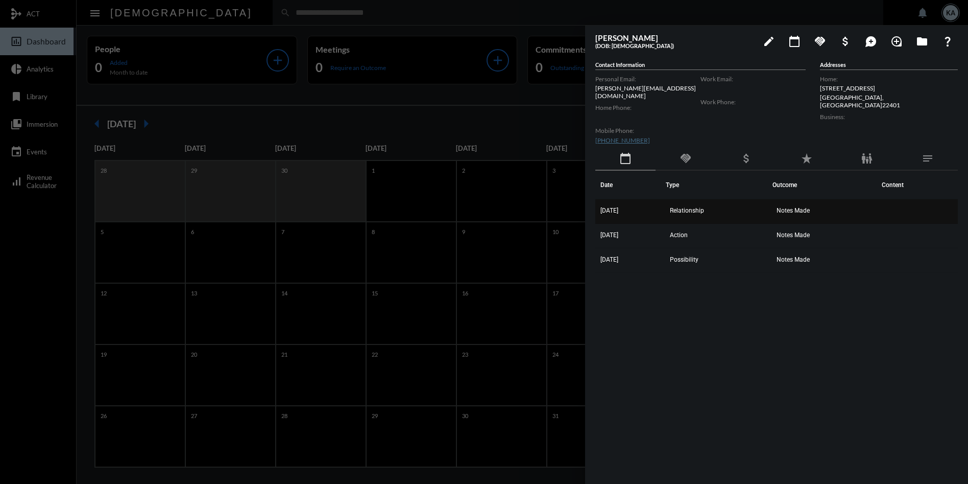
drag, startPoint x: 815, startPoint y: 252, endPoint x: 596, endPoint y: 201, distance: 224.4
click at [596, 201] on tbody "[DATE] Relationship Notes Made [DATE] Action Notes Made [DATE] Possibility Note…" at bounding box center [776, 236] width 363 height 74
click at [795, 207] on span "Notes Made" at bounding box center [793, 210] width 33 height 7
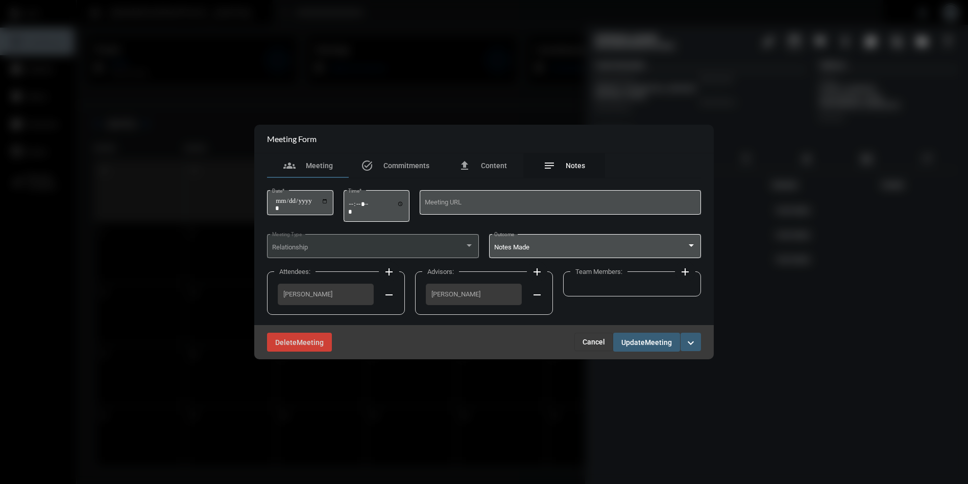
click at [572, 157] on div "notes Notes" at bounding box center [564, 165] width 82 height 25
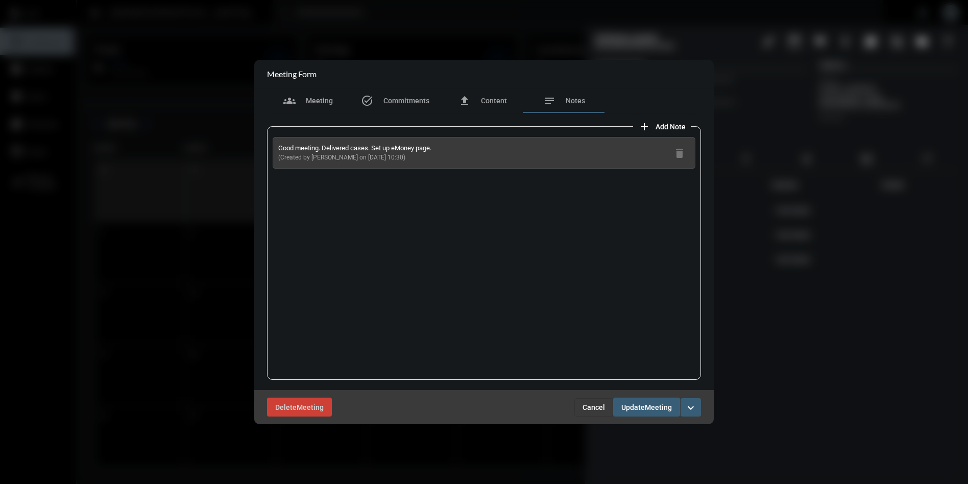
drag, startPoint x: 397, startPoint y: 159, endPoint x: 273, endPoint y: 144, distance: 124.4
click at [273, 144] on div "Good meeting. Delivered cases. Set up eMoney page. (Created by [PERSON_NAME] on…" at bounding box center [484, 153] width 423 height 32
click at [594, 403] on span "Cancel" at bounding box center [594, 407] width 22 height 8
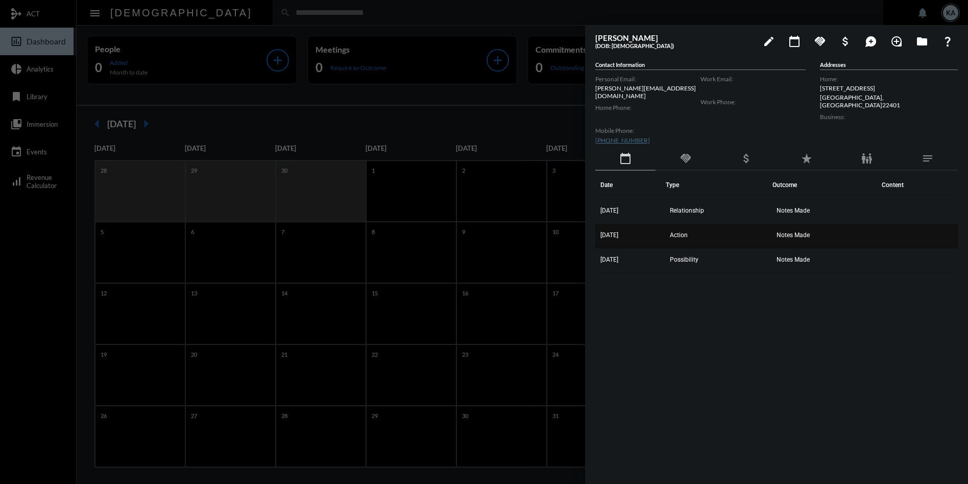
click at [791, 231] on span "Notes Made" at bounding box center [793, 234] width 33 height 7
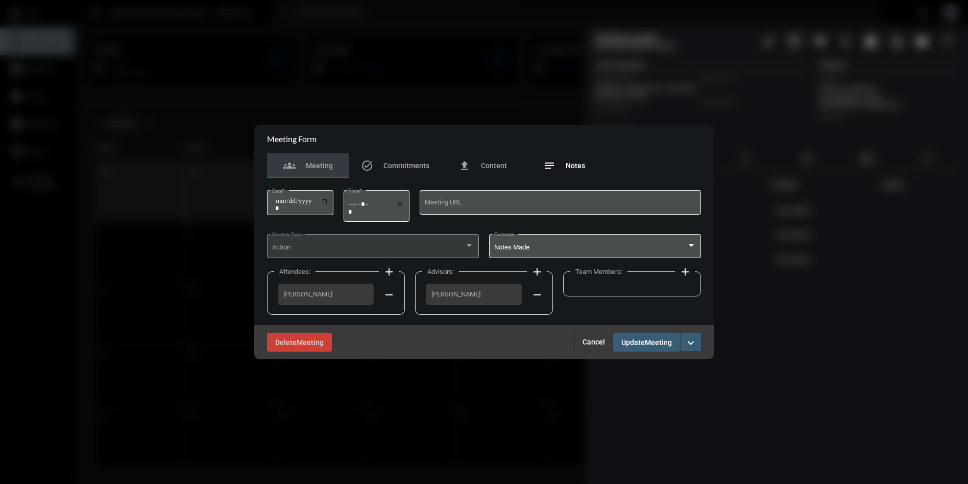
click at [572, 161] on div "notes Notes" at bounding box center [564, 165] width 42 height 12
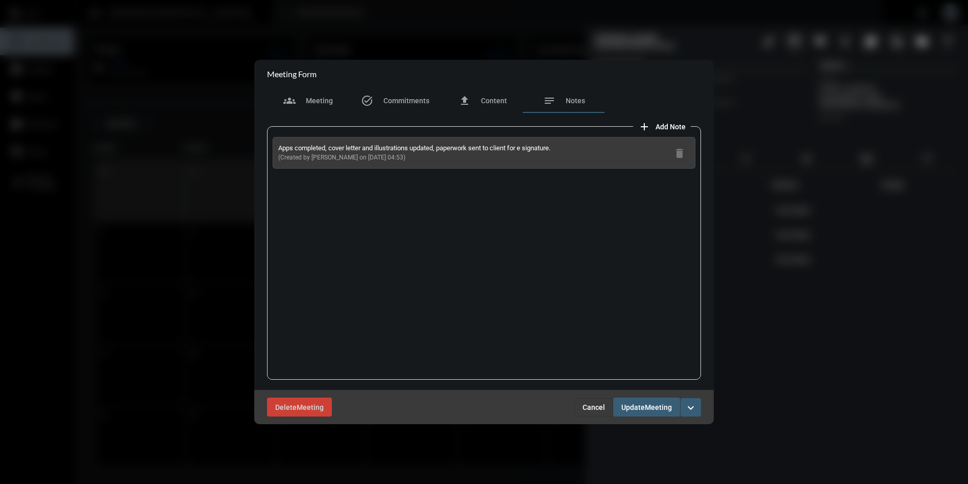
drag, startPoint x: 397, startPoint y: 157, endPoint x: 287, endPoint y: 149, distance: 110.6
click at [274, 147] on div "Apps completed, cover letter and illustrations updated, paperwork sent to clien…" at bounding box center [484, 153] width 423 height 32
click at [589, 403] on span "Cancel" at bounding box center [594, 407] width 22 height 8
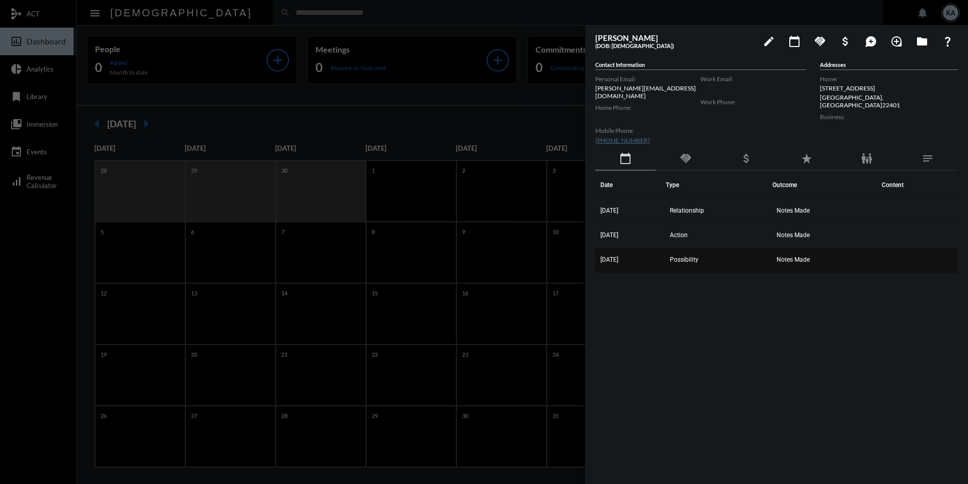
click at [787, 250] on td "Notes Made" at bounding box center [825, 260] width 104 height 25
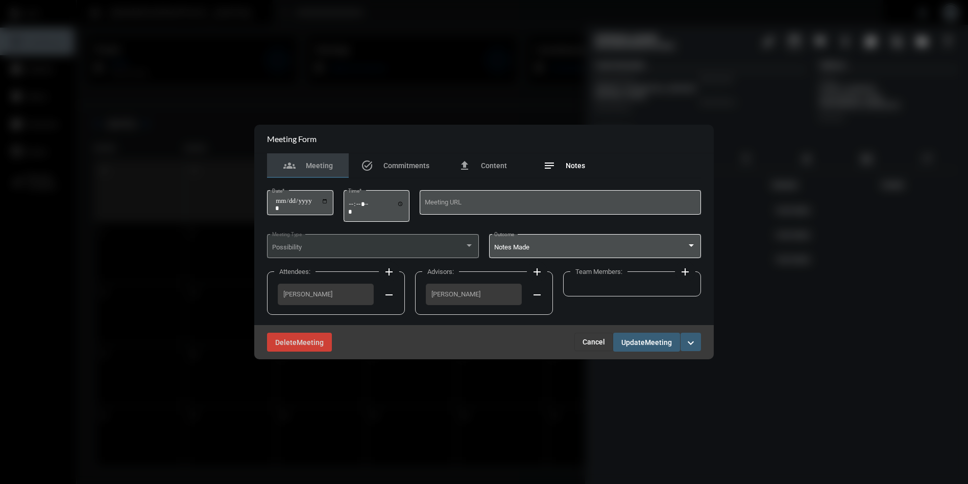
click at [574, 165] on span "Notes" at bounding box center [575, 165] width 19 height 8
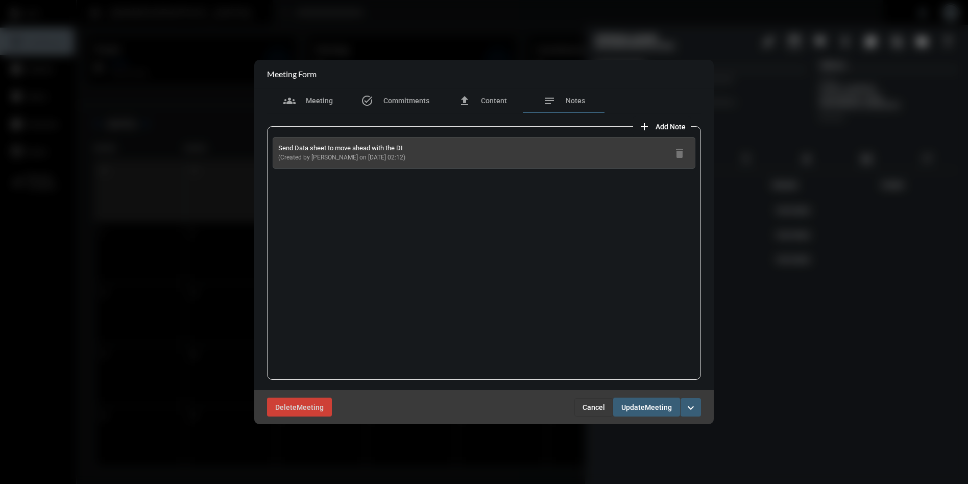
drag, startPoint x: 400, startPoint y: 157, endPoint x: 274, endPoint y: 148, distance: 126.4
click at [274, 148] on div "Send Data sheet to move ahead with the DI (Created by [PERSON_NAME] on [DATE] 0…" at bounding box center [484, 153] width 423 height 32
click at [587, 406] on span "Cancel" at bounding box center [594, 407] width 22 height 8
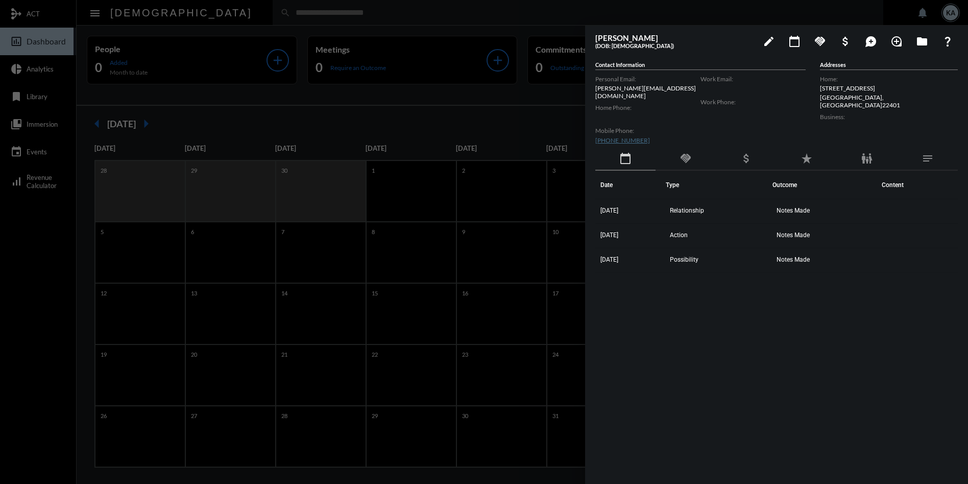
click at [322, 12] on div at bounding box center [484, 242] width 968 height 484
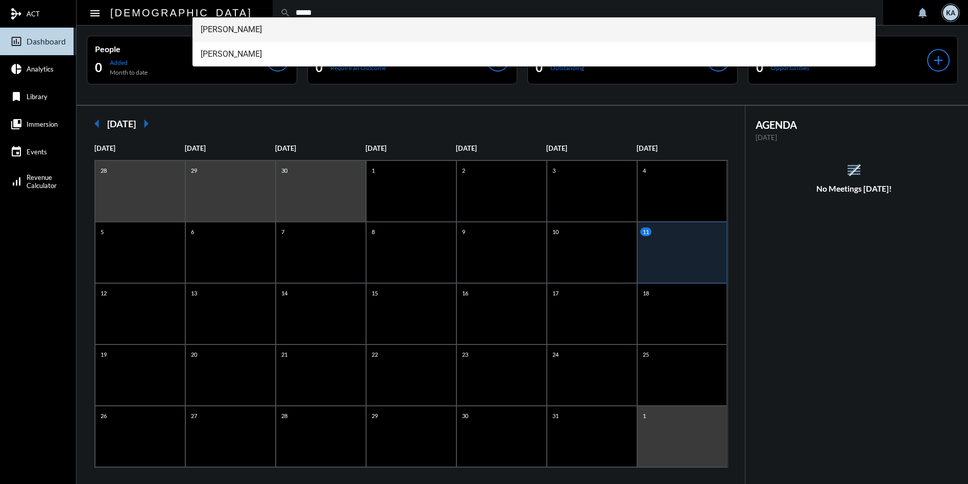
type input "*****"
click at [223, 31] on span "[PERSON_NAME]" at bounding box center [534, 29] width 667 height 25
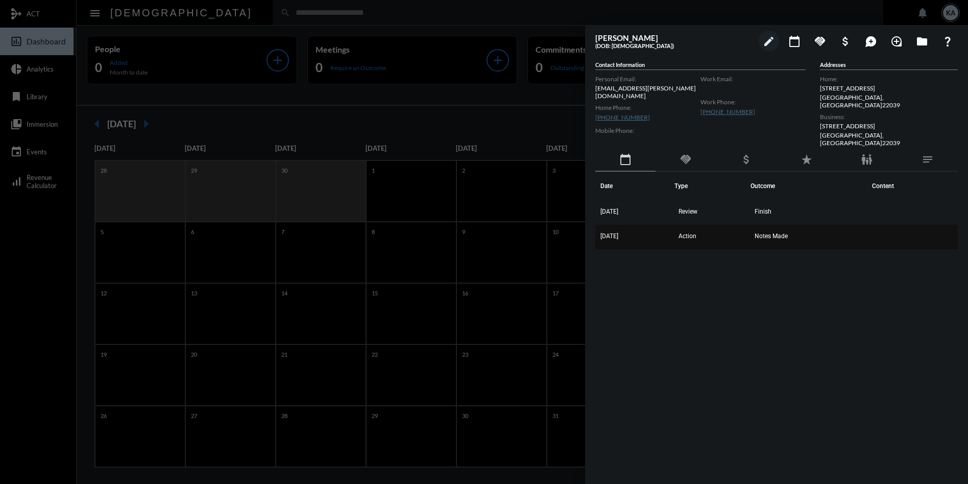
click at [780, 232] on span "Notes Made" at bounding box center [771, 235] width 33 height 7
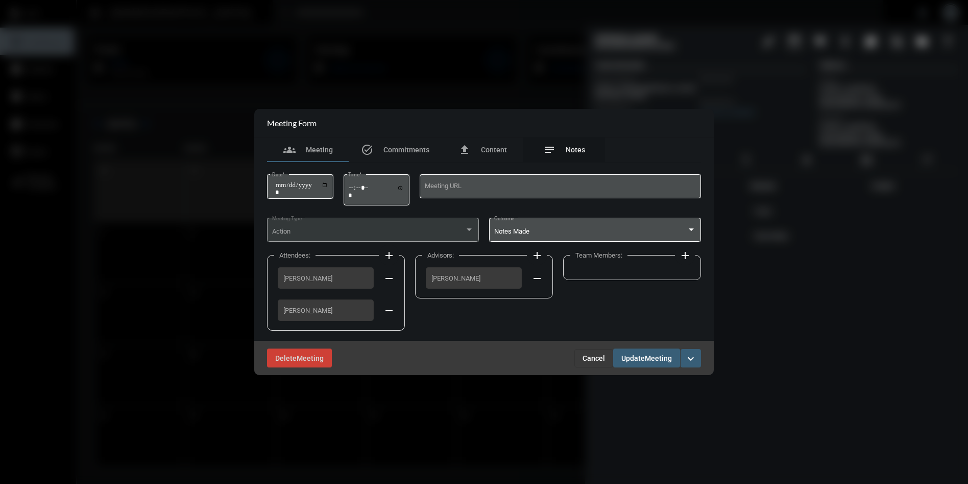
click at [577, 150] on span "Notes" at bounding box center [575, 150] width 19 height 8
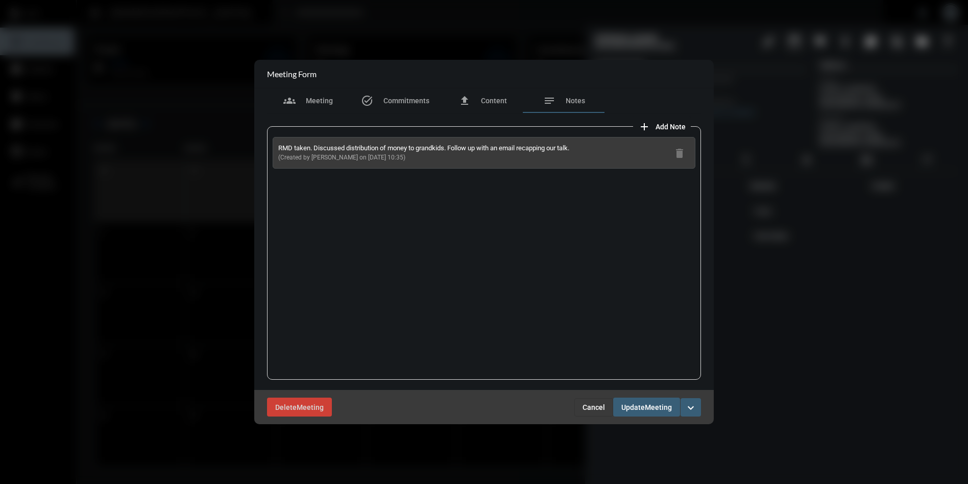
click at [596, 403] on span "Cancel" at bounding box center [594, 407] width 22 height 8
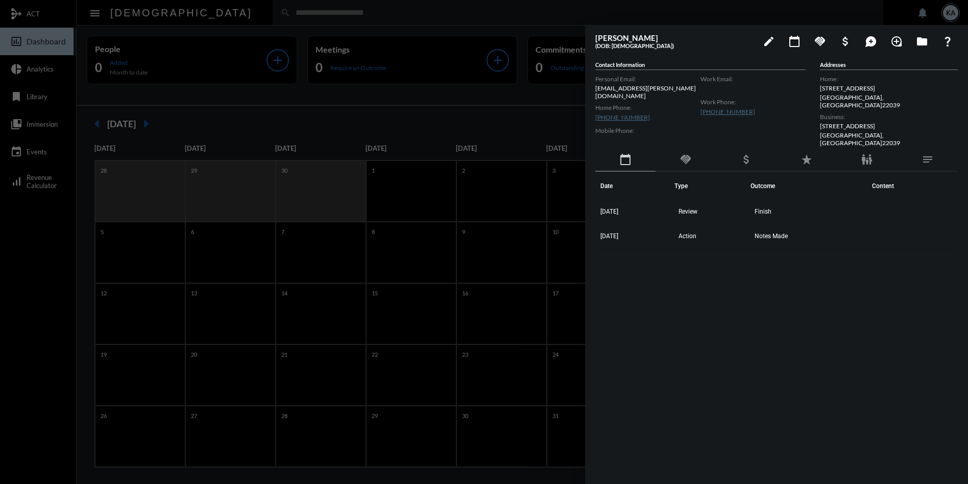
drag, startPoint x: 642, startPoint y: 336, endPoint x: 663, endPoint y: 337, distance: 21.0
click at [655, 336] on div "Date Type Outcome Content [DATE] Review Finish [DATE] Action Notes Made" at bounding box center [776, 318] width 363 height 292
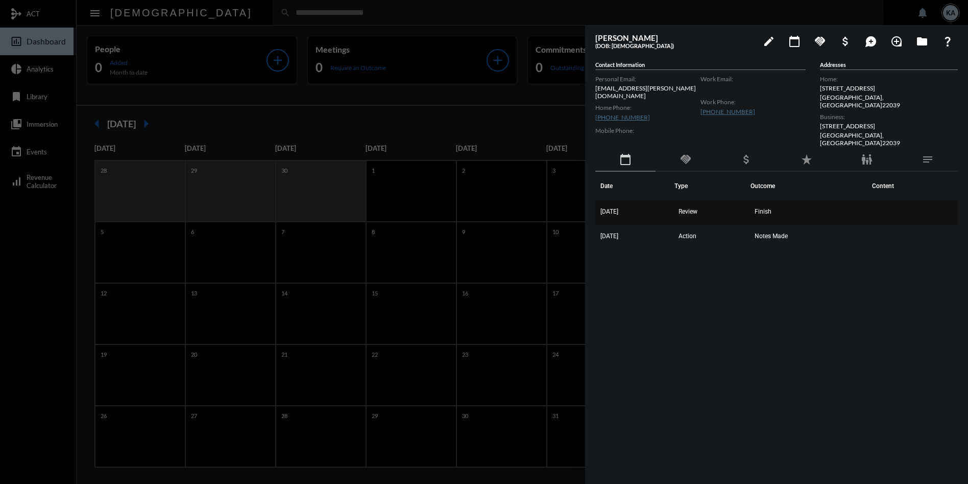
drag, startPoint x: 785, startPoint y: 222, endPoint x: 597, endPoint y: 202, distance: 188.4
click at [597, 202] on tbody "[DATE] Review Finish [DATE] Action Notes Made" at bounding box center [776, 224] width 363 height 49
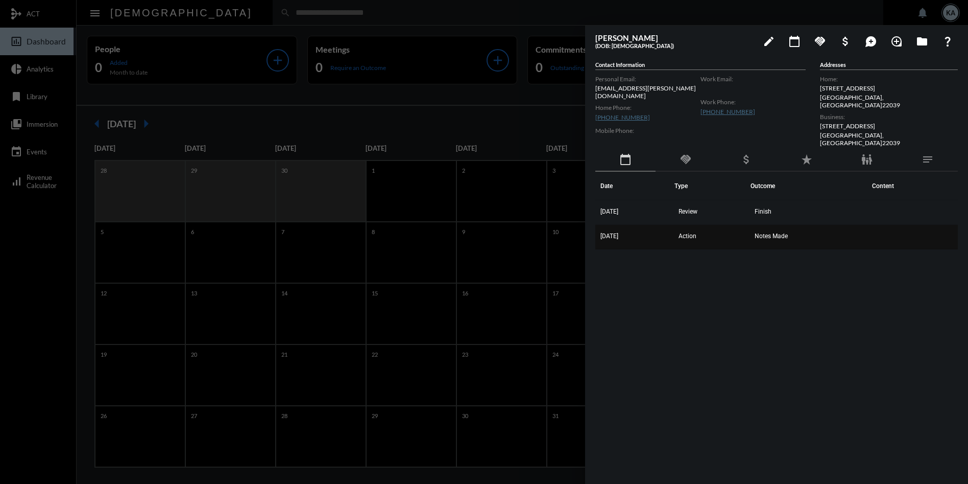
click at [787, 232] on span "Notes Made" at bounding box center [771, 235] width 33 height 7
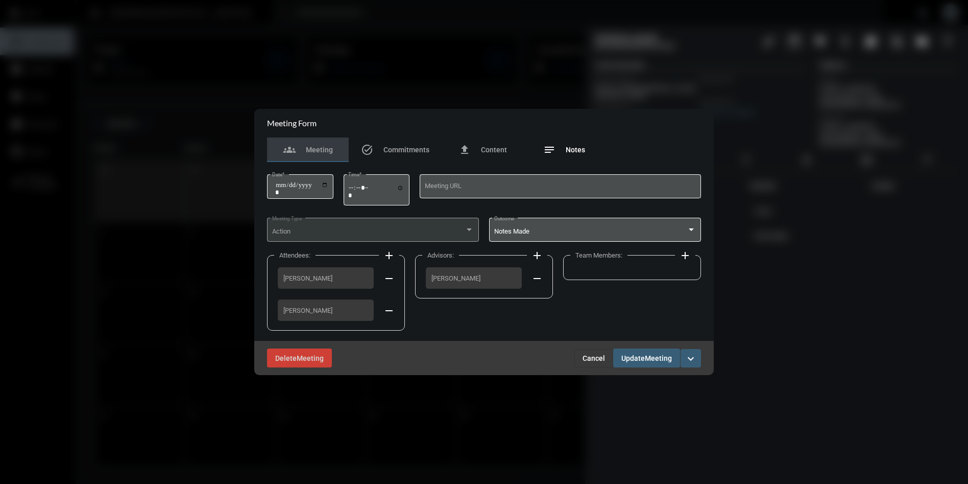
click at [573, 144] on div "notes Notes" at bounding box center [564, 149] width 42 height 12
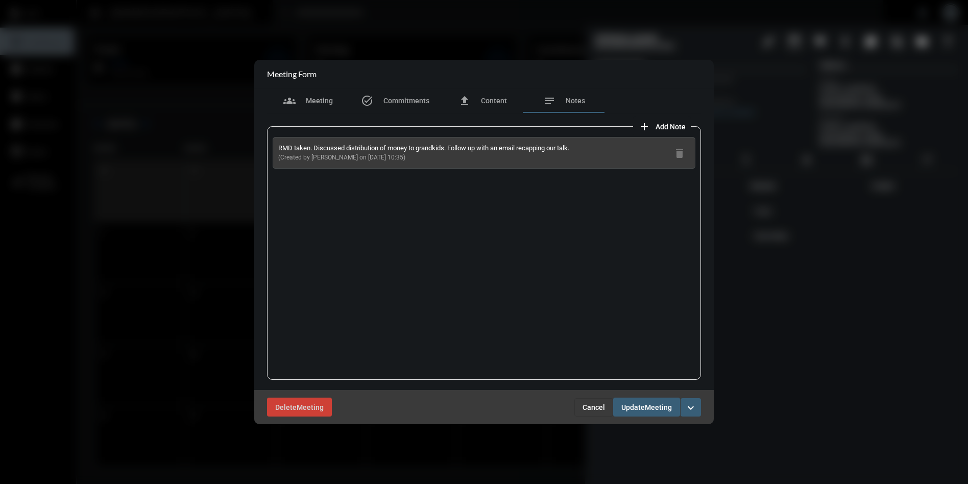
drag, startPoint x: 402, startPoint y: 159, endPoint x: 274, endPoint y: 149, distance: 128.6
click at [273, 149] on div "RMD taken. Discussed distribution of money to grandkids. Follow up with an emai…" at bounding box center [484, 153] width 423 height 32
click at [588, 406] on span "Cancel" at bounding box center [594, 407] width 22 height 8
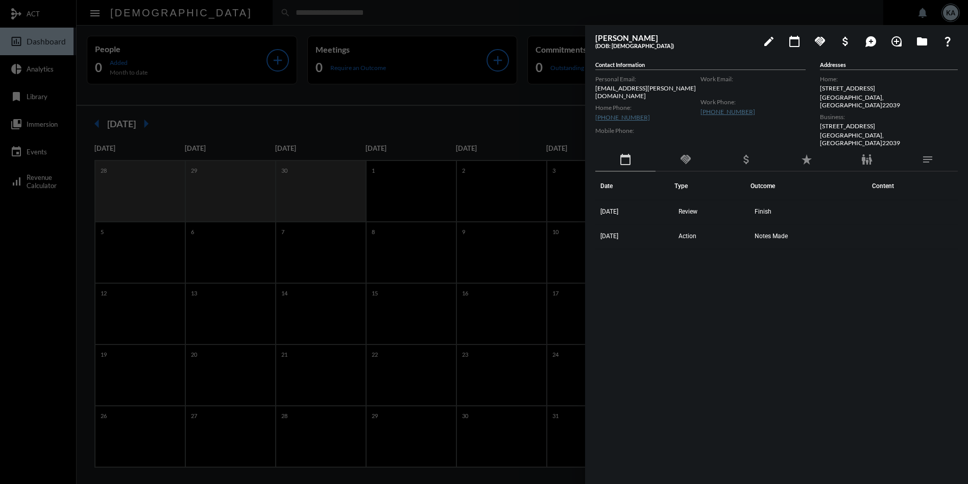
click at [308, 13] on div at bounding box center [484, 242] width 968 height 484
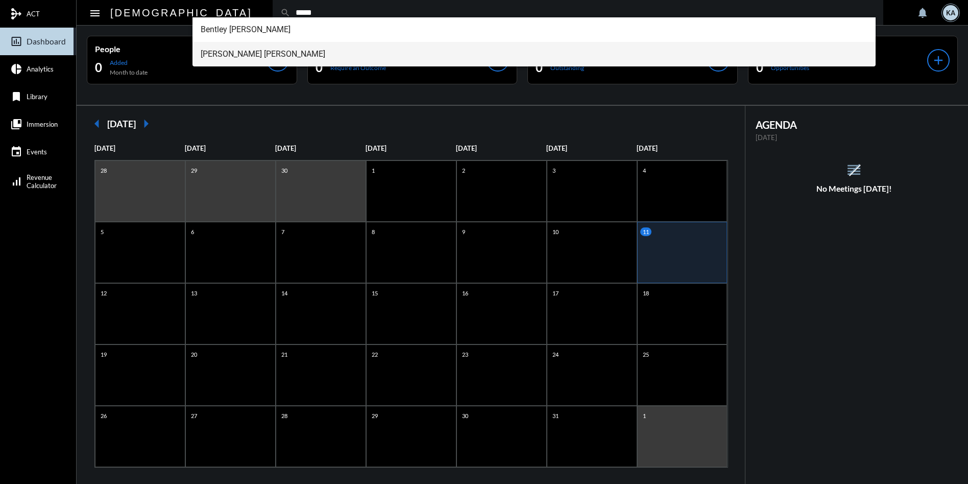
type input "*****"
click at [233, 49] on span "[PERSON_NAME] [PERSON_NAME]" at bounding box center [534, 54] width 667 height 25
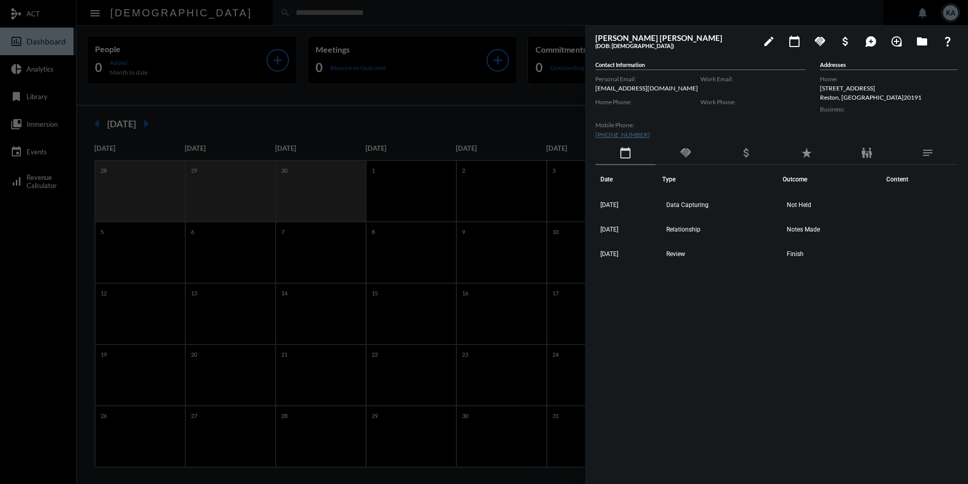
drag, startPoint x: 828, startPoint y: 251, endPoint x: 587, endPoint y: 204, distance: 245.6
click at [587, 204] on div "[PERSON_NAME] [PERSON_NAME] (DOB: [DEMOGRAPHIC_DATA]) edit calendar_today hands…" at bounding box center [776, 252] width 383 height 453
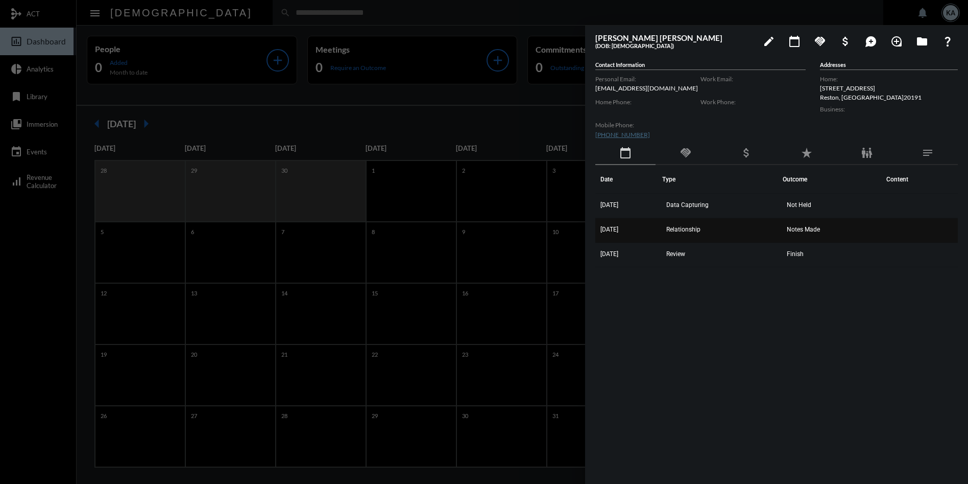
click at [813, 232] on span "Notes Made" at bounding box center [803, 229] width 33 height 7
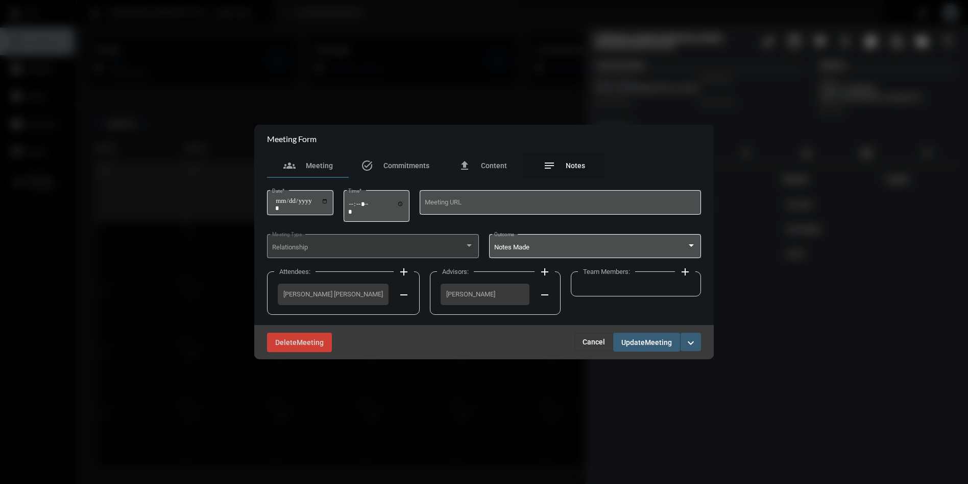
click at [567, 165] on span "Notes" at bounding box center [575, 165] width 19 height 8
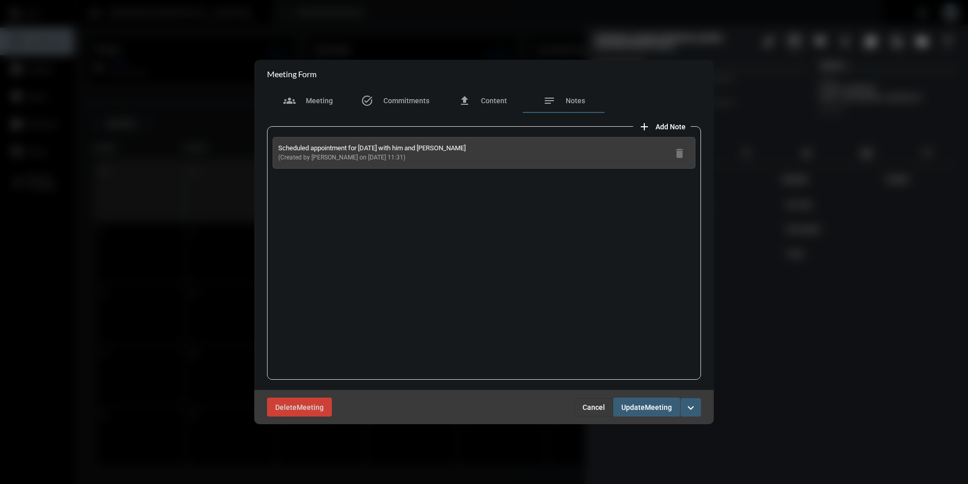
drag, startPoint x: 403, startPoint y: 160, endPoint x: 273, endPoint y: 145, distance: 131.1
click at [273, 145] on div "Scheduled appointment for [DATE] with him and [PERSON_NAME] (Created by [PERSON…" at bounding box center [484, 153] width 423 height 32
click at [597, 406] on span "Cancel" at bounding box center [594, 407] width 22 height 8
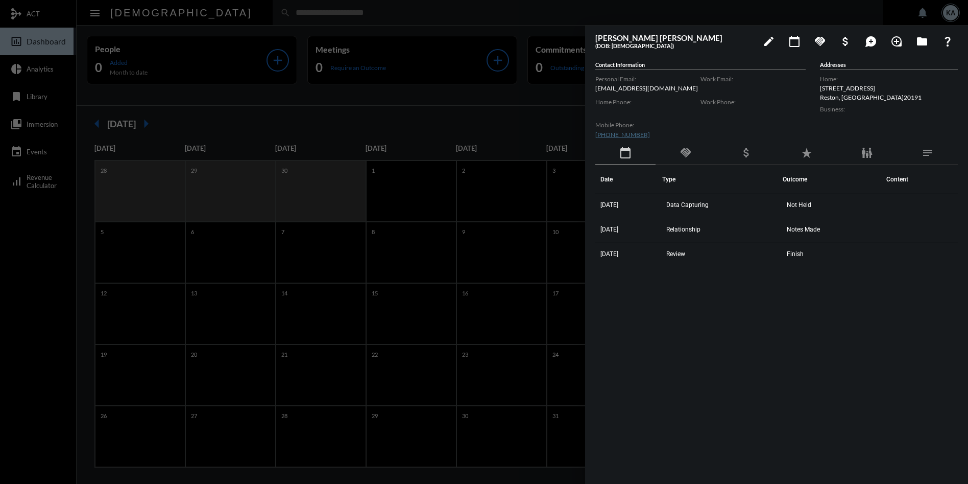
click at [268, 17] on div at bounding box center [484, 242] width 968 height 484
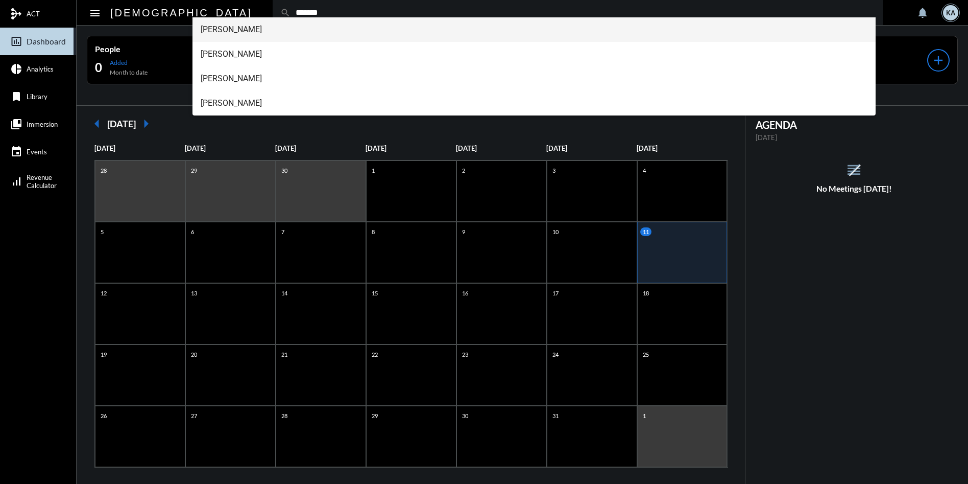
type input "*******"
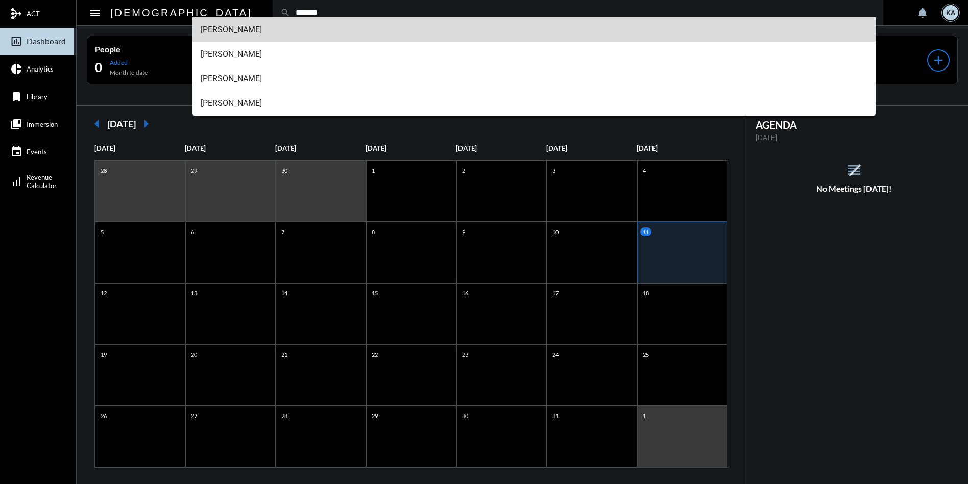
click at [251, 23] on span "[PERSON_NAME]" at bounding box center [534, 29] width 667 height 25
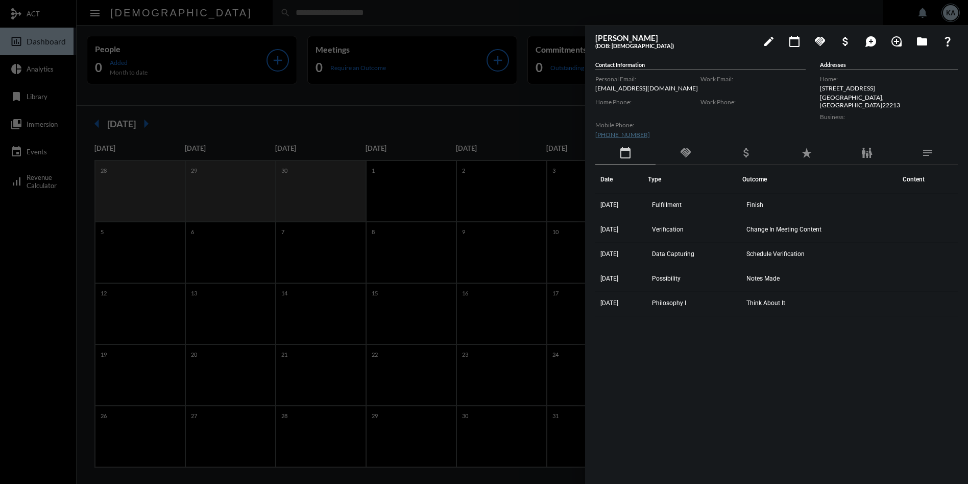
drag, startPoint x: 818, startPoint y: 309, endPoint x: 592, endPoint y: 200, distance: 251.2
click at [592, 200] on div "[PERSON_NAME] (DOB: [DEMOGRAPHIC_DATA]) edit calendar_today handshake attach_mo…" at bounding box center [776, 252] width 383 height 453
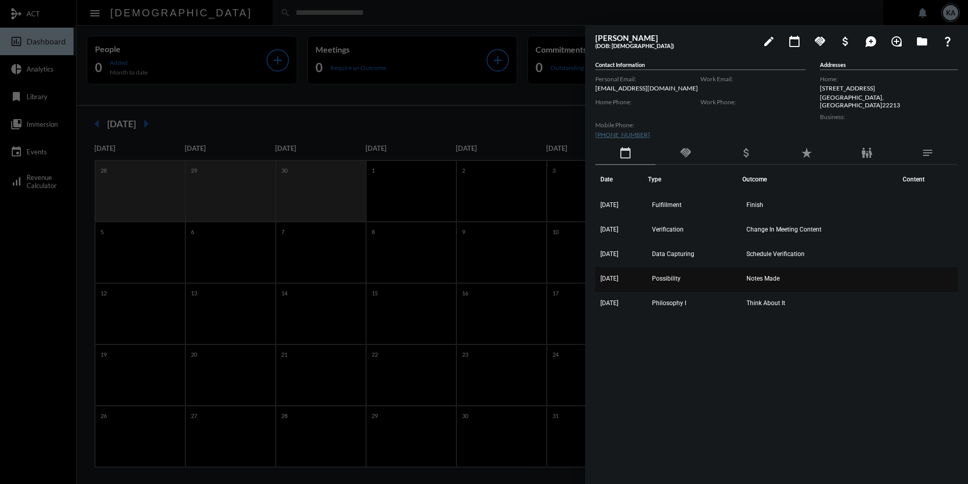
click at [775, 270] on td "Notes Made" at bounding box center [820, 279] width 156 height 25
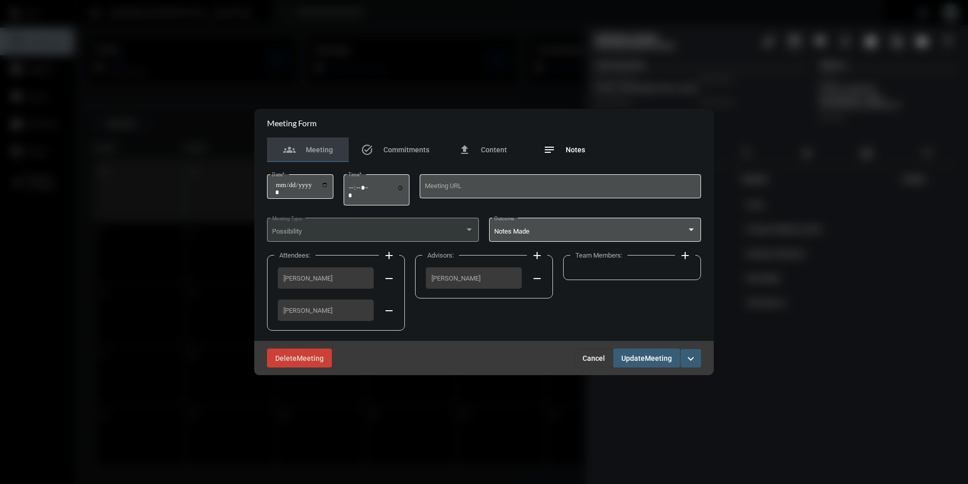
click at [577, 146] on span "Notes" at bounding box center [575, 150] width 19 height 8
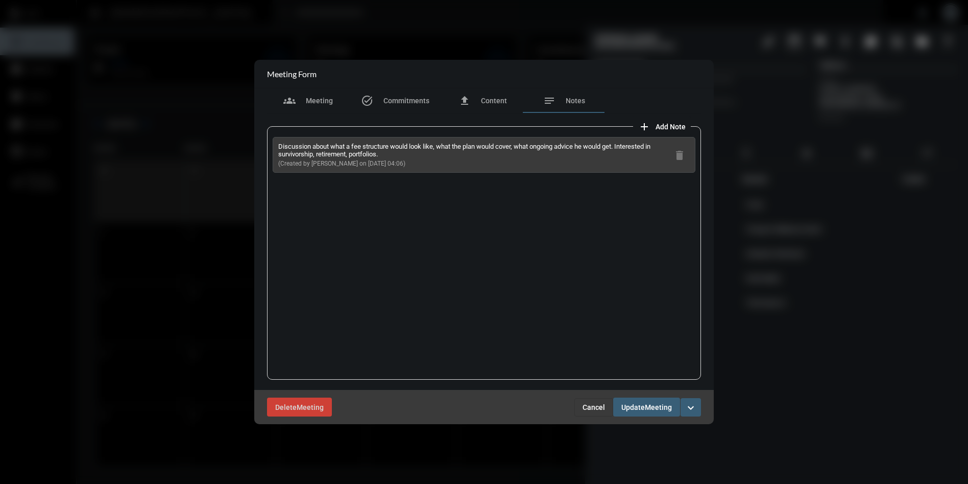
drag, startPoint x: 403, startPoint y: 163, endPoint x: 277, endPoint y: 148, distance: 127.5
click at [277, 148] on div "Discussion about what a fee structure would look like, what the plan would cove…" at bounding box center [484, 155] width 423 height 36
click at [599, 405] on span "Cancel" at bounding box center [594, 407] width 22 height 8
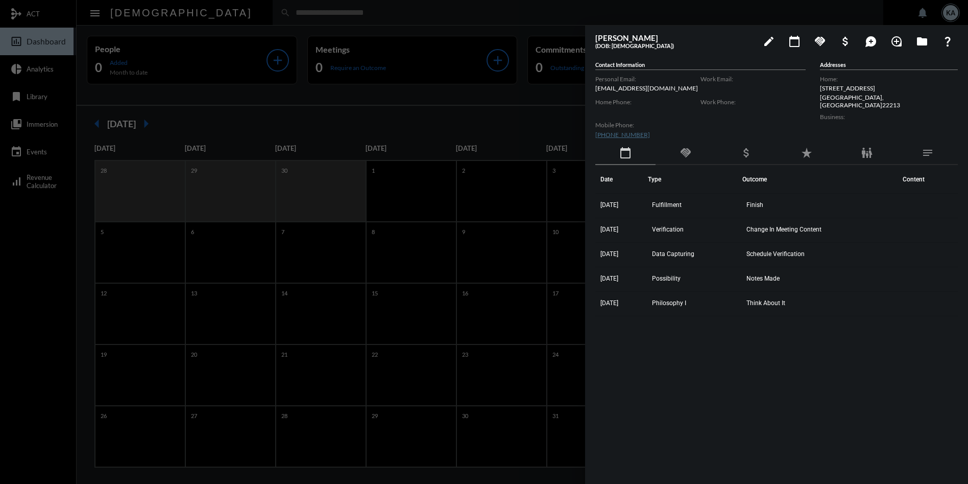
click at [243, 16] on div at bounding box center [484, 242] width 968 height 484
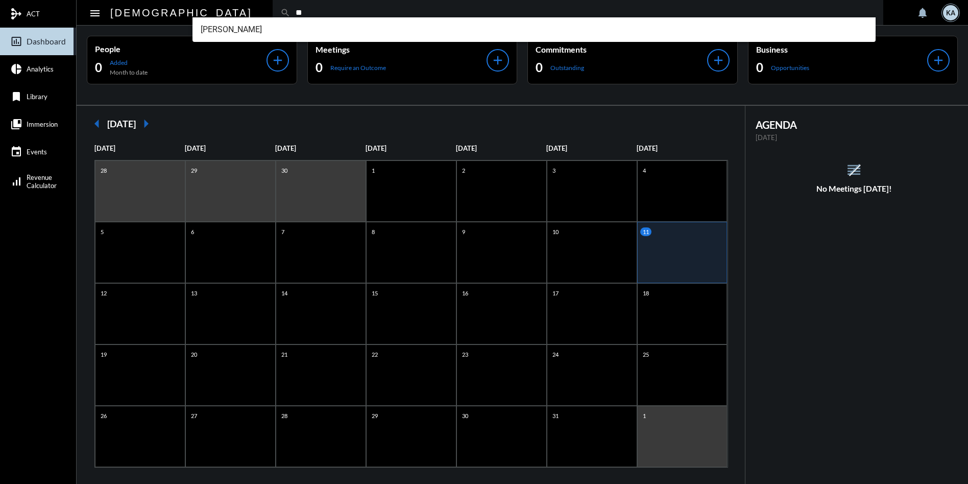
type input "*"
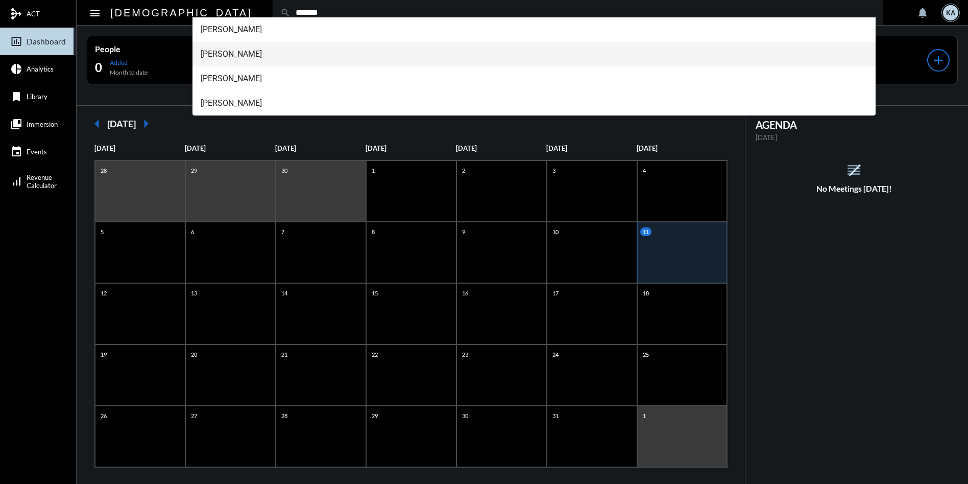
type input "*******"
click at [233, 50] on span "[PERSON_NAME]" at bounding box center [534, 54] width 667 height 25
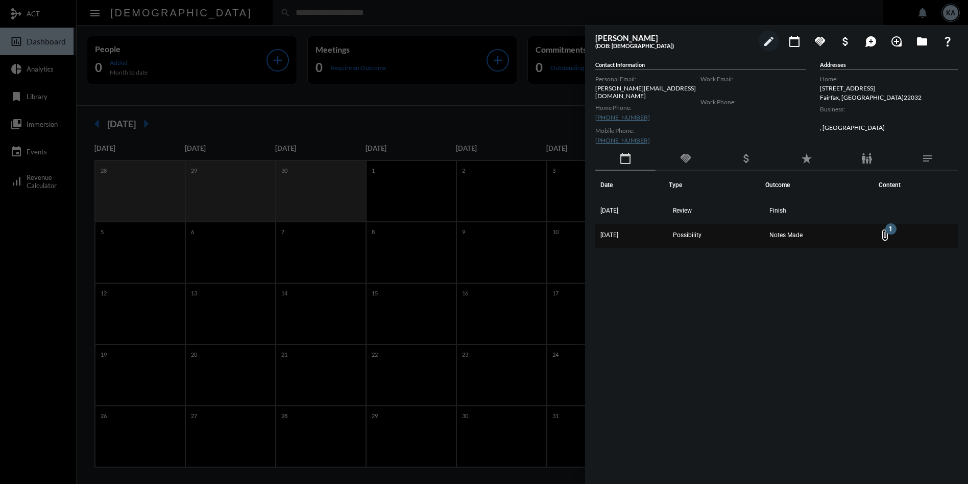
click at [799, 225] on td "Notes Made" at bounding box center [819, 236] width 108 height 25
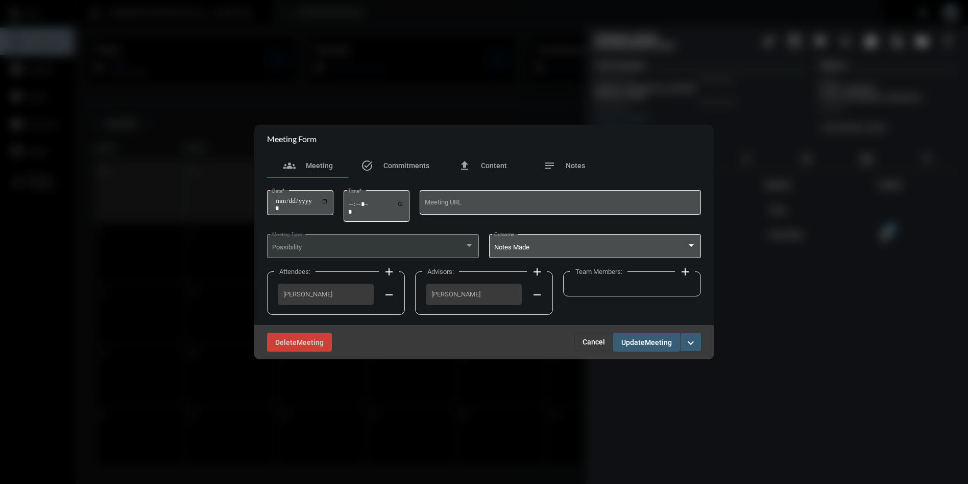
click at [791, 334] on div at bounding box center [484, 242] width 968 height 484
click at [592, 340] on span "Cancel" at bounding box center [594, 341] width 22 height 8
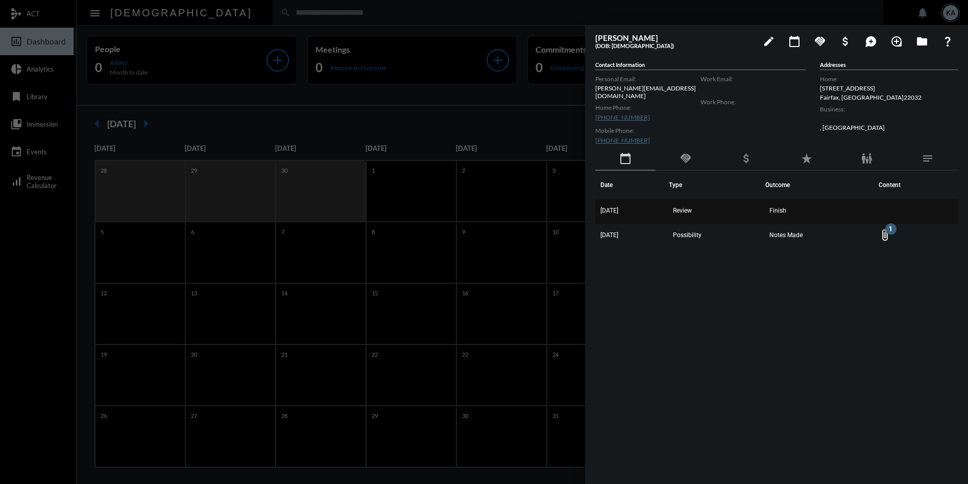
drag, startPoint x: 822, startPoint y: 233, endPoint x: 600, endPoint y: 202, distance: 223.8
click at [597, 202] on tbody "[DATE] Review Finish [DATE] Possibility Notes Made attach_file 1" at bounding box center [776, 223] width 363 height 49
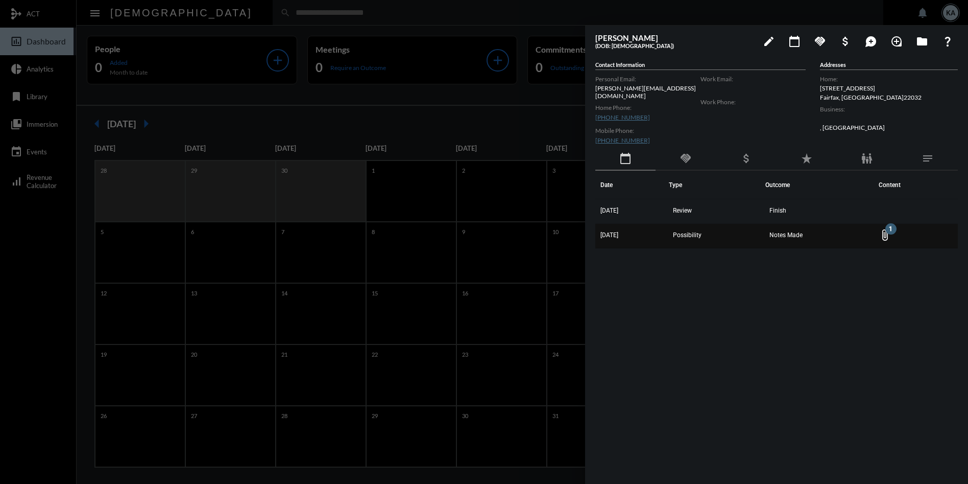
click at [791, 231] on span "Notes Made" at bounding box center [785, 234] width 33 height 7
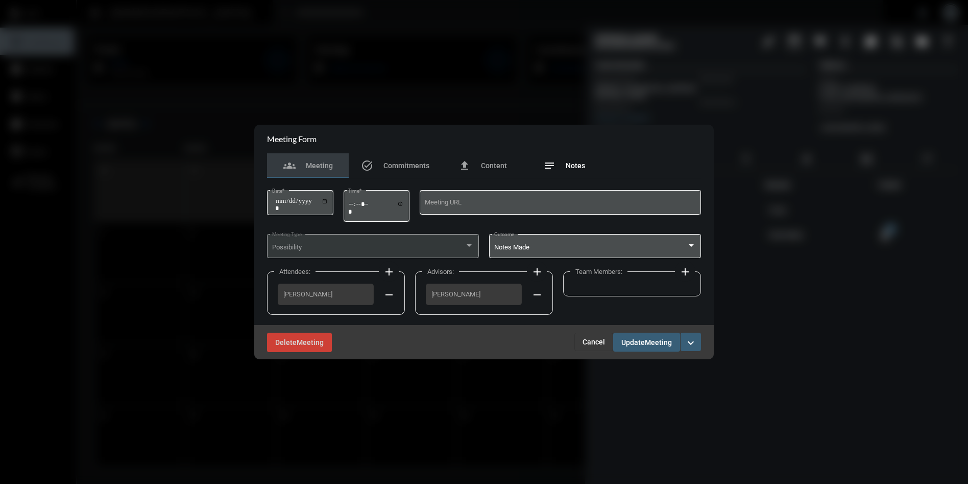
click at [564, 168] on div "notes Notes" at bounding box center [564, 165] width 42 height 12
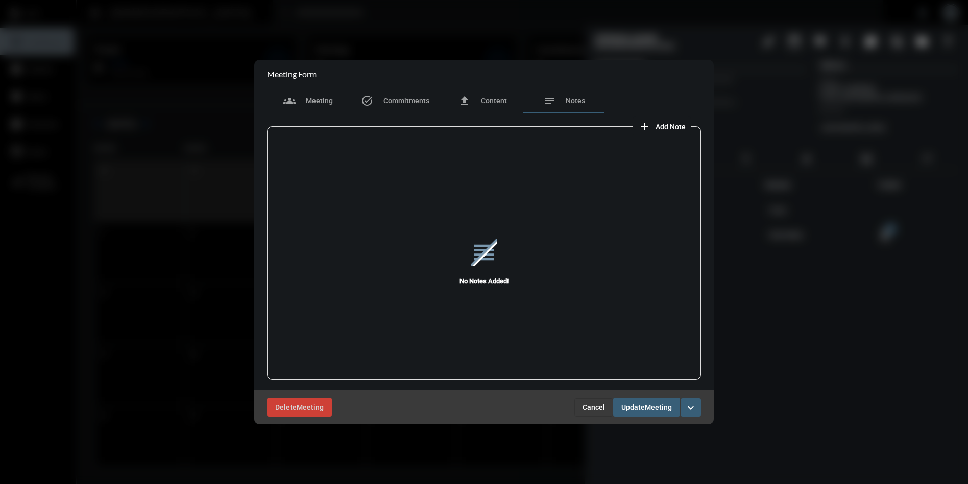
click at [594, 401] on button "Cancel" at bounding box center [593, 407] width 39 height 18
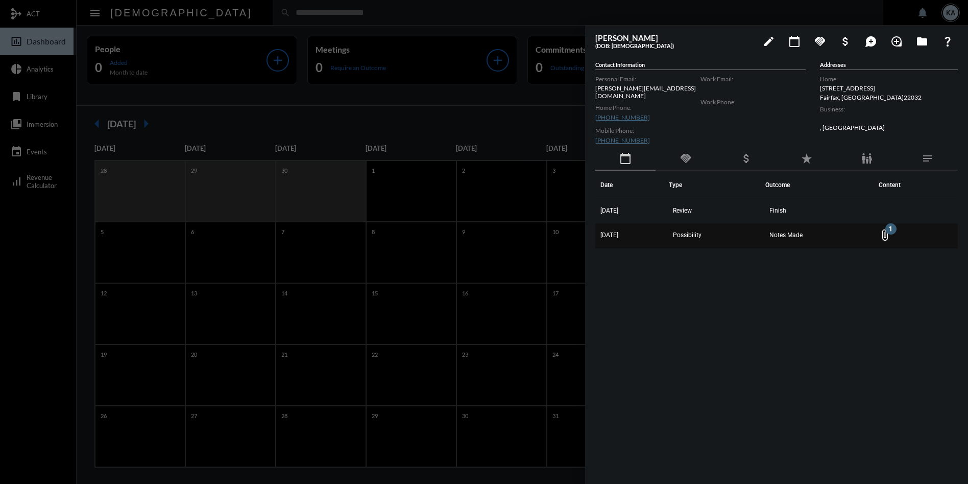
click at [885, 229] on mat-icon "attach_file 1" at bounding box center [885, 235] width 12 height 12
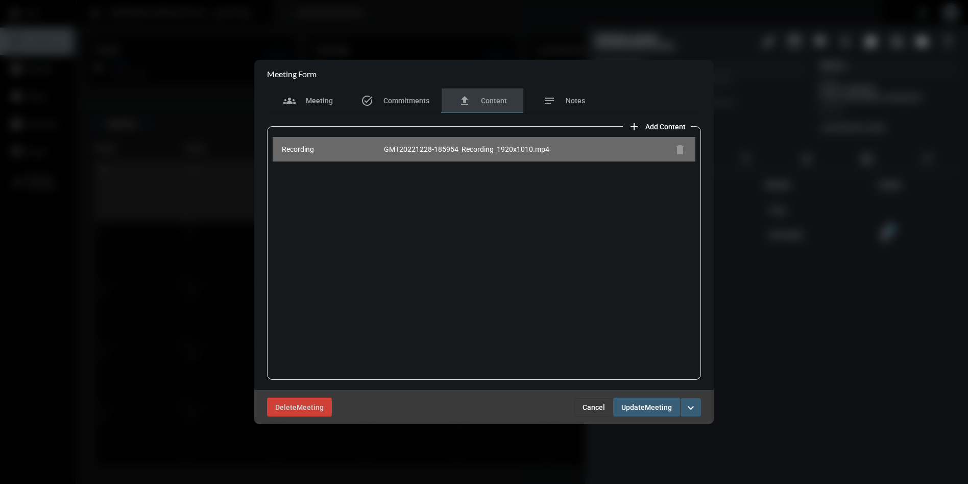
click at [438, 146] on div "GMT20221228-185954_Recording_1920x1010.mp4" at bounding box center [527, 149] width 286 height 10
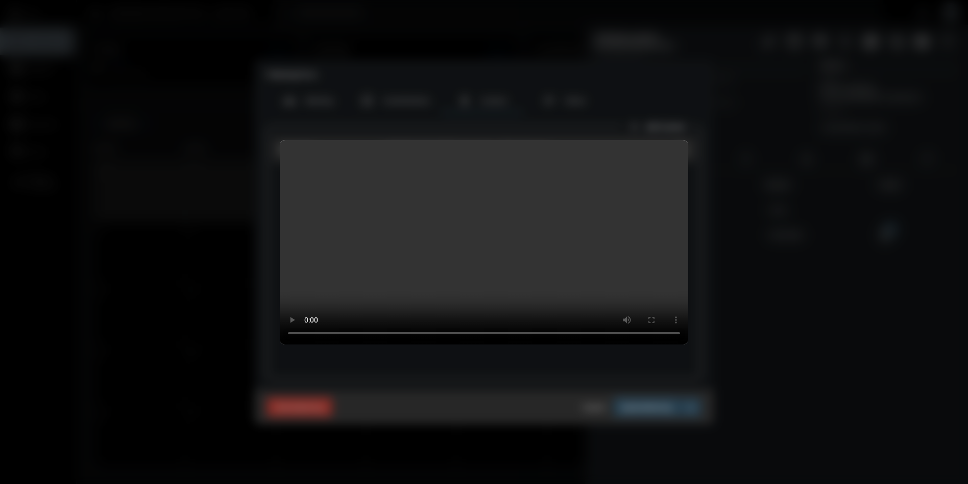
click at [445, 357] on div at bounding box center [484, 242] width 968 height 484
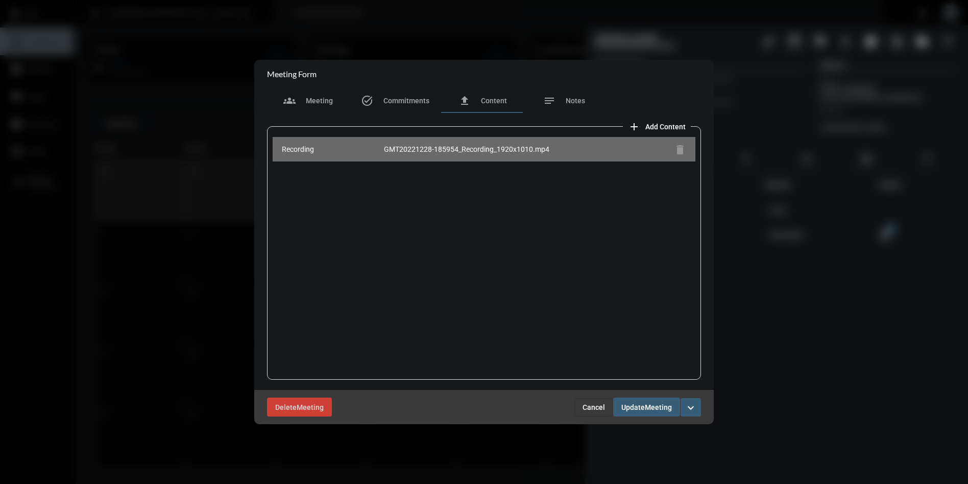
click at [441, 149] on div "GMT20221228-185954_Recording_1920x1010.mp4" at bounding box center [527, 149] width 286 height 10
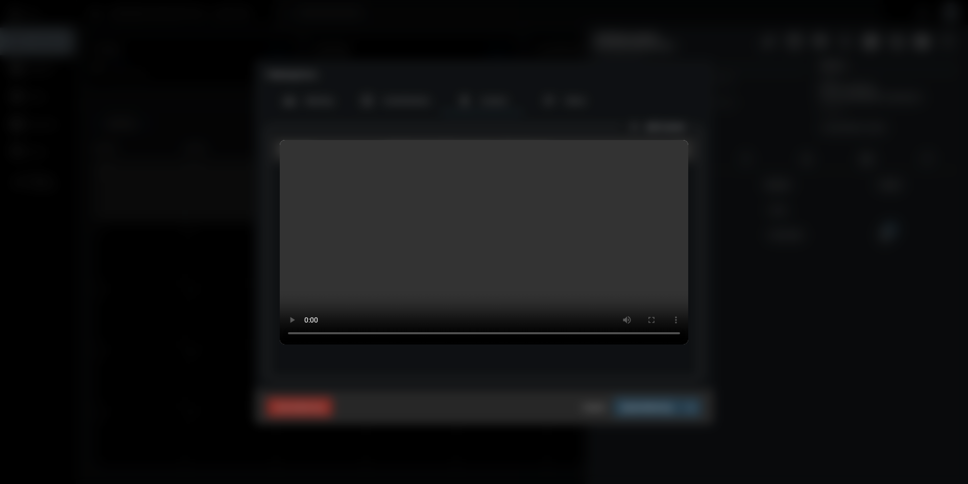
click at [749, 290] on div at bounding box center [484, 242] width 968 height 484
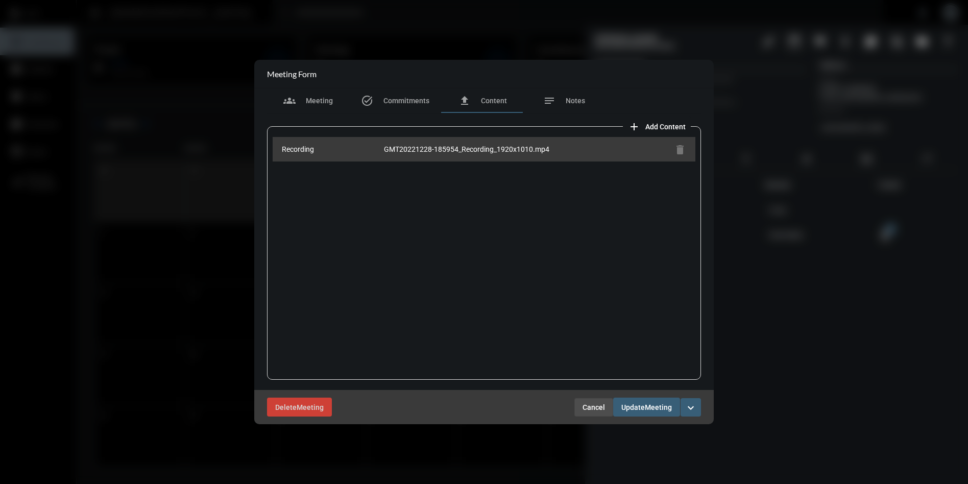
click at [598, 405] on span "Cancel" at bounding box center [594, 407] width 22 height 8
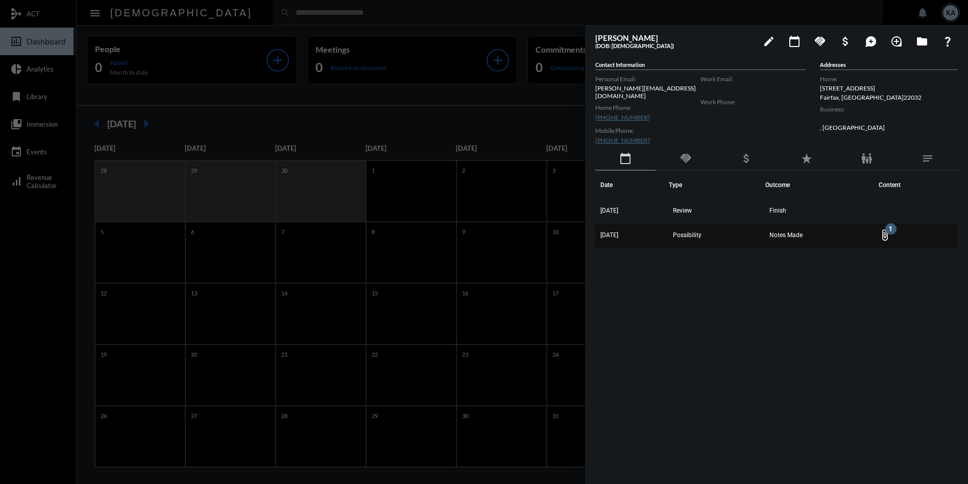
click at [888, 229] on mat-icon "attach_file 1" at bounding box center [885, 235] width 12 height 12
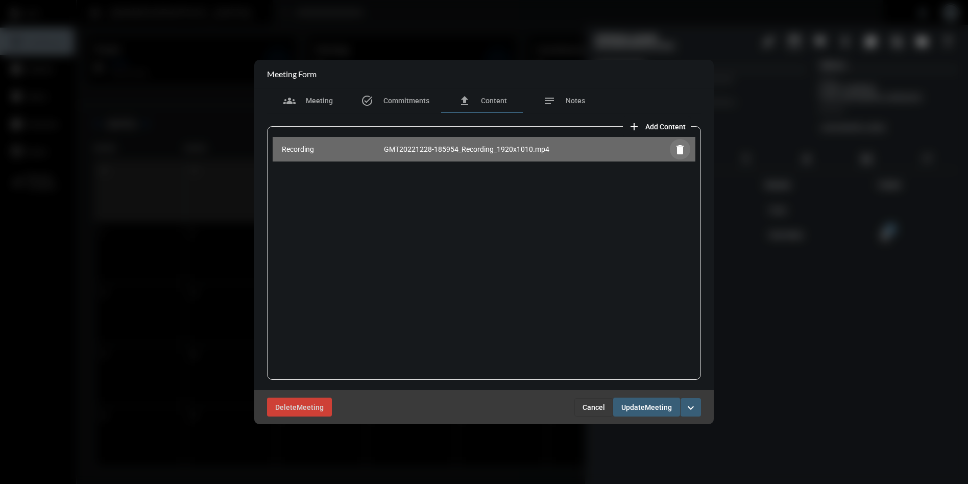
click at [679, 146] on mat-icon "delete" at bounding box center [680, 149] width 12 height 12
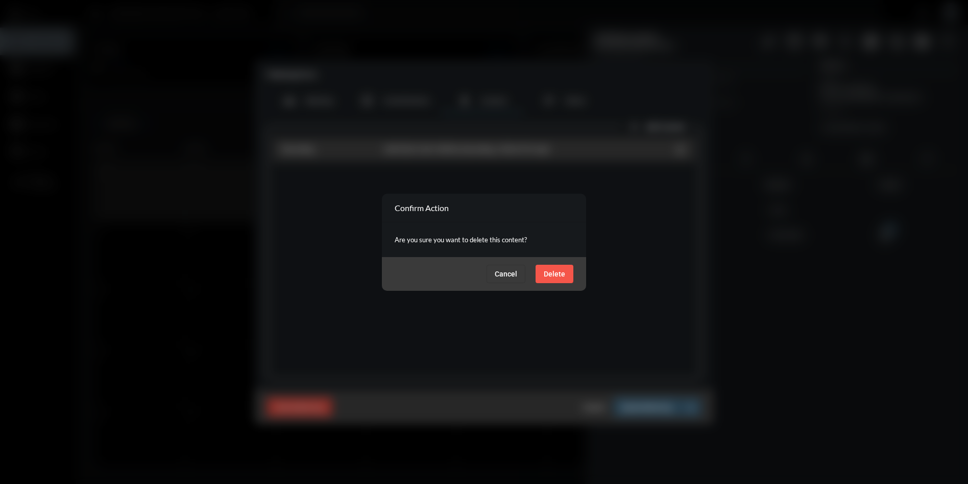
click at [552, 271] on span "Delete" at bounding box center [554, 274] width 21 height 8
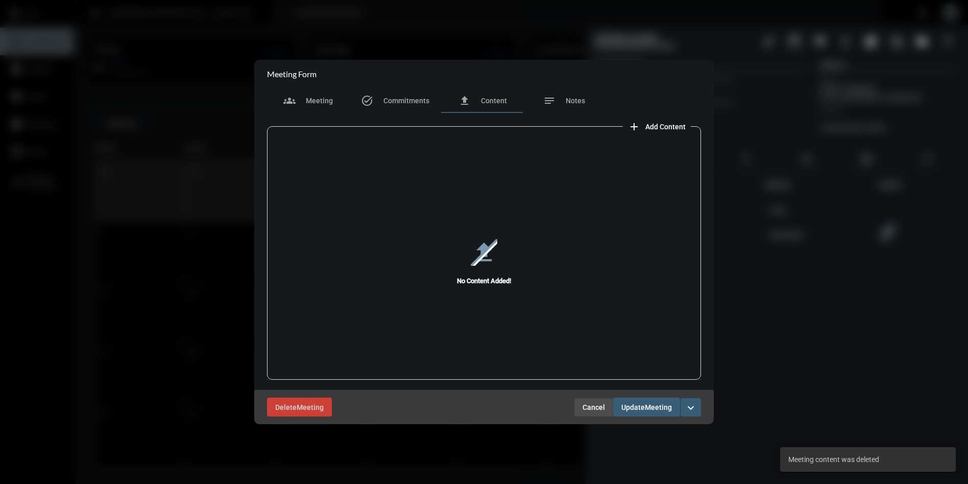
click at [593, 404] on span "Cancel" at bounding box center [594, 407] width 22 height 8
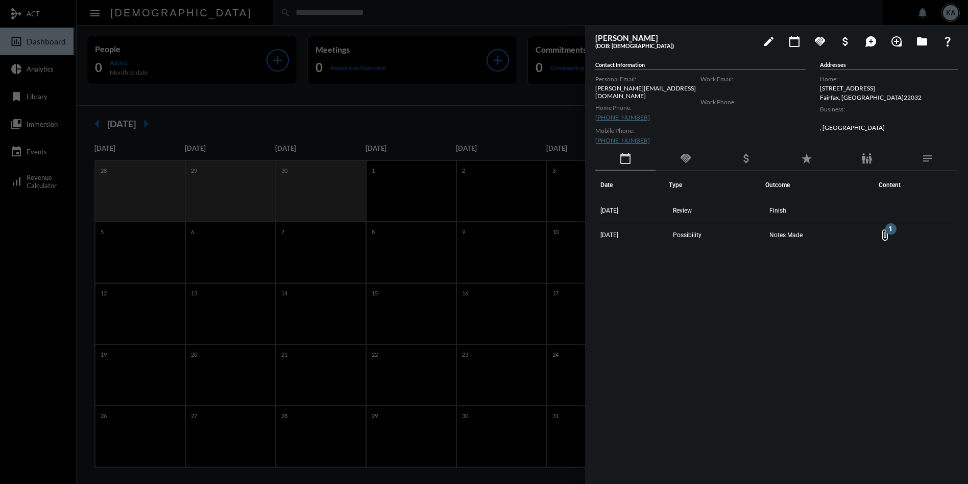
click at [258, 8] on div at bounding box center [484, 242] width 968 height 484
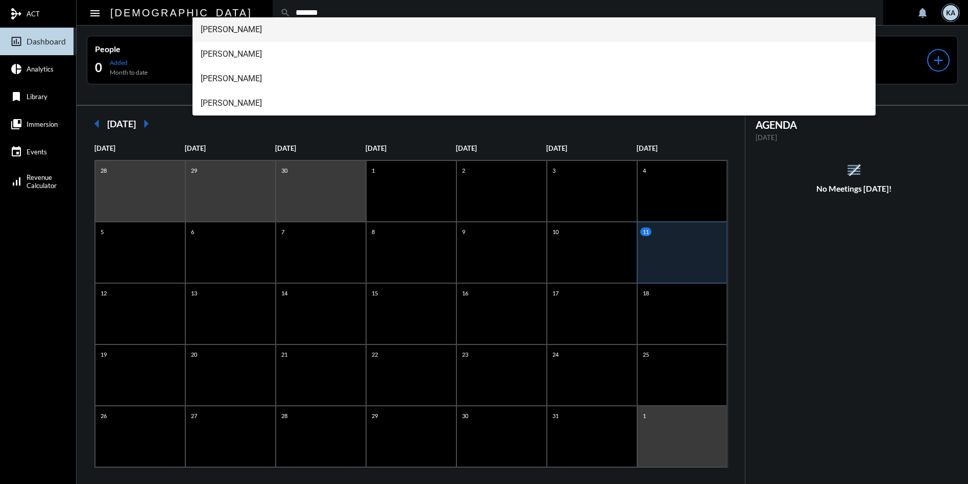
type input "*******"
click at [246, 26] on span "[PERSON_NAME]" at bounding box center [534, 29] width 667 height 25
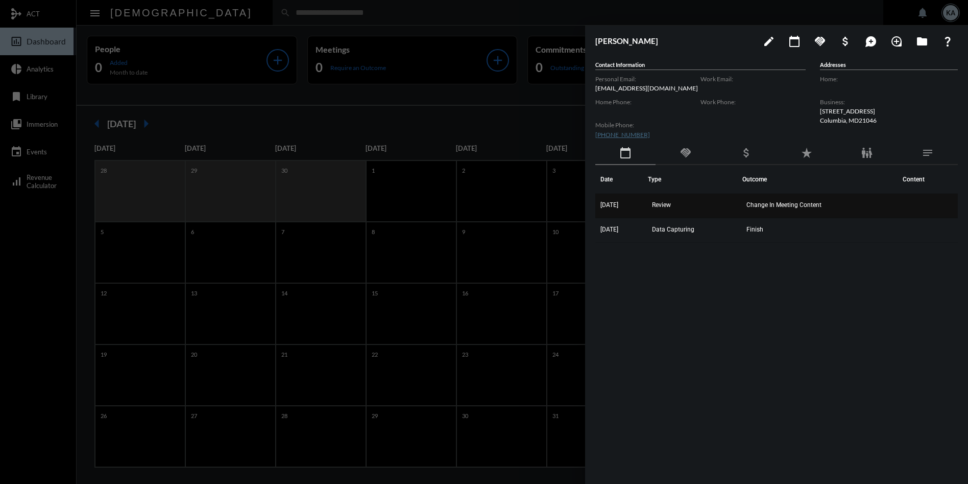
drag, startPoint x: 778, startPoint y: 231, endPoint x: 596, endPoint y: 207, distance: 183.3
click at [596, 207] on tbody "[DATE] Review Change In Meeting Content [DATE] Data Capturing Finish" at bounding box center [776, 218] width 363 height 49
click at [235, 16] on div at bounding box center [484, 242] width 968 height 484
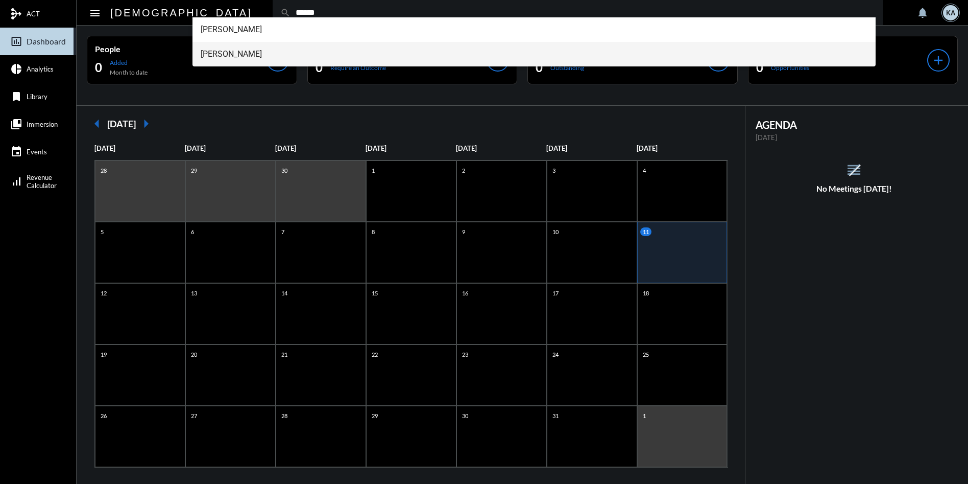
type input "******"
click at [233, 49] on span "[PERSON_NAME]" at bounding box center [534, 54] width 667 height 25
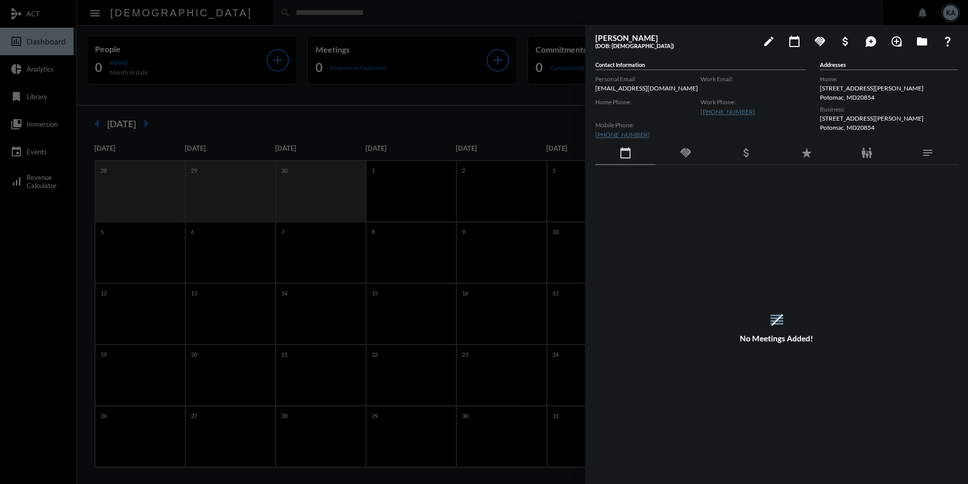
click at [233, 5] on div at bounding box center [484, 242] width 968 height 484
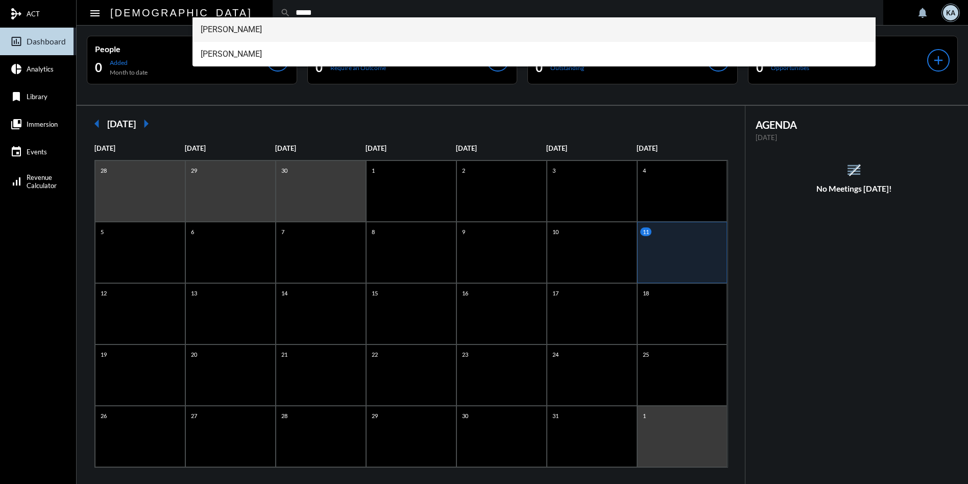
type input "*****"
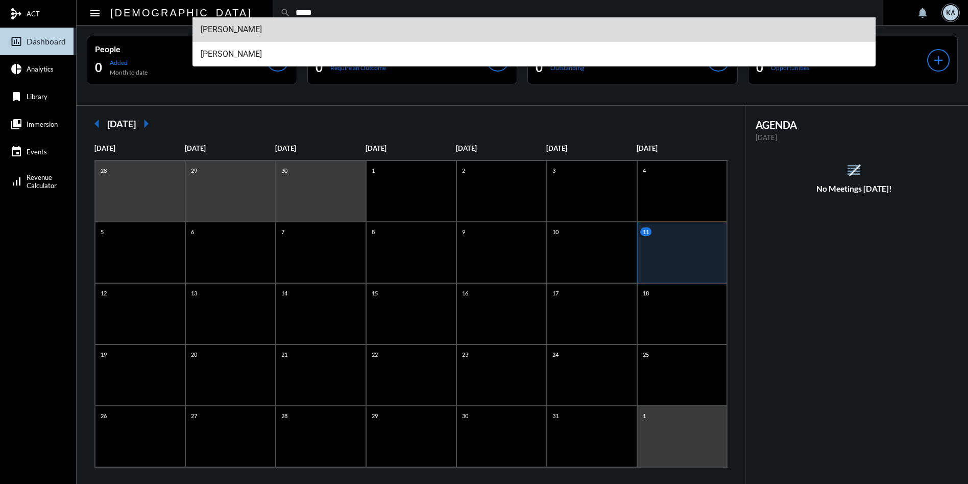
click at [231, 33] on span "[PERSON_NAME]" at bounding box center [534, 29] width 667 height 25
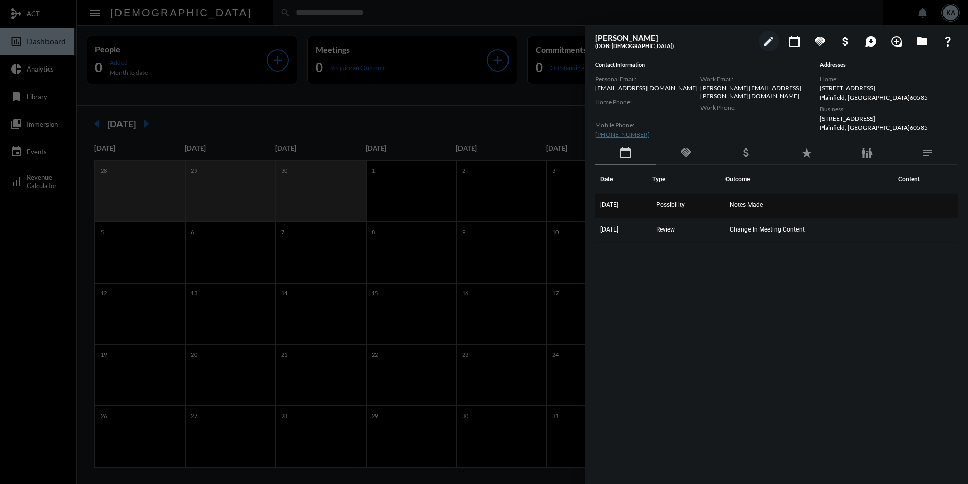
click at [745, 202] on span "Notes Made" at bounding box center [746, 204] width 33 height 7
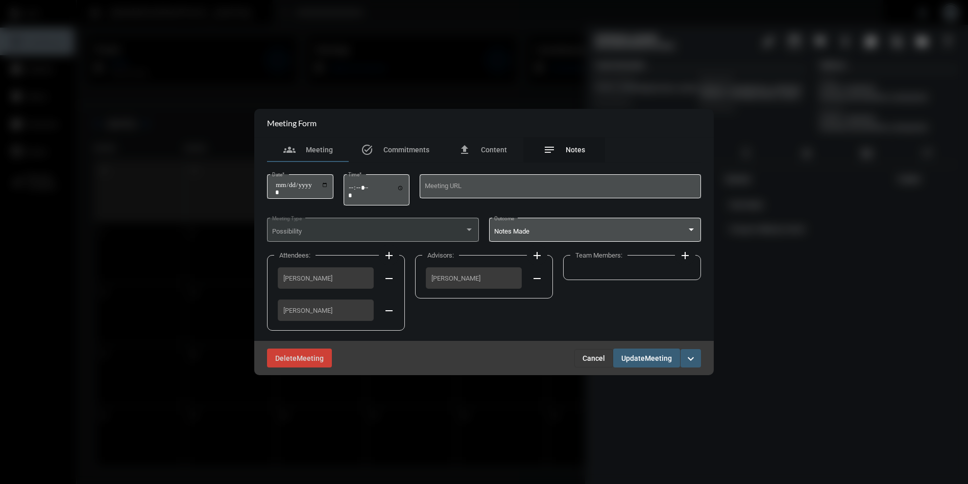
click at [566, 142] on div "notes Notes" at bounding box center [564, 149] width 82 height 25
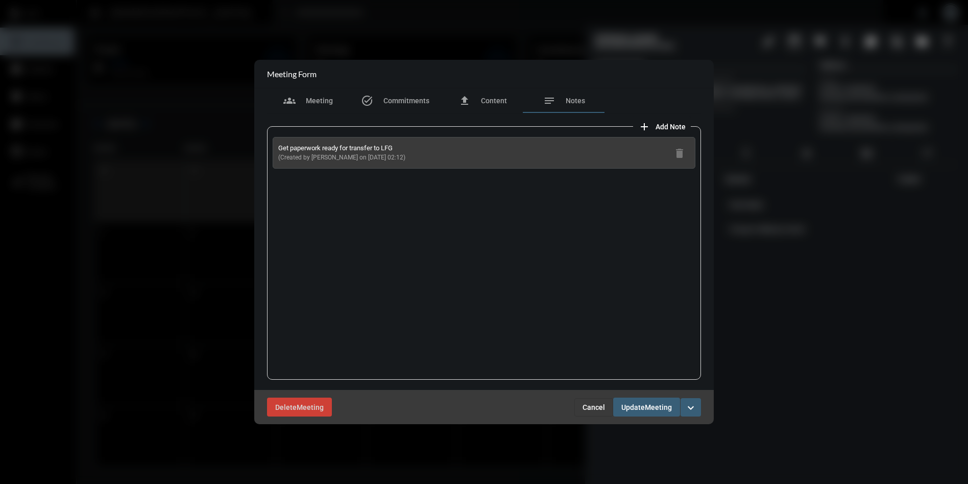
click at [587, 403] on span "Cancel" at bounding box center [594, 407] width 22 height 8
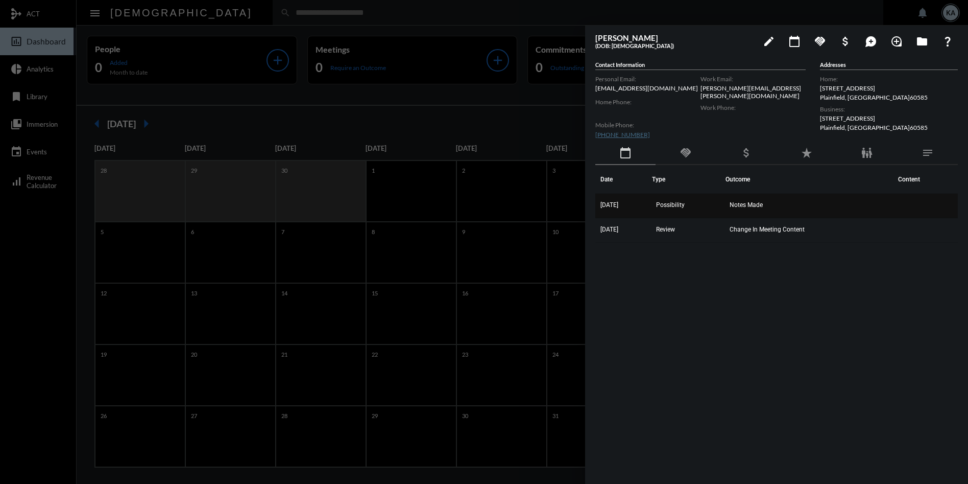
drag, startPoint x: 833, startPoint y: 235, endPoint x: 599, endPoint y: 206, distance: 235.6
click at [598, 206] on tbody "[DATE] Possibility Notes Made [DATE] Review Change In Meeting Content" at bounding box center [776, 218] width 363 height 49
click at [762, 200] on td "Notes Made" at bounding box center [809, 206] width 167 height 25
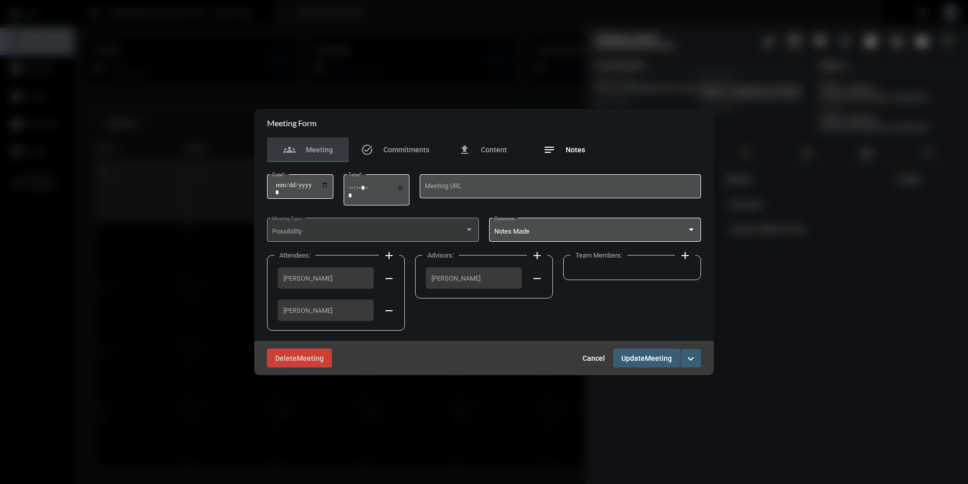
click at [566, 150] on span "Notes" at bounding box center [575, 150] width 19 height 8
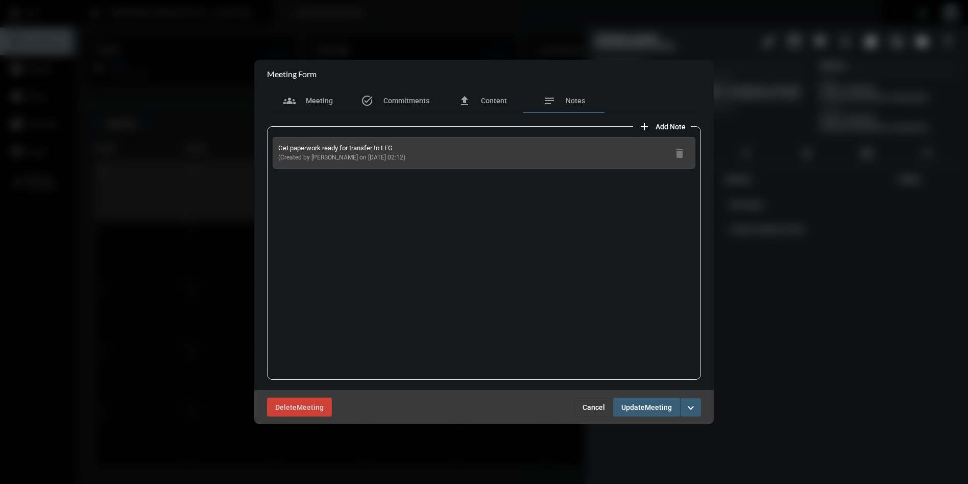
drag, startPoint x: 401, startPoint y: 158, endPoint x: 283, endPoint y: 148, distance: 117.9
click at [277, 148] on div "Get paperwork ready for transfer to LFG (Created by [PERSON_NAME] on [DATE] 02:…" at bounding box center [484, 153] width 423 height 32
click at [594, 405] on span "Cancel" at bounding box center [594, 407] width 22 height 8
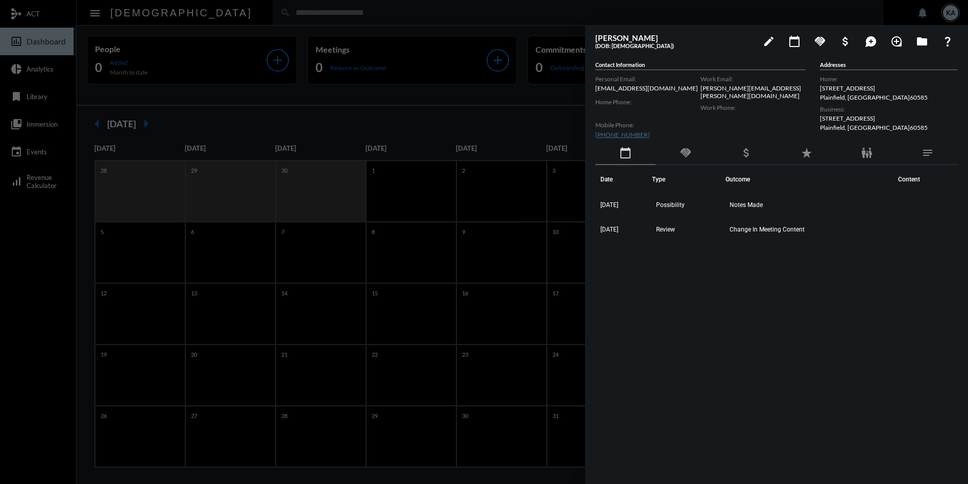
click at [478, 16] on div at bounding box center [484, 242] width 968 height 484
